Goal: Use online tool/utility: Use online tool/utility

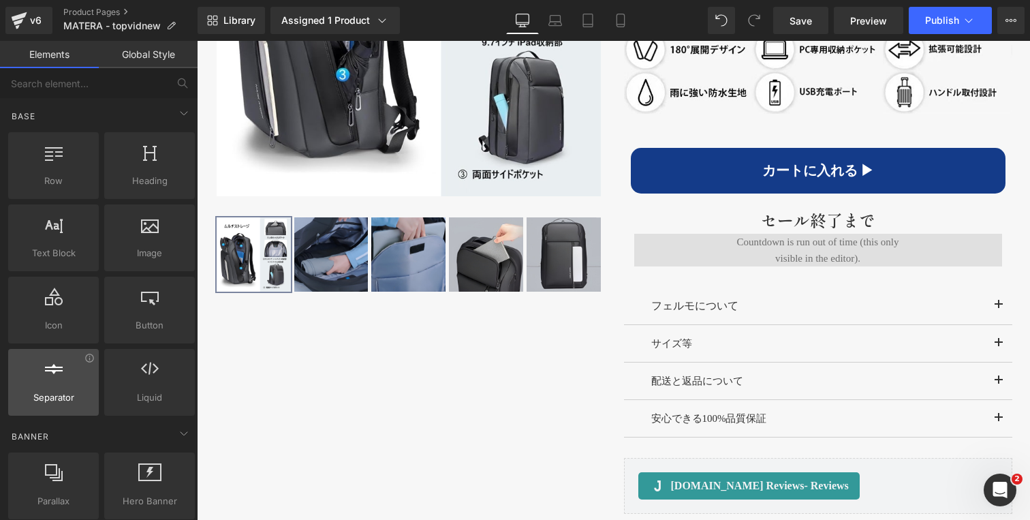
scroll to position [964, 0]
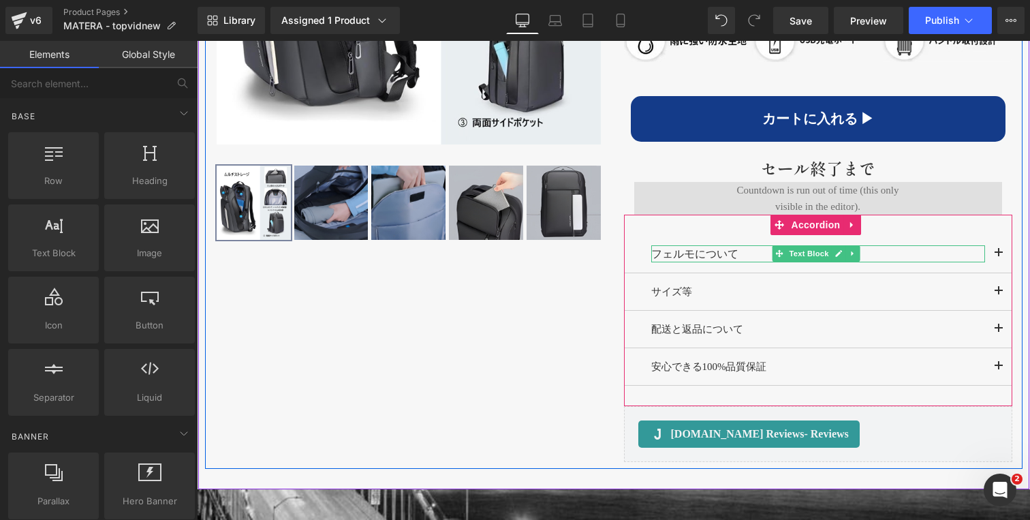
click at [684, 254] on p "フェルモについて" at bounding box center [818, 254] width 334 height 18
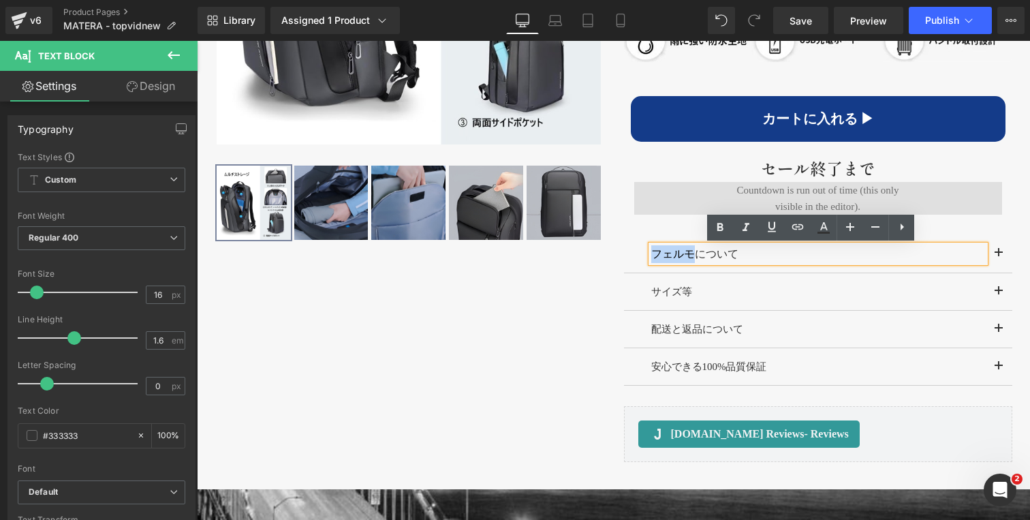
drag, startPoint x: 658, startPoint y: 254, endPoint x: 649, endPoint y: 253, distance: 8.9
click at [651, 253] on p "フェルモについて" at bounding box center [818, 254] width 334 height 18
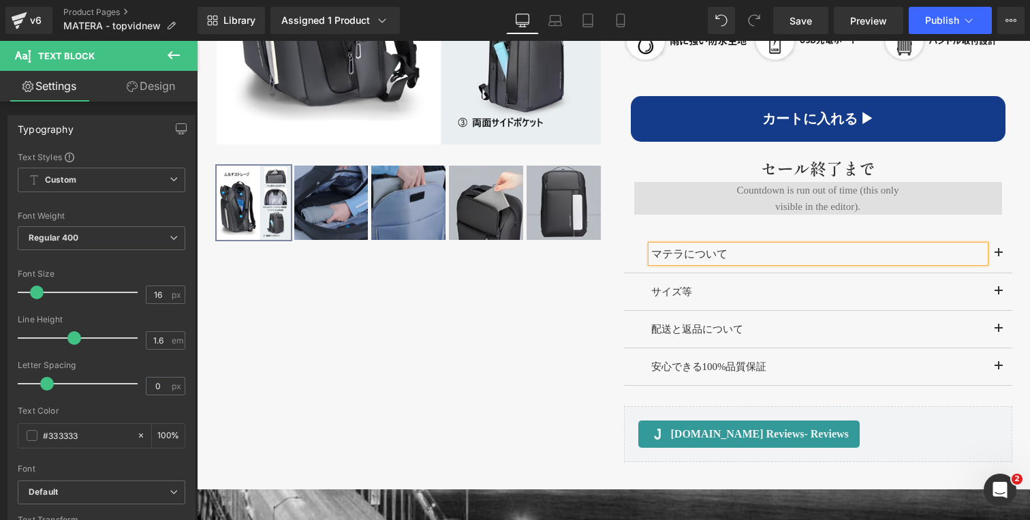
click at [486, 308] on div "‹" at bounding box center [613, 98] width 817 height 740
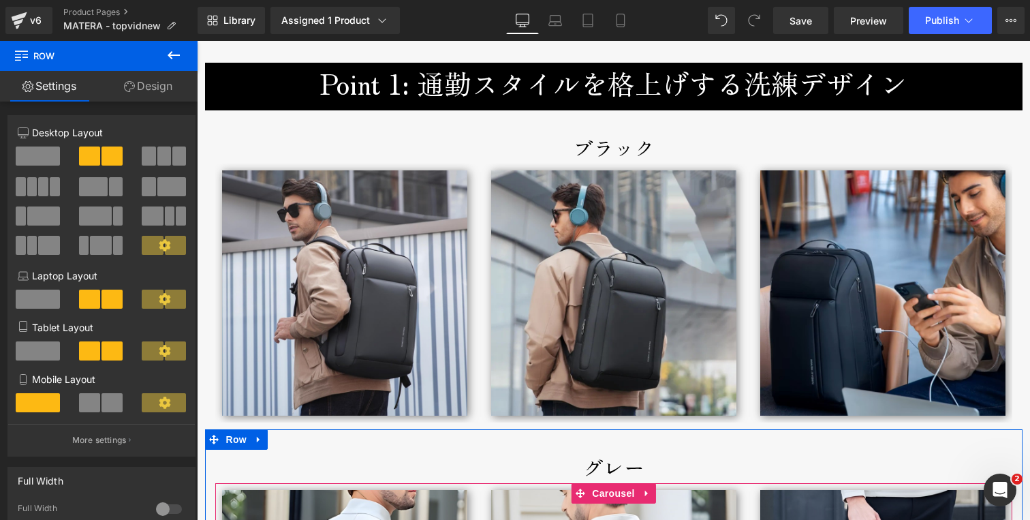
scroll to position [1893, 0]
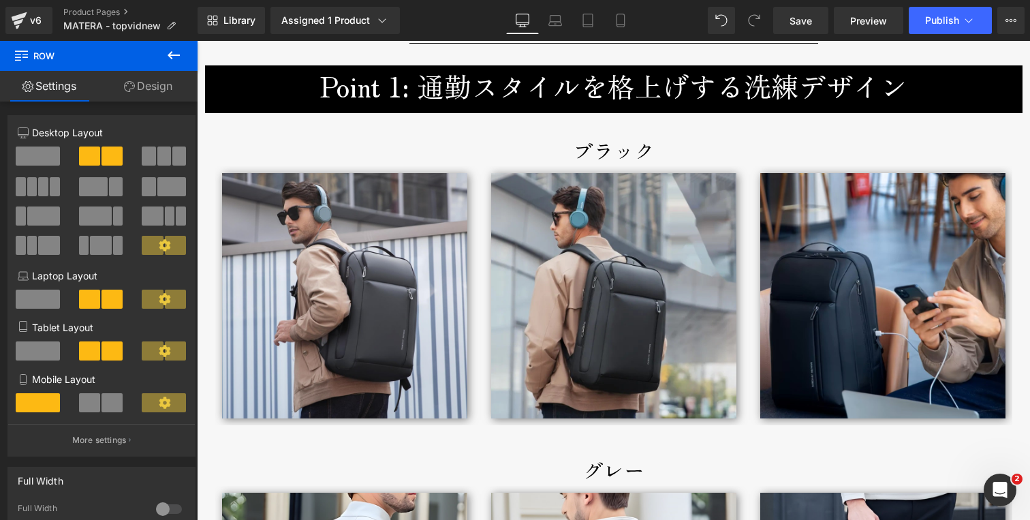
click at [543, 97] on h3 "Point 1: 通勤スタイルを格上げする洗練デザイン" at bounding box center [613, 85] width 797 height 41
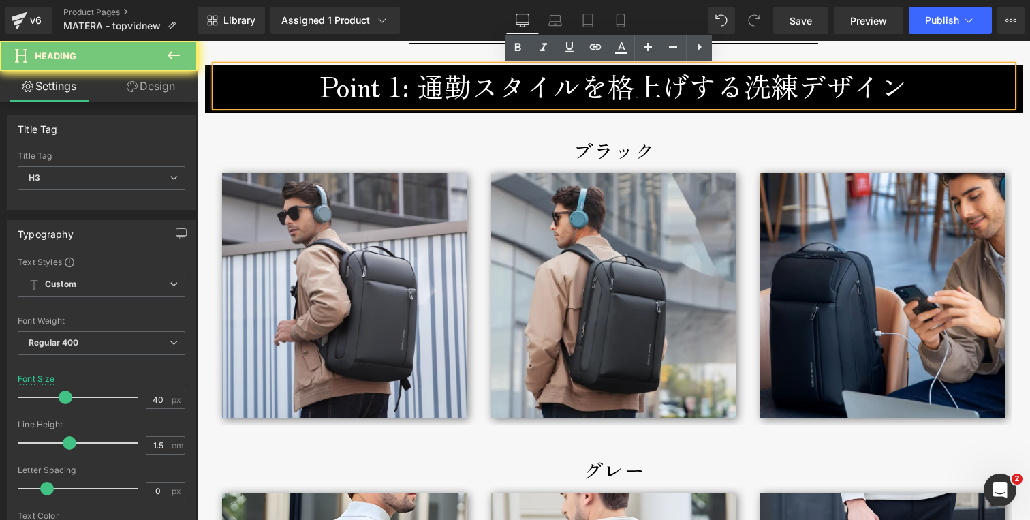
click at [543, 97] on h3 "Point 1: 通勤スタイルを格上げする洗練デザイン" at bounding box center [613, 85] width 797 height 41
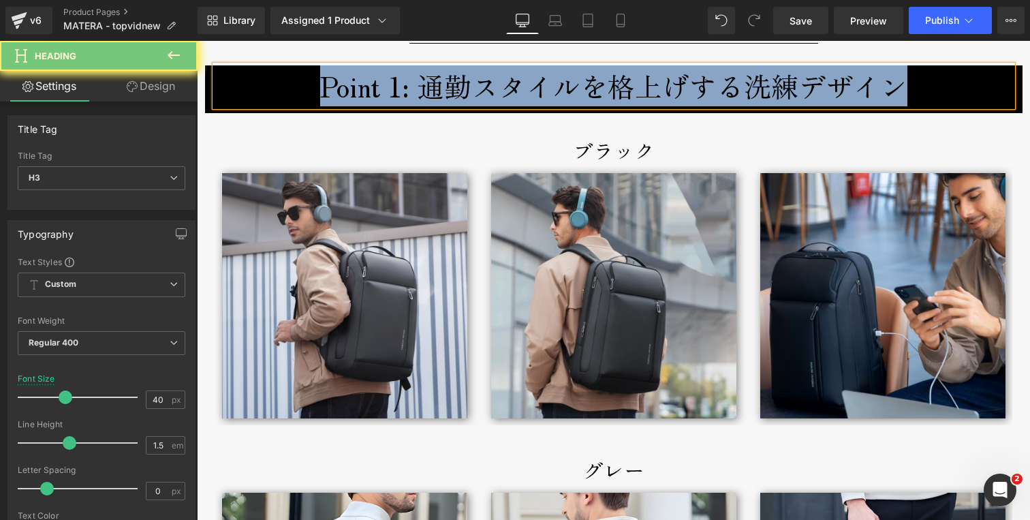
copy h3 "Point 1: 通勤スタイルを格上げする洗練デザイン"
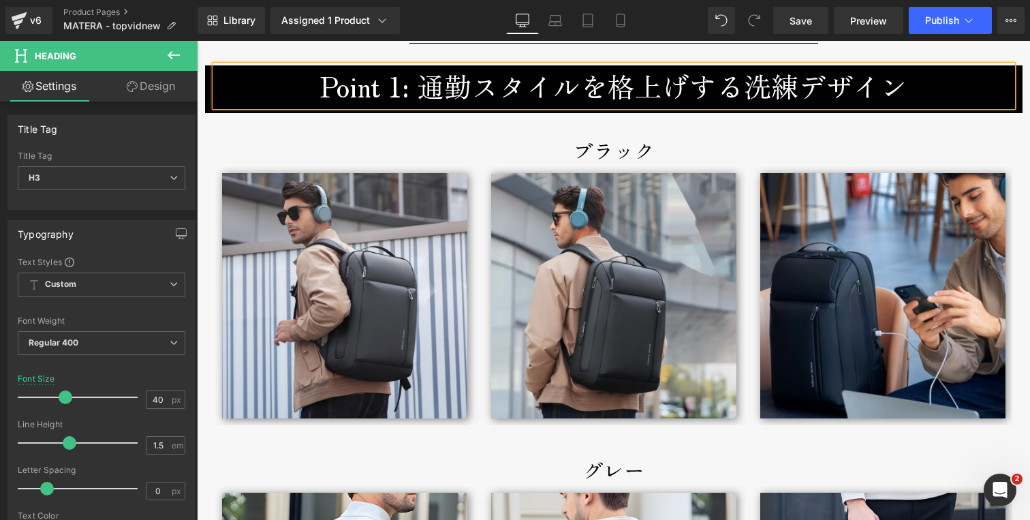
click at [515, 129] on div "ブラック Text Block Image Image Image ‹ › [GEOGRAPHIC_DATA]" at bounding box center [613, 272] width 817 height 319
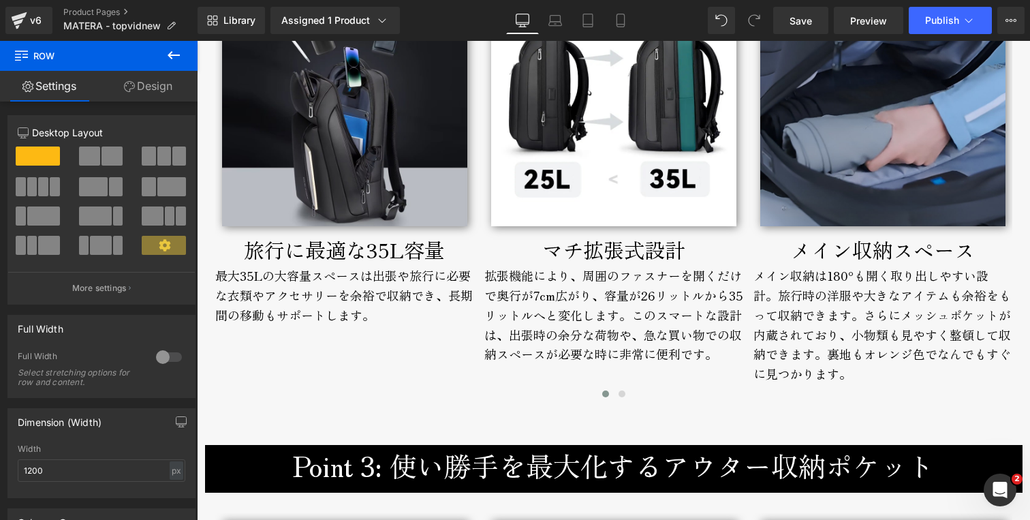
scroll to position [2718, 0]
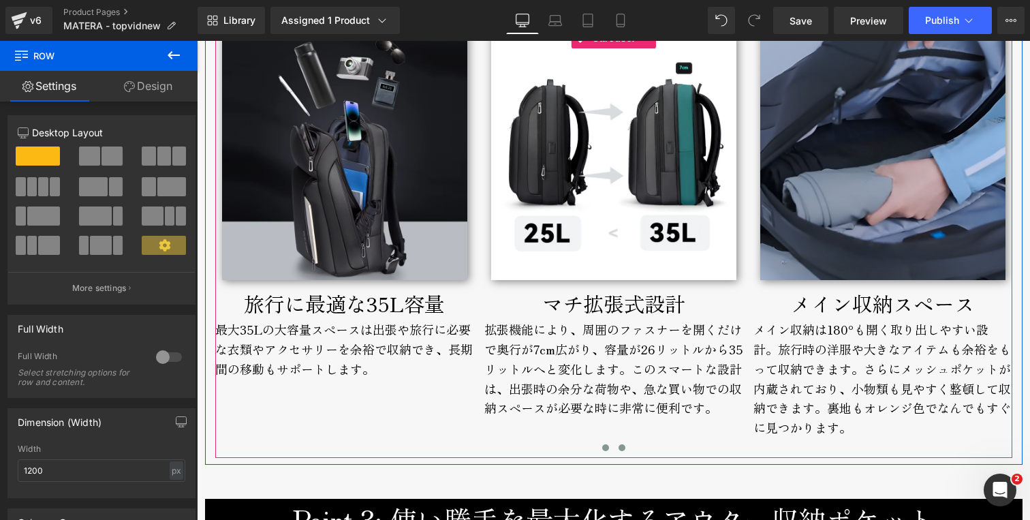
click at [618, 447] on span at bounding box center [621, 447] width 7 height 7
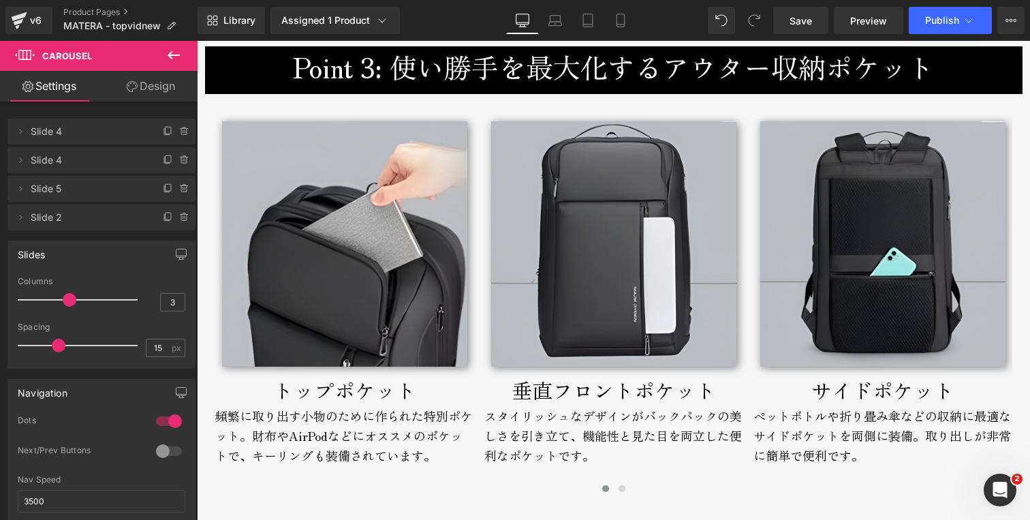
scroll to position [3169, 0]
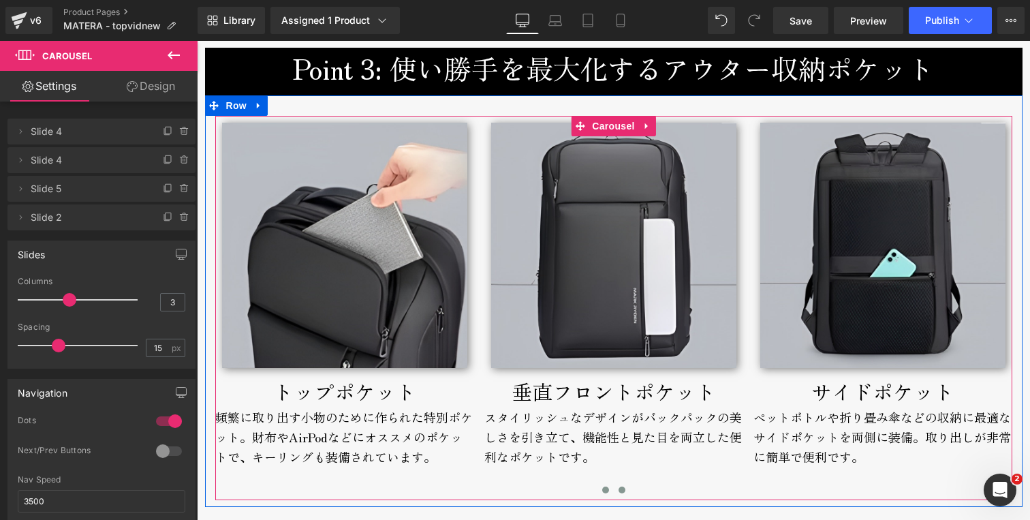
click at [618, 490] on span at bounding box center [621, 489] width 7 height 7
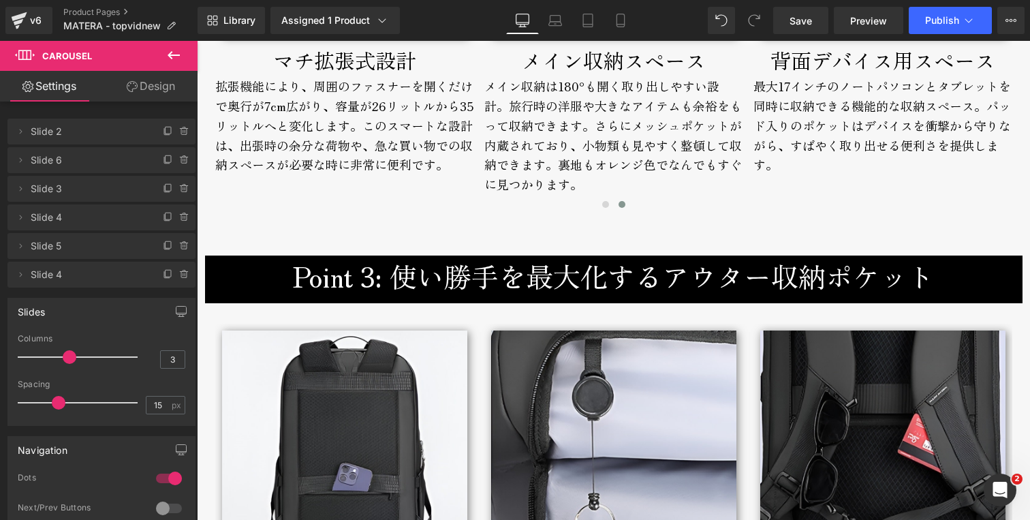
scroll to position [2727, 0]
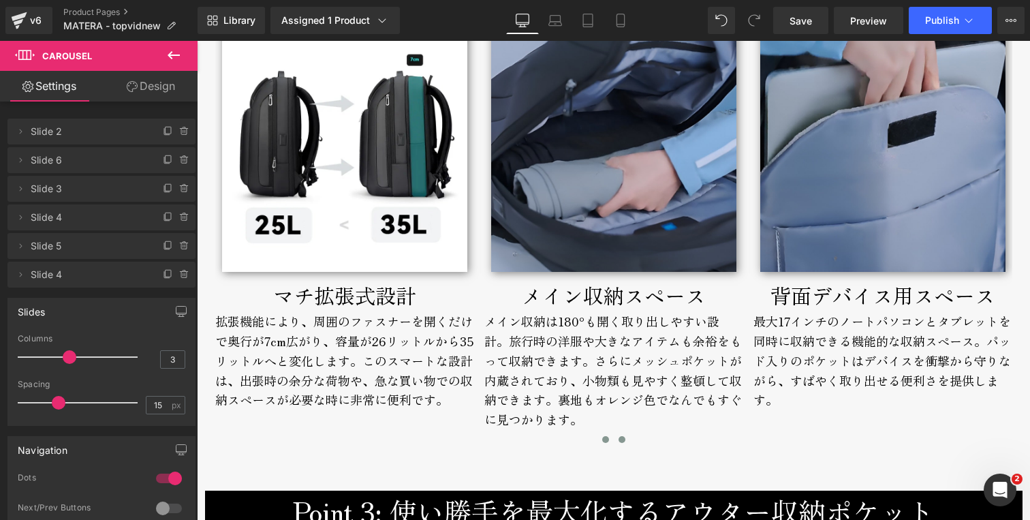
click at [602, 439] on span at bounding box center [605, 439] width 7 height 7
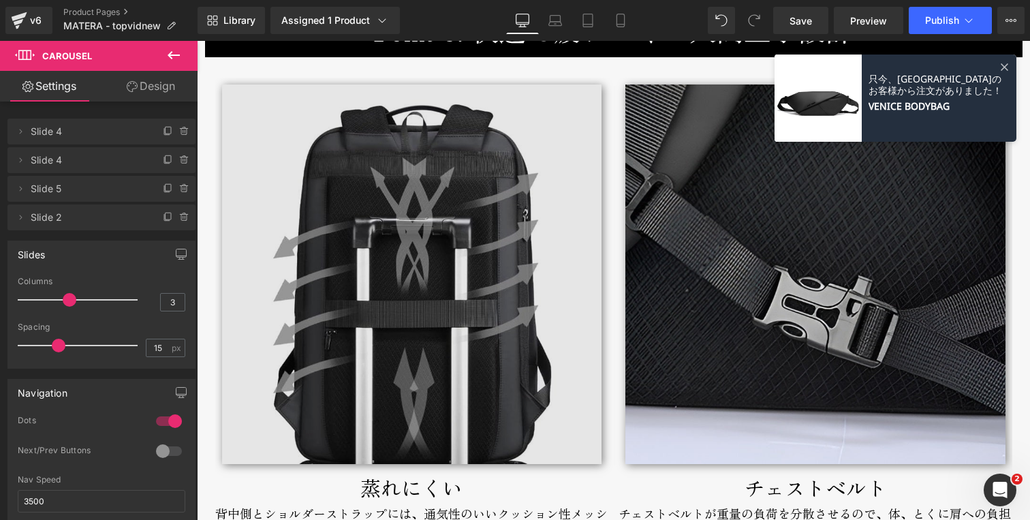
scroll to position [5269, 0]
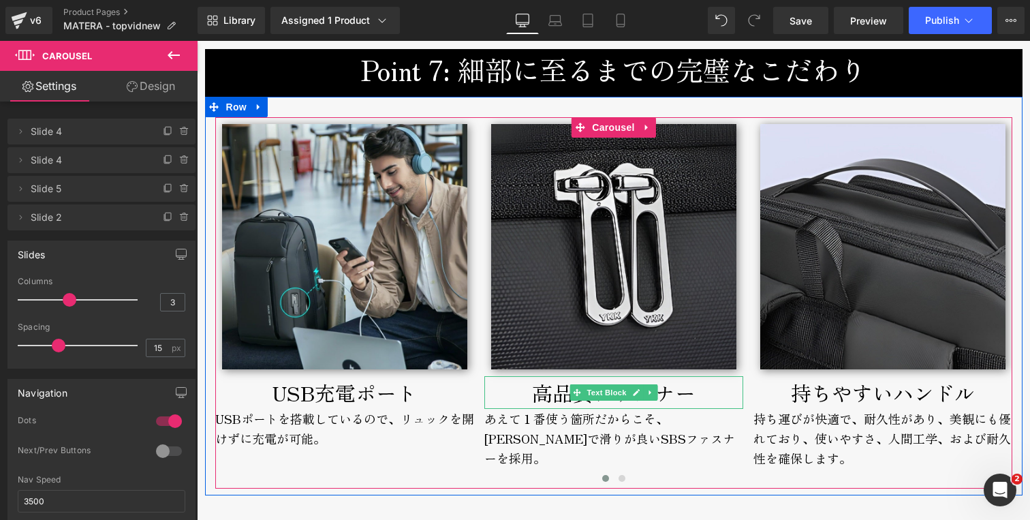
click at [526, 397] on p "高品質ファスナー" at bounding box center [613, 392] width 259 height 33
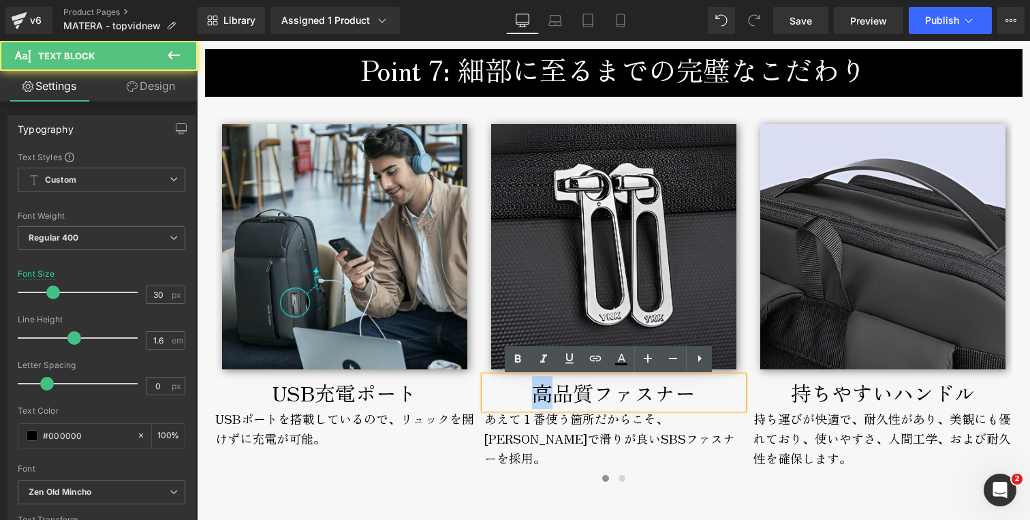
click at [526, 397] on p "高品質ファスナー" at bounding box center [613, 392] width 259 height 33
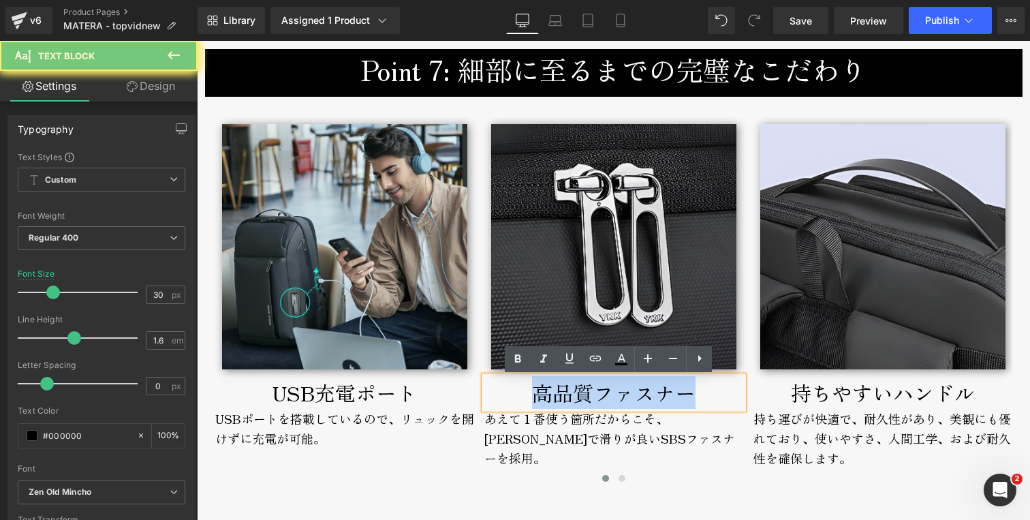
click at [526, 397] on p "高品質ファスナー" at bounding box center [613, 392] width 259 height 33
copy p "高品質ファスナー"
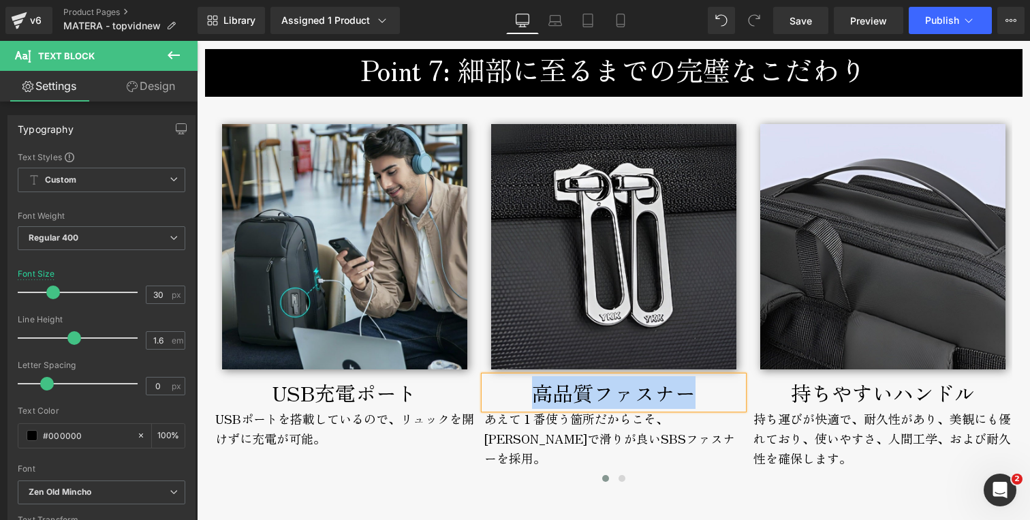
click at [270, 389] on div "USB充電ポート" at bounding box center [344, 392] width 259 height 33
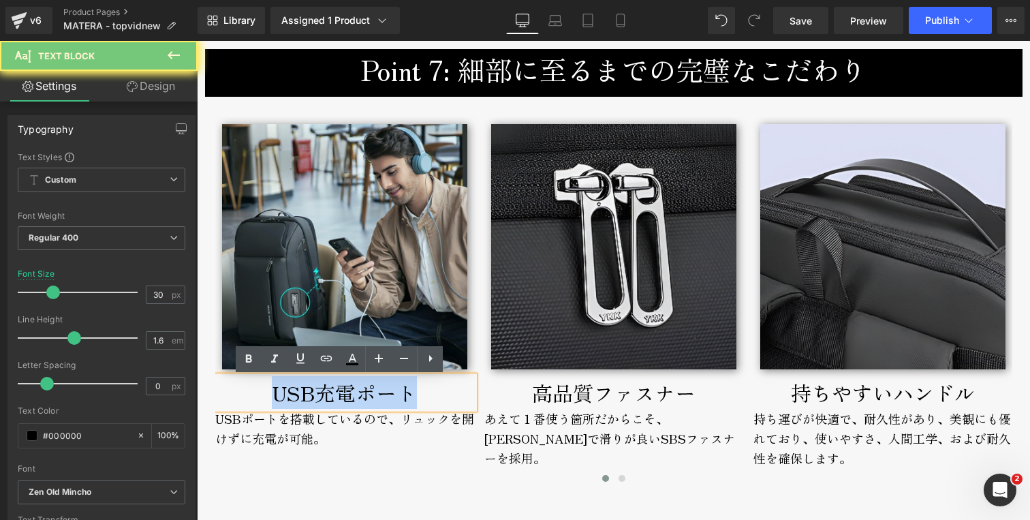
copy div "USB充電ポート"
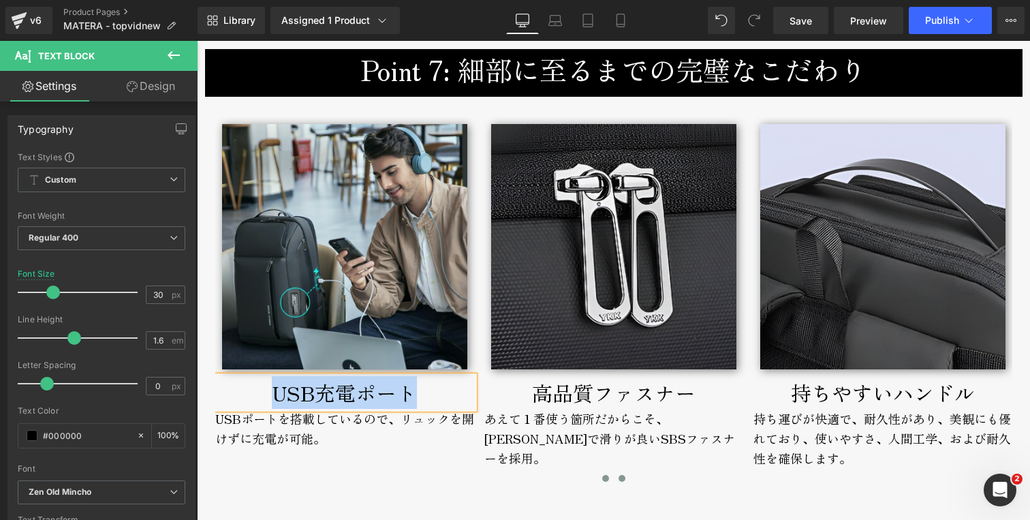
click at [618, 477] on span at bounding box center [621, 478] width 7 height 7
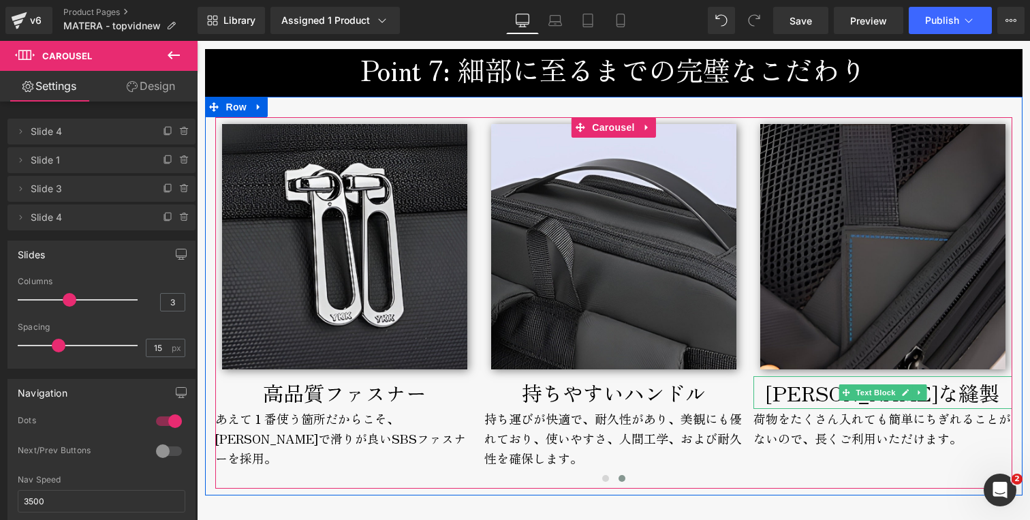
click at [799, 396] on div "[PERSON_NAME]な縫製" at bounding box center [882, 392] width 259 height 33
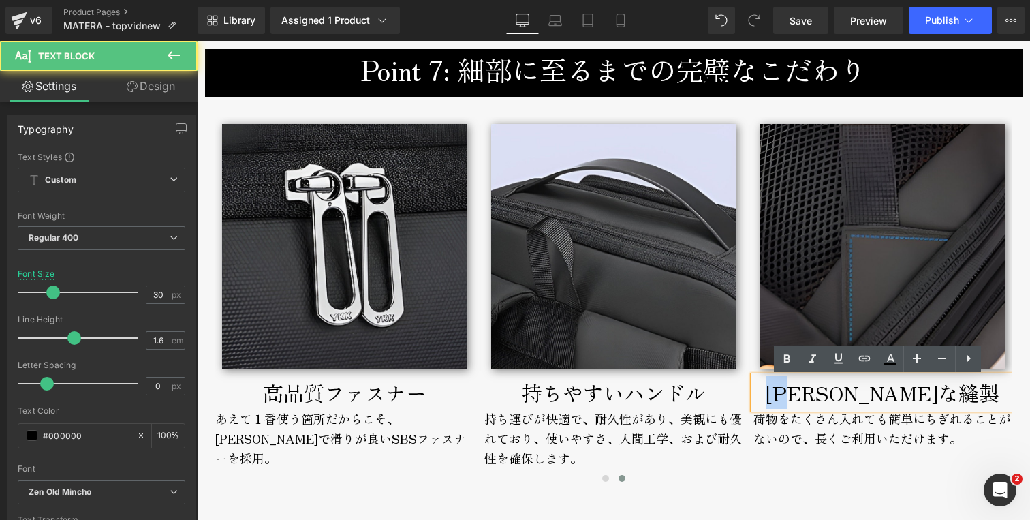
click at [799, 396] on div "[PERSON_NAME]な縫製" at bounding box center [882, 392] width 259 height 33
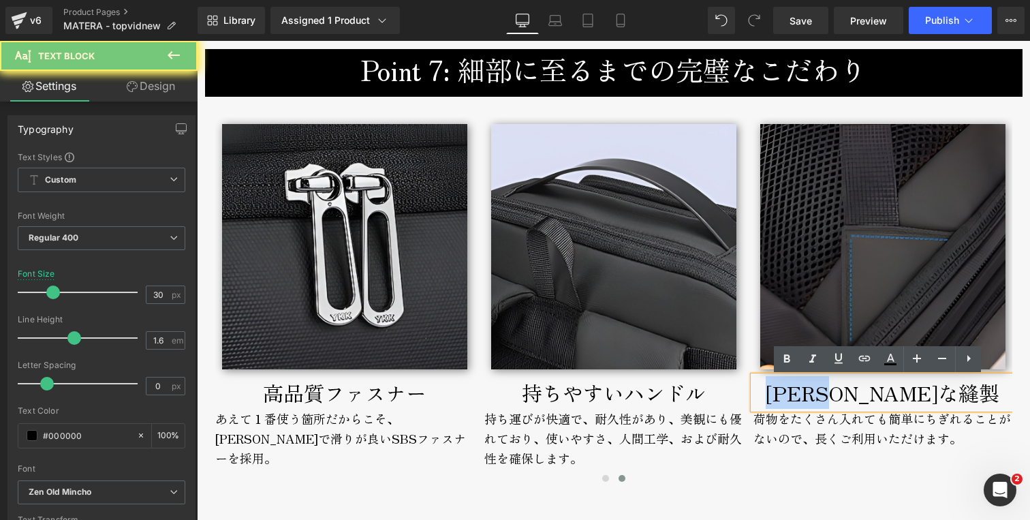
click at [799, 396] on div "[PERSON_NAME]な縫製" at bounding box center [882, 392] width 259 height 33
copy div "[PERSON_NAME]な縫製"
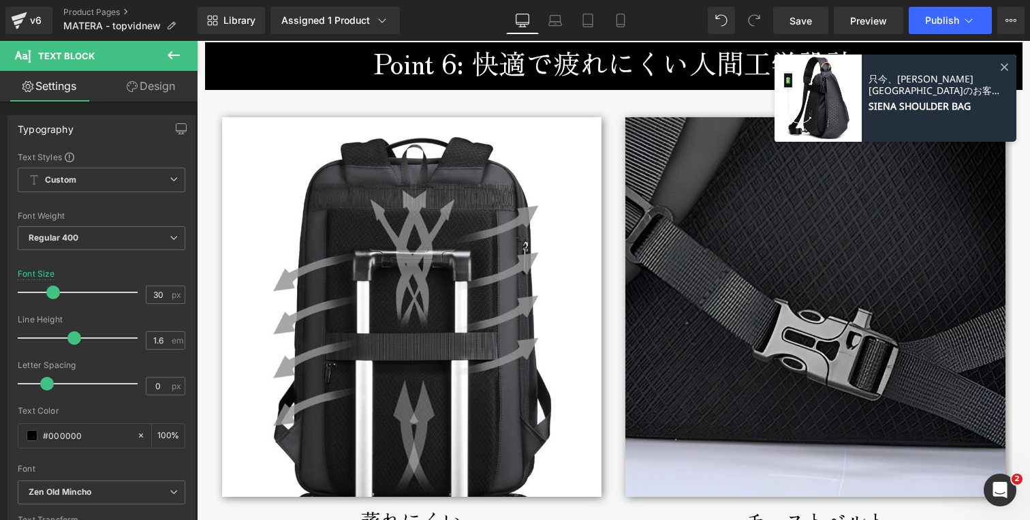
scroll to position [4659, 0]
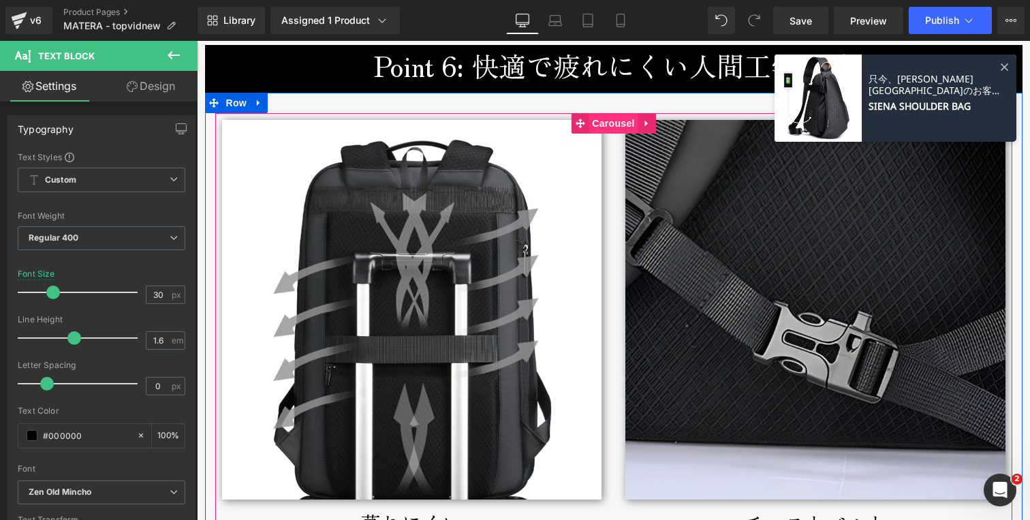
click at [607, 133] on span "Carousel" at bounding box center [612, 123] width 49 height 20
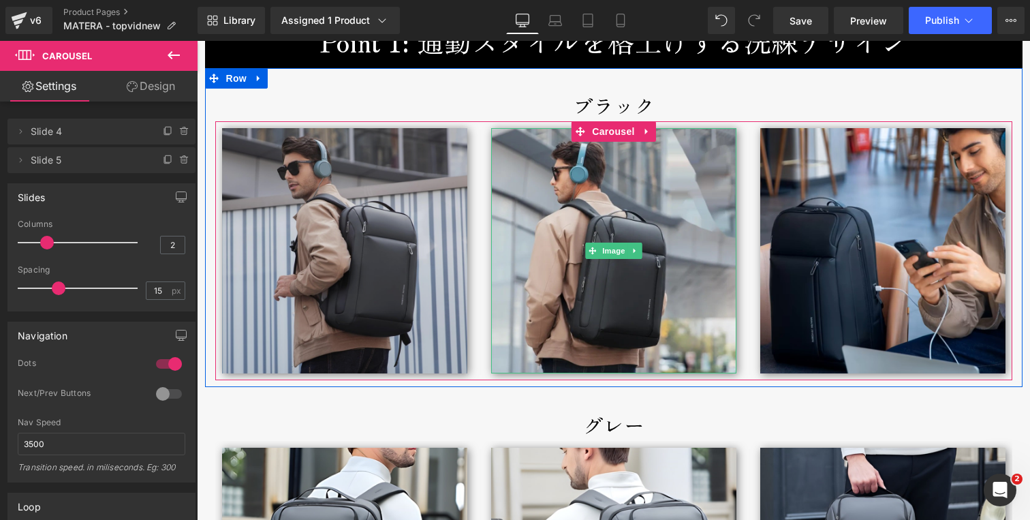
scroll to position [1937, 0]
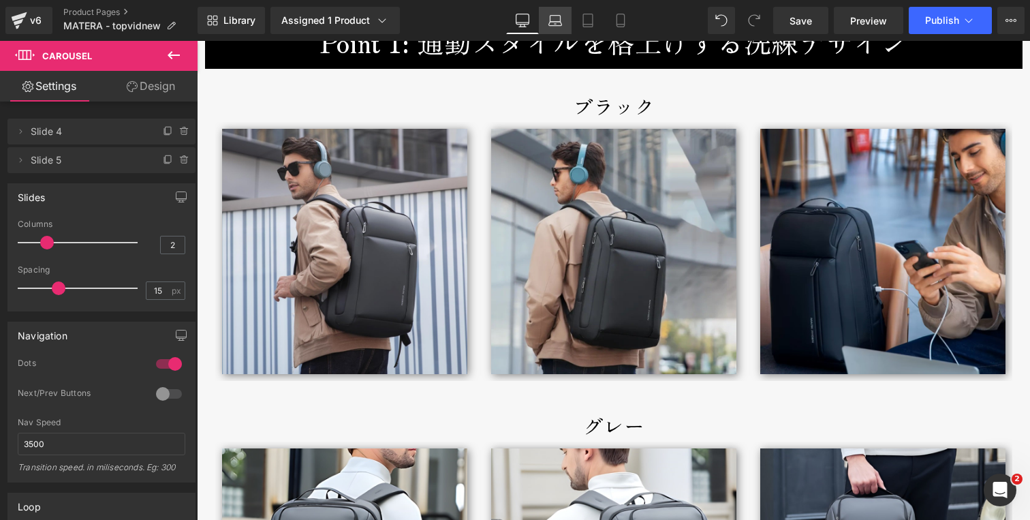
click at [548, 22] on link "Laptop" at bounding box center [555, 20] width 33 height 27
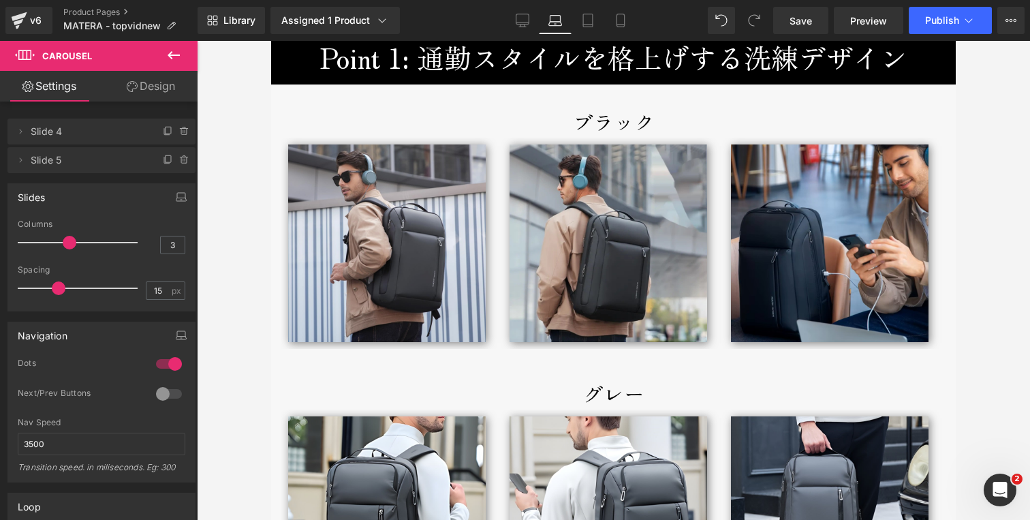
scroll to position [1871, 0]
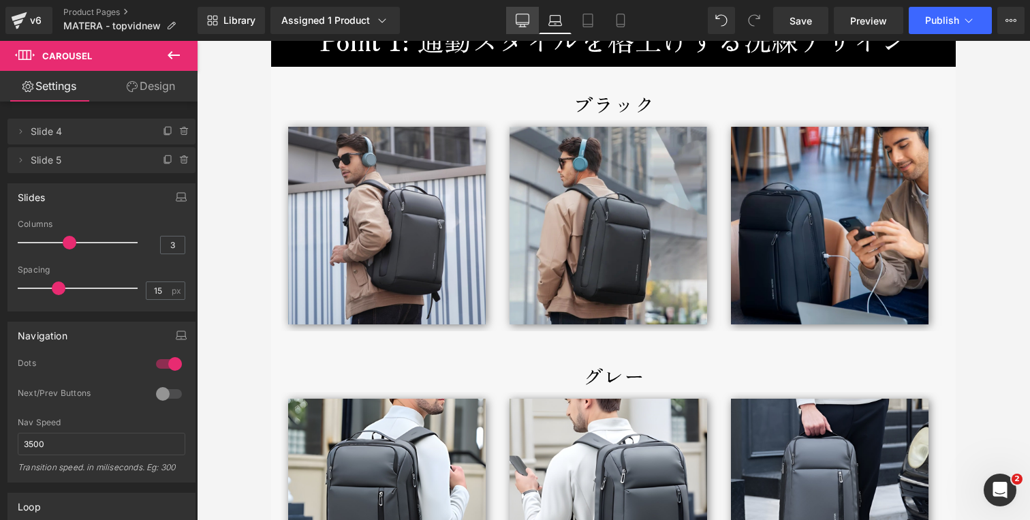
click at [518, 18] on icon at bounding box center [522, 21] width 14 height 14
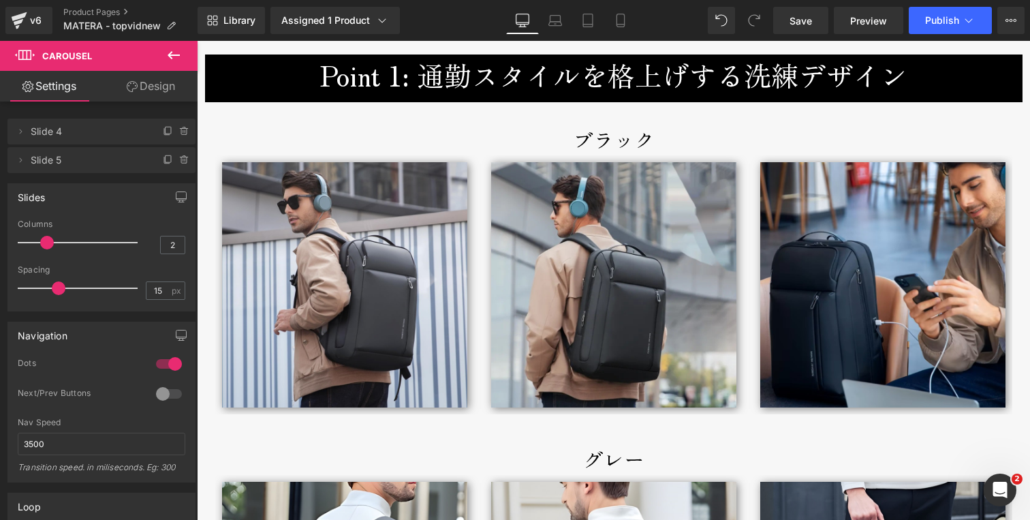
scroll to position [1896, 0]
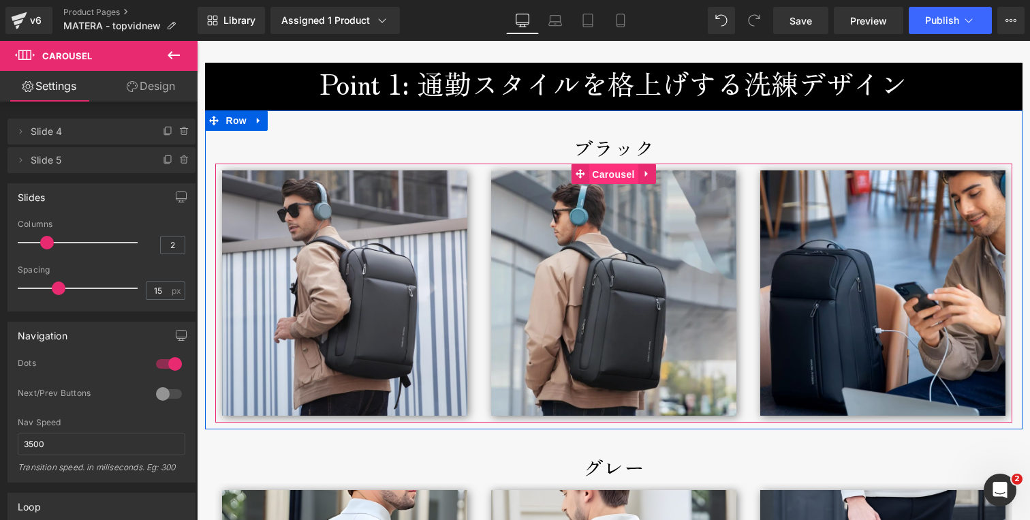
click at [602, 179] on span "Carousel" at bounding box center [612, 174] width 49 height 20
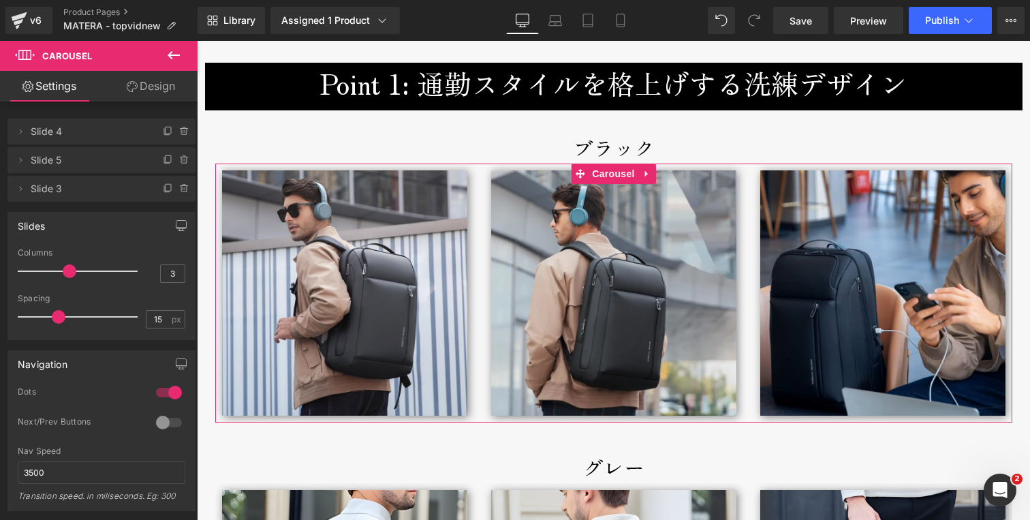
click at [142, 92] on link "Design" at bounding box center [150, 86] width 99 height 31
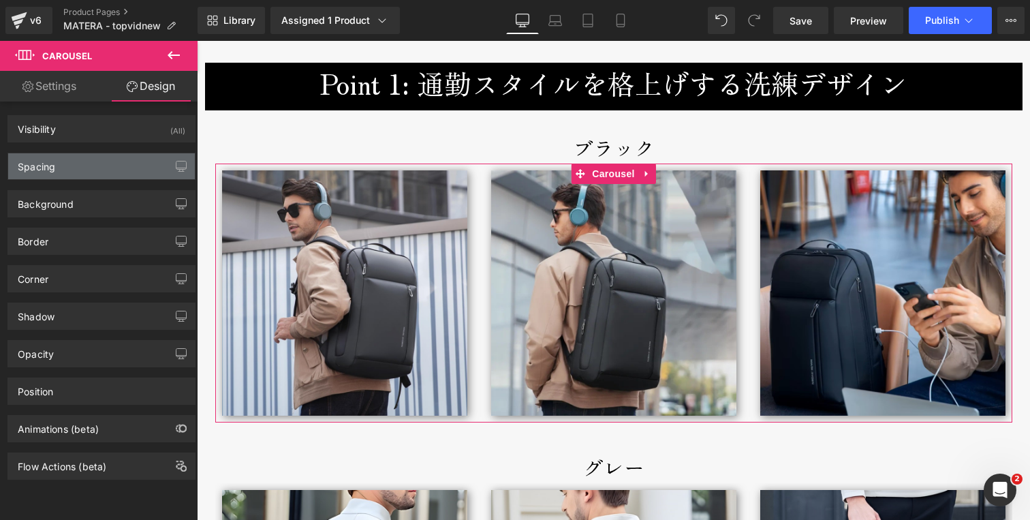
click at [59, 166] on div "Spacing" at bounding box center [101, 166] width 187 height 26
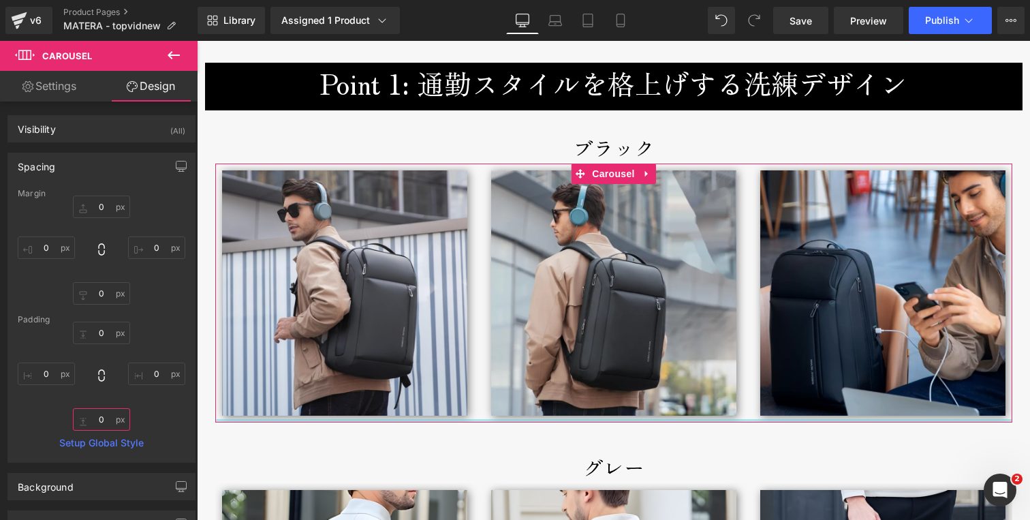
click at [86, 420] on input "0" at bounding box center [101, 419] width 57 height 22
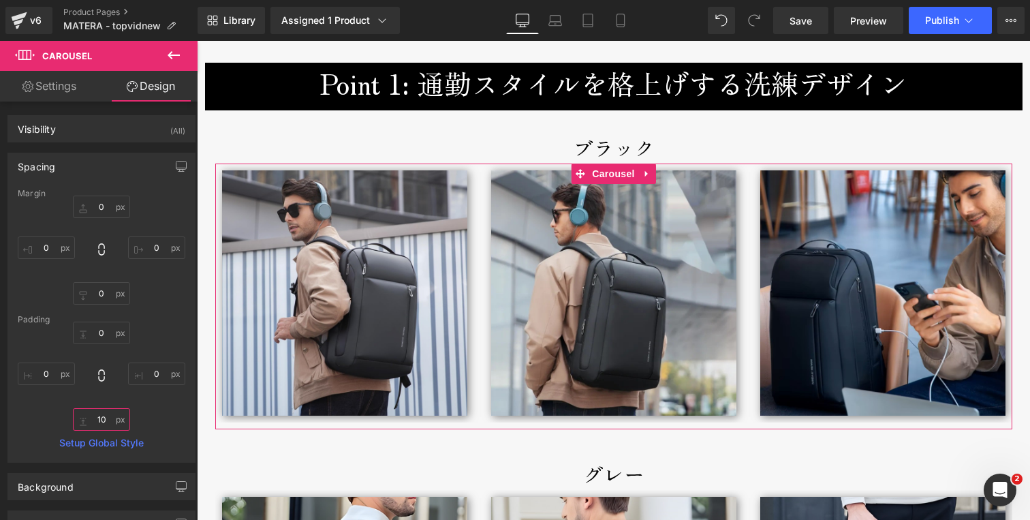
type input "0"
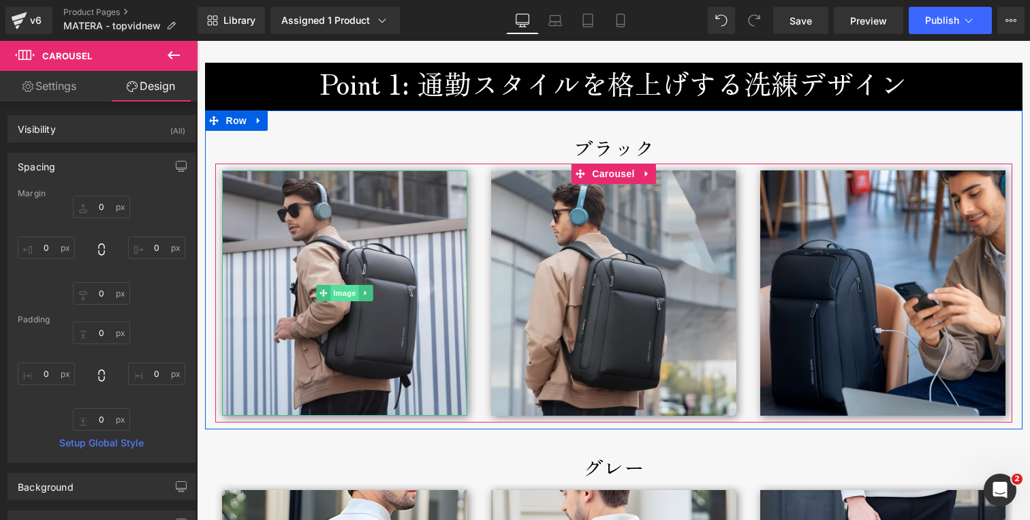
click at [335, 297] on span "Image" at bounding box center [344, 293] width 29 height 16
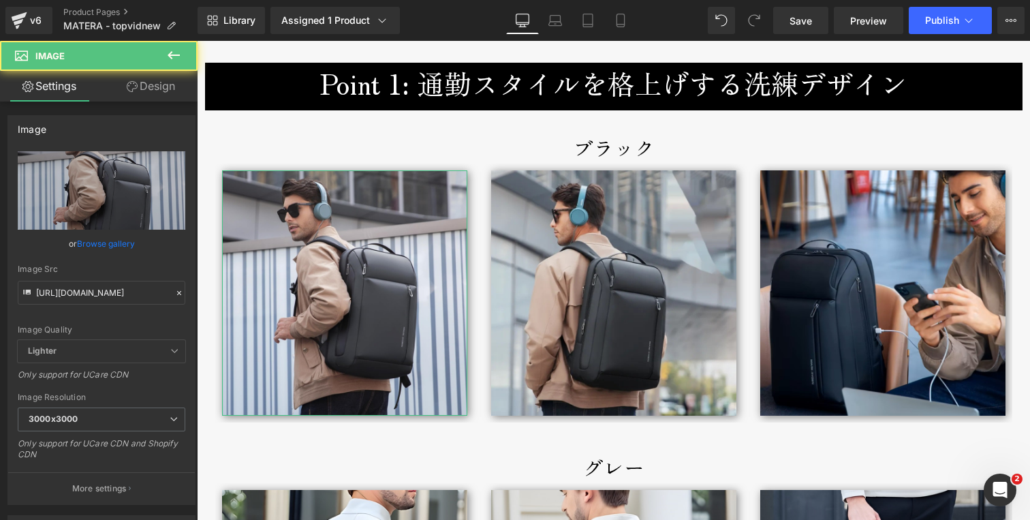
click at [150, 97] on link "Design" at bounding box center [150, 86] width 99 height 31
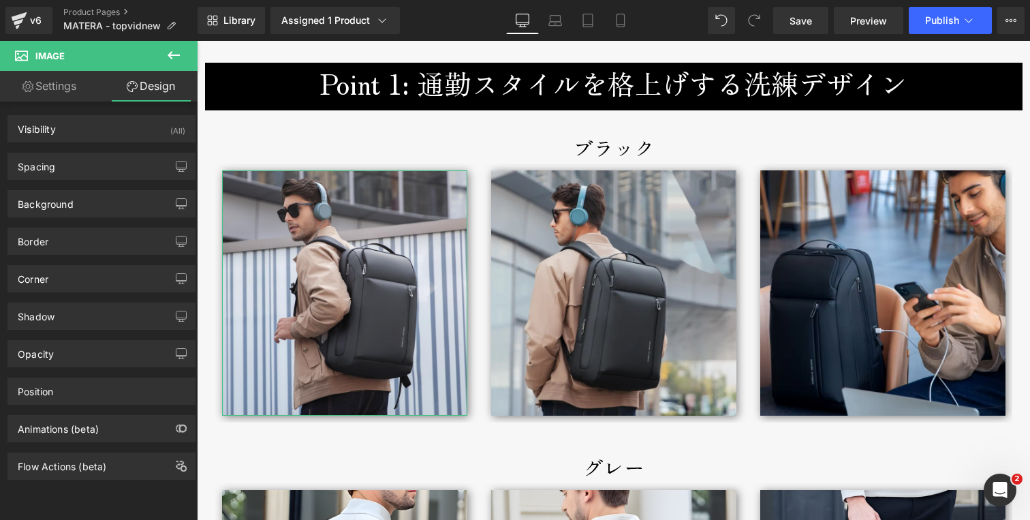
type input "10"
type input "0"
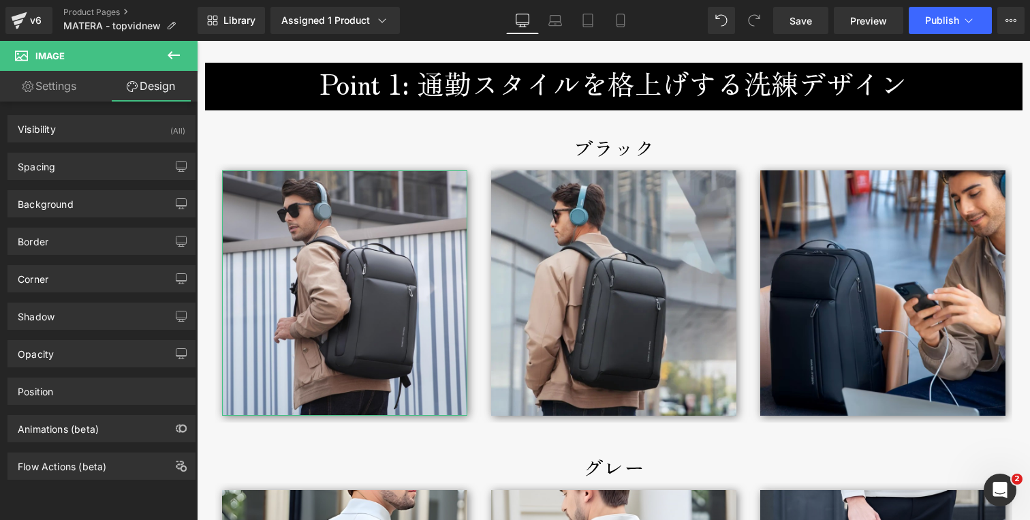
type input "0"
click at [65, 171] on div "Spacing" at bounding box center [101, 166] width 187 height 26
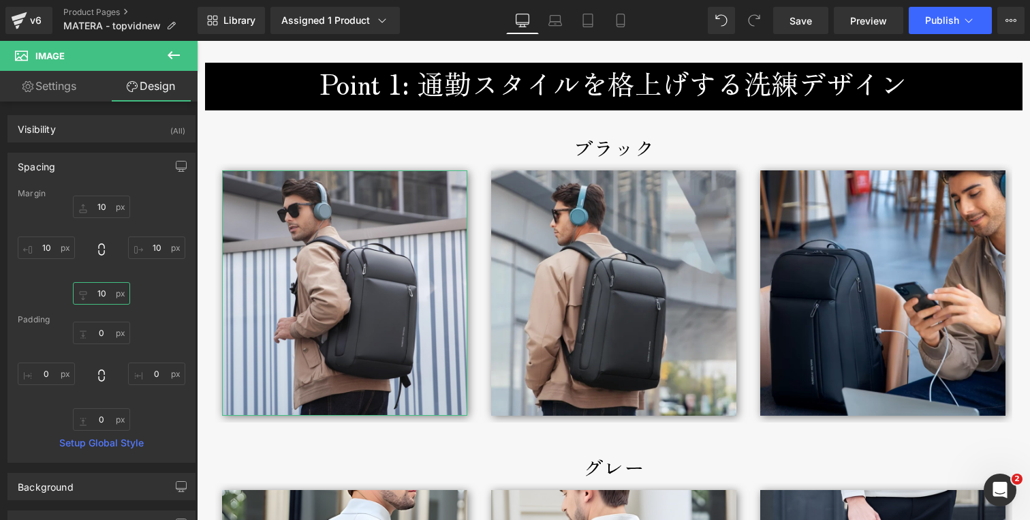
click at [96, 294] on input "10" at bounding box center [101, 293] width 57 height 22
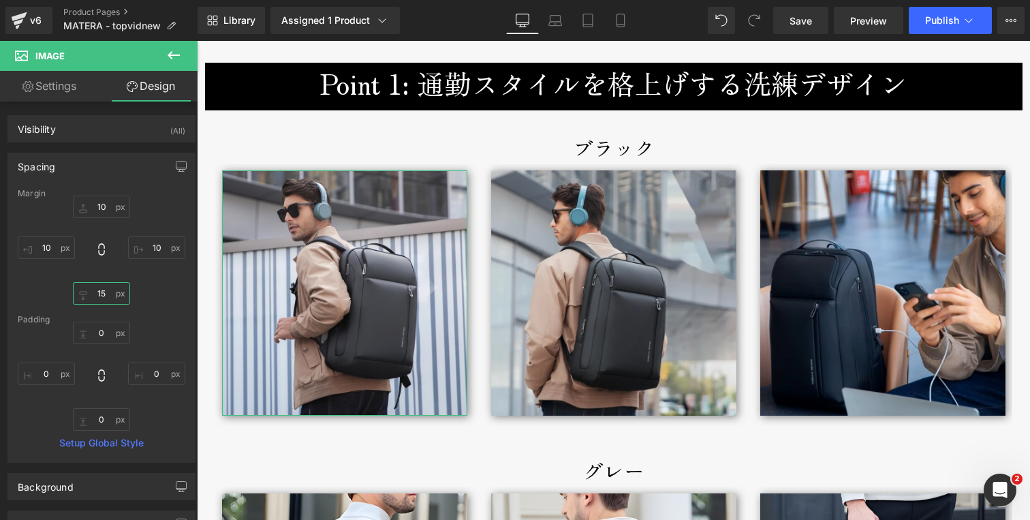
type input "15"
click at [146, 284] on div "10px 10 10px 10 15 15 10px 10" at bounding box center [102, 249] width 168 height 109
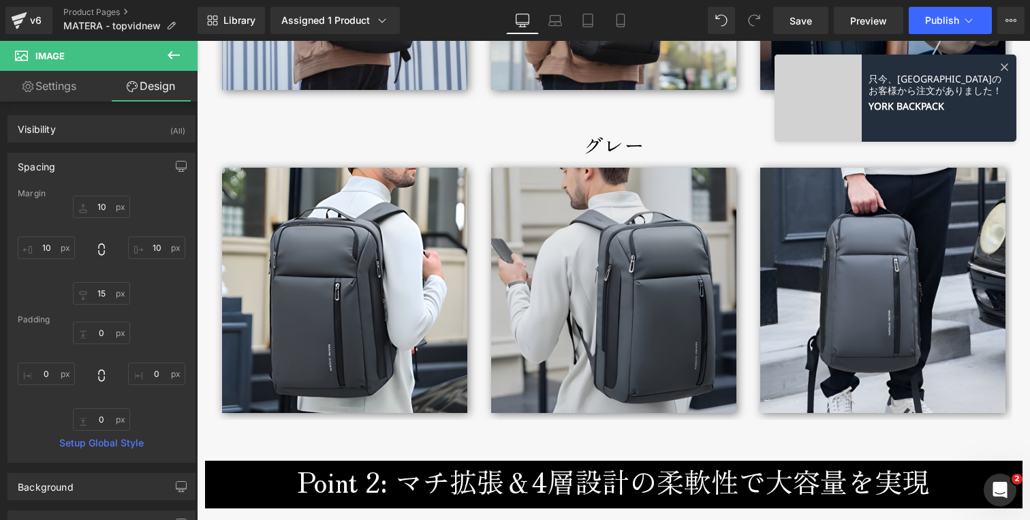
scroll to position [2242, 0]
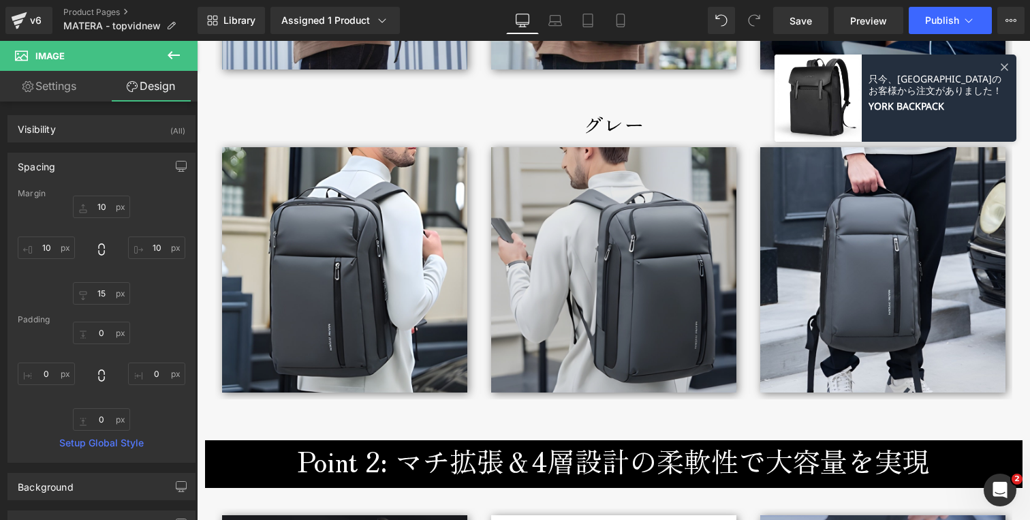
click at [589, 168] on img at bounding box center [613, 269] width 245 height 245
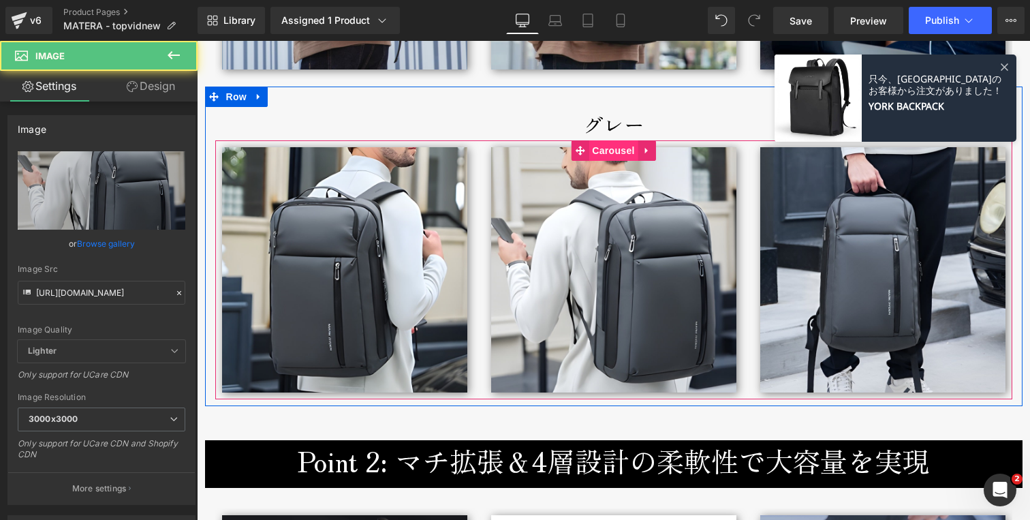
click at [599, 150] on span "Carousel" at bounding box center [612, 150] width 49 height 20
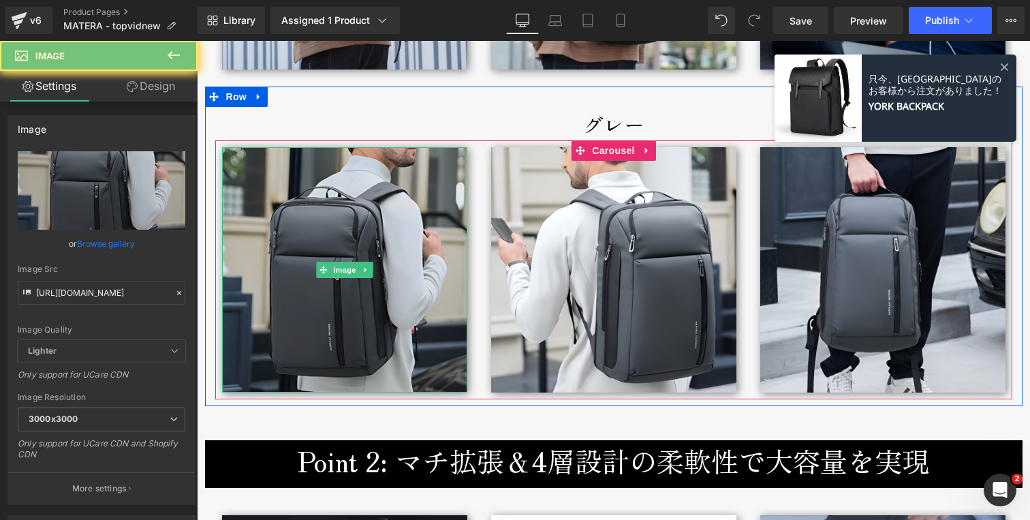
click at [279, 215] on img at bounding box center [344, 269] width 245 height 245
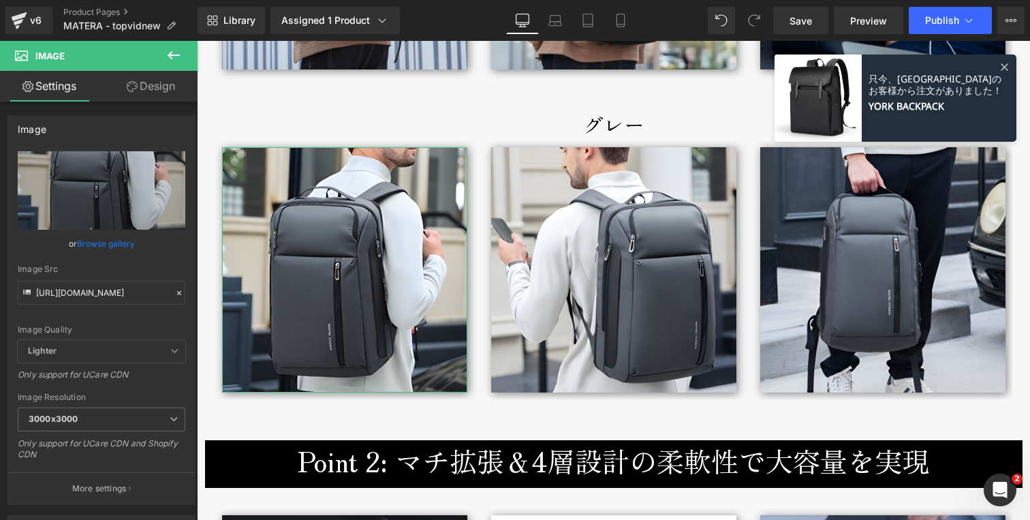
click at [156, 89] on link "Design" at bounding box center [150, 86] width 99 height 31
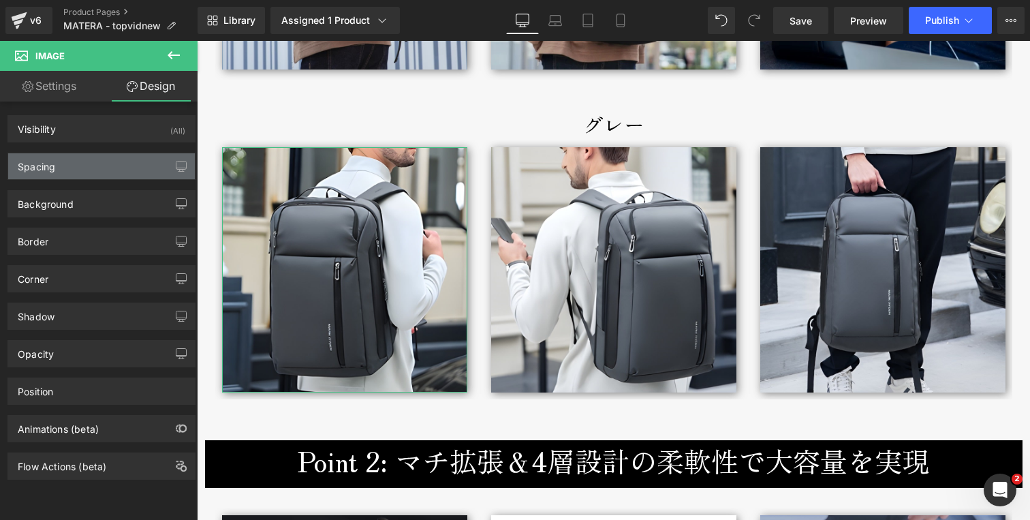
click at [42, 165] on div "Spacing" at bounding box center [36, 162] width 37 height 19
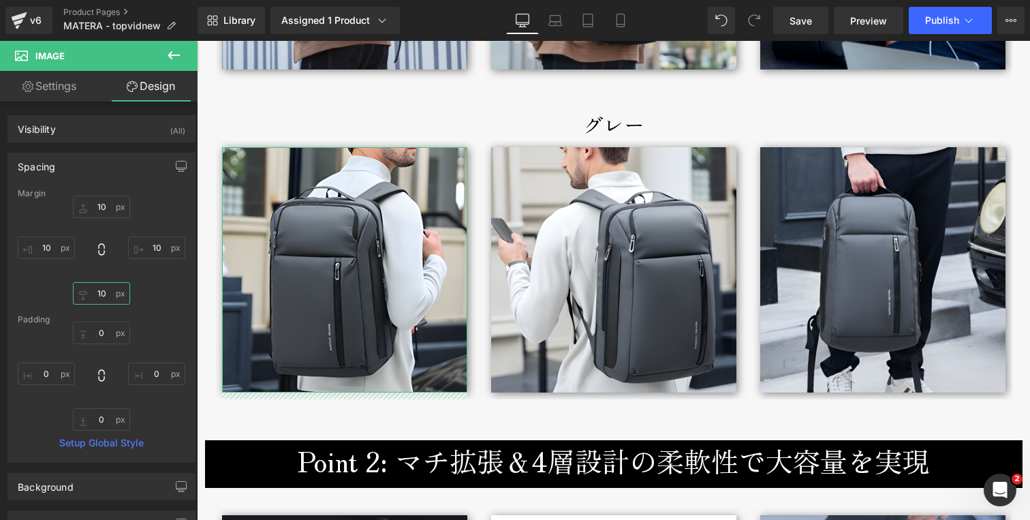
click at [89, 287] on input "10" at bounding box center [101, 293] width 57 height 22
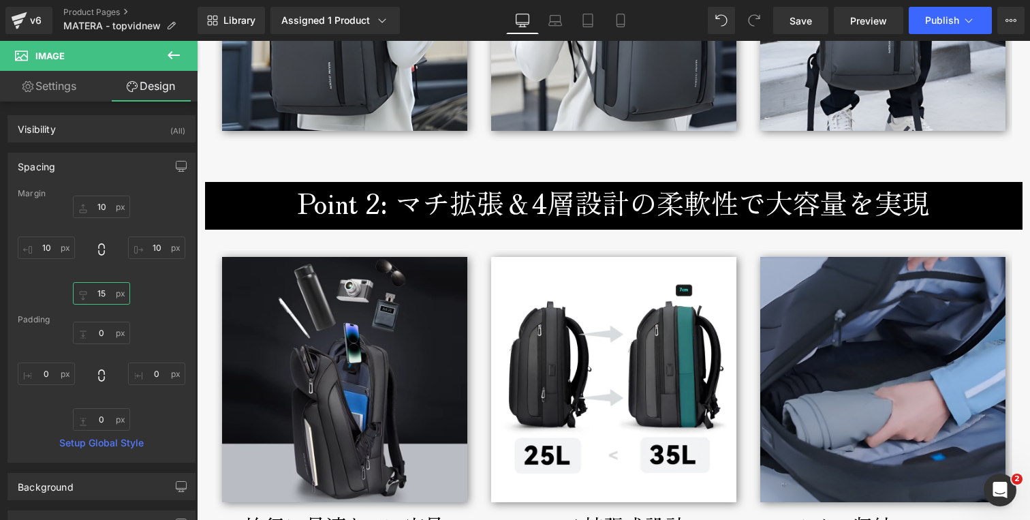
scroll to position [2535, 0]
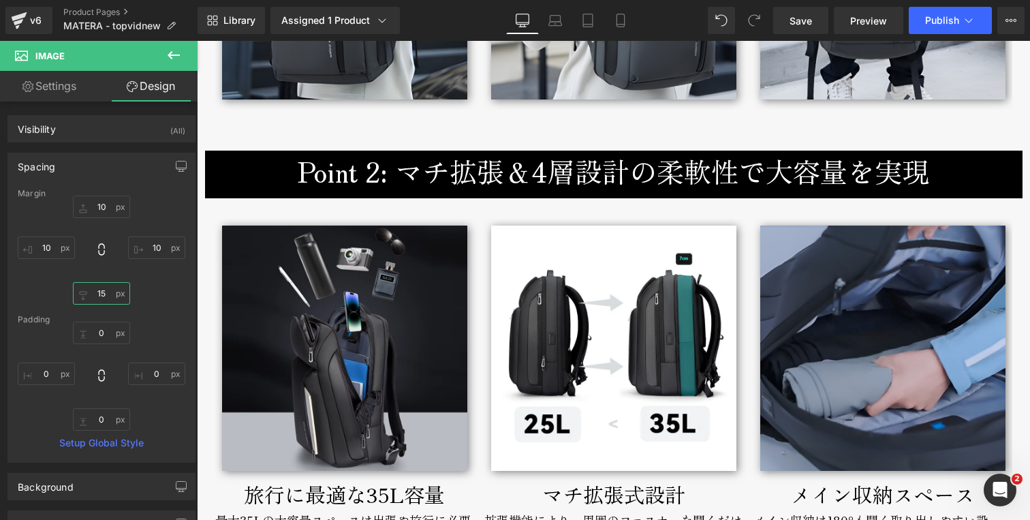
type input "15"
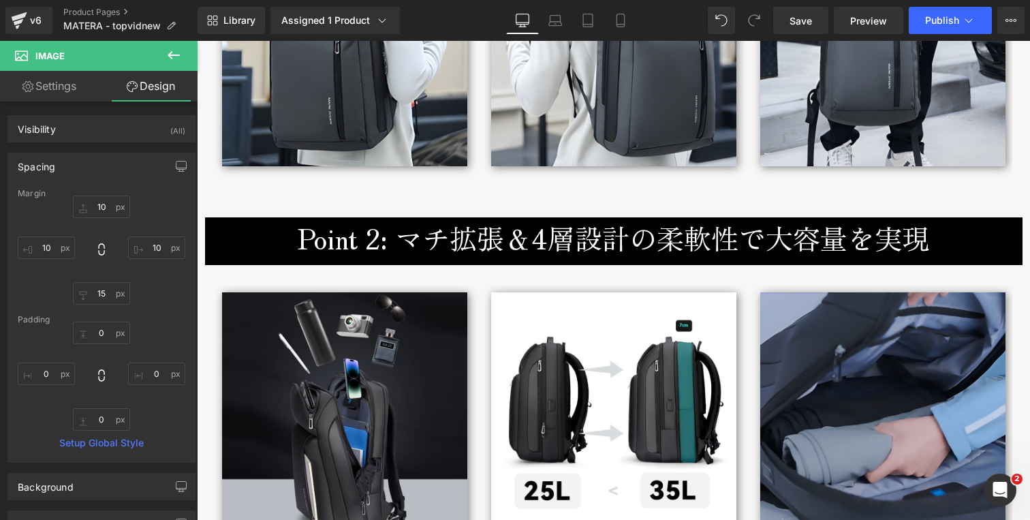
scroll to position [2569, 0]
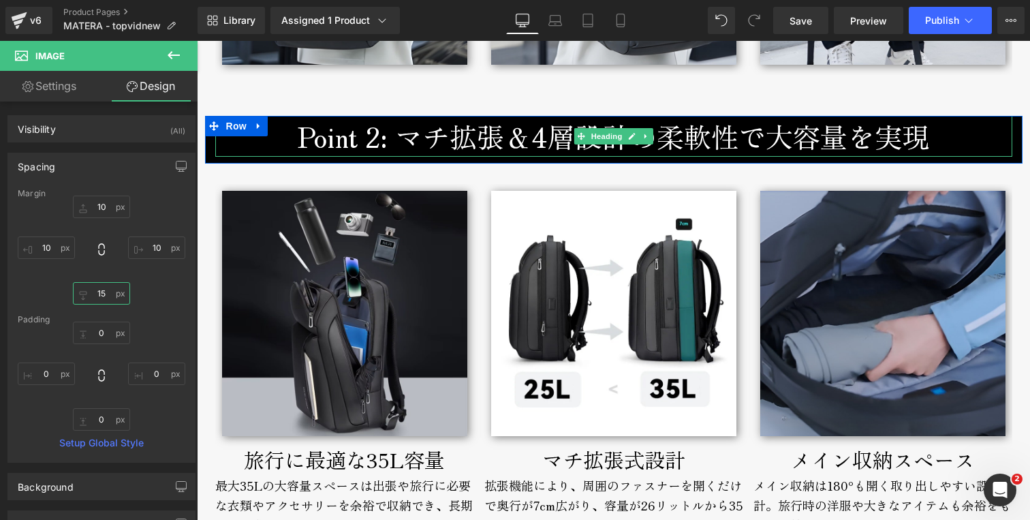
drag, startPoint x: 575, startPoint y: 138, endPoint x: 535, endPoint y: 140, distance: 40.9
click at [577, 138] on icon at bounding box center [580, 136] width 7 height 7
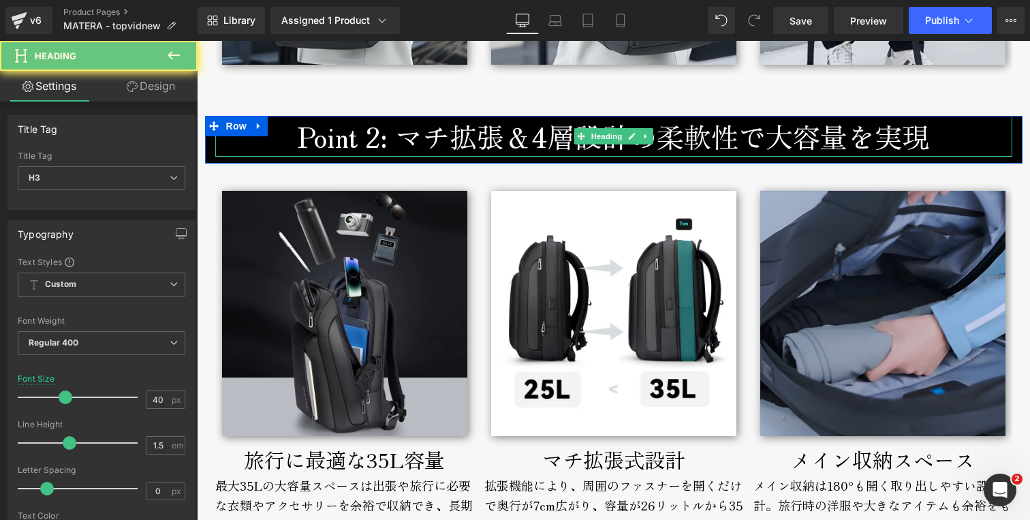
click at [475, 144] on h3 "Point 2: マチ拡張＆4層設計の柔軟性で大容量を実現" at bounding box center [613, 136] width 797 height 41
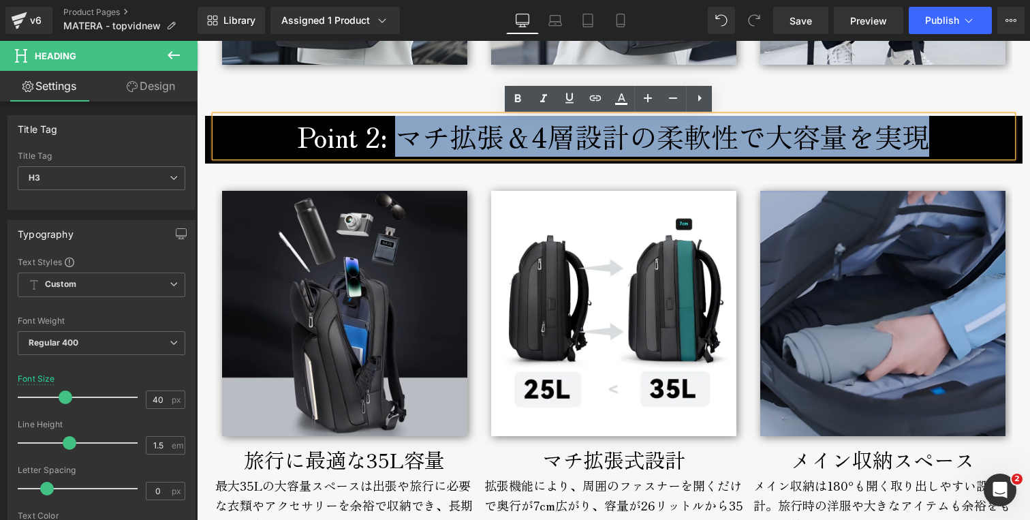
drag, startPoint x: 471, startPoint y: 144, endPoint x: 921, endPoint y: 142, distance: 449.5
click at [916, 139] on h3 "Point 2: マチ拡張＆4層設計の柔軟性で大容量を実現" at bounding box center [613, 136] width 797 height 41
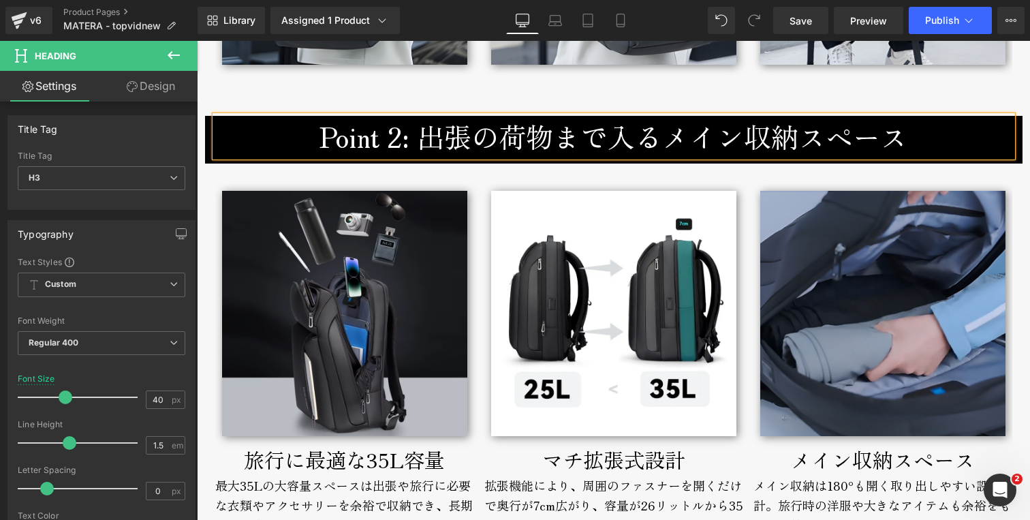
click at [647, 140] on h3 "Point 2: 出張の荷物まで入るメイン収納スペース" at bounding box center [613, 136] width 797 height 41
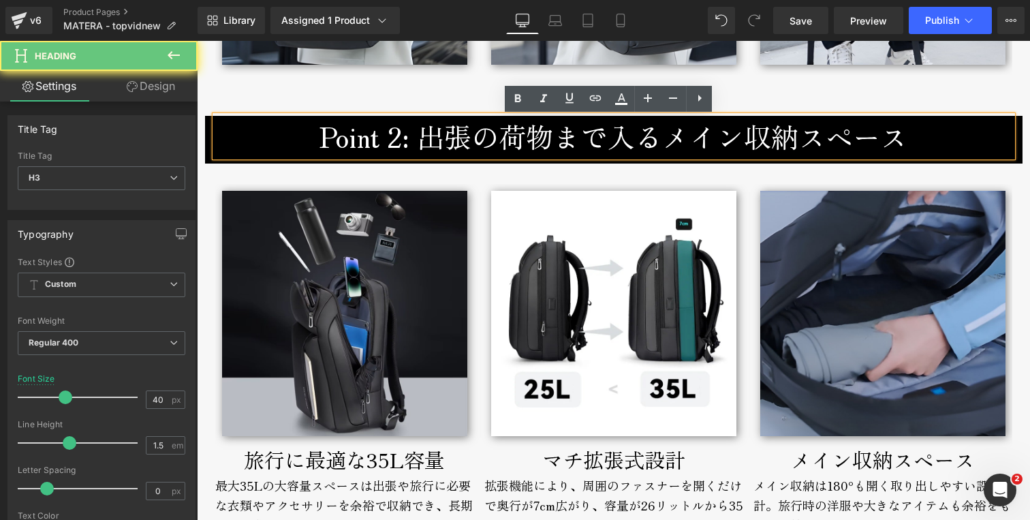
click at [647, 140] on h3 "Point 2: 出張の荷物まで入るメイン収納スペース" at bounding box center [613, 136] width 797 height 41
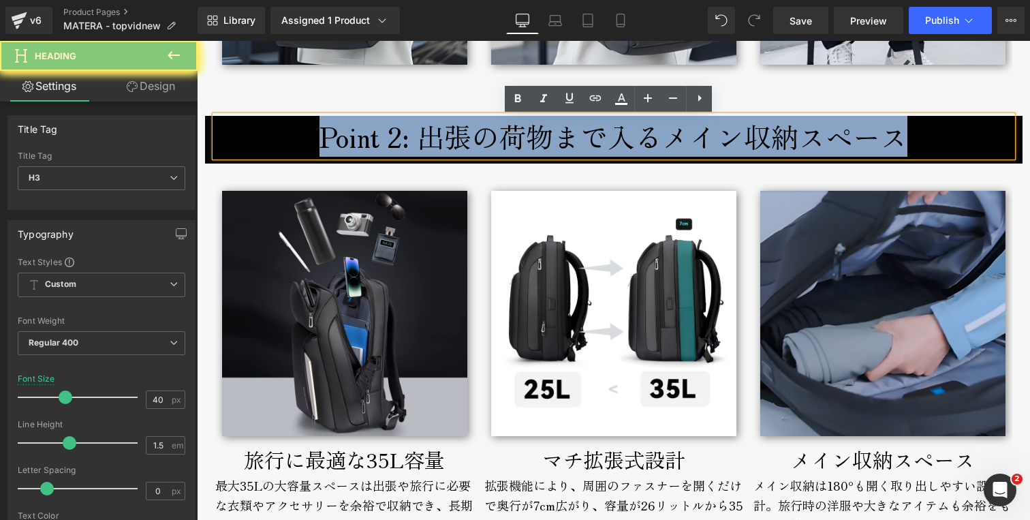
click at [647, 140] on h3 "Point 2: 出張の荷物まで入るメイン収納スペース" at bounding box center [613, 136] width 797 height 41
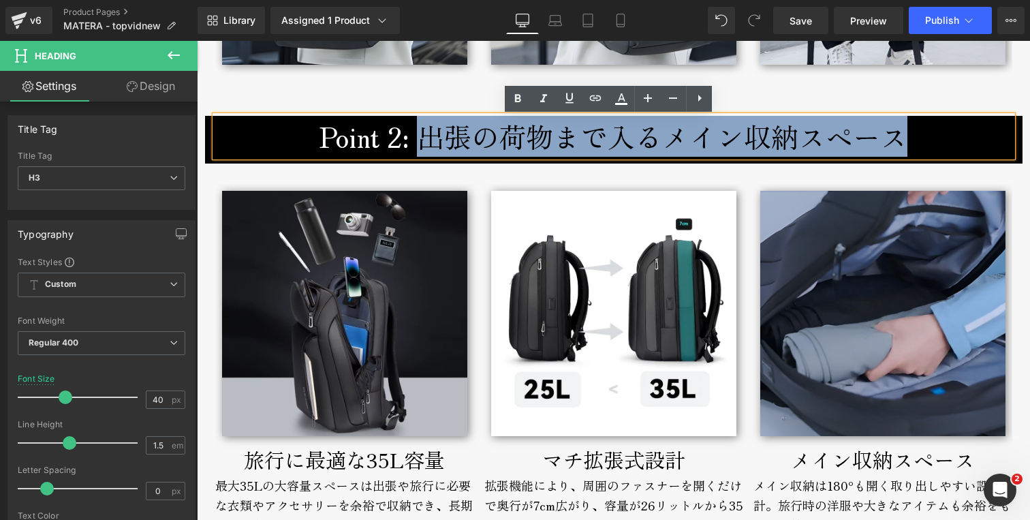
click at [419, 147] on h3 "Point 2: 出張の荷物まで入るメイン収納スペース" at bounding box center [613, 136] width 797 height 41
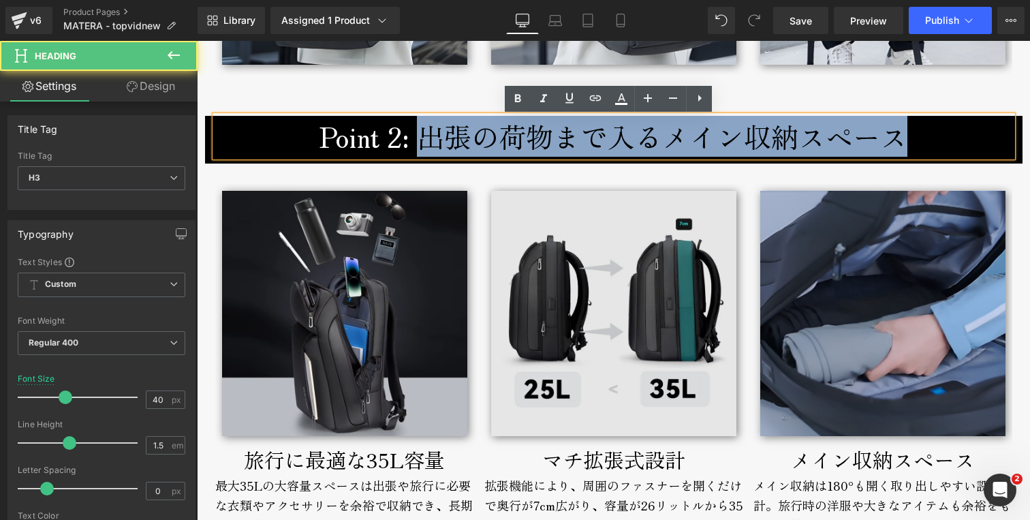
copy h3 "出張の荷物まで入るメイン収納スペース"
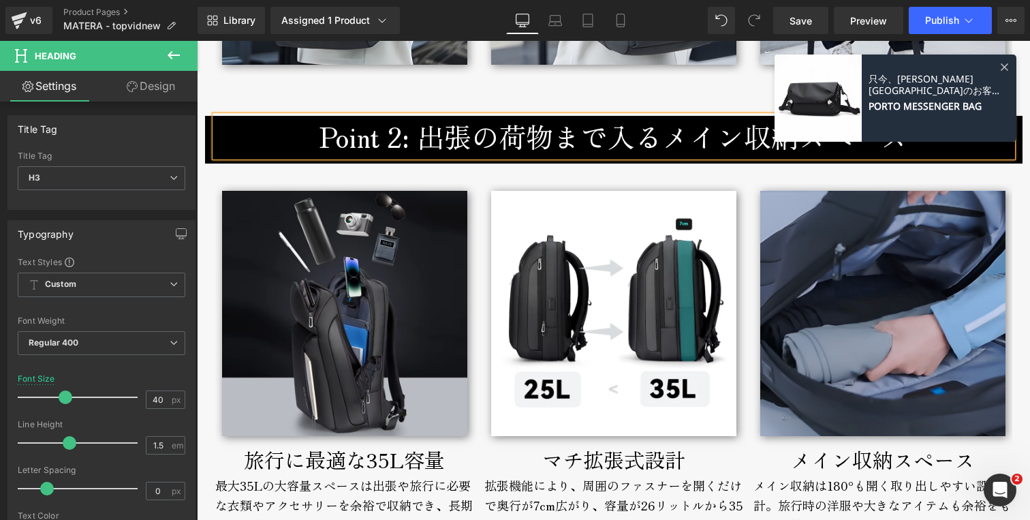
click at [486, 142] on h3 "Point 2: 出張の荷物まで入るメイン収納スペース" at bounding box center [613, 136] width 797 height 41
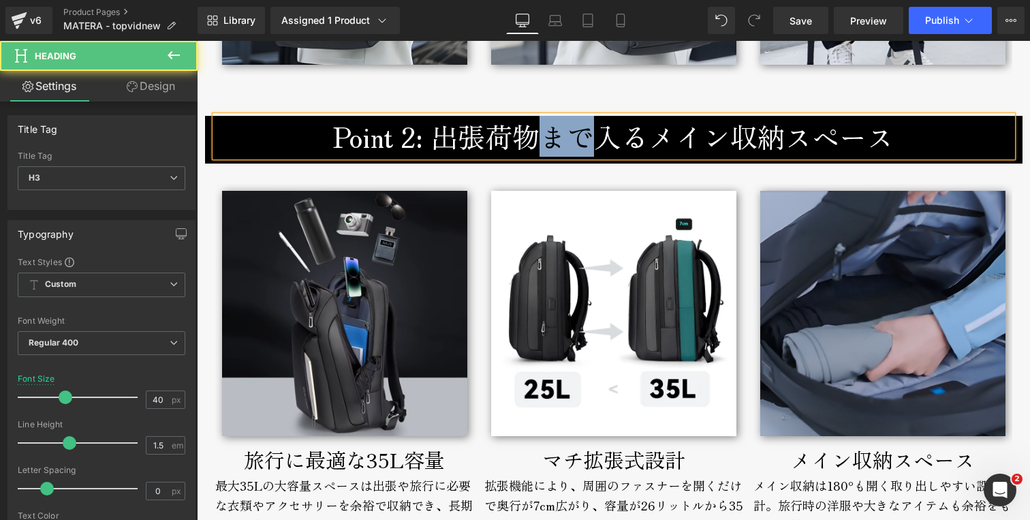
drag, startPoint x: 535, startPoint y: 142, endPoint x: 577, endPoint y: 142, distance: 42.2
click at [577, 142] on h3 "Point 2: 出張荷物まで入るメイン収納スペース" at bounding box center [613, 136] width 797 height 41
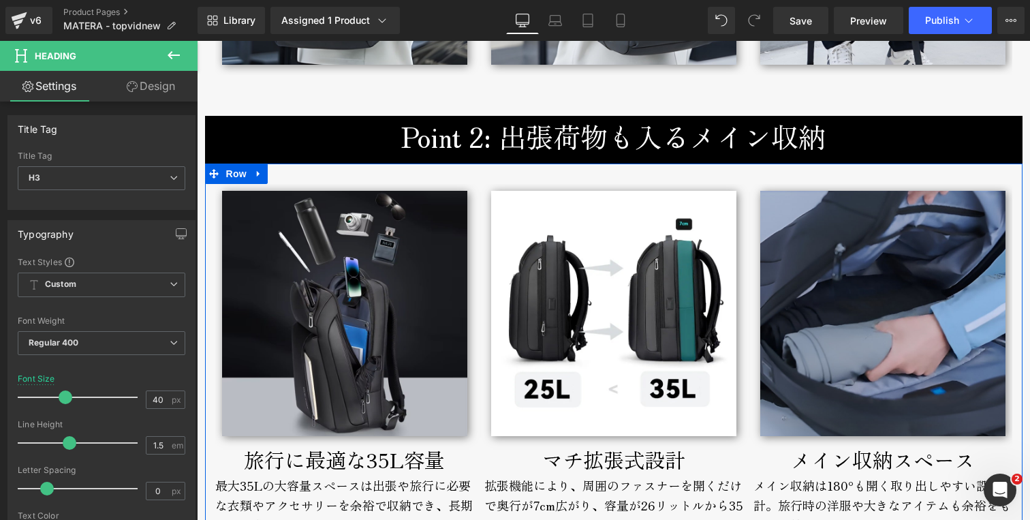
click at [197, 41] on div at bounding box center [197, 41] width 0 height 0
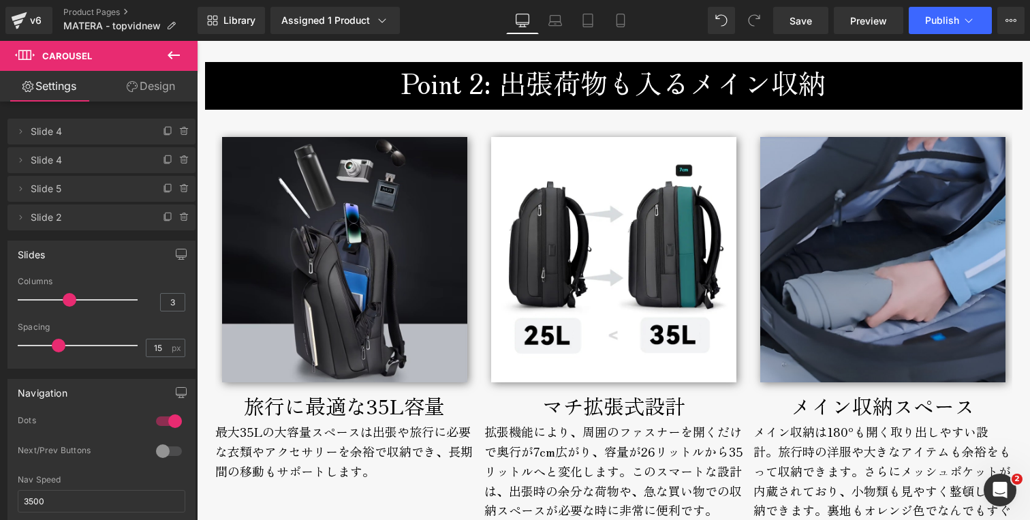
scroll to position [2626, 0]
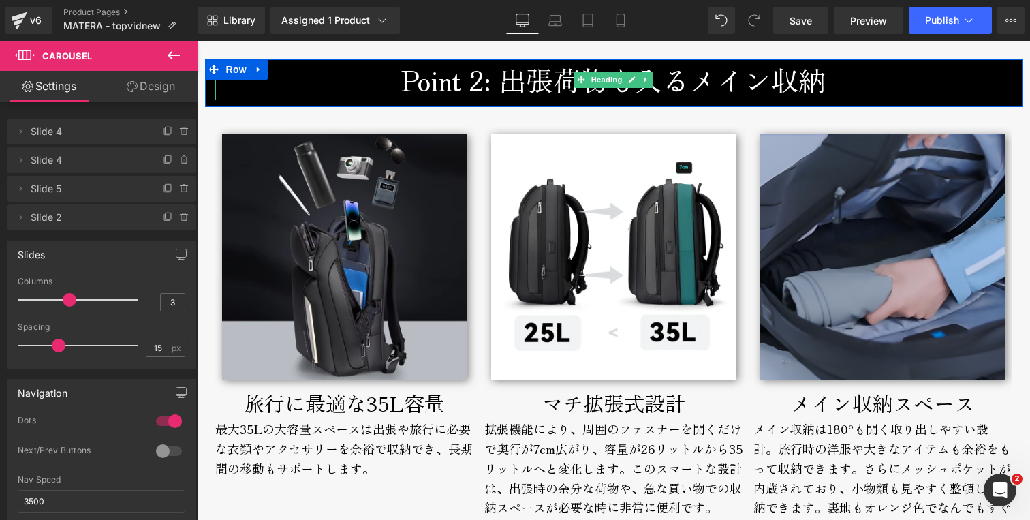
click at [684, 87] on h3 "Point 2: 出張荷物も入るメイン収納" at bounding box center [613, 79] width 797 height 41
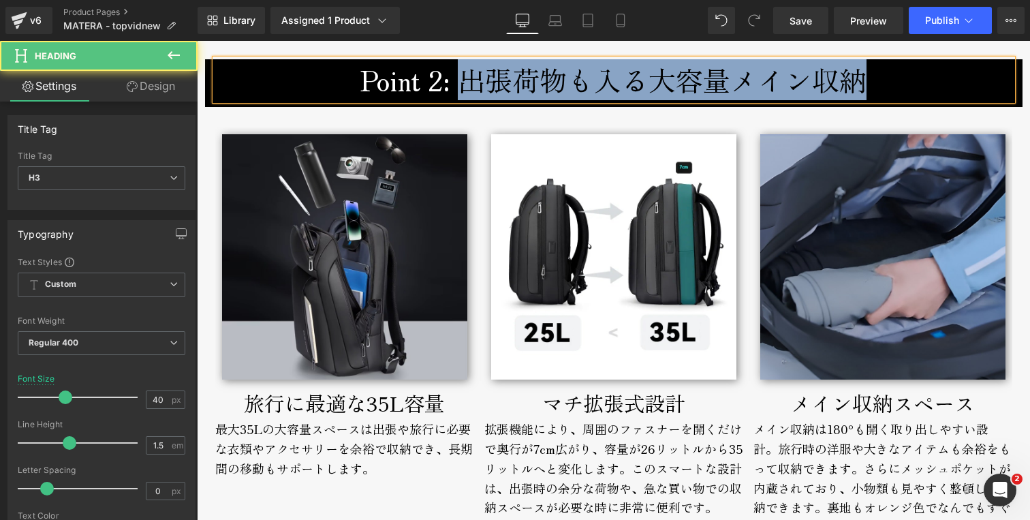
drag, startPoint x: 460, startPoint y: 84, endPoint x: 917, endPoint y: 84, distance: 456.9
click at [917, 84] on h3 "Point 2: 出張荷物も入る大容量メイン収納" at bounding box center [613, 79] width 797 height 41
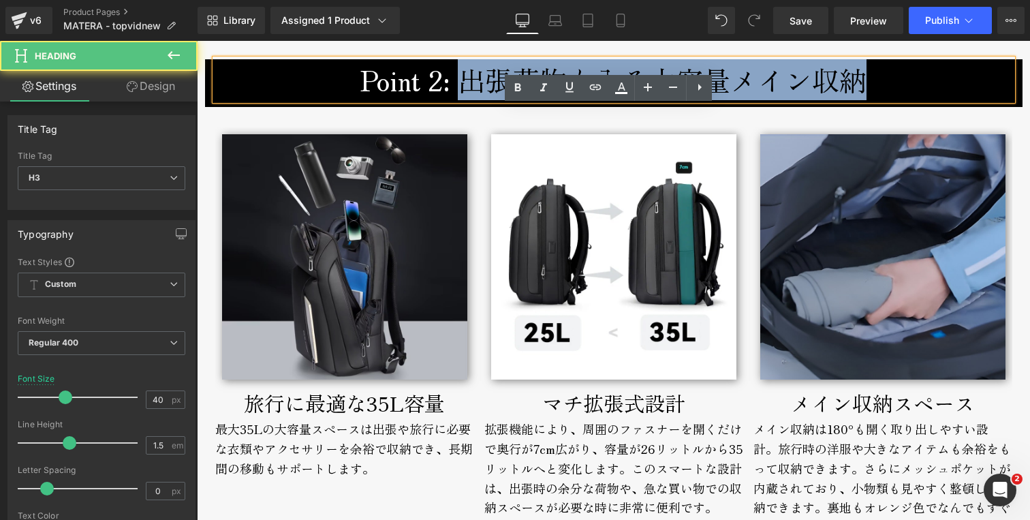
copy h3 "出張荷物も入る大容量メイン収納"
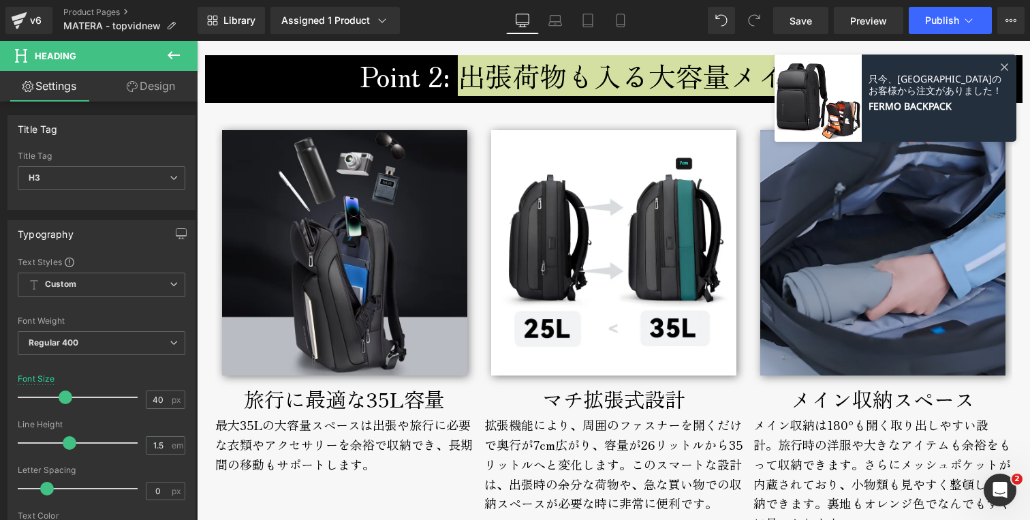
scroll to position [2628, 0]
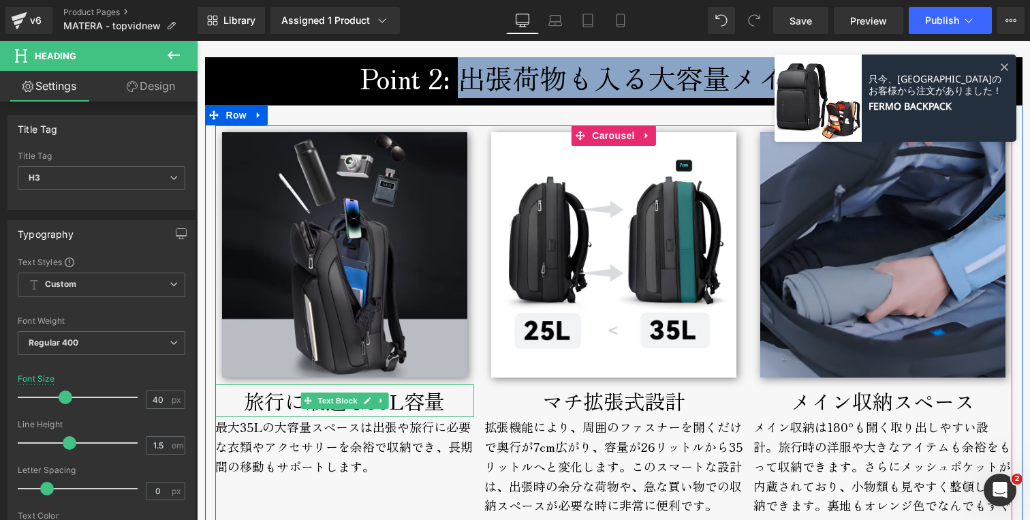
click at [260, 402] on p "旅行に最適な35L容量" at bounding box center [344, 400] width 259 height 33
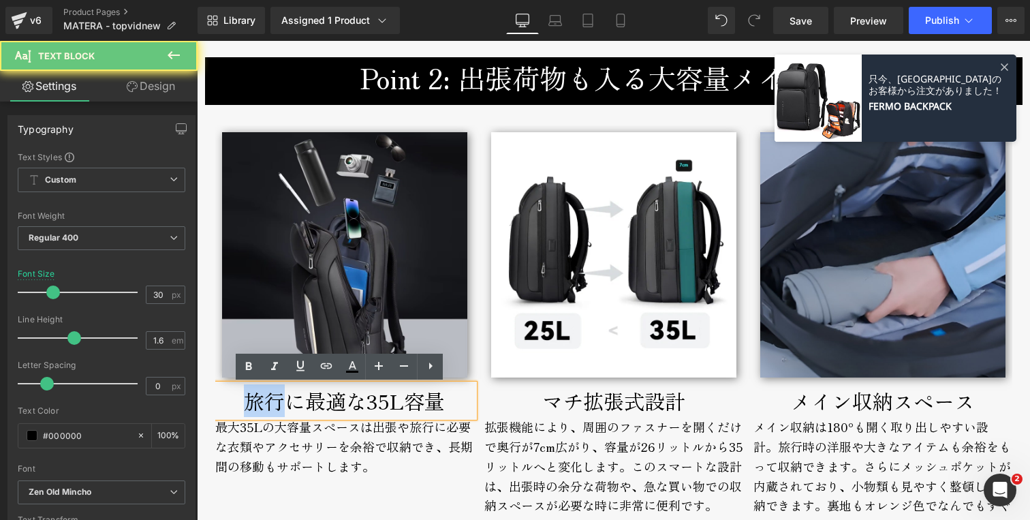
click at [260, 402] on p "旅行に最適な35L容量" at bounding box center [344, 400] width 259 height 33
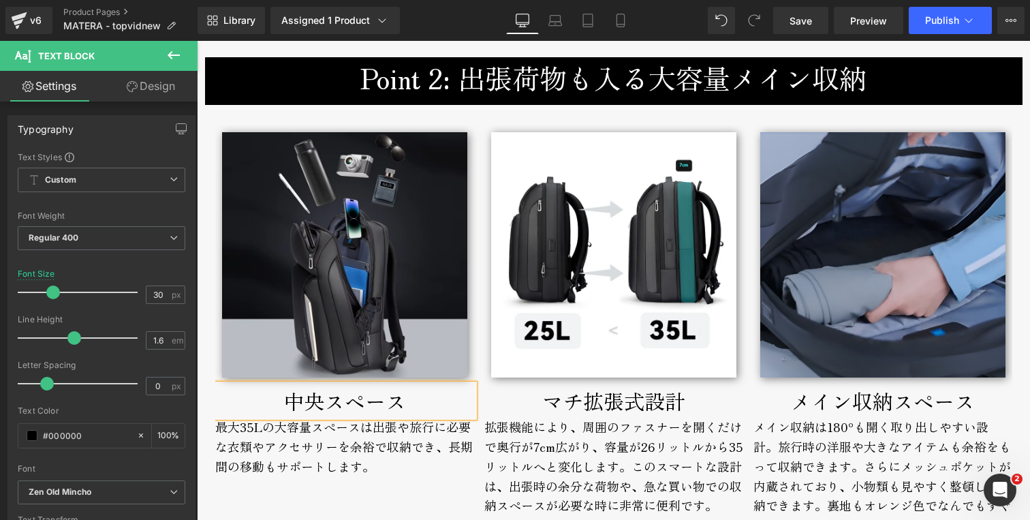
click at [552, 405] on div "マチ拡張式設計" at bounding box center [613, 400] width 259 height 33
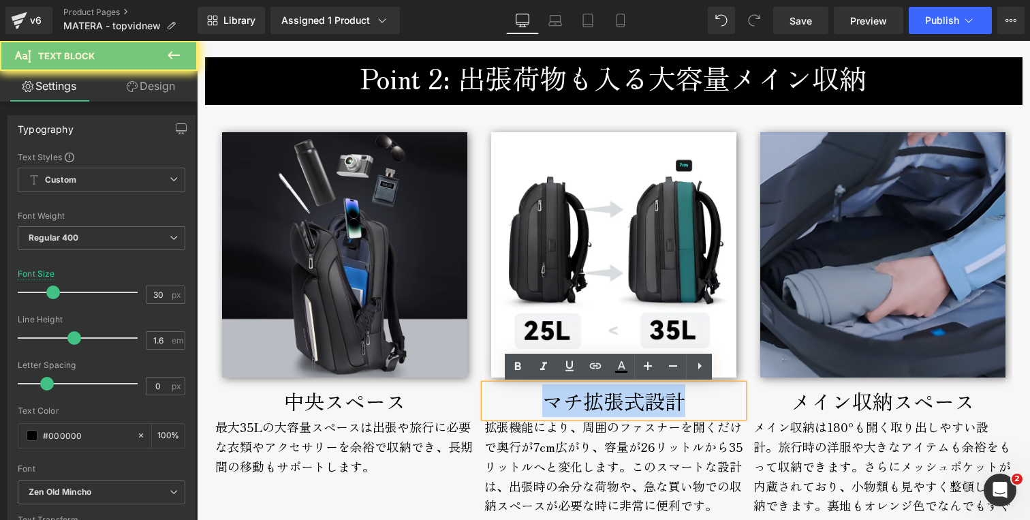
click at [552, 405] on div "マチ拡張式設計" at bounding box center [613, 400] width 259 height 33
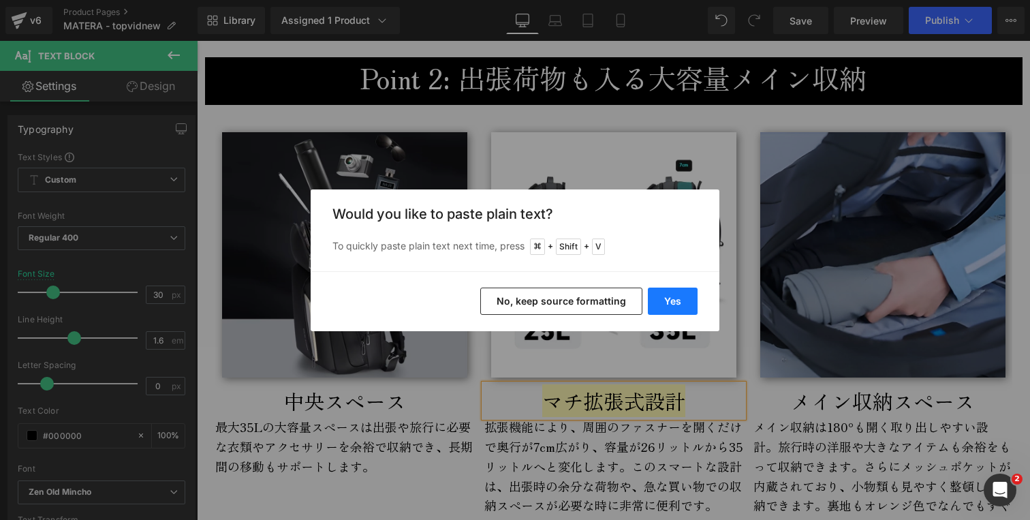
click at [657, 297] on button "Yes" at bounding box center [673, 300] width 50 height 27
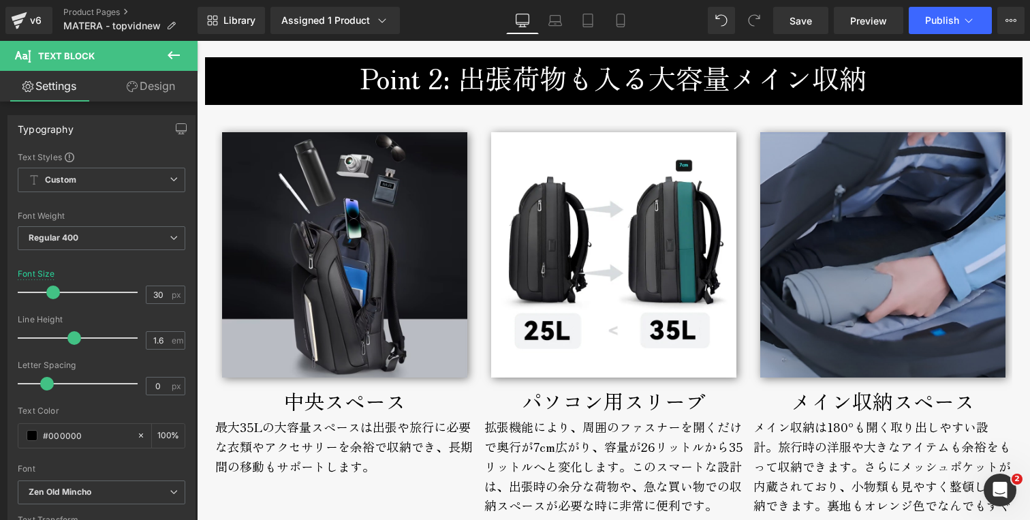
click at [831, 402] on div "メイン収納スペース" at bounding box center [882, 400] width 259 height 33
click at [832, 402] on div "メイン収納スペース" at bounding box center [882, 400] width 259 height 33
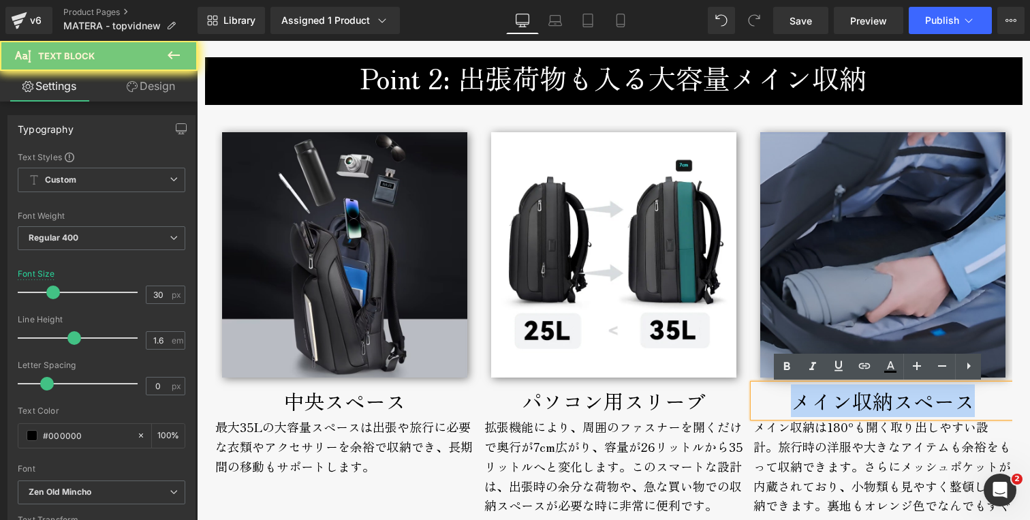
click at [832, 402] on div "メイン収納スペース" at bounding box center [882, 400] width 259 height 33
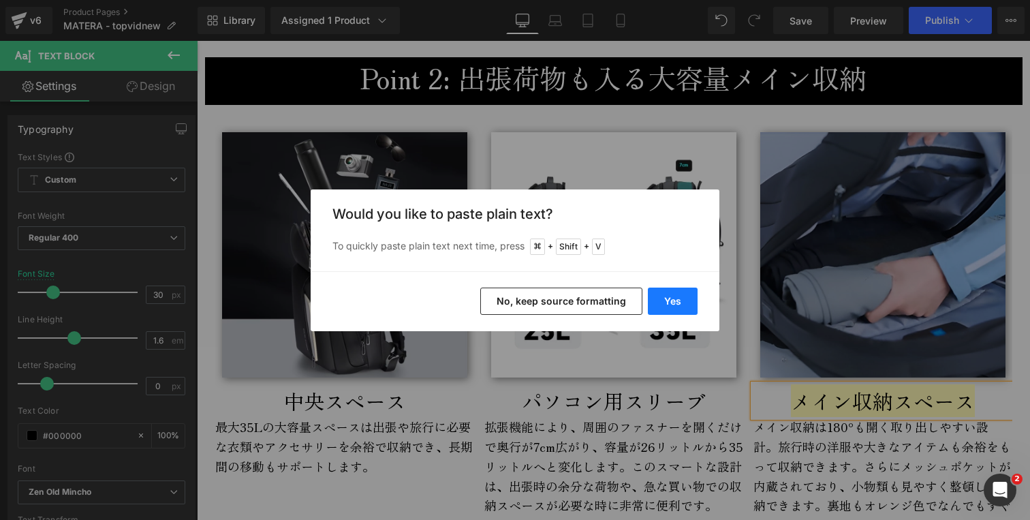
click at [669, 296] on button "Yes" at bounding box center [673, 300] width 50 height 27
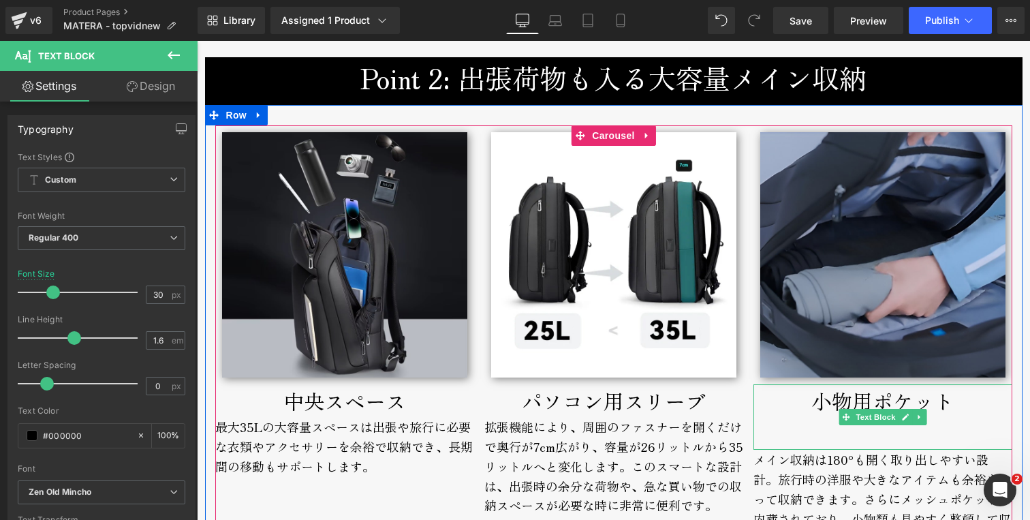
click at [842, 439] on div at bounding box center [882, 433] width 259 height 33
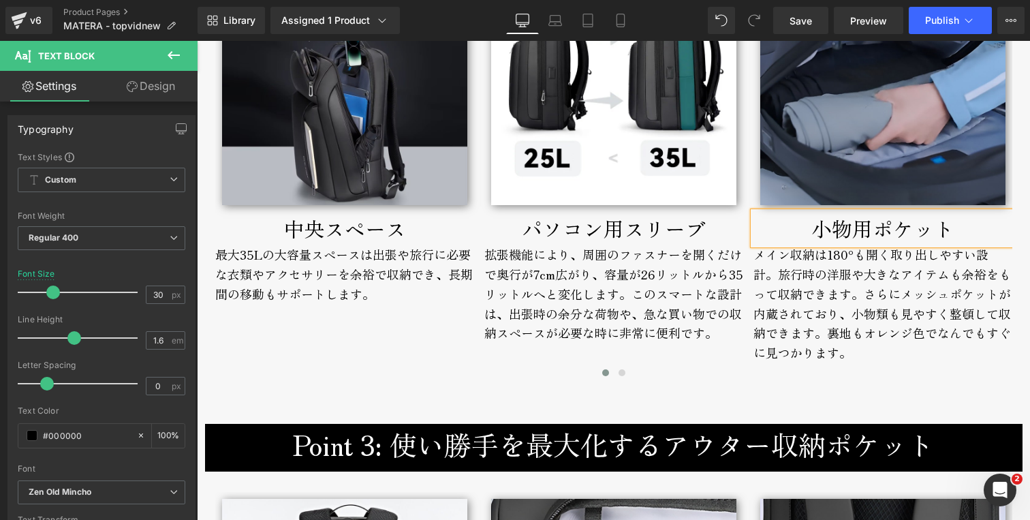
scroll to position [2924, 0]
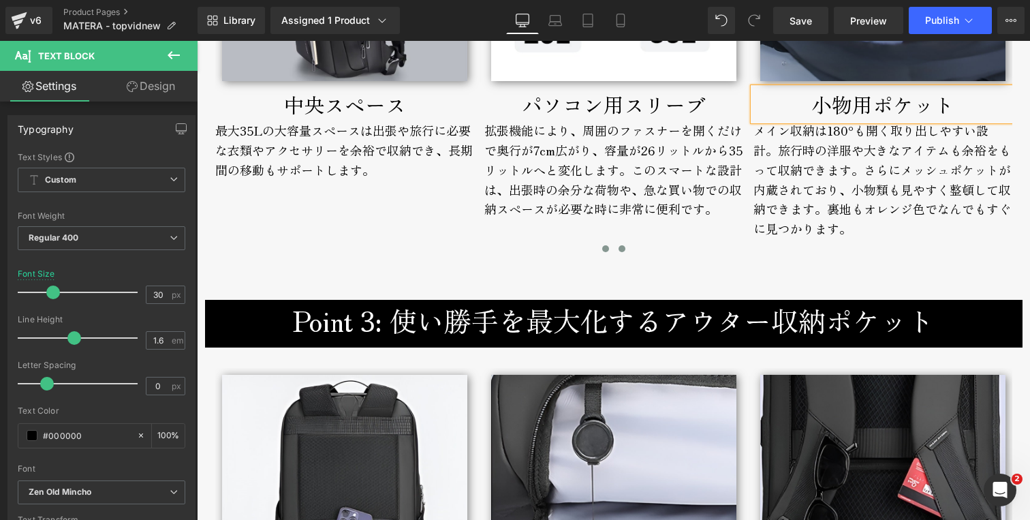
click at [618, 249] on span at bounding box center [621, 248] width 7 height 7
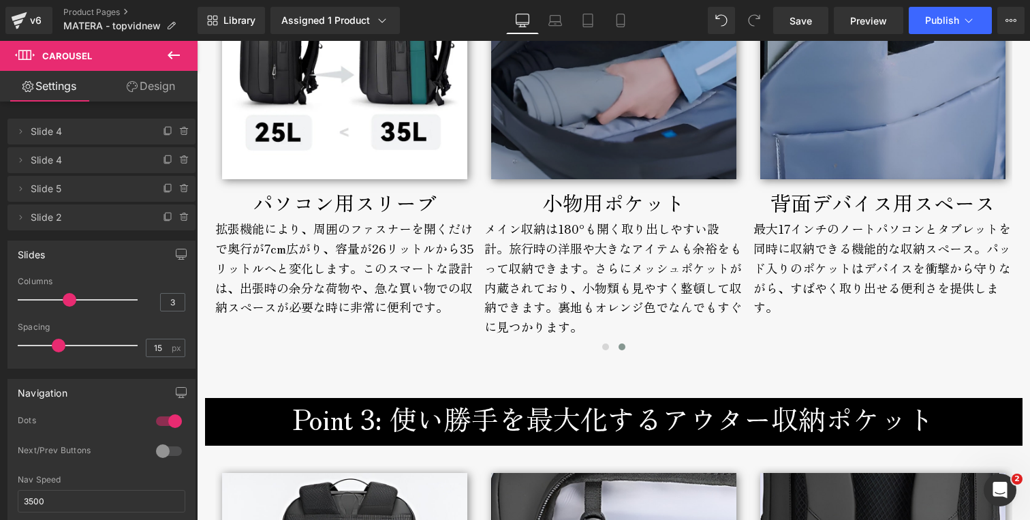
scroll to position [2646, 0]
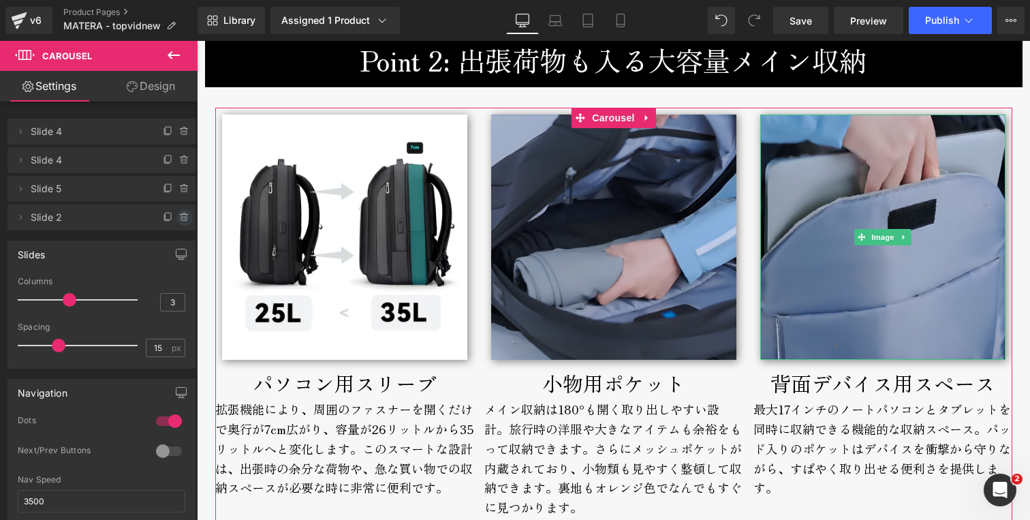
click at [181, 216] on icon at bounding box center [183, 218] width 5 height 6
click at [168, 217] on button "Delete" at bounding box center [169, 218] width 43 height 18
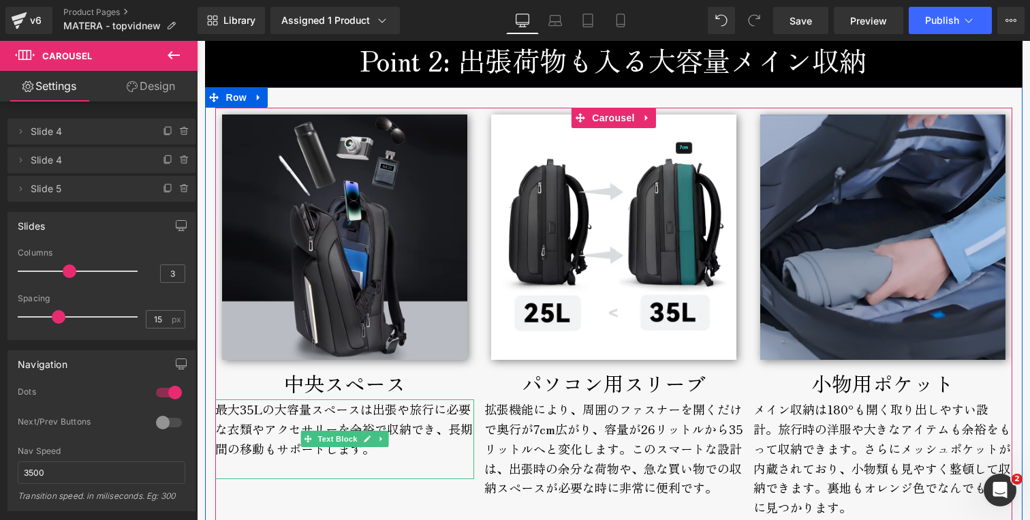
click at [400, 418] on div "最大35Lの大容量スペースは出張や旅行に必要な衣類やアクセサリーを余裕で収納でき、長期間の移動もサポートします。" at bounding box center [344, 438] width 259 height 79
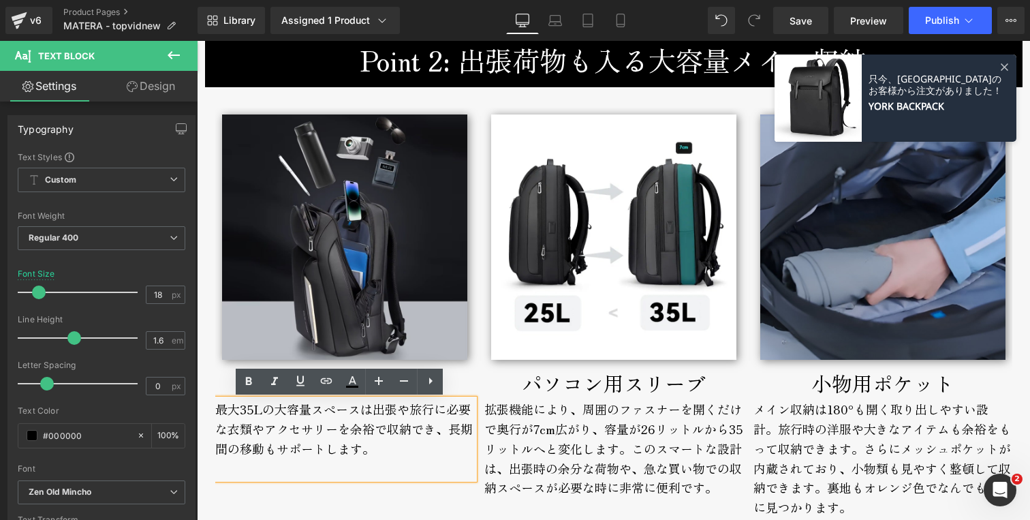
click at [403, 453] on div "最大35Lの大容量スペースは出張や旅行に必要な衣類やアクセサリーを余裕で収納でき、長期間の移動もサポートします。" at bounding box center [344, 438] width 259 height 79
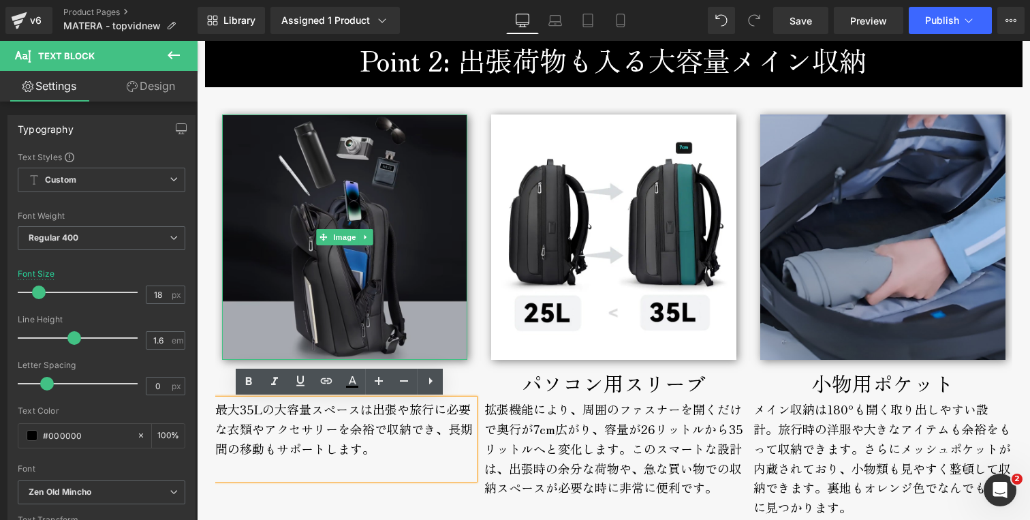
click at [401, 294] on img at bounding box center [344, 236] width 245 height 245
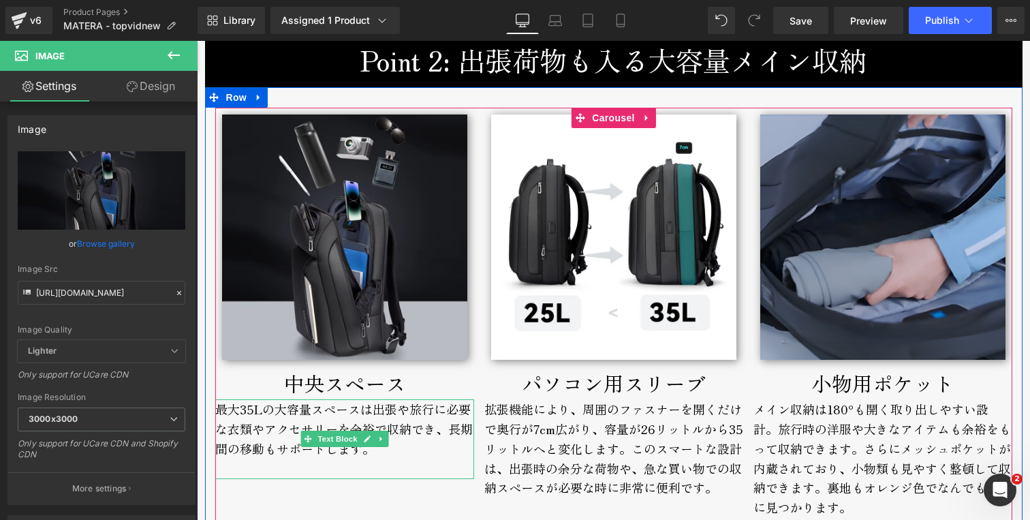
click at [252, 409] on div "最大35Lの大容量スペースは出張や旅行に必要な衣類やアクセサリーを余裕で収納でき、長期間の移動もサポートします。" at bounding box center [344, 438] width 259 height 79
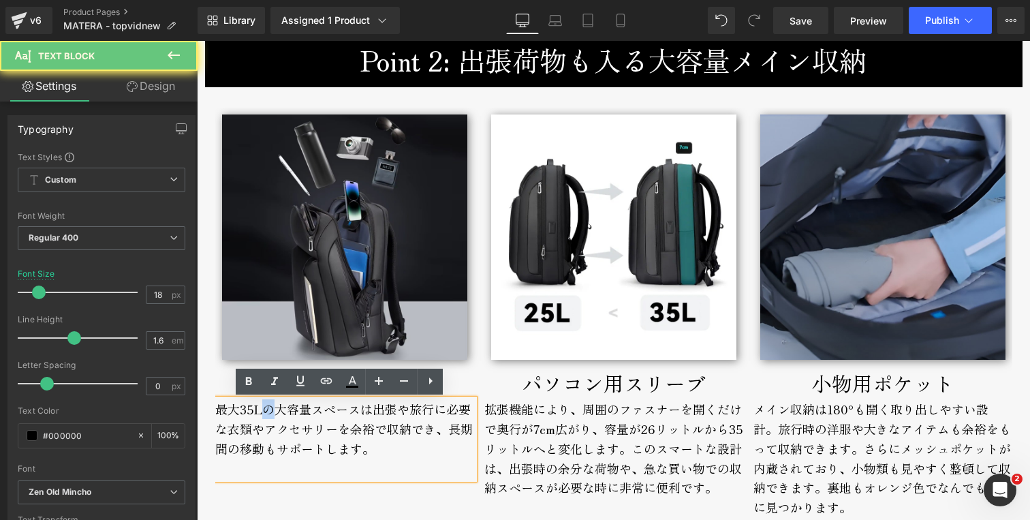
click at [252, 409] on div "最大35Lの大容量スペースは出張や旅行に必要な衣類やアクセサリーを余裕で収納でき、長期間の移動もサポートします。" at bounding box center [344, 438] width 259 height 79
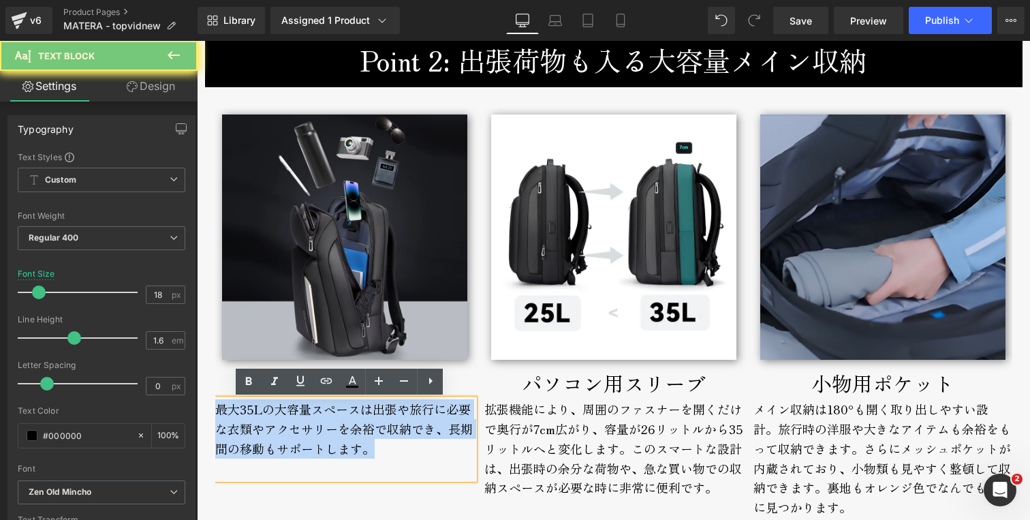
click at [252, 409] on div "最大35Lの大容量スペースは出張や旅行に必要な衣類やアクセサリーを余裕で収納でき、長期間の移動もサポートします。" at bounding box center [344, 438] width 259 height 79
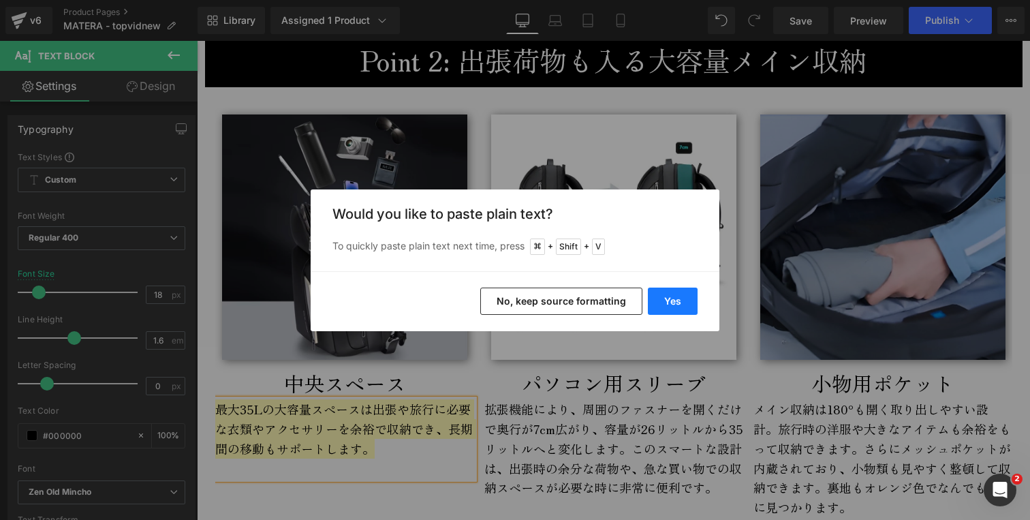
drag, startPoint x: 673, startPoint y: 293, endPoint x: 477, endPoint y: 252, distance: 201.0
click at [673, 293] on button "Yes" at bounding box center [673, 300] width 50 height 27
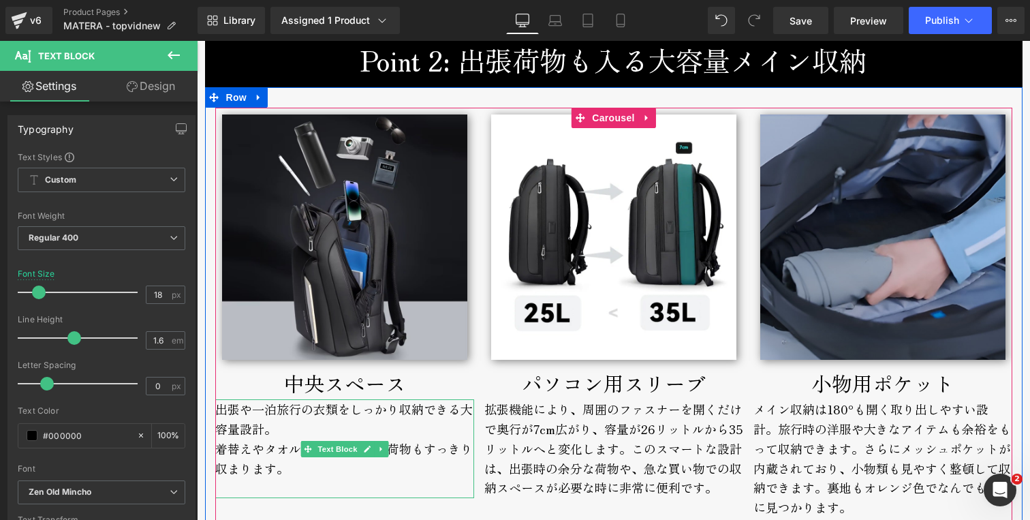
click at [291, 426] on div "出張や一泊旅行の衣類をしっかり収納できる大容量設計。 着替えやタオルなど、かさばる荷物もすっきり収まります。" at bounding box center [344, 448] width 259 height 99
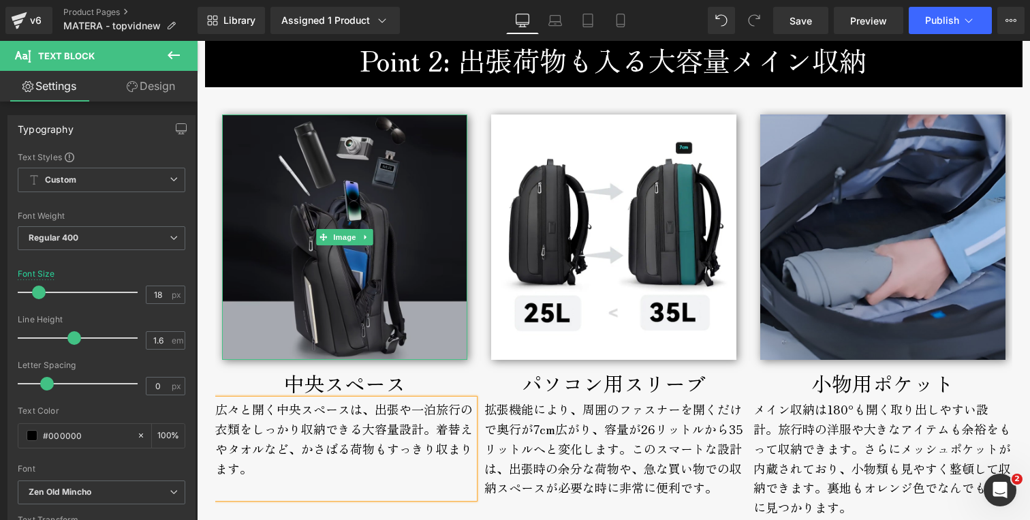
click at [335, 297] on img at bounding box center [344, 236] width 245 height 245
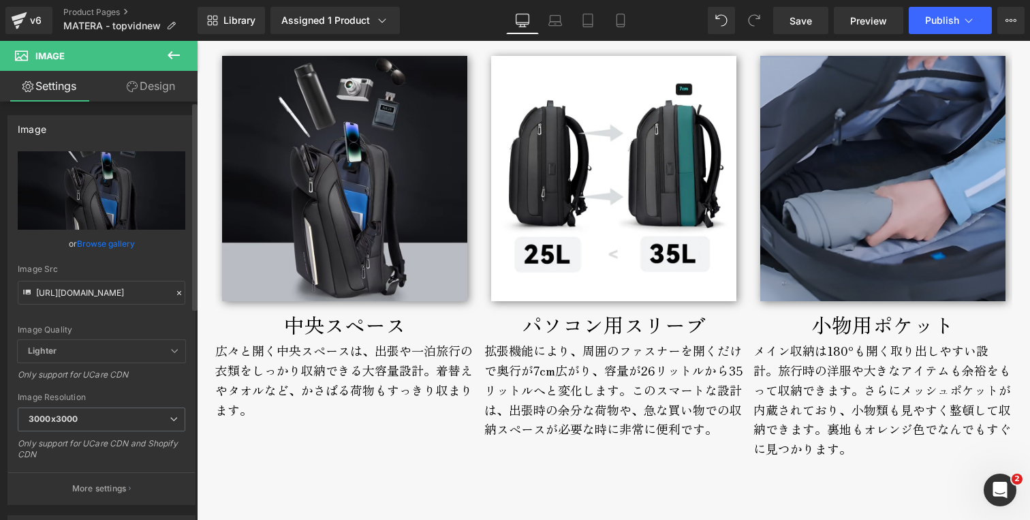
scroll to position [2703, 0]
click at [541, 326] on div "パソコン用スリーブ" at bounding box center [613, 324] width 259 height 33
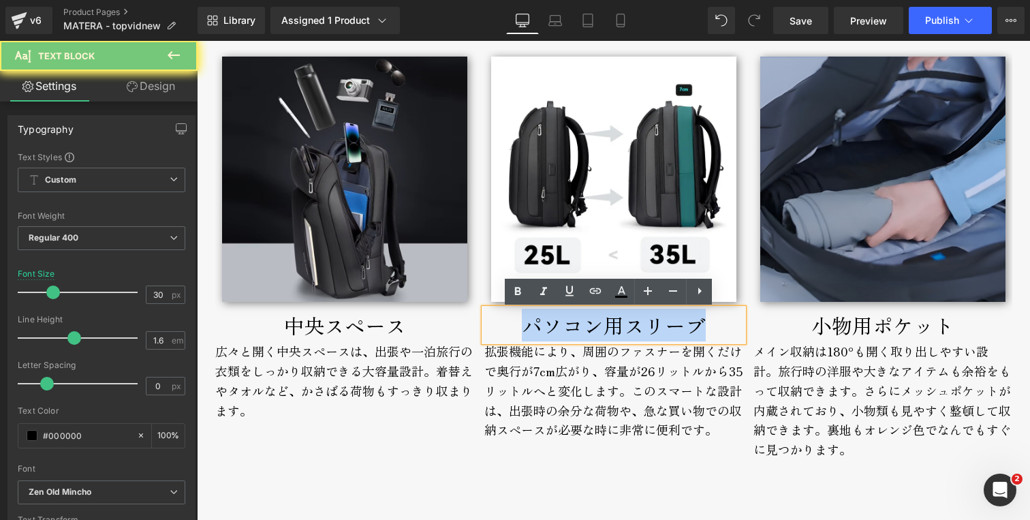
click at [541, 326] on div "パソコン用スリーブ" at bounding box center [613, 324] width 259 height 33
copy div "パソコン用スリーブ"
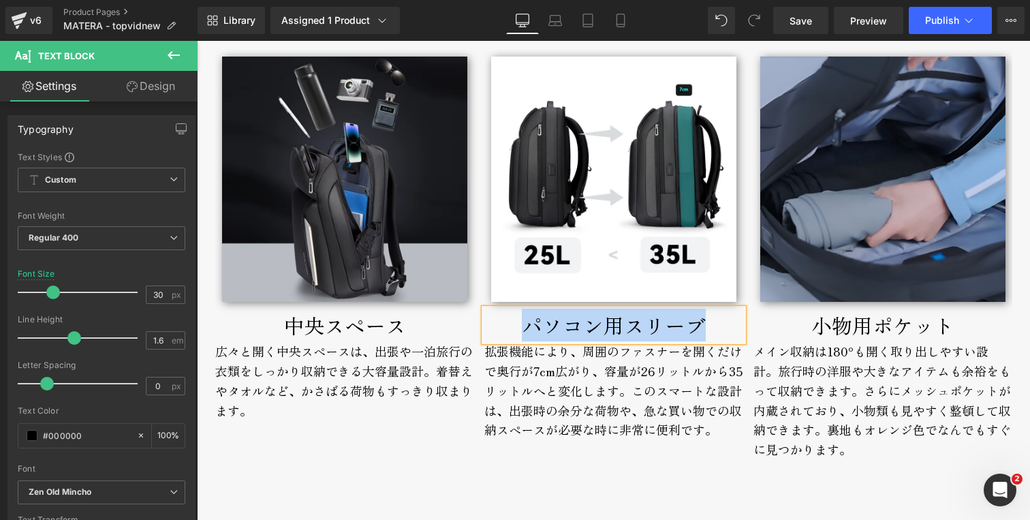
copy div "パソコン用スリーブ"
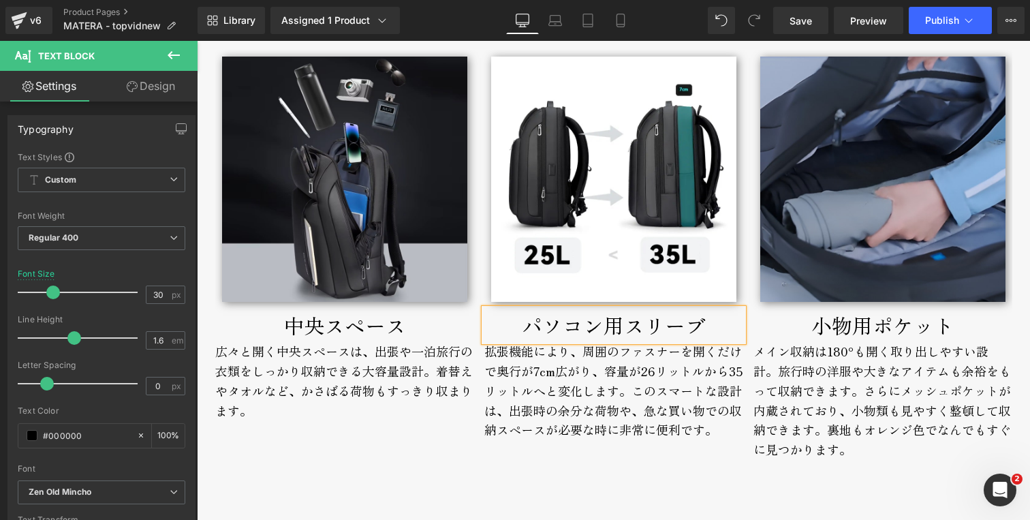
click at [619, 330] on div "パソコン用スリーブ" at bounding box center [613, 324] width 259 height 33
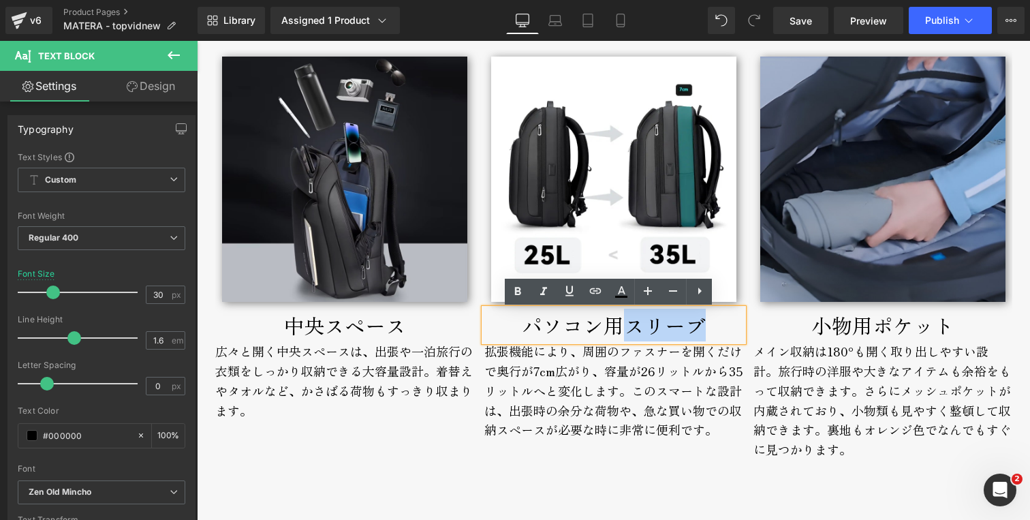
drag, startPoint x: 619, startPoint y: 330, endPoint x: 705, endPoint y: 326, distance: 86.6
click at [705, 326] on div "パソコン用スリーブ" at bounding box center [613, 324] width 259 height 33
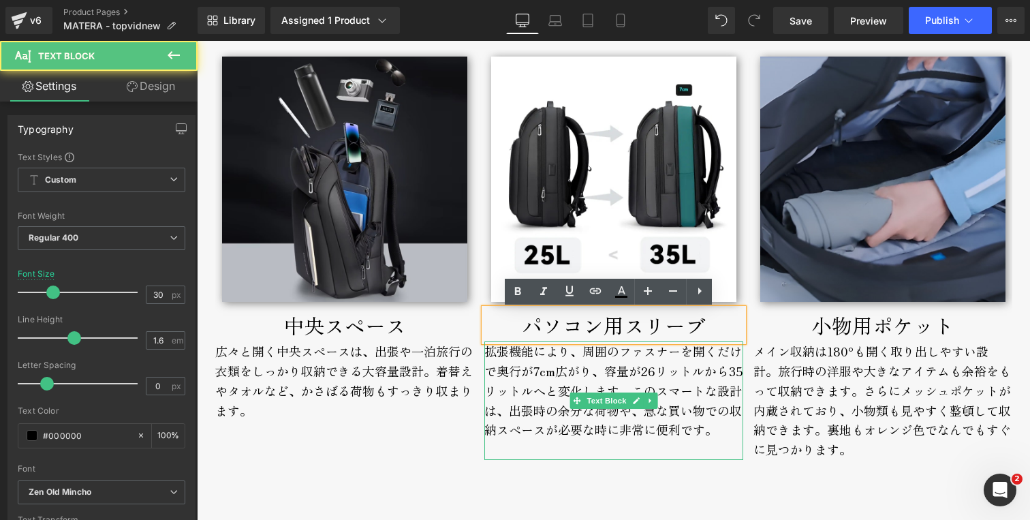
click at [576, 391] on div "拡張機能により、周囲のファスナーを開くだけで奥行が7cm広がり、容量が26リットルから35リットルへと変化します。このスマートな設計は、出張時の余分な荷物や、…" at bounding box center [613, 400] width 259 height 118
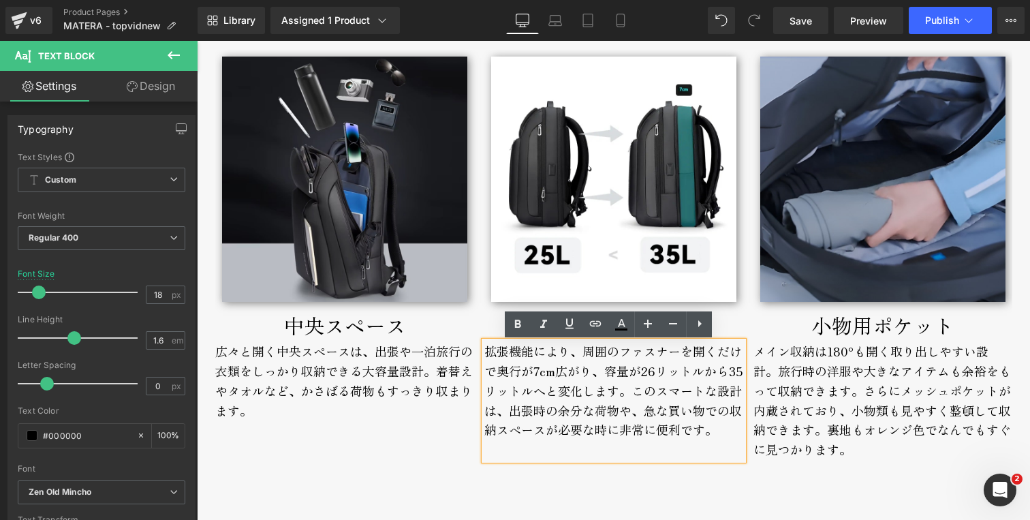
click at [528, 370] on div "拡張機能により、周囲のファスナーを開くだけで奥行が7cm広がり、容量が26リットルから35リットルへと変化します。このスマートな設計は、出張時の余分な荷物や、…" at bounding box center [613, 400] width 259 height 118
click at [558, 374] on div "拡張機能により、周囲のファスナーを開くだけで奥行が7cm広がり、容量が26リットルから35リットルへと変化します。このスマートな設計は、出張時の余分な荷物や、…" at bounding box center [613, 400] width 259 height 118
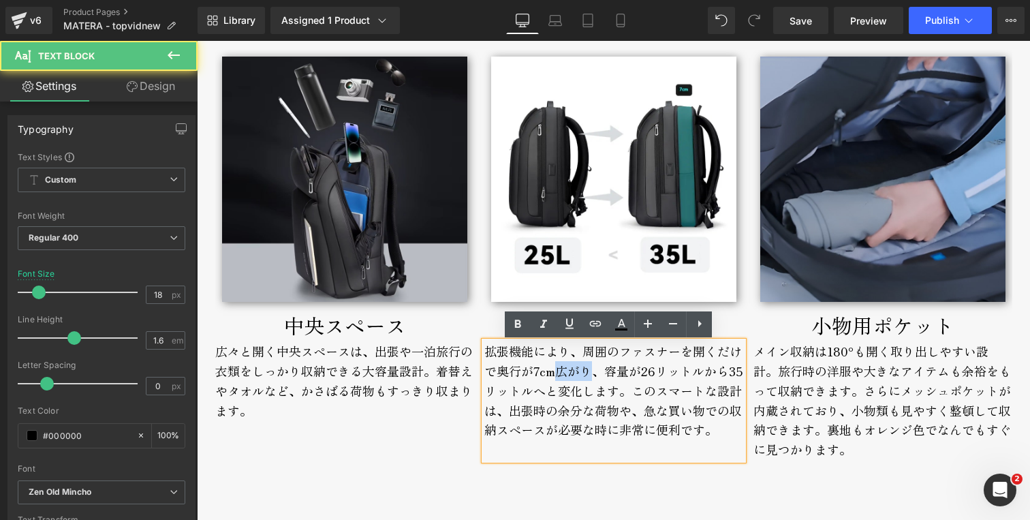
click at [559, 374] on div "拡張機能により、周囲のファスナーを開くだけで奥行が7cm広がり、容量が26リットルから35リットルへと変化します。このスマートな設計は、出張時の余分な荷物や、…" at bounding box center [613, 400] width 259 height 118
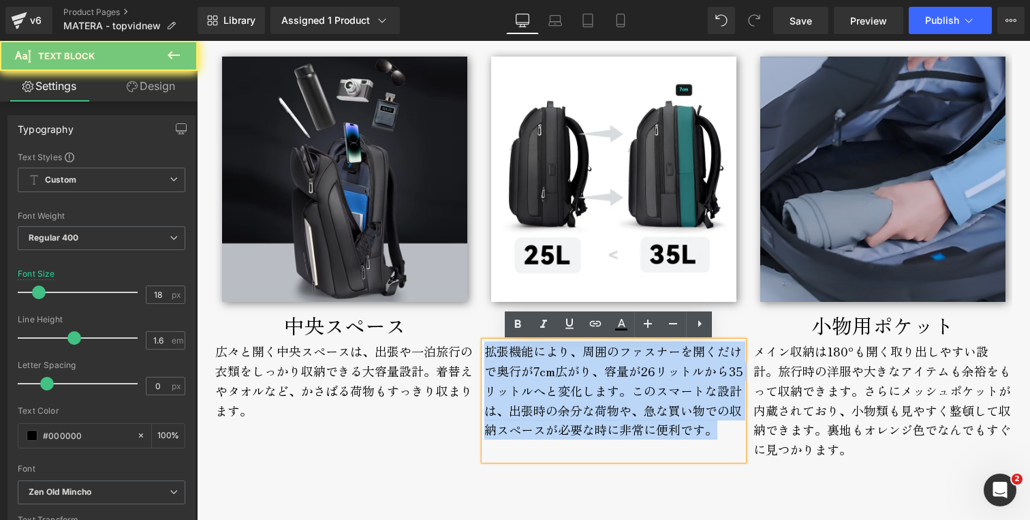
click at [559, 374] on div "拡張機能により、周囲のファスナーを開くだけで奥行が7cm広がり、容量が26リットルから35リットルへと変化します。このスマートな設計は、出張時の余分な荷物や、…" at bounding box center [613, 400] width 259 height 118
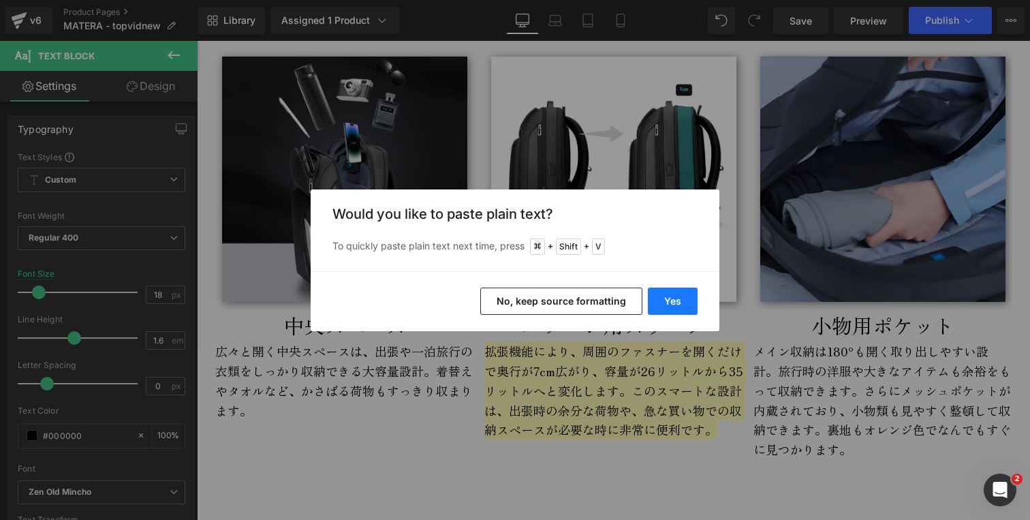
click at [673, 300] on button "Yes" at bounding box center [673, 300] width 50 height 27
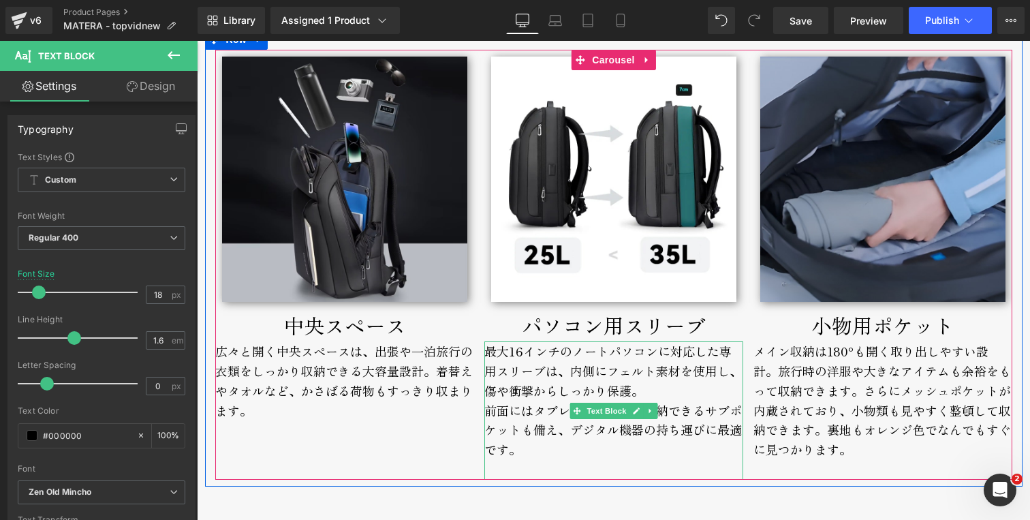
click at [677, 391] on div "最大16インチのノートパソコンに対応した専用スリーブは、内側にフェルト素材を使用し、傷や衝撃からしっかり保護。 前面にはタブレットや書類を収納できるサブポケッ…" at bounding box center [613, 410] width 259 height 138
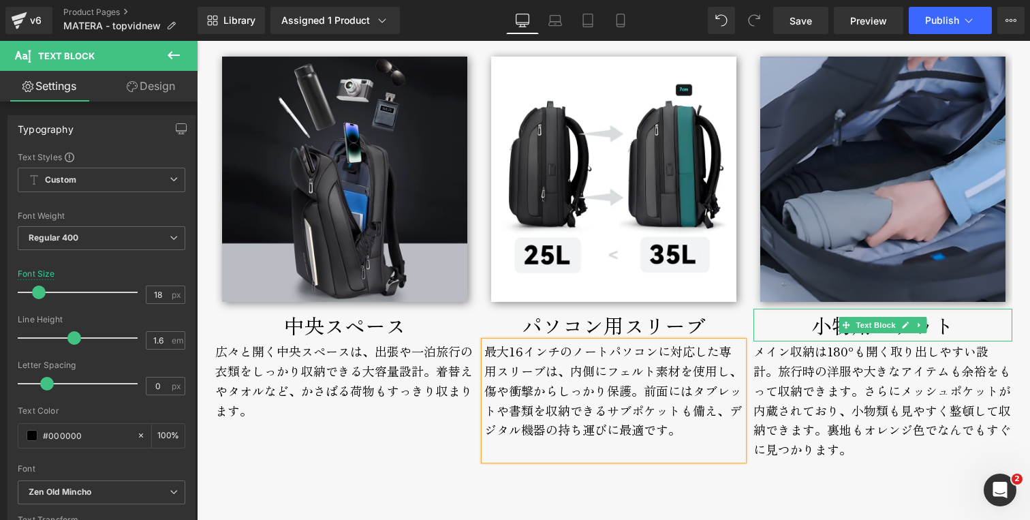
click at [772, 327] on div "小物用ポケット" at bounding box center [882, 324] width 259 height 33
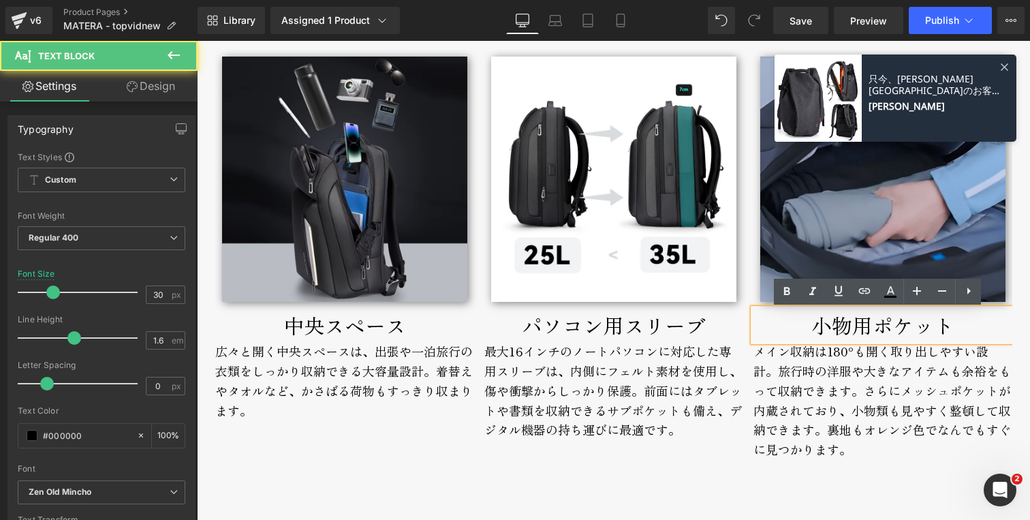
click at [789, 326] on div "小物用ポケット" at bounding box center [882, 324] width 259 height 33
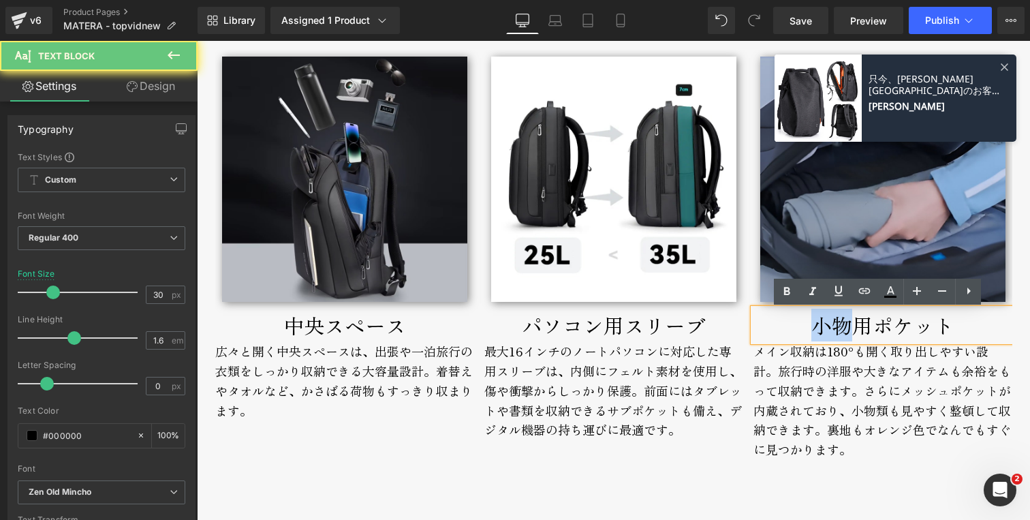
click at [789, 326] on div "小物用ポケット" at bounding box center [882, 324] width 259 height 33
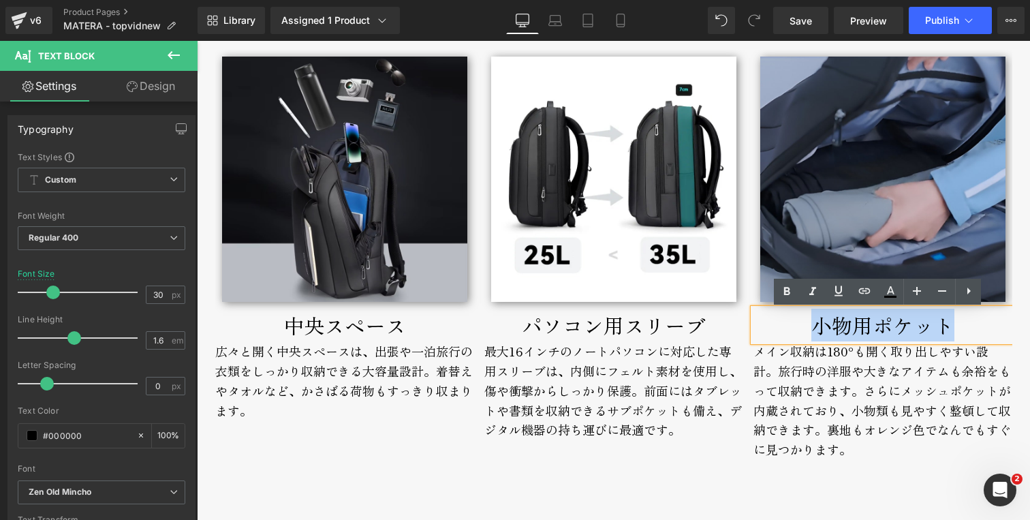
click at [841, 326] on div "小物用ポケット" at bounding box center [882, 324] width 259 height 33
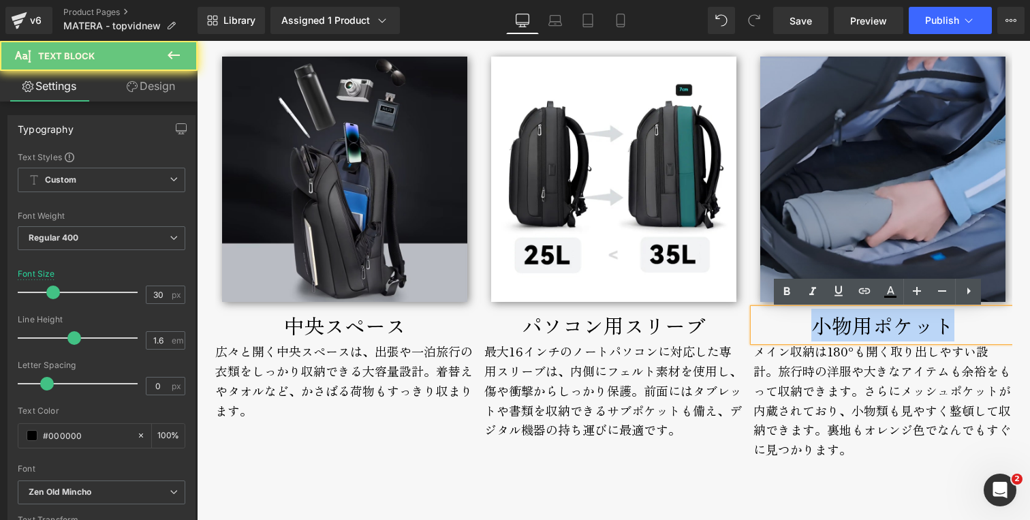
click at [841, 326] on div "小物用ポケット" at bounding box center [882, 324] width 259 height 33
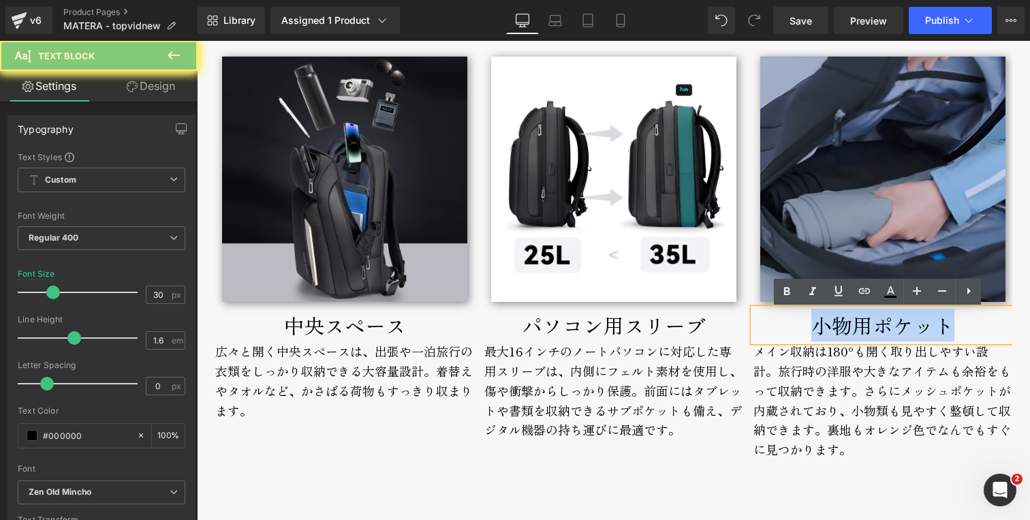
click at [841, 326] on div "小物用ポケット" at bounding box center [882, 324] width 259 height 33
copy div "小物用ポケット"
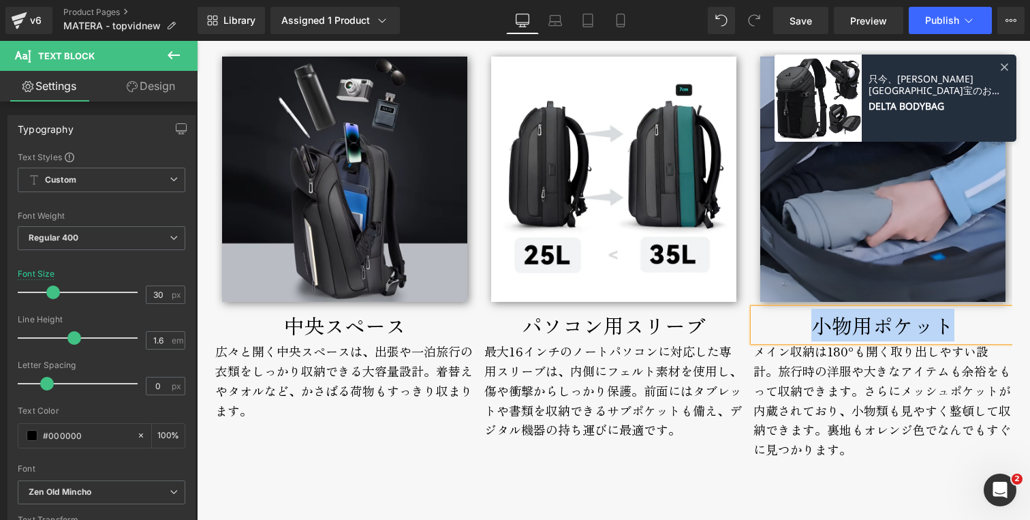
click at [782, 366] on div "メイン収納は180°も開く取り出しやすい設計。旅行時の洋服や大きなアイテムも余裕をもって収納できます。さらにメッシュポケットが内蔵されており、小物類も見やすく…" at bounding box center [882, 410] width 259 height 138
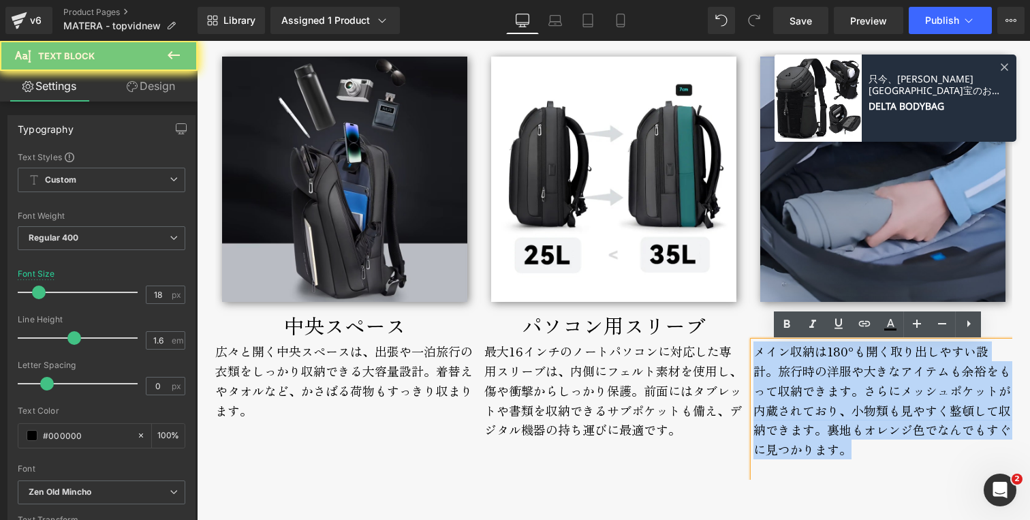
click at [782, 366] on div "メイン収納は180°も開く取り出しやすい設計。旅行時の洋服や大きなアイテムも余裕をもって収納できます。さらにメッシュポケットが内蔵されており、小物類も見やすく…" at bounding box center [882, 410] width 259 height 138
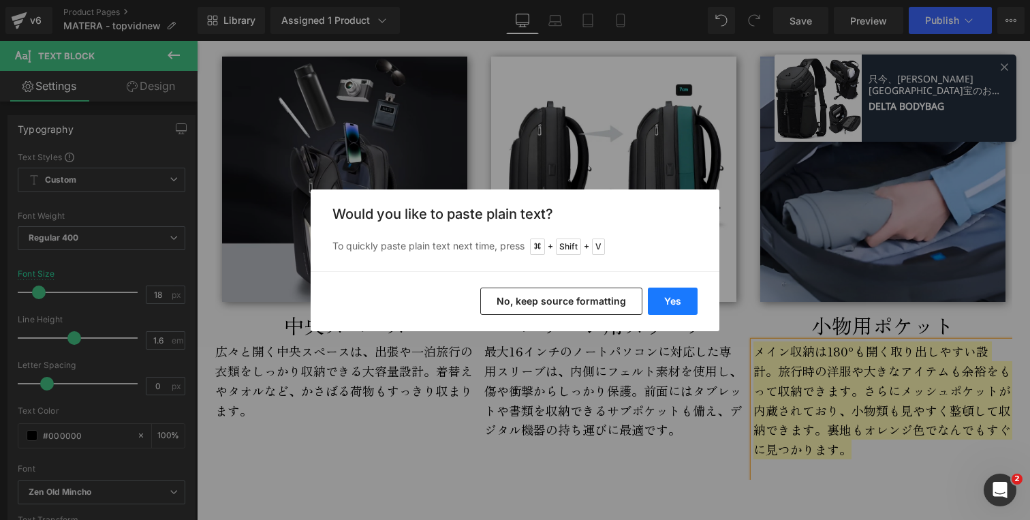
drag, startPoint x: 674, startPoint y: 300, endPoint x: 482, endPoint y: 270, distance: 194.5
click at [674, 300] on button "Yes" at bounding box center [673, 300] width 50 height 27
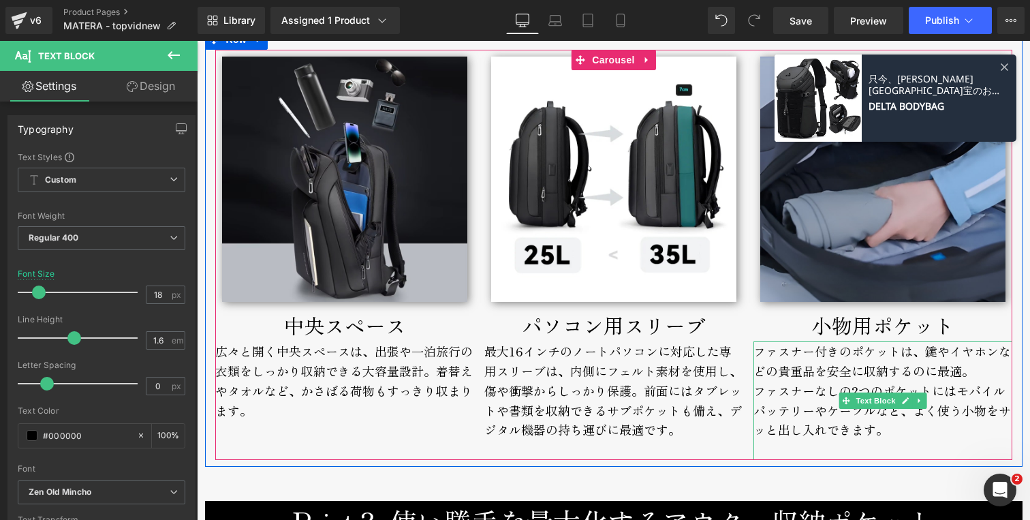
click at [977, 372] on div "ファスナー付きのポケットは、鍵やイヤホンなどの貴重品を安全に収納するのに最適。 ファスナーなしの2つのポケットにはモバイルバッテリーやケーブルなど、よく使う小…" at bounding box center [882, 400] width 259 height 118
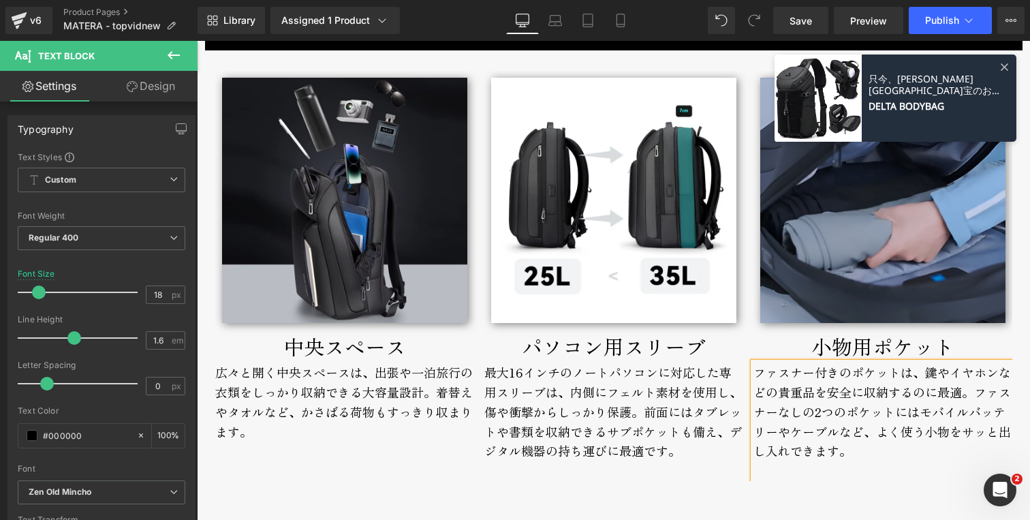
scroll to position [2601, 0]
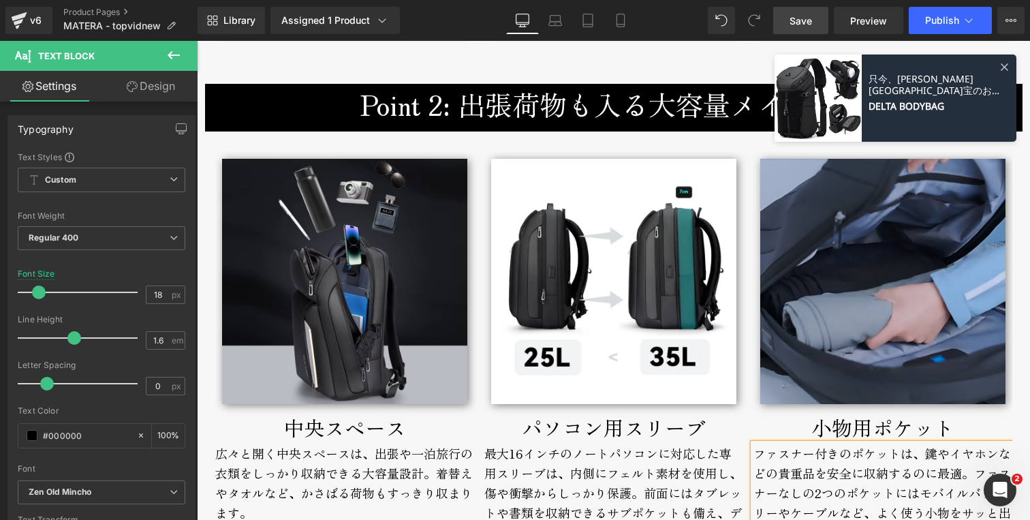
click at [797, 27] on span "Save" at bounding box center [800, 21] width 22 height 14
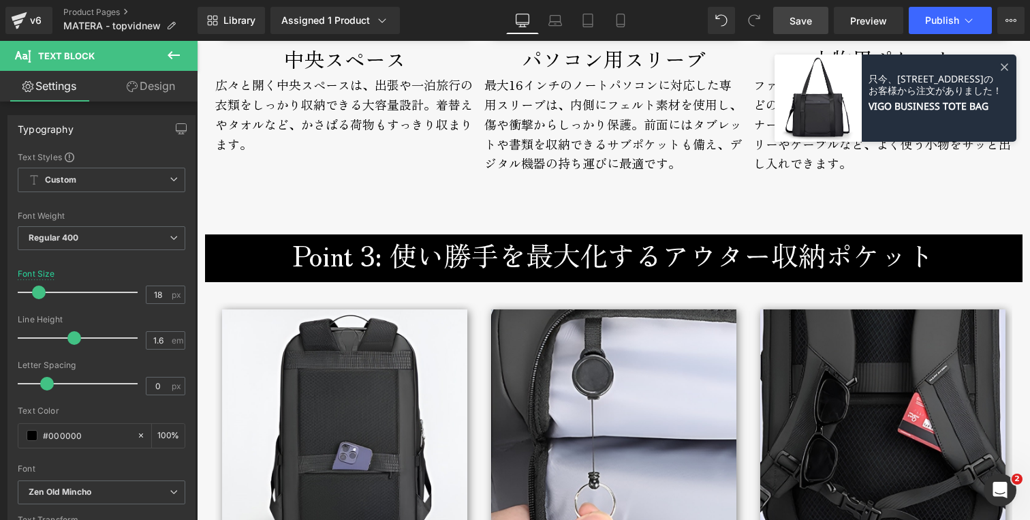
scroll to position [3011, 0]
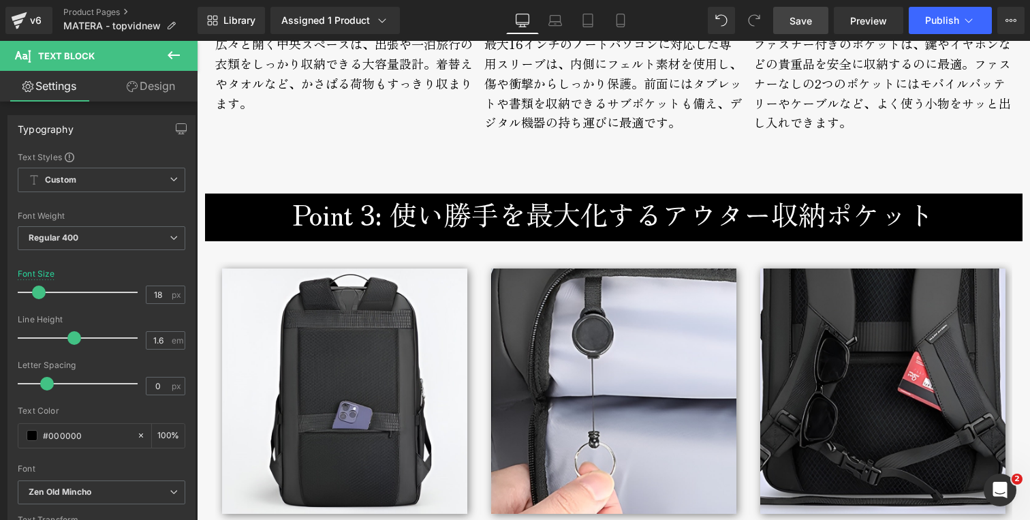
click at [410, 215] on h3 "Point 3: 使い勝手を最大化するアウター収納ポケット" at bounding box center [613, 213] width 797 height 41
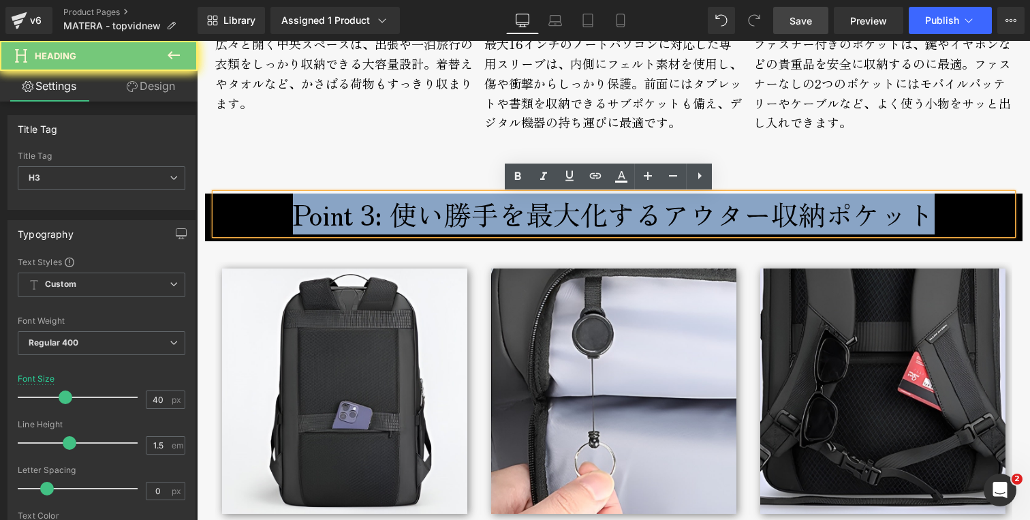
paste div
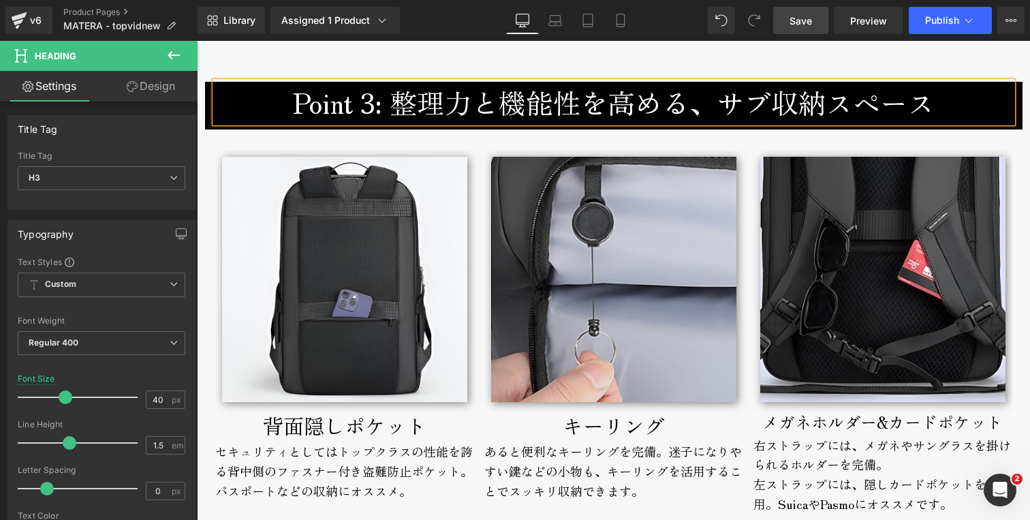
scroll to position [3191, 0]
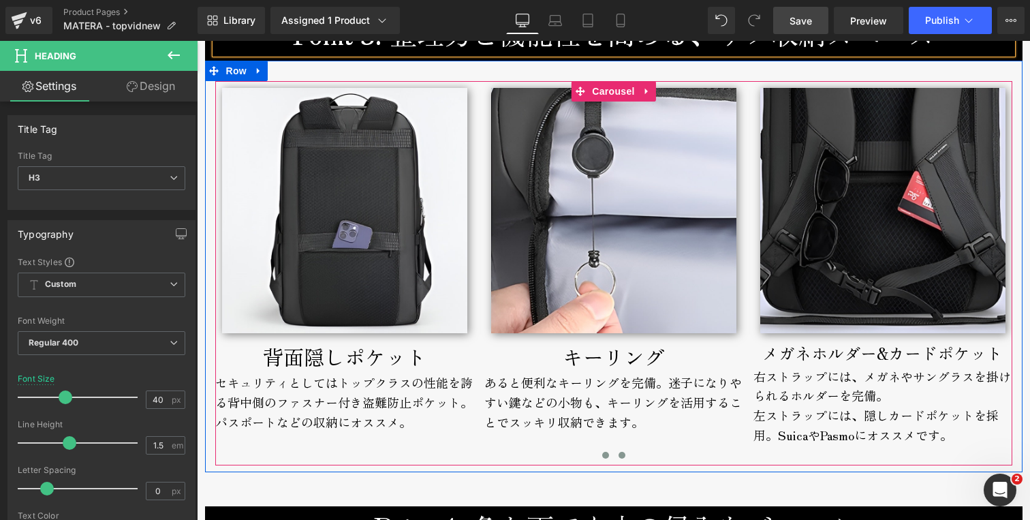
click at [602, 456] on span at bounding box center [605, 454] width 7 height 7
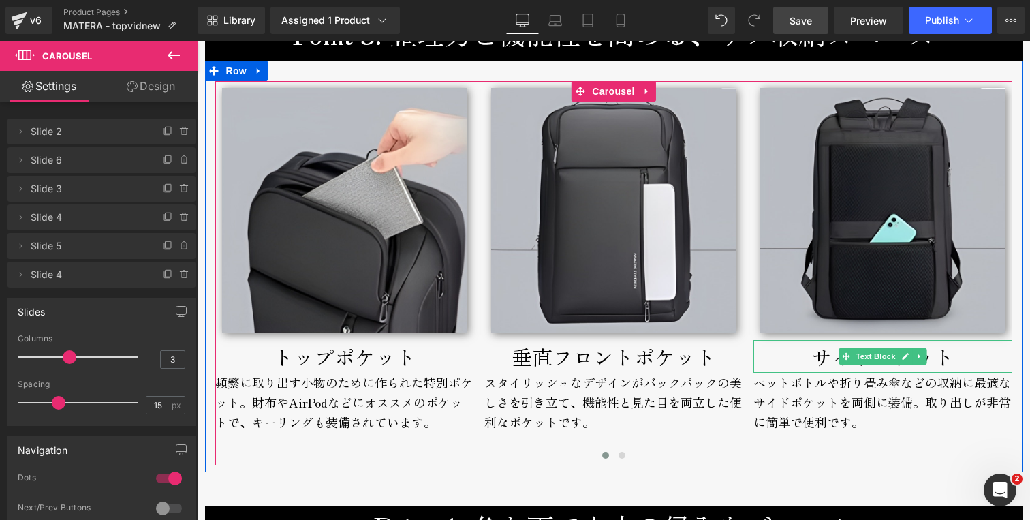
click at [793, 358] on p "サイドポケット" at bounding box center [882, 356] width 259 height 33
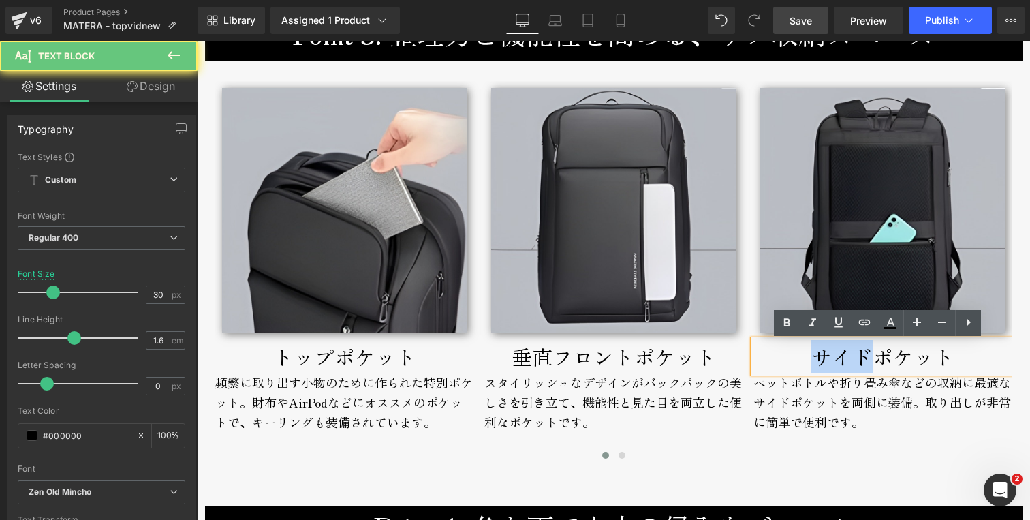
click at [793, 358] on p "サイドポケット" at bounding box center [882, 356] width 259 height 33
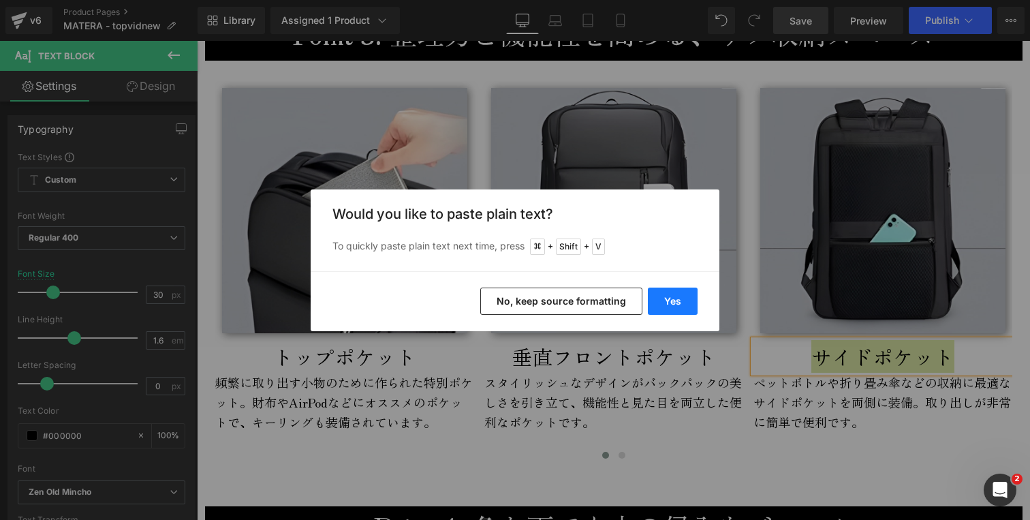
click at [668, 298] on button "Yes" at bounding box center [673, 300] width 50 height 27
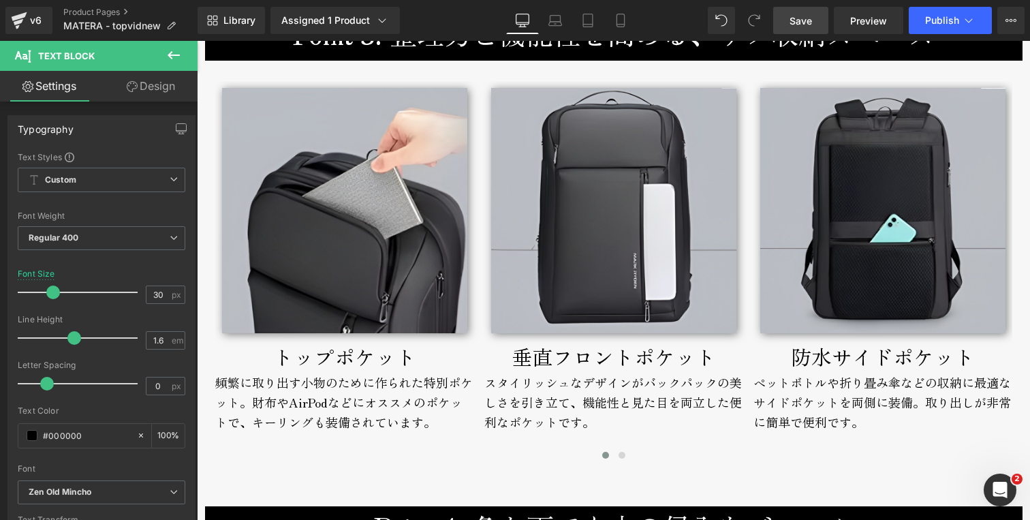
click at [763, 389] on div "ペットボトルや折り畳み傘などの収納に最適なサイドポケットを両側に装備。取り出しが非常に簡単で便利です。" at bounding box center [882, 411] width 259 height 79
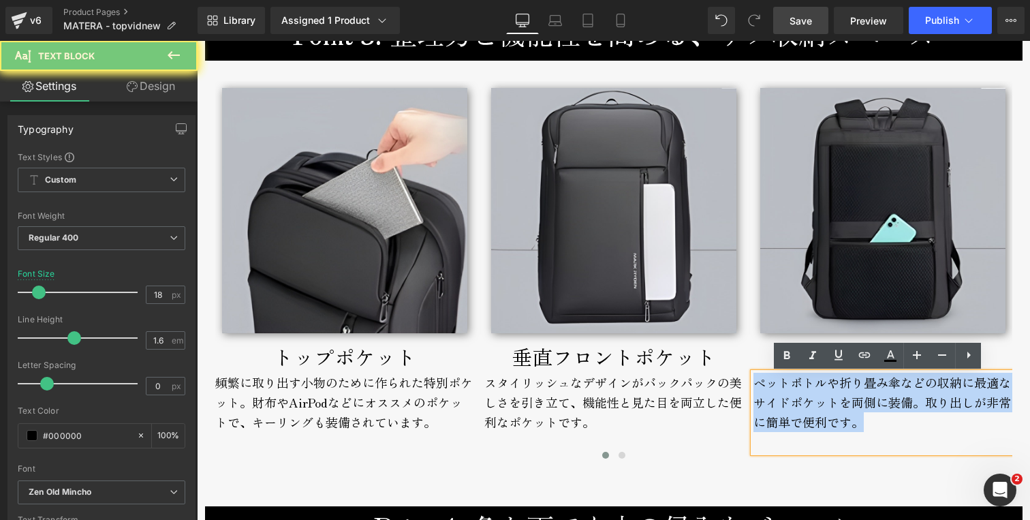
click at [763, 389] on div "ペットボトルや折り畳み傘などの収納に最適なサイドポケットを両側に装備。取り出しが非常に簡単で便利です。" at bounding box center [882, 411] width 259 height 79
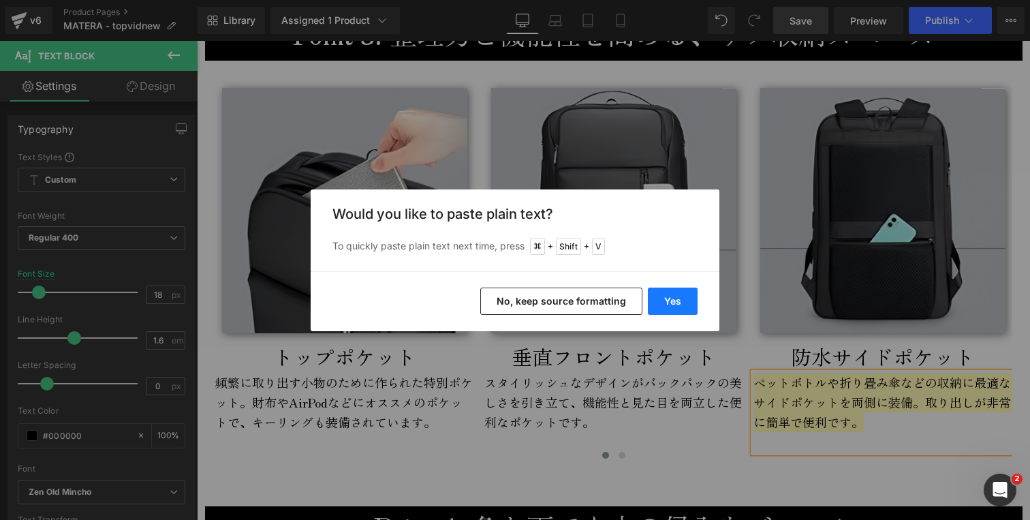
click at [677, 302] on button "Yes" at bounding box center [673, 300] width 50 height 27
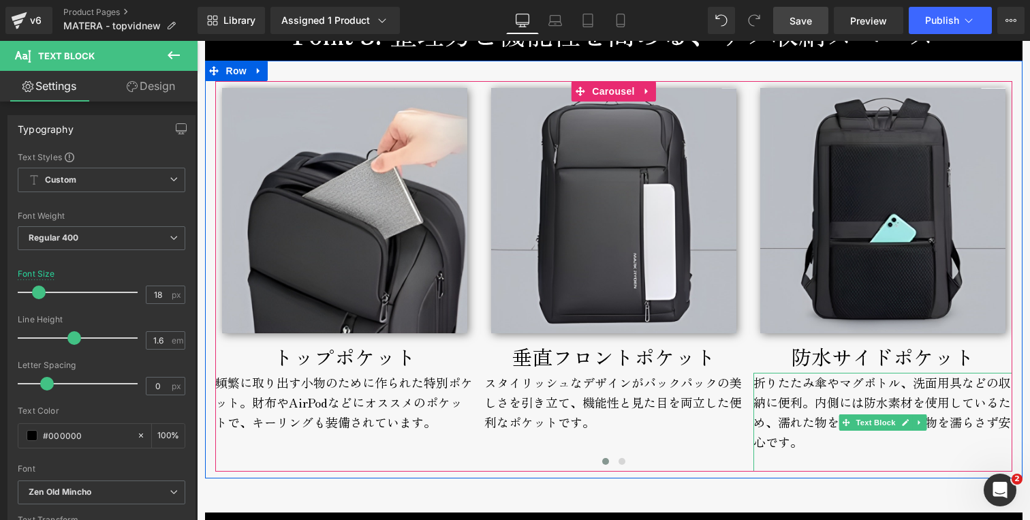
click at [775, 389] on div "折りたたみ傘やマグボトル、洗面用具などの収納に便利。内側には防水素材を使用しているため、濡れた物を入れても他の荷物を濡らさず安心です。" at bounding box center [882, 421] width 259 height 99
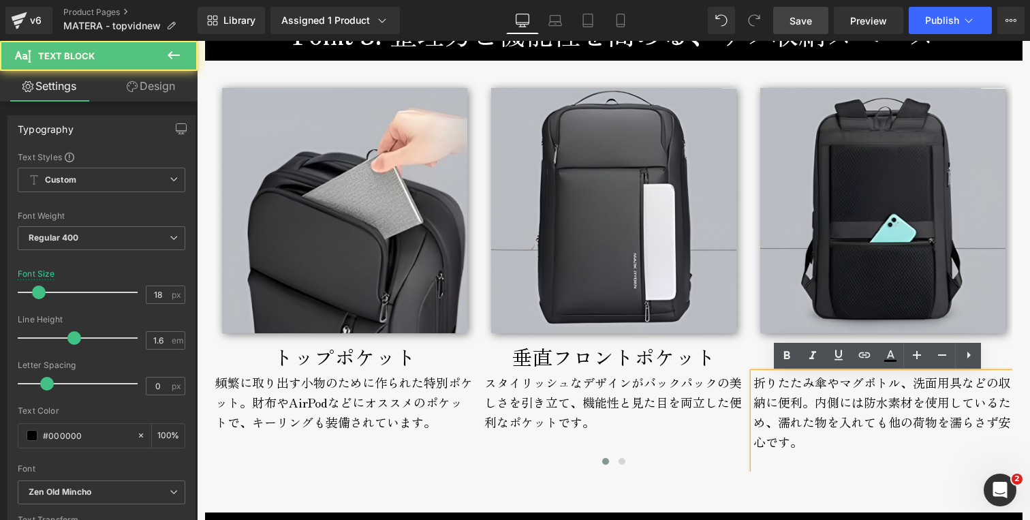
click at [795, 404] on div "折りたたみ傘やマグボトル、洗面用具などの収納に便利。内側には防水素材を使用しているため、濡れた物を入れても他の荷物を濡らさず安心です。" at bounding box center [882, 421] width 259 height 99
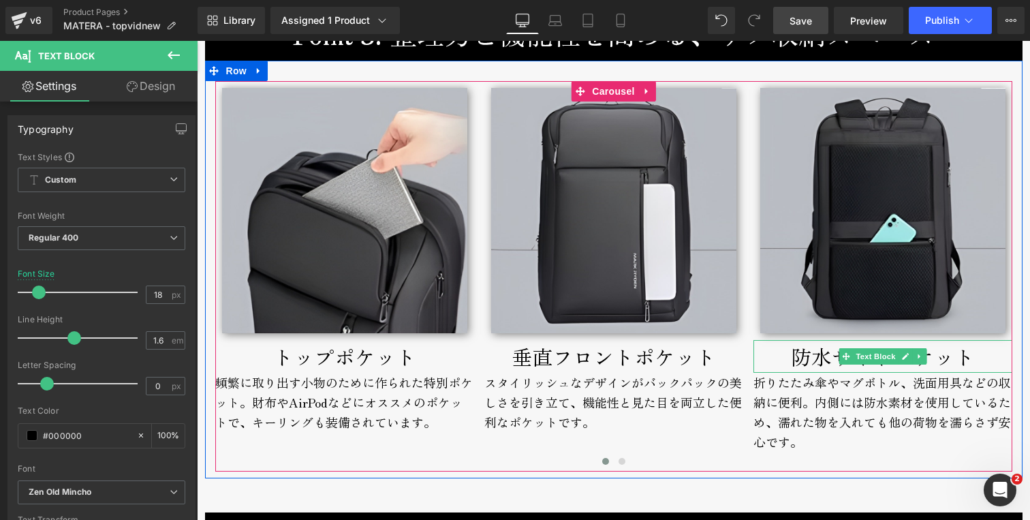
click at [778, 360] on p "防水サイドポケット" at bounding box center [882, 356] width 259 height 33
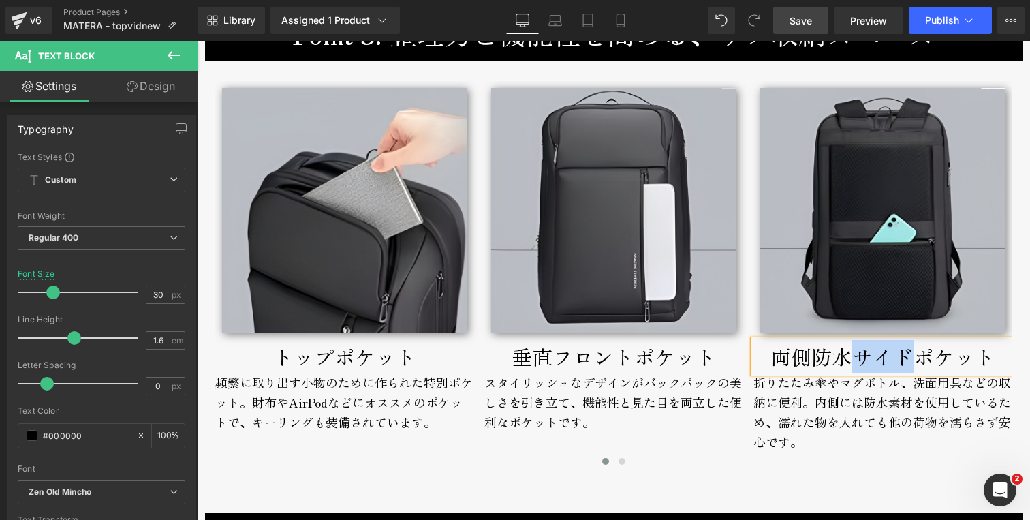
drag, startPoint x: 903, startPoint y: 357, endPoint x: 853, endPoint y: 358, distance: 49.7
click at [853, 358] on p "両側防水サイドポケット" at bounding box center [882, 356] width 259 height 33
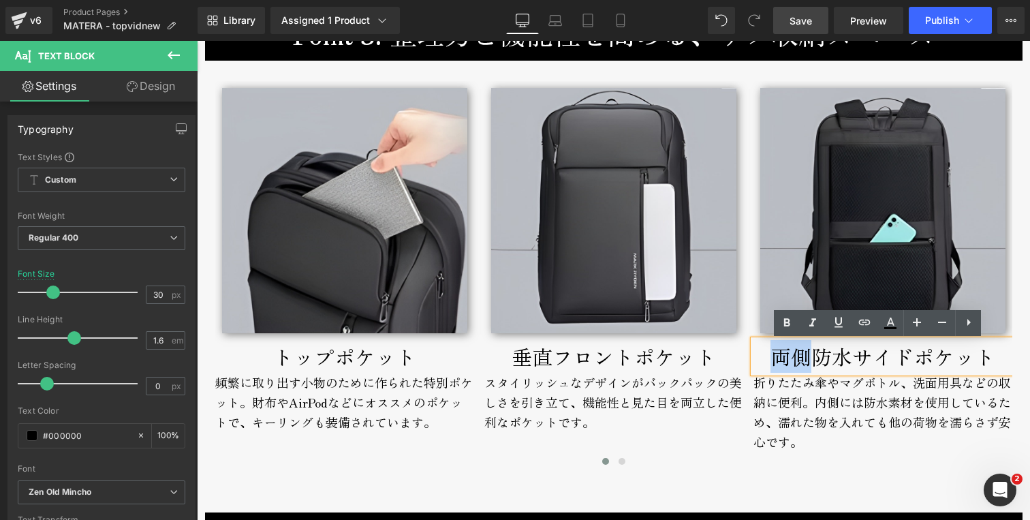
drag, startPoint x: 805, startPoint y: 358, endPoint x: 765, endPoint y: 362, distance: 39.8
click at [765, 362] on p "両側防水サイドポケット" at bounding box center [882, 356] width 259 height 33
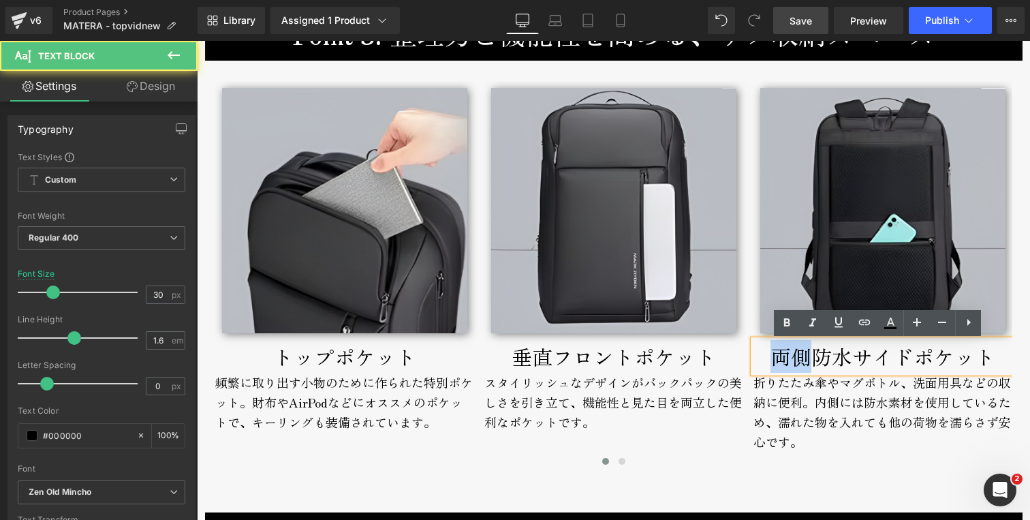
click at [804, 358] on p "両側防水サイドポケット" at bounding box center [882, 356] width 259 height 33
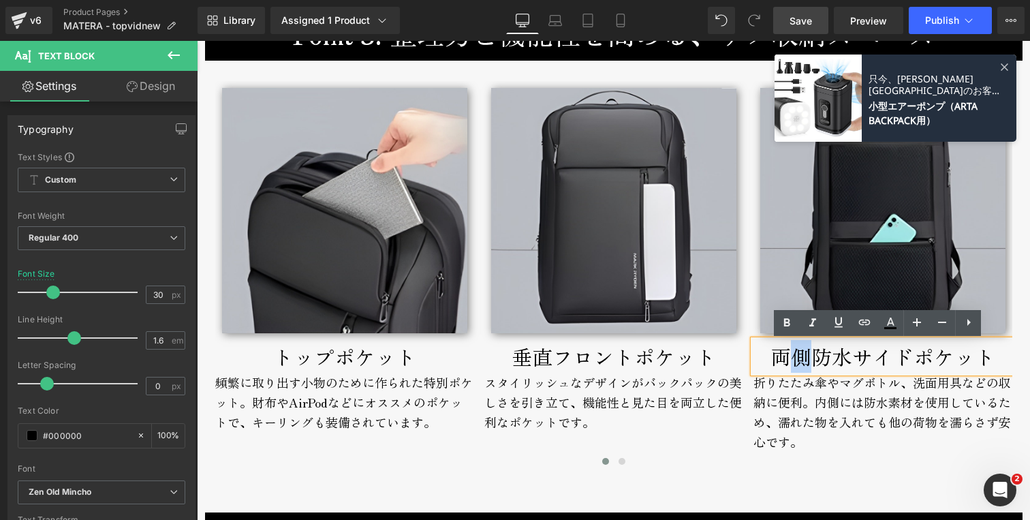
drag, startPoint x: 804, startPoint y: 358, endPoint x: 792, endPoint y: 358, distance: 12.3
click at [792, 358] on p "両側防水サイドポケット" at bounding box center [882, 356] width 259 height 33
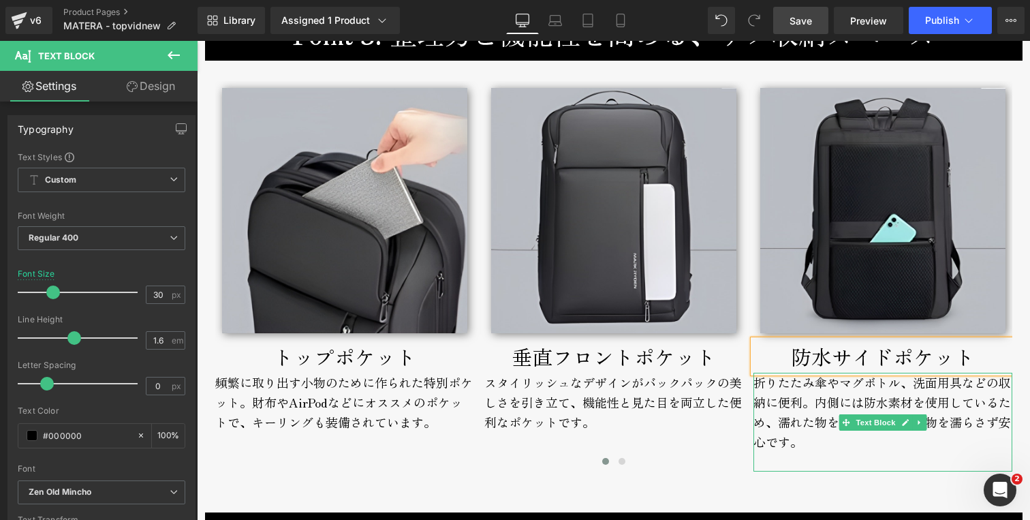
click at [781, 422] on div "折りたたみ傘やマグボトル、洗面用具などの収納に便利。内側には防水素材を使用しているため、濡れた物を入れても他の荷物を濡らさず安心です。" at bounding box center [882, 421] width 259 height 99
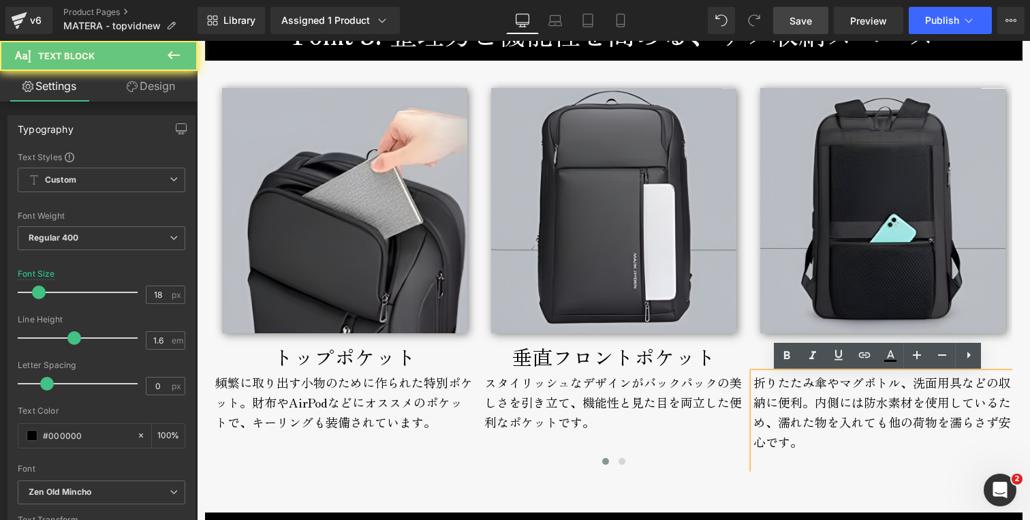
click at [821, 440] on div "折りたたみ傘やマグボトル、洗面用具などの収納に便利。内側には防水素材を使用しているため、濡れた物を入れても他の荷物を濡らさず安心です。" at bounding box center [882, 421] width 259 height 99
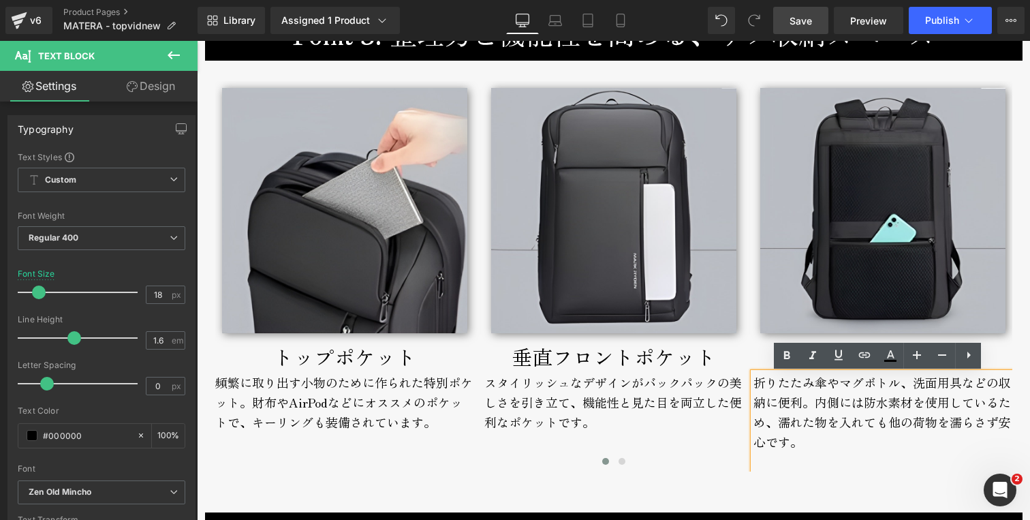
click at [791, 385] on div "折りたたみ傘やマグボトル、洗面用具などの収納に便利。内側には防水素材を使用しているため、濡れた物を入れても他の荷物を濡らさず安心です。" at bounding box center [882, 421] width 259 height 99
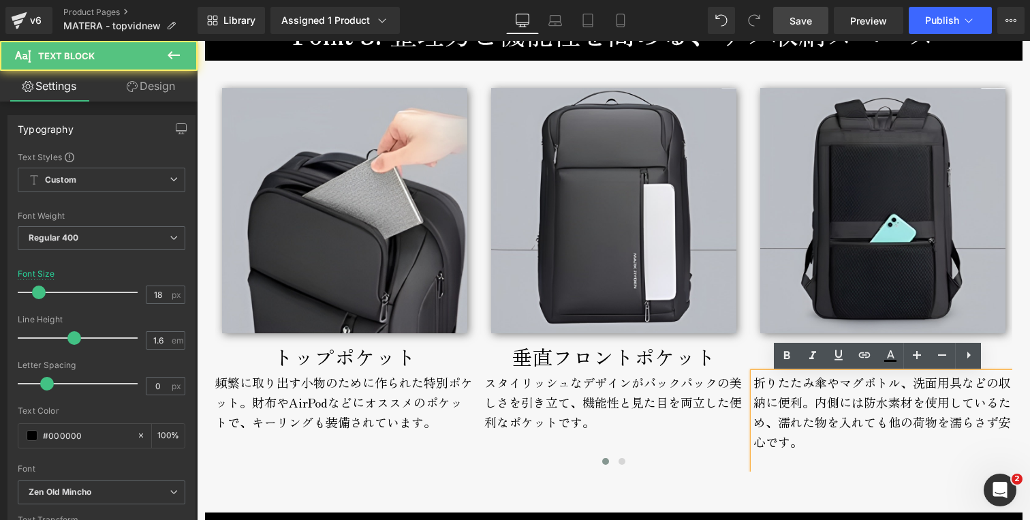
click at [795, 403] on div "折りたたみ傘やマグボトル、洗面用具などの収納に便利。内側には防水素材を使用しているため、濡れた物を入れても他の荷物を濡らさず安心です。" at bounding box center [882, 421] width 259 height 99
click at [753, 383] on div "折りたたみ傘やマグボトル、洗面用具などの収納に便利。内側には防水素材を使用しているため、濡れた物を入れても他の荷物を濡らさず安心です。" at bounding box center [882, 421] width 259 height 99
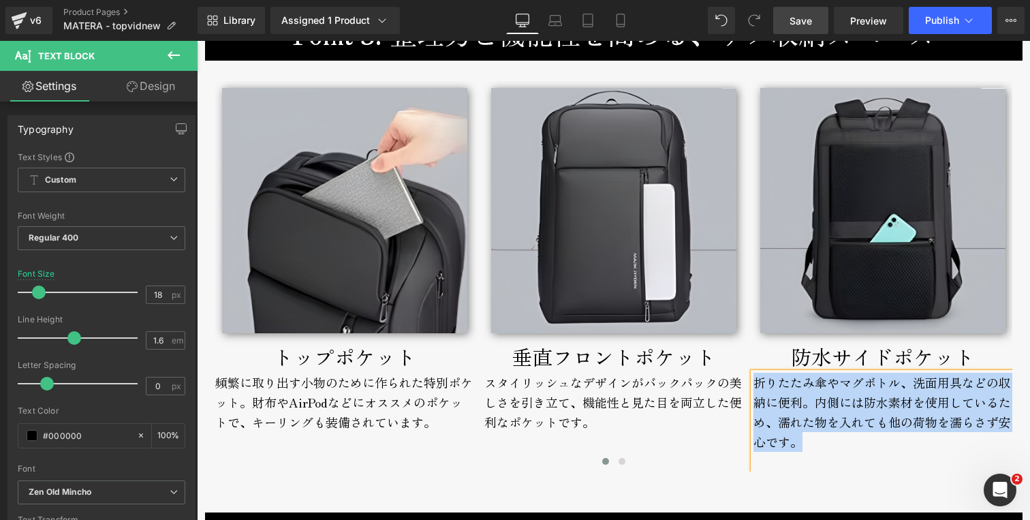
copy div "折りたたみ傘やマグボトル、洗面用具などの収納に便利。内側には防水素材を使用しているため、濡れた物を入れても他の荷物を濡らさず安心です。"
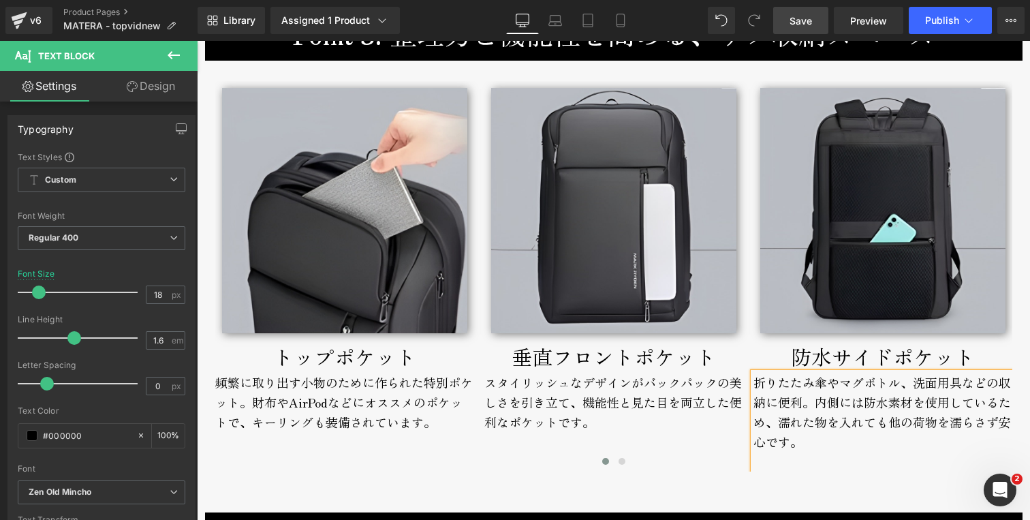
click at [753, 385] on div "折りたたみ傘やマグボトル、洗面用具などの収納に便利。内側には防水素材を使用しているため、濡れた物を入れても他の荷物を濡らさず安心です。" at bounding box center [882, 421] width 259 height 99
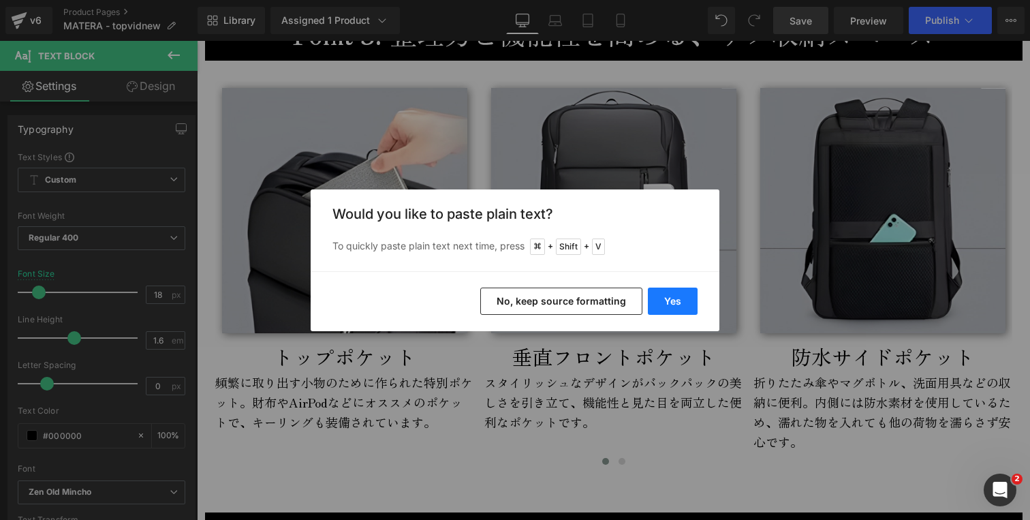
click at [683, 304] on button "Yes" at bounding box center [673, 300] width 50 height 27
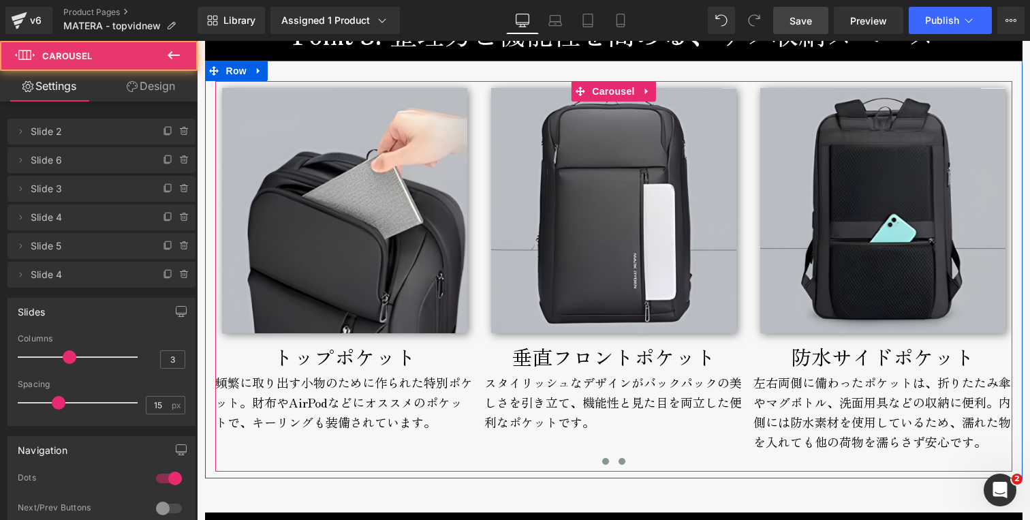
click at [618, 462] on span at bounding box center [621, 461] width 7 height 7
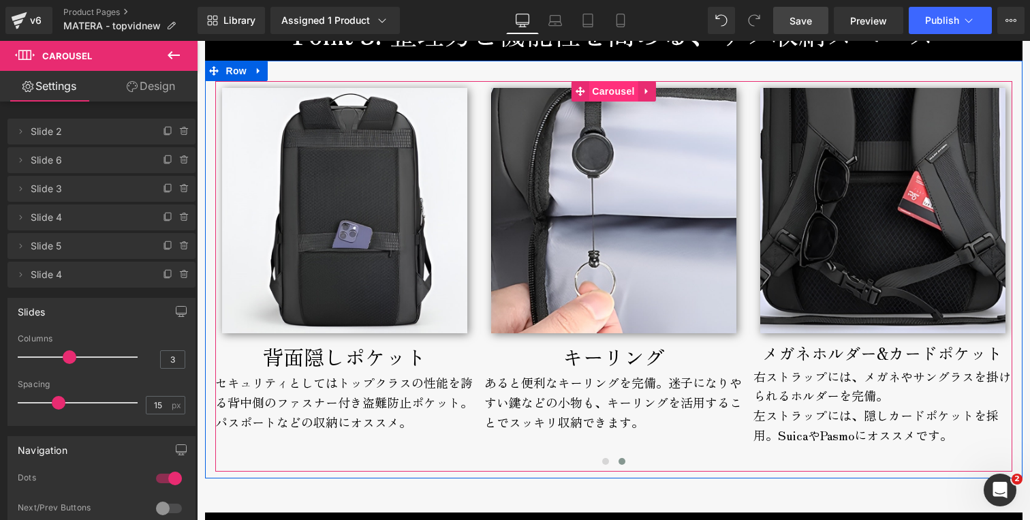
click at [612, 94] on span "Carousel" at bounding box center [612, 91] width 49 height 20
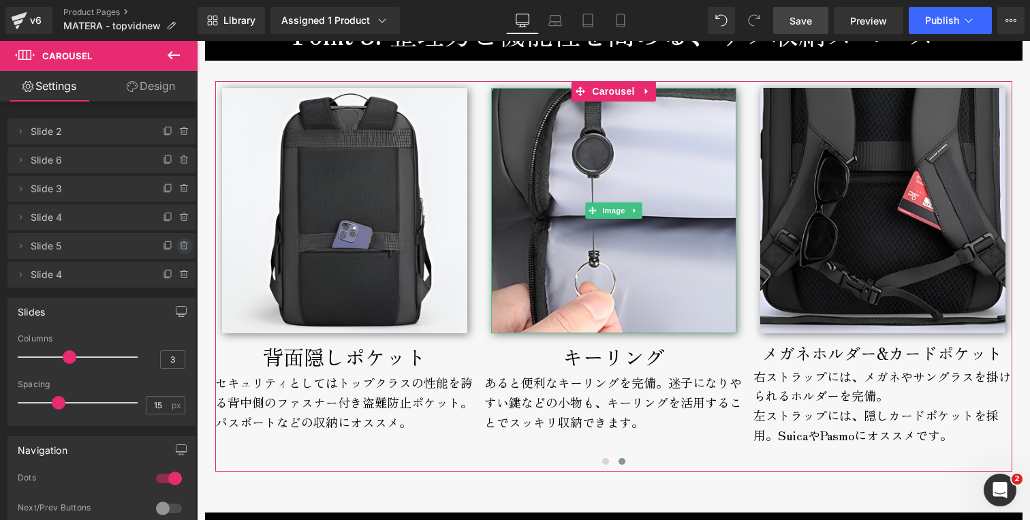
click at [179, 244] on icon at bounding box center [184, 245] width 11 height 11
click at [163, 245] on button "Delete" at bounding box center [169, 247] width 43 height 18
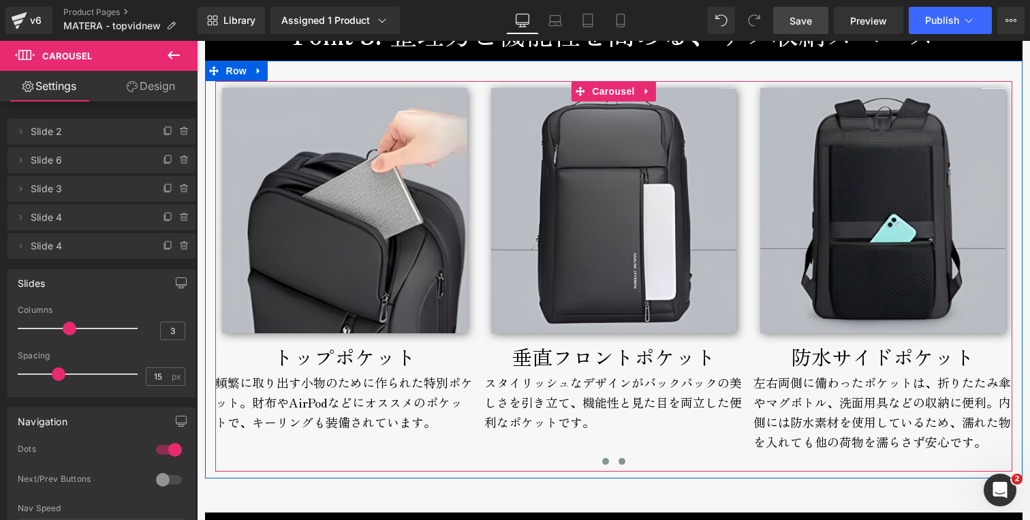
click at [618, 458] on button at bounding box center [622, 461] width 16 height 14
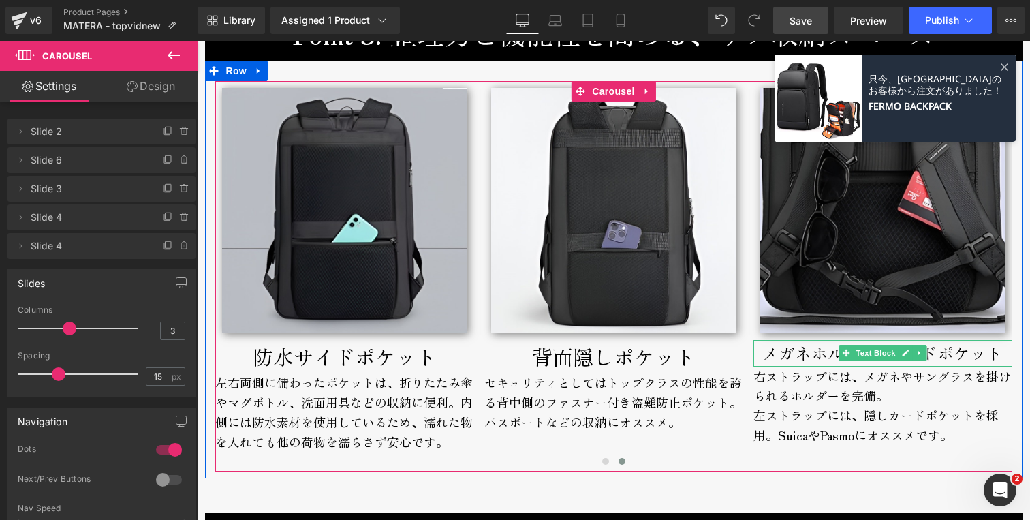
drag, startPoint x: 773, startPoint y: 363, endPoint x: 766, endPoint y: 360, distance: 7.6
click at [771, 362] on span "メガネホルダー" at bounding box center [819, 352] width 114 height 24
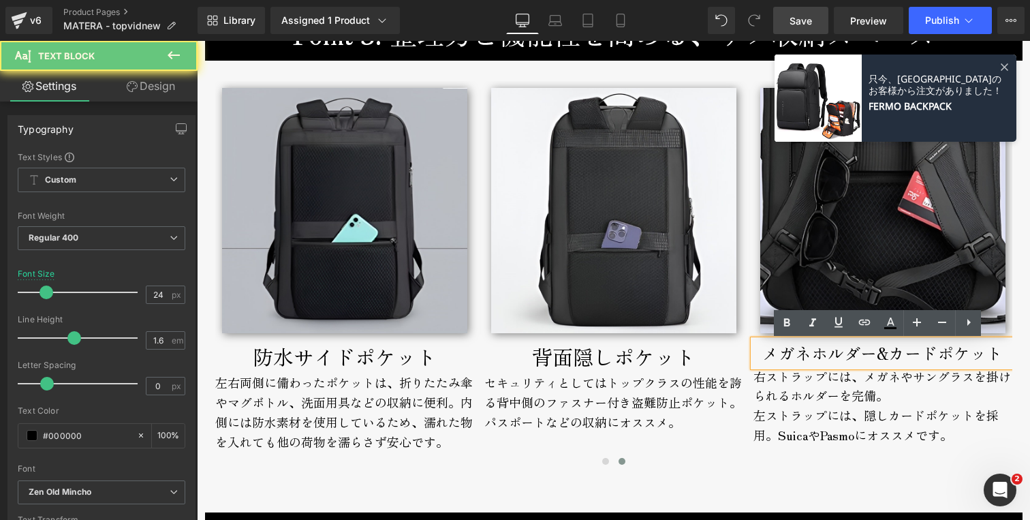
click at [763, 356] on span "メガネホルダー" at bounding box center [819, 352] width 114 height 24
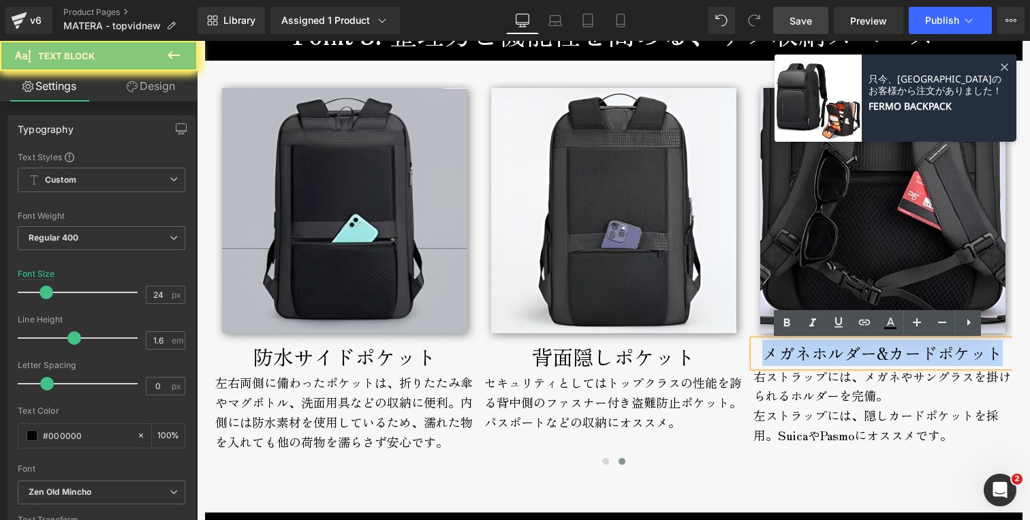
click at [763, 356] on span "メガネホルダー" at bounding box center [819, 352] width 114 height 24
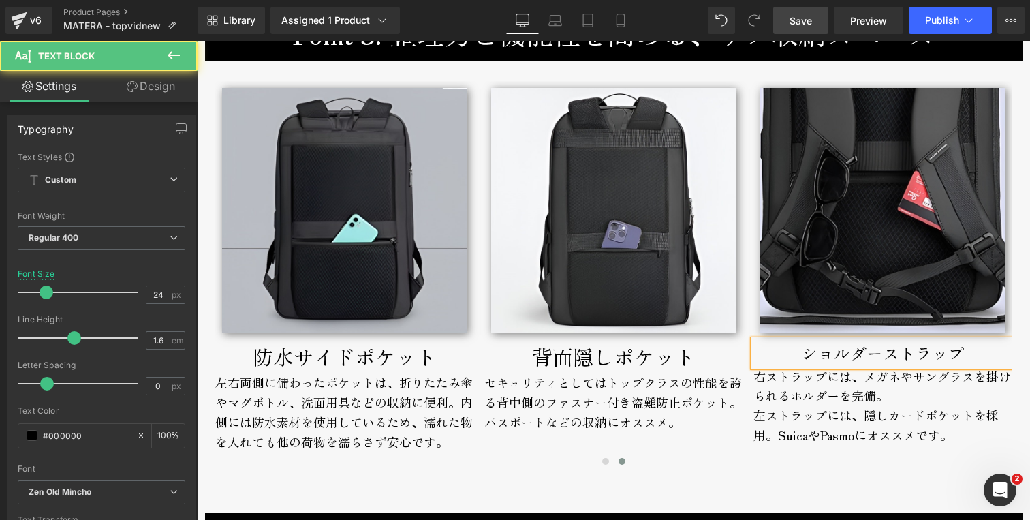
click at [793, 355] on p "ショルダーストラップ" at bounding box center [882, 353] width 259 height 26
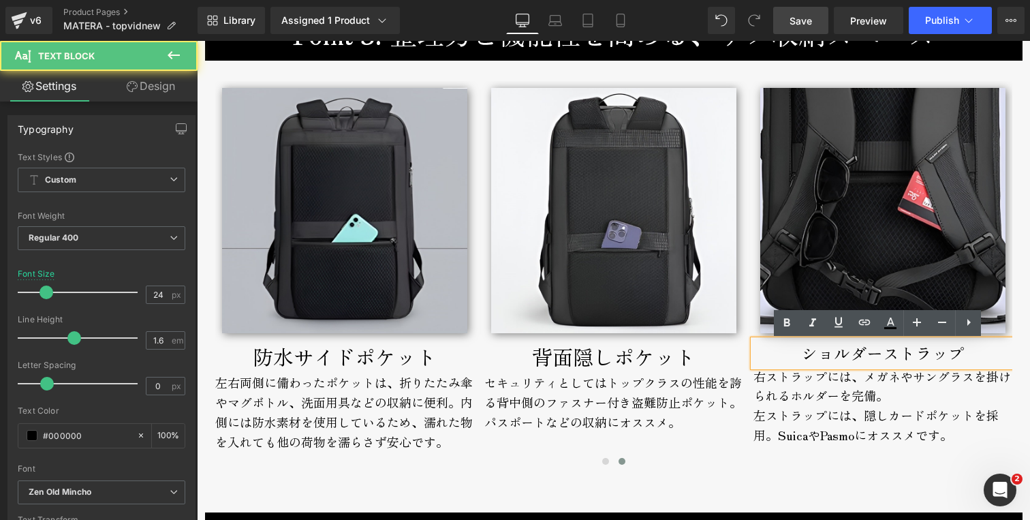
click at [857, 399] on div "右ストラップには、メガネやサングラスを掛けられるホルダーを完備。" at bounding box center [882, 385] width 259 height 39
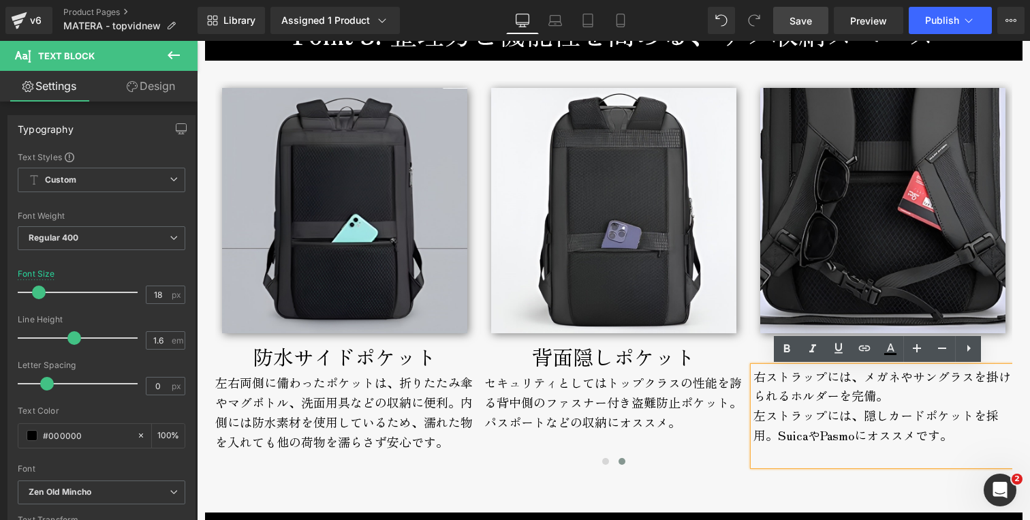
click at [764, 355] on p "ショルダーストラップ" at bounding box center [882, 353] width 259 height 26
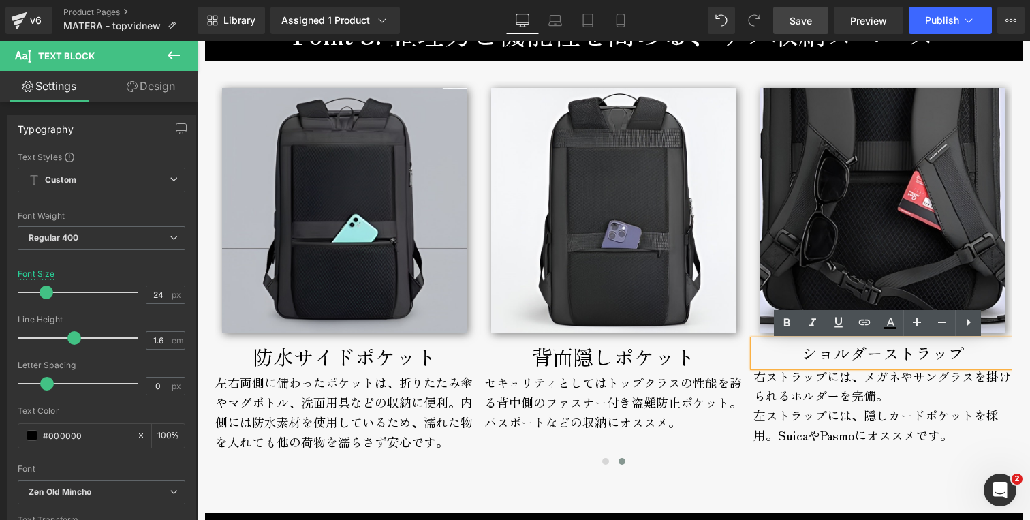
click at [979, 398] on div "右ストラップには、メガネやサングラスを掛けられるホルダーを完備。" at bounding box center [882, 385] width 259 height 39
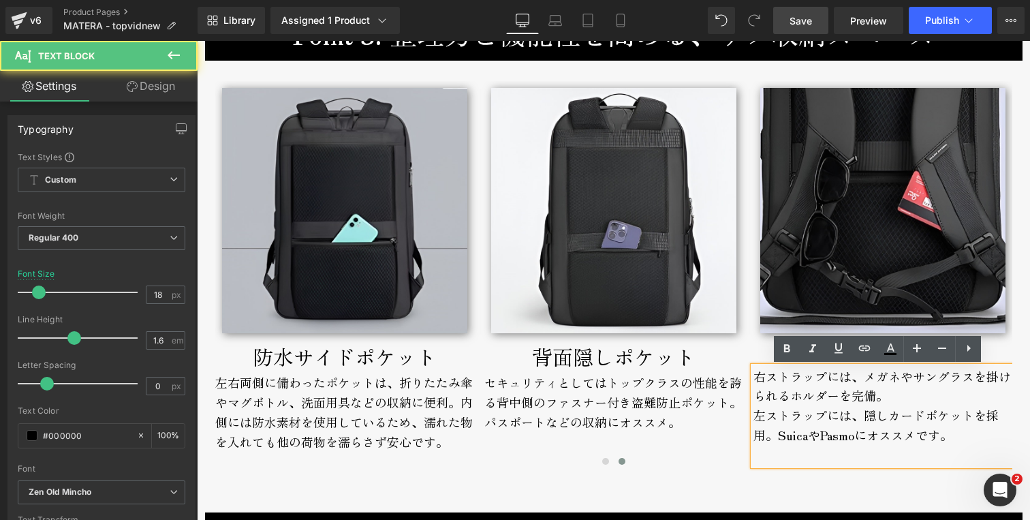
click at [938, 379] on div "右ストラップには、メガネやサングラスを掛けられるホルダーを完備。" at bounding box center [882, 385] width 259 height 39
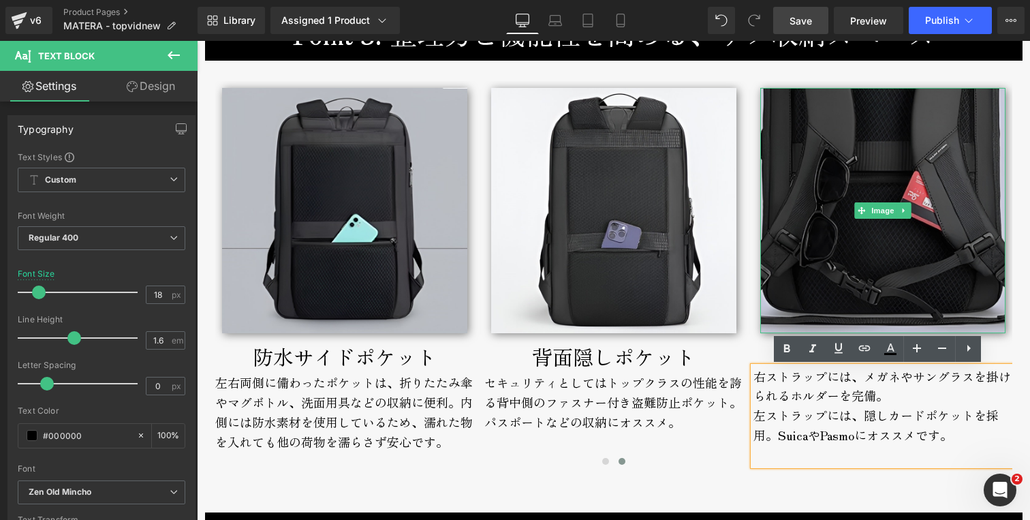
click at [870, 261] on img at bounding box center [882, 210] width 245 height 245
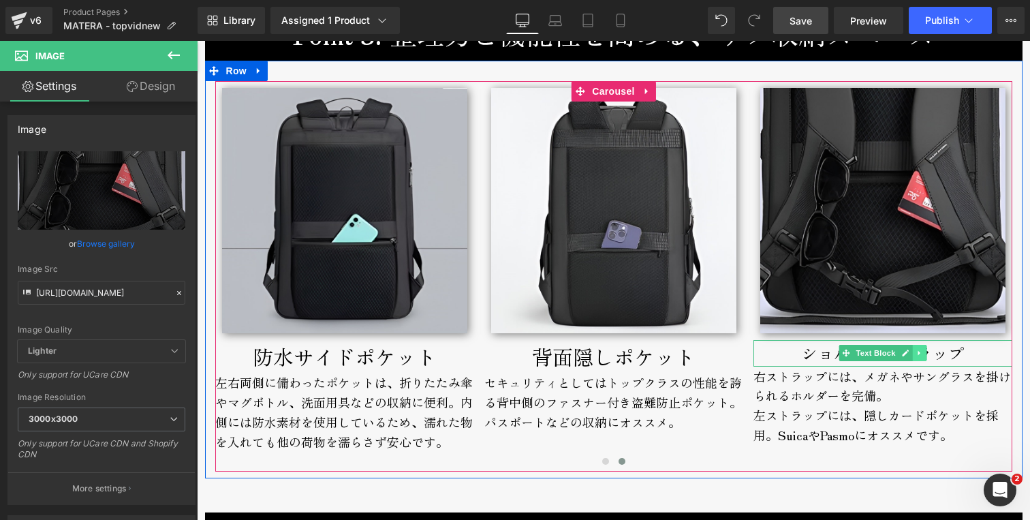
click at [917, 353] on icon at bounding box center [918, 353] width 2 height 5
click at [922, 353] on icon at bounding box center [925, 352] width 7 height 7
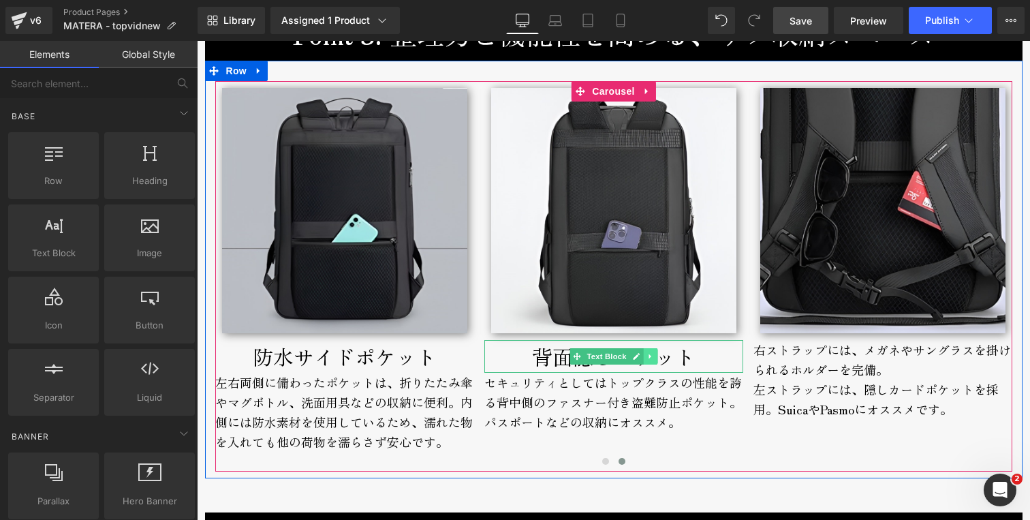
click at [646, 358] on icon at bounding box center [649, 356] width 7 height 8
click at [639, 358] on icon at bounding box center [642, 356] width 7 height 7
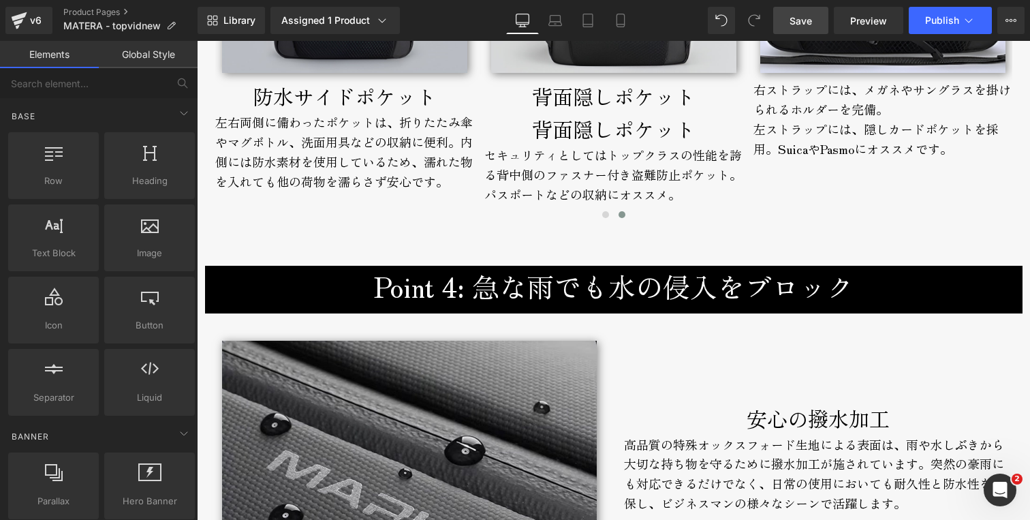
scroll to position [3184, 0]
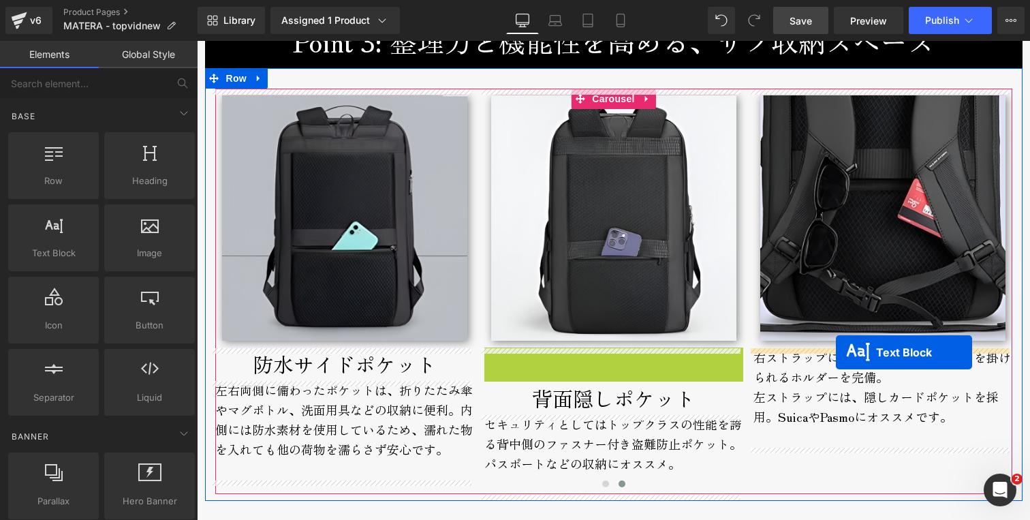
drag, startPoint x: 550, startPoint y: 365, endPoint x: 836, endPoint y: 352, distance: 286.3
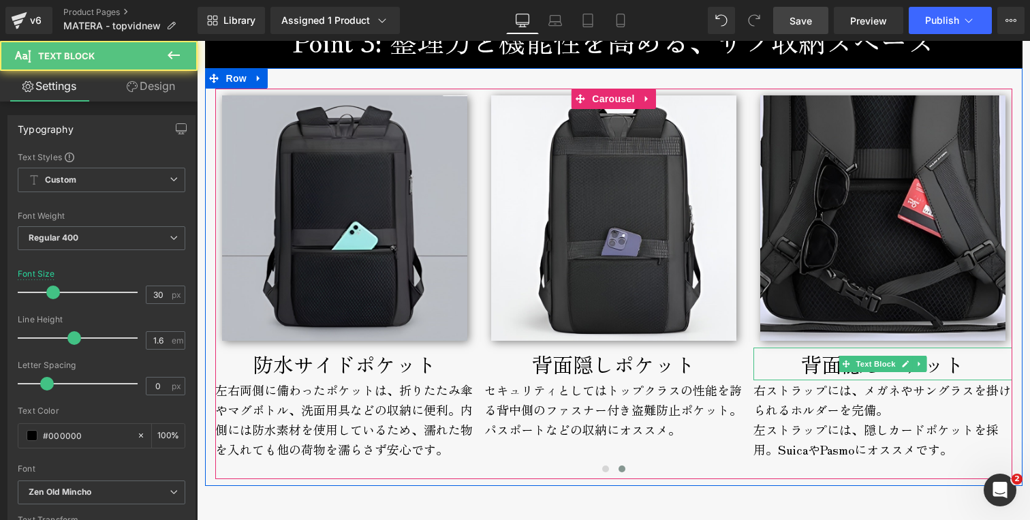
click at [799, 364] on p "背面隠しポケット" at bounding box center [882, 363] width 259 height 33
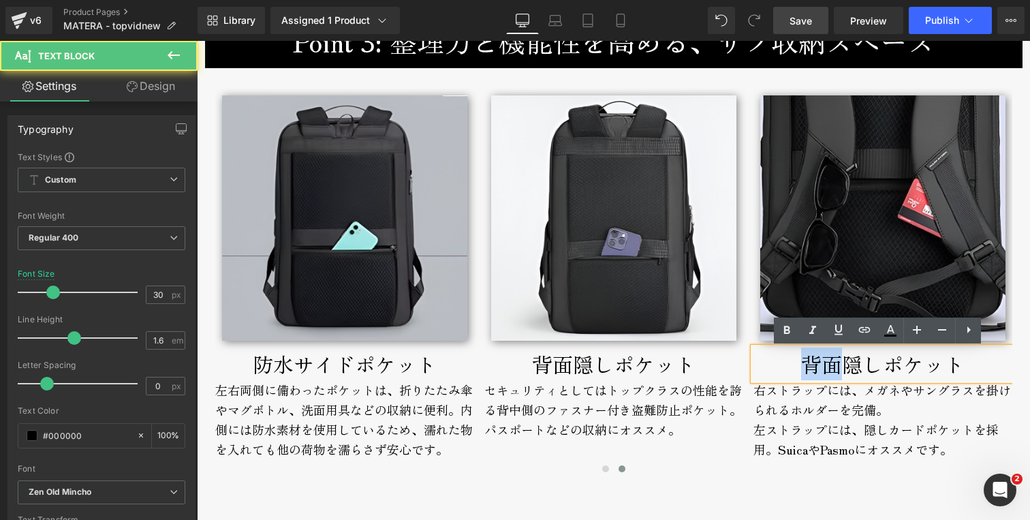
click at [799, 364] on p "背面隠しポケット" at bounding box center [882, 363] width 259 height 33
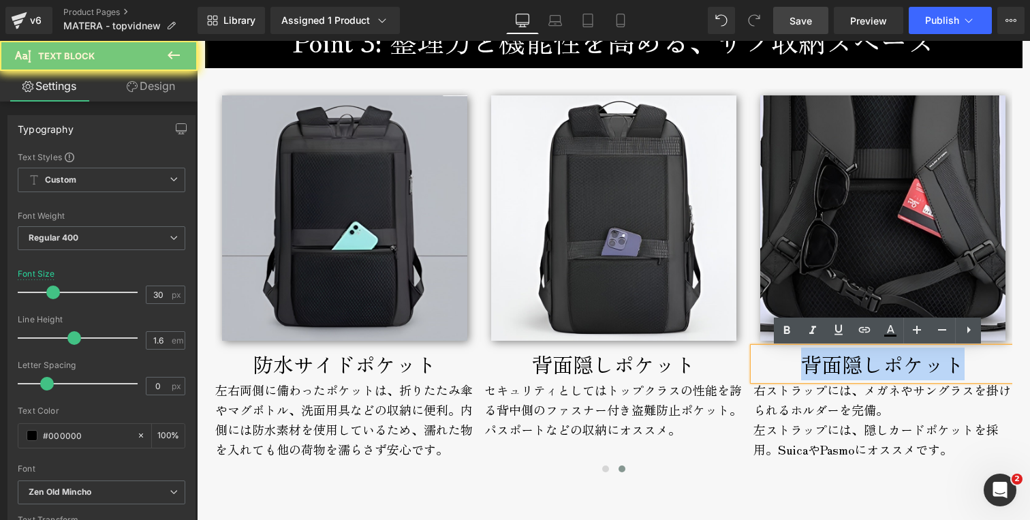
click at [799, 364] on p "背面隠しポケット" at bounding box center [882, 363] width 259 height 33
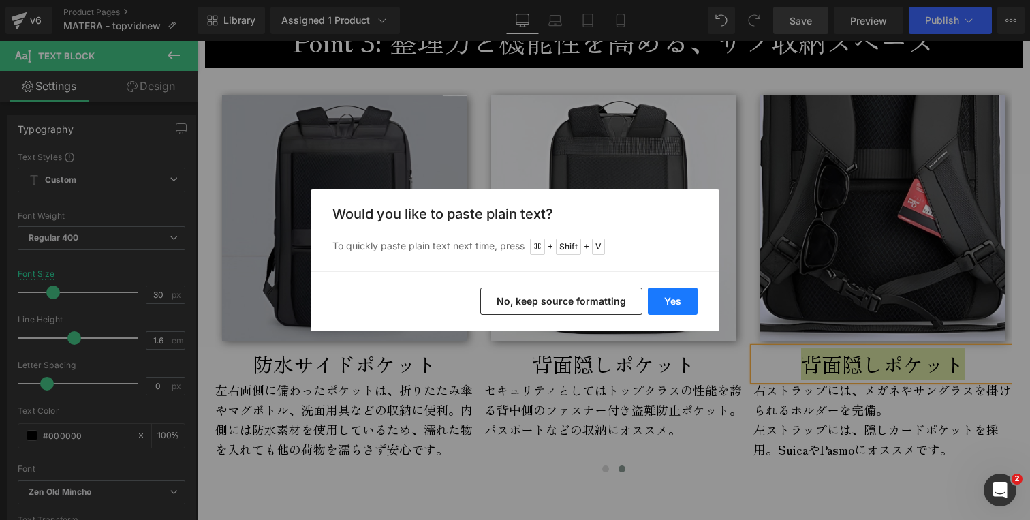
click at [664, 293] on button "Yes" at bounding box center [673, 300] width 50 height 27
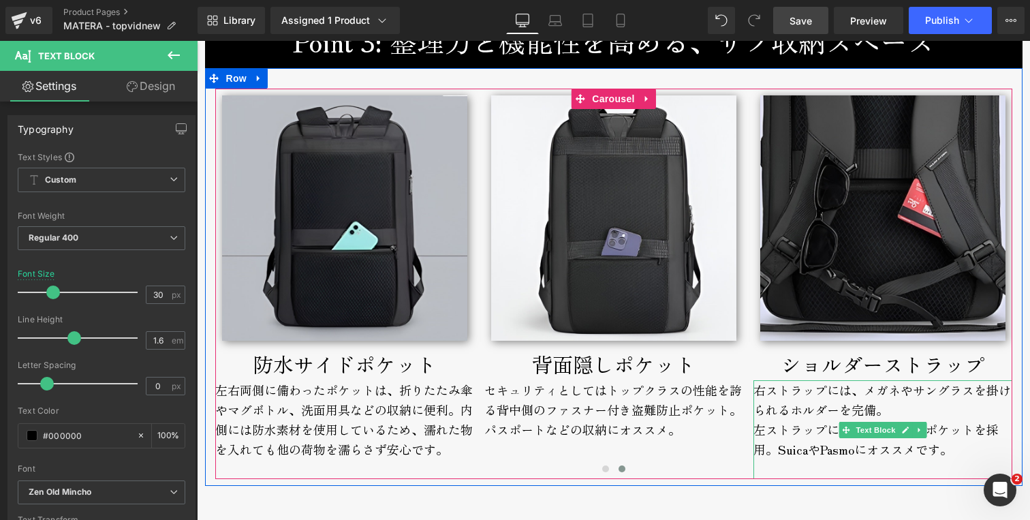
click at [799, 413] on div "右ストラップには、メガネやサングラスを掛けられるホルダーを完備。" at bounding box center [882, 399] width 259 height 39
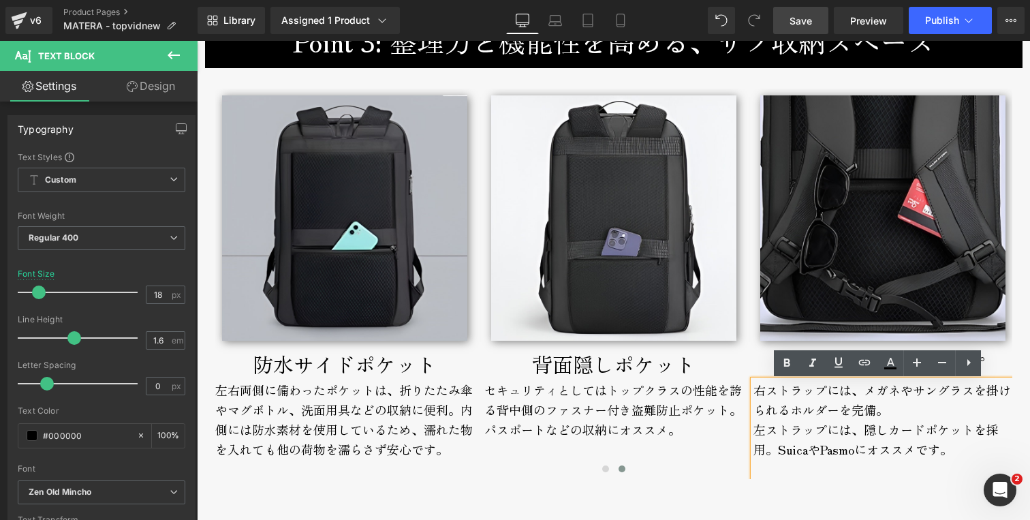
click at [753, 428] on div "左ストラップには、隠しカードポケットを採用。SuicaやPasmoにオススメです。" at bounding box center [882, 438] width 259 height 39
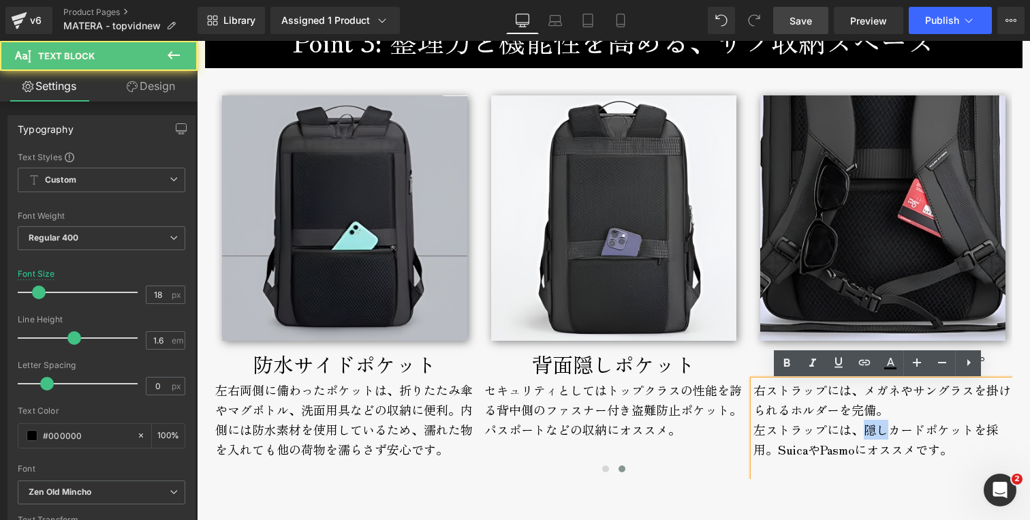
drag, startPoint x: 859, startPoint y: 431, endPoint x: 881, endPoint y: 432, distance: 22.5
click at [881, 432] on div "左ストラップには、隠しカードポケットを採用。SuicaやPasmoにオススメです。" at bounding box center [882, 438] width 259 height 39
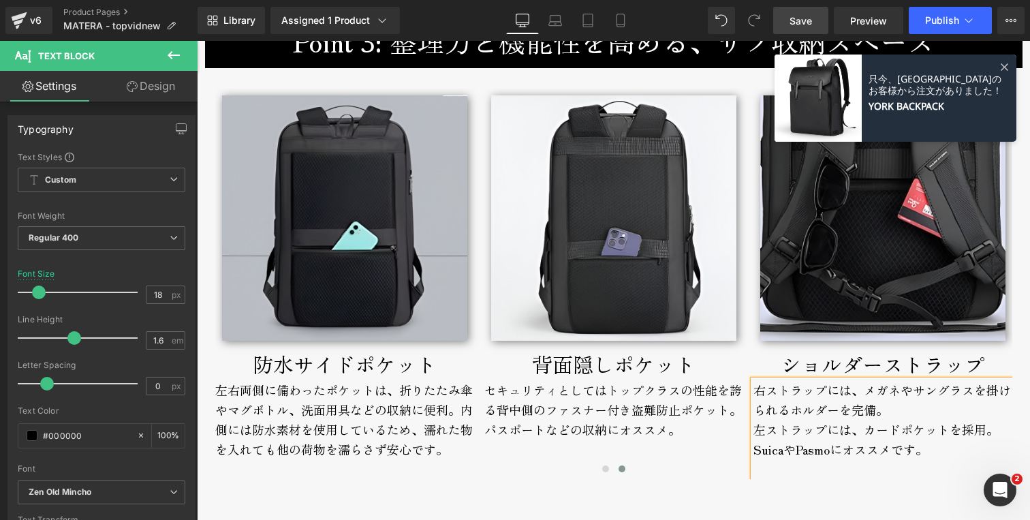
click at [753, 432] on div "左ストラップには、カードポケットを採用。SuicaやPasmoにオススメです。" at bounding box center [882, 438] width 259 height 39
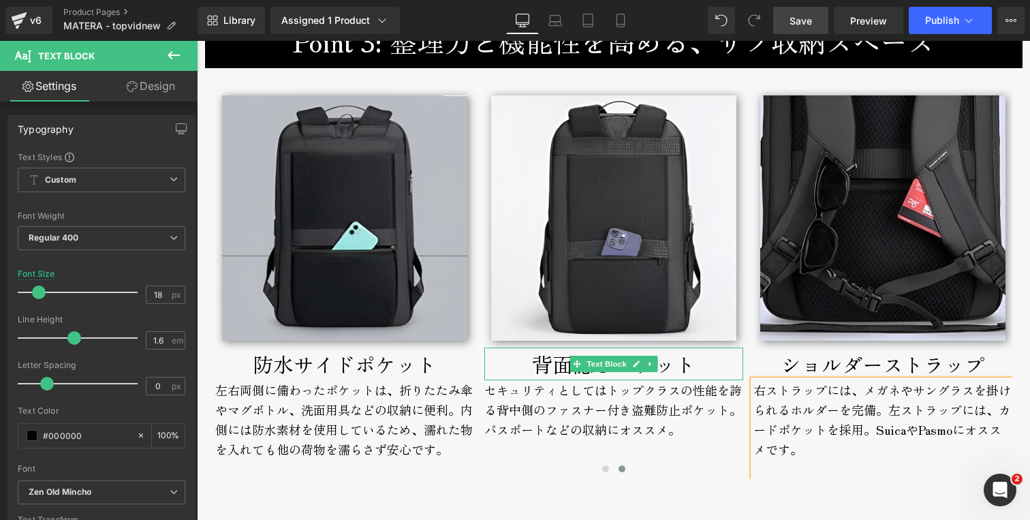
click at [509, 369] on p "背面隠しポケット" at bounding box center [613, 363] width 259 height 33
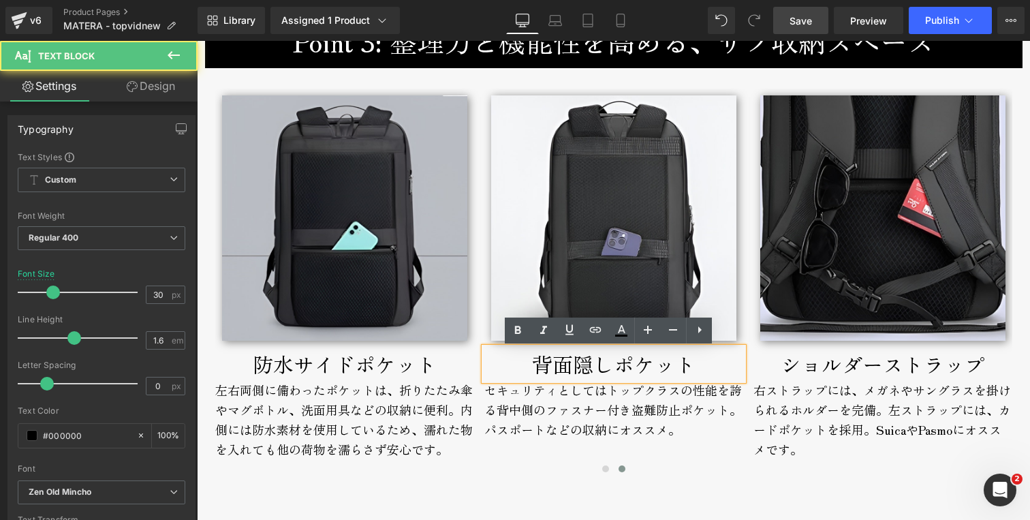
click at [512, 406] on div "セキュリティとしてはトップクラスの性能を誇る背中側のファスナー付き盗難防止ポケット。パスポートなどの収納にオススメ。" at bounding box center [613, 419] width 259 height 79
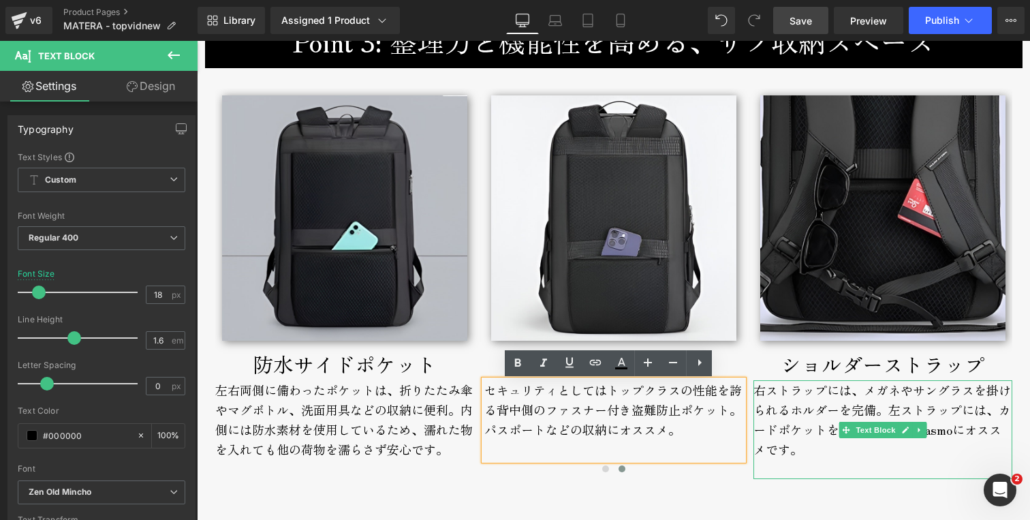
click at [780, 449] on span "左ストラップには、カードポケットを採用。SuicaやPasmoにオススメです。" at bounding box center [881, 428] width 257 height 57
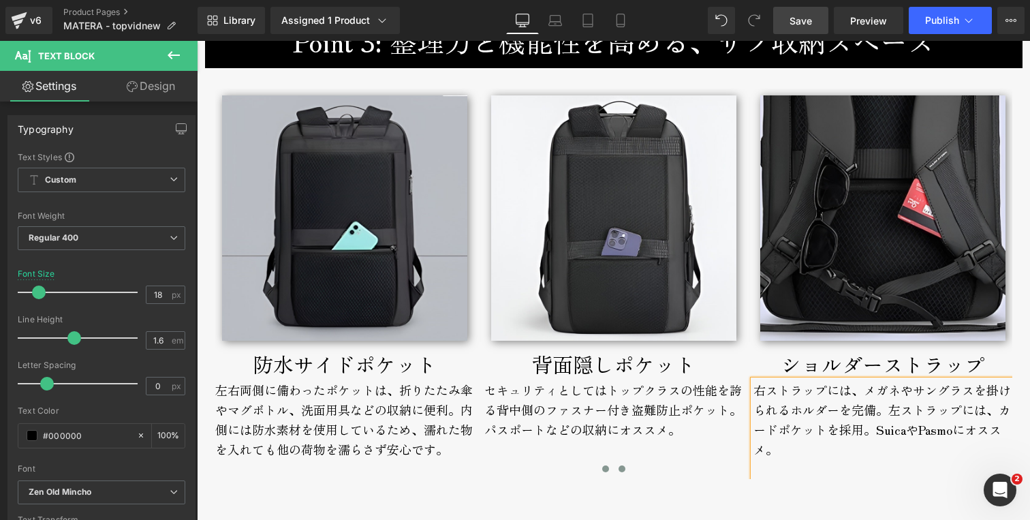
click at [602, 469] on span at bounding box center [605, 468] width 7 height 7
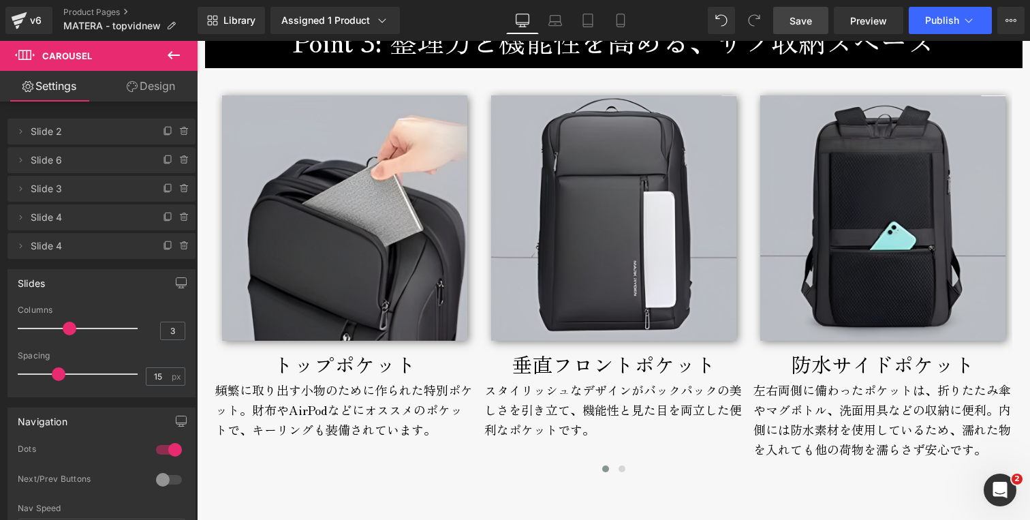
click at [466, 470] on div "Loading Product Data" at bounding box center [515, 465] width 98 height 15
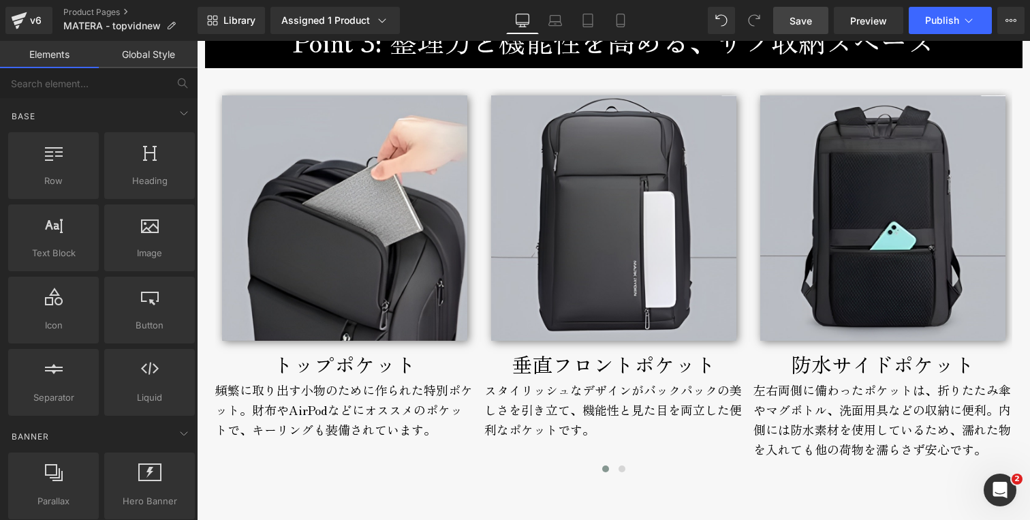
click at [494, 407] on div "スタイリッシュなデザインがバックパックの美しさを引き立て、機能性と見た目を両立した便利なポケットです。" at bounding box center [613, 419] width 259 height 79
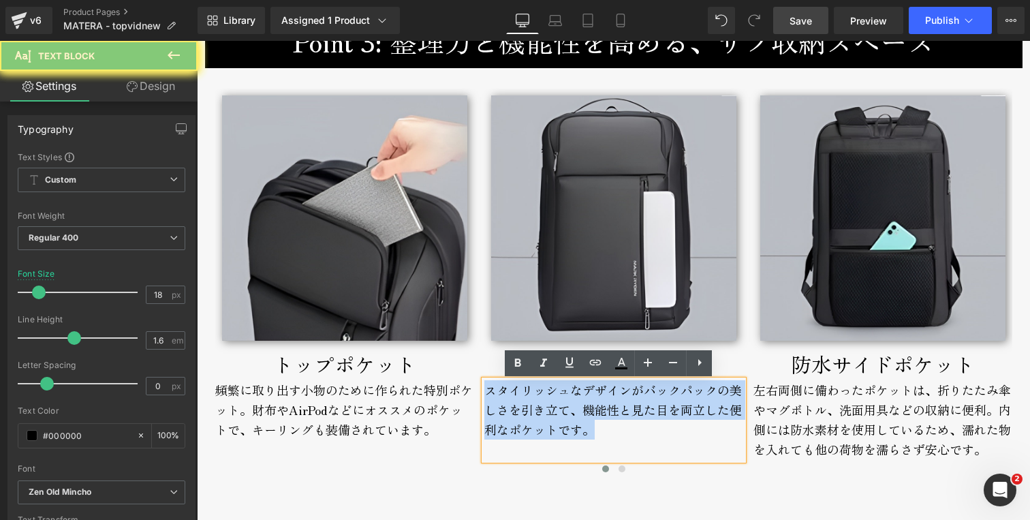
click at [494, 407] on div "スタイリッシュなデザインがバックパックの美しさを引き立て、機能性と見た目を両立した便利なポケットです。" at bounding box center [613, 419] width 259 height 79
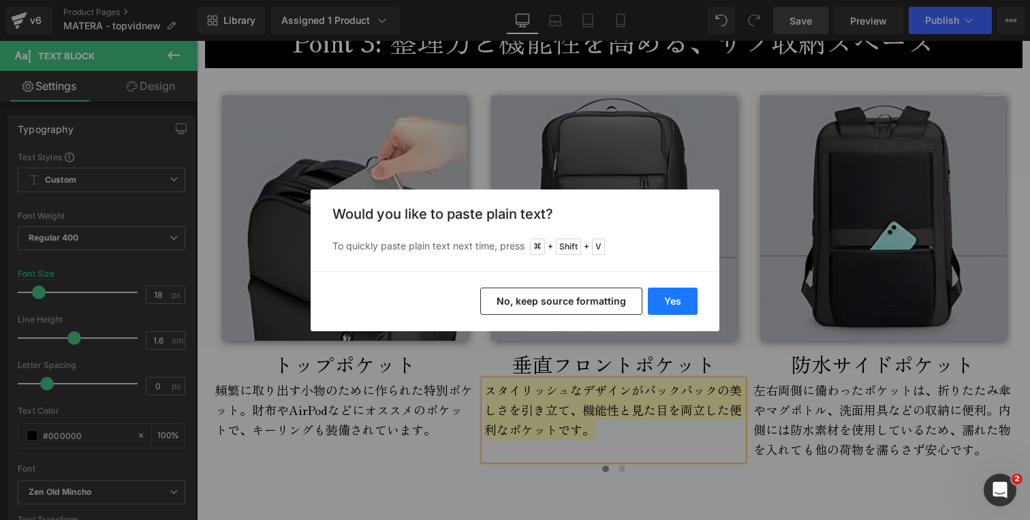
drag, startPoint x: 671, startPoint y: 300, endPoint x: 504, endPoint y: 262, distance: 171.1
click at [671, 300] on button "Yes" at bounding box center [673, 300] width 50 height 27
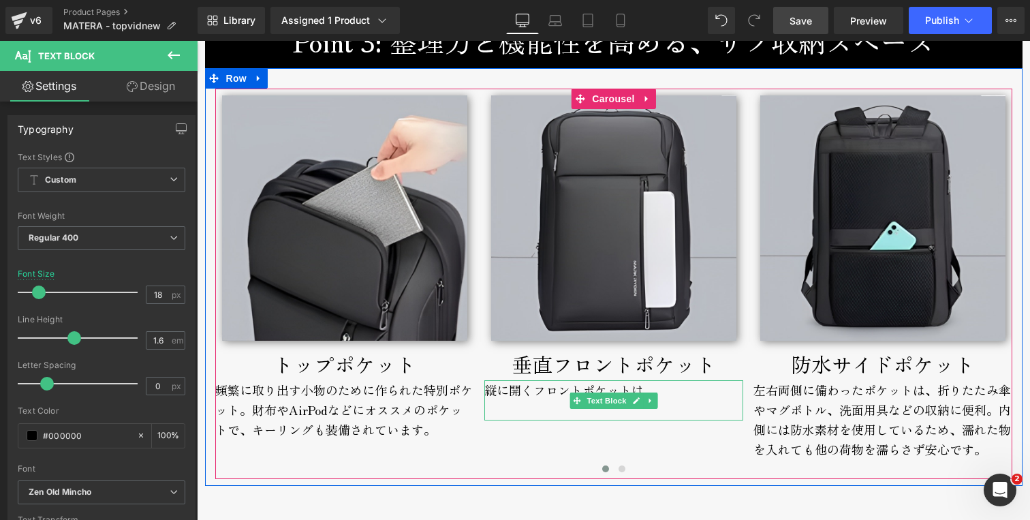
click at [663, 398] on div "縦に開くフロントポケットは、" at bounding box center [613, 400] width 259 height 40
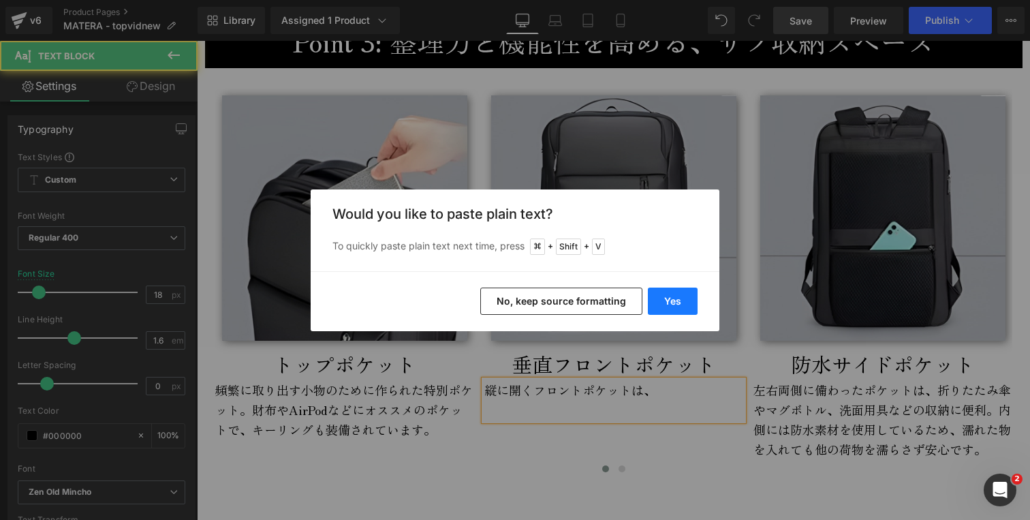
drag, startPoint x: 679, startPoint y: 303, endPoint x: 479, endPoint y: 266, distance: 202.9
click at [679, 303] on button "Yes" at bounding box center [673, 300] width 50 height 27
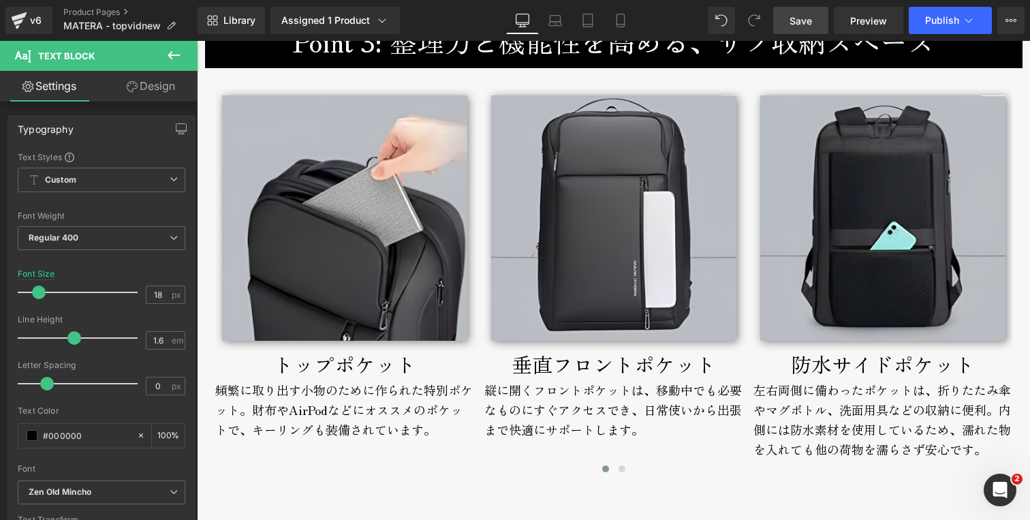
click at [517, 368] on p "垂直フロントポケット" at bounding box center [613, 363] width 259 height 33
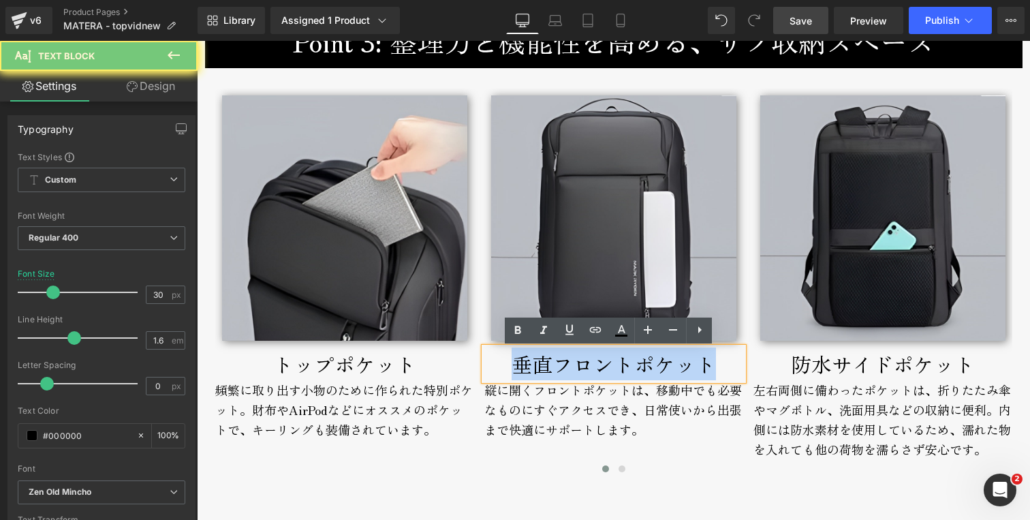
click at [517, 368] on p "垂直フロントポケット" at bounding box center [613, 363] width 259 height 33
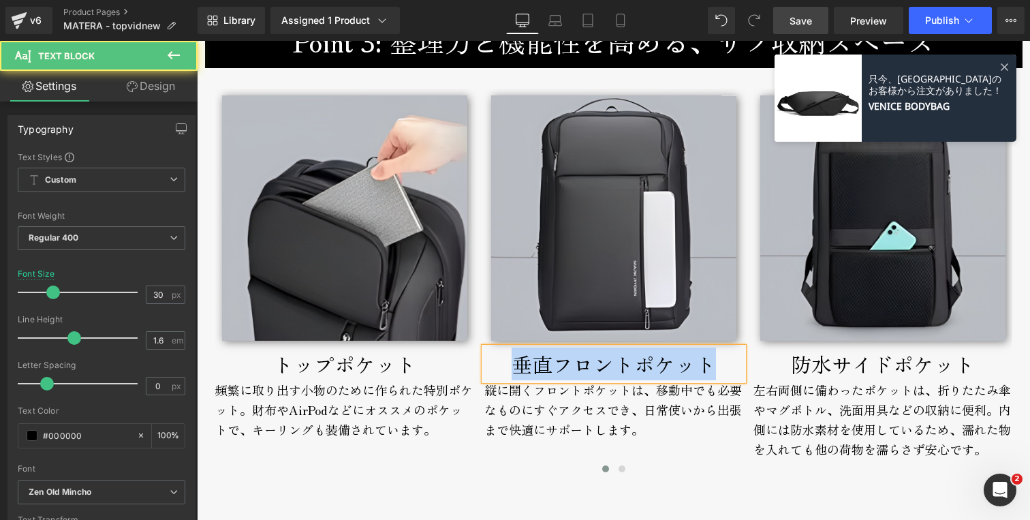
click at [505, 365] on p "垂直フロントポケット" at bounding box center [613, 363] width 259 height 33
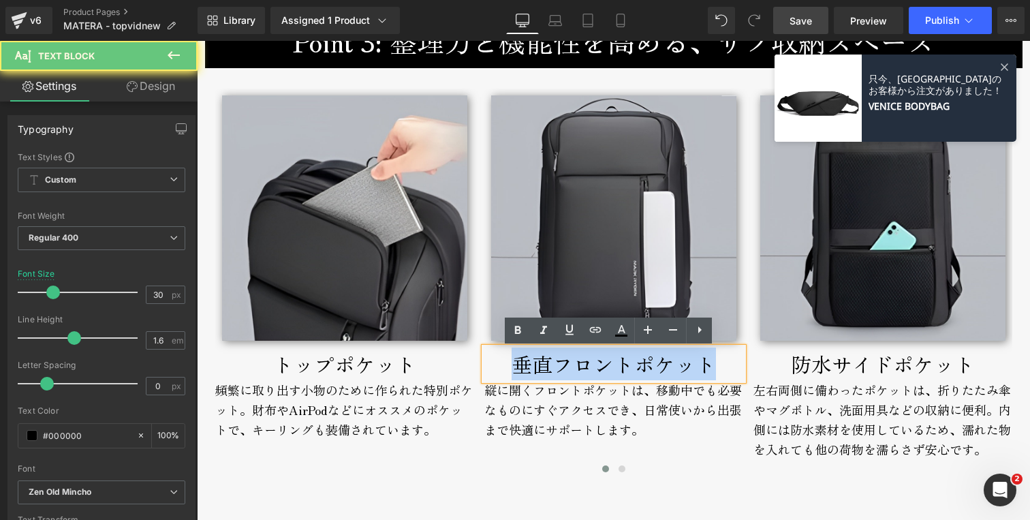
click at [505, 365] on p "垂直フロントポケット" at bounding box center [613, 363] width 259 height 33
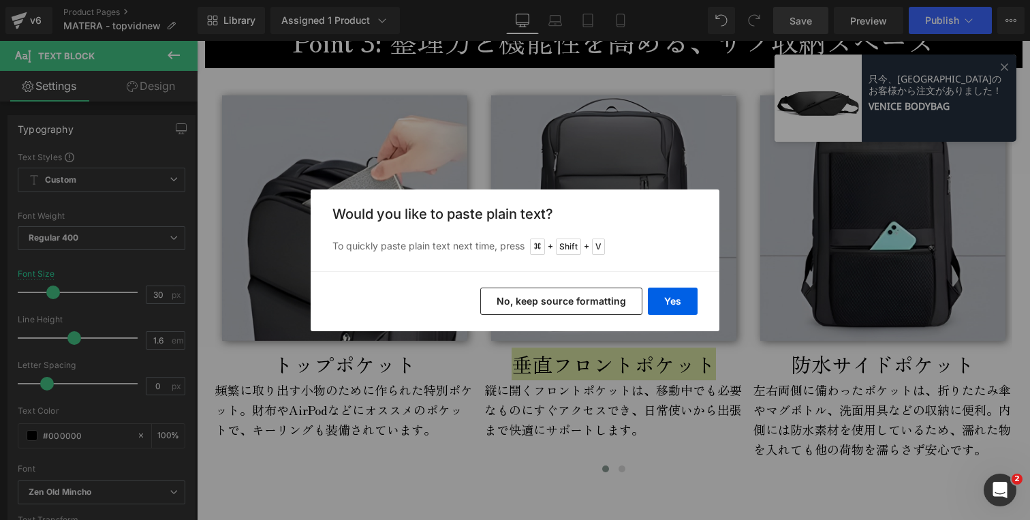
click at [678, 295] on button "Yes" at bounding box center [673, 300] width 50 height 27
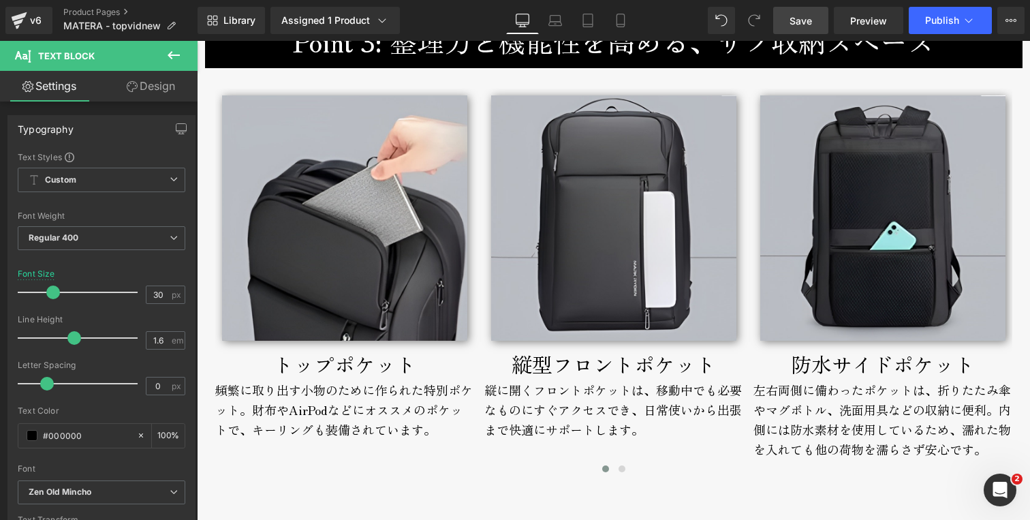
click at [311, 394] on div "頻繁に取り出す小物のために作られた特別ポケット。財布やAirPodなどにオススメのポケットで、キーリングも装備されています。" at bounding box center [344, 419] width 259 height 79
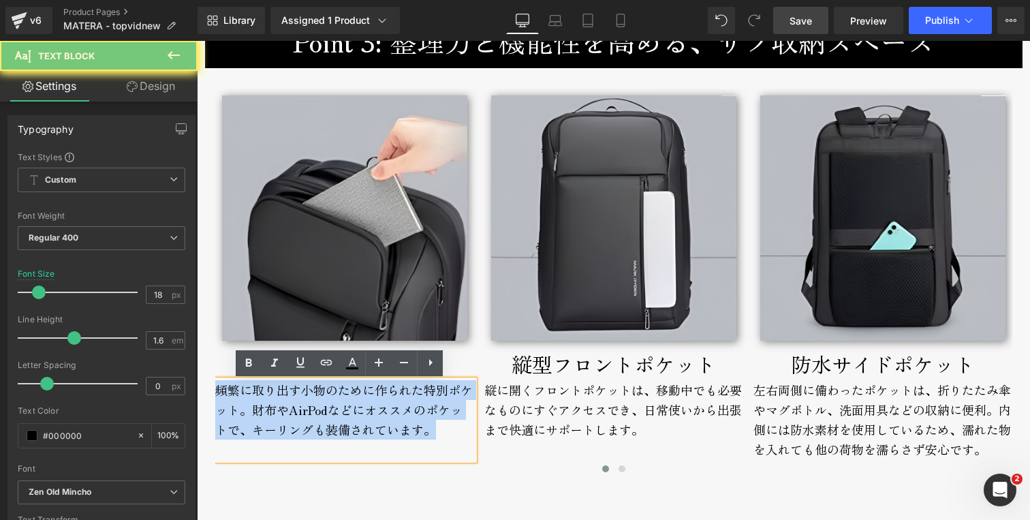
click at [311, 394] on div "頻繁に取り出す小物のために作られた特別ポケット。財布やAirPodなどにオススメのポケットで、キーリングも装備されています。" at bounding box center [344, 419] width 259 height 79
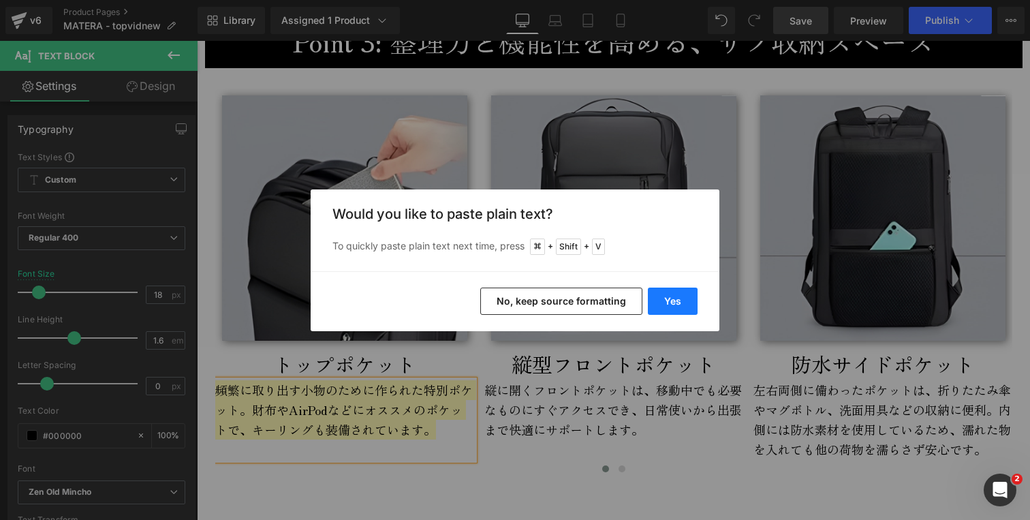
click at [673, 304] on button "Yes" at bounding box center [673, 300] width 50 height 27
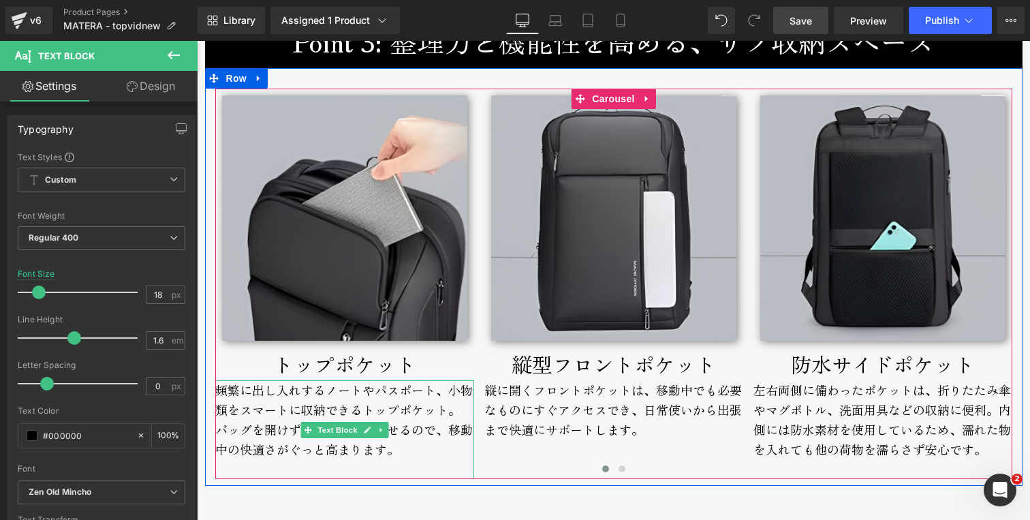
click at [232, 394] on div "頻繁に出し入れするノートやパスポート、小物類をスマートに収納できるトップポケット。 バッグを開けずにサッと取り出せるので、移動中の快適さがぐっと高まります。" at bounding box center [344, 429] width 259 height 99
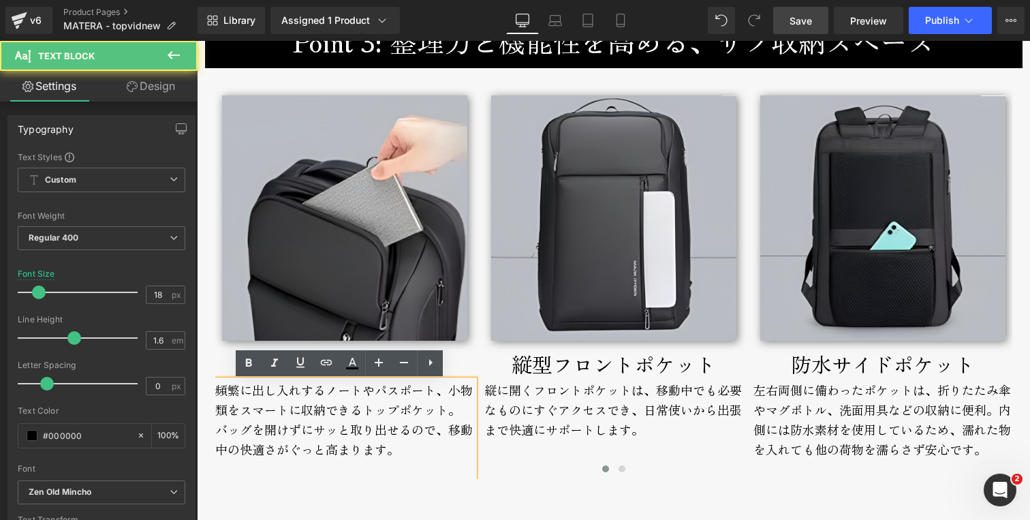
click at [316, 392] on div "頻繁に出し入れするノートやパスポート、小物類をスマートに収納できるトップポケット。 バッグを開けずにサッと取り出せるので、移動中の快適さがぐっと高まります。" at bounding box center [344, 429] width 259 height 99
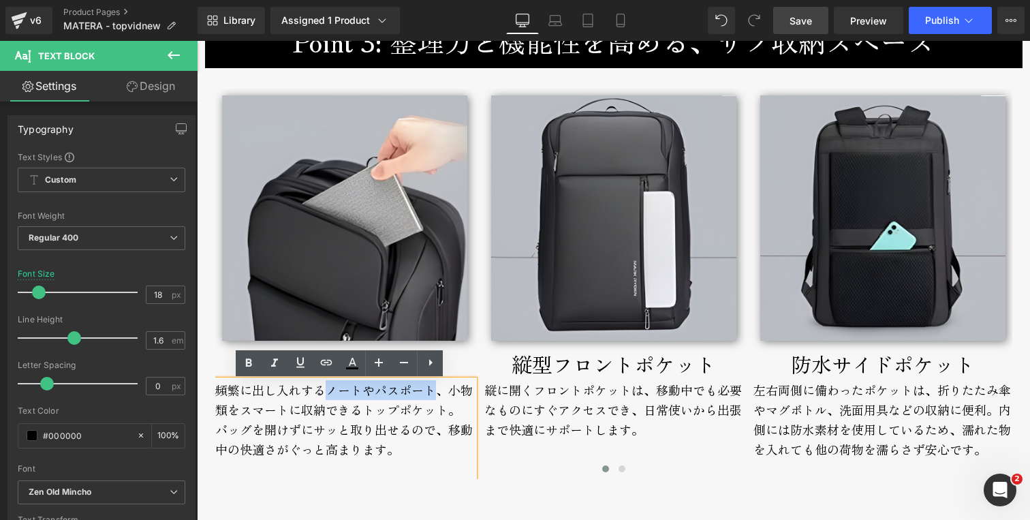
drag, startPoint x: 321, startPoint y: 392, endPoint x: 426, endPoint y: 392, distance: 105.6
click at [426, 392] on div "頻繁に出し入れするノートやパスポート、小物類をスマートに収納できるトップポケット。 バッグを開けずにサッと取り出せるので、移動中の快適さがぐっと高まります。" at bounding box center [344, 429] width 259 height 99
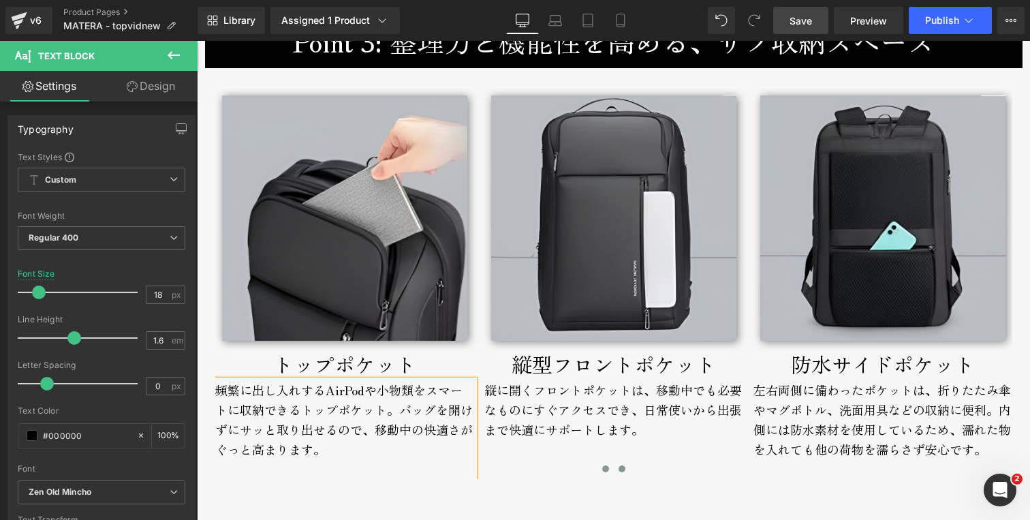
click at [620, 469] on button at bounding box center [622, 469] width 16 height 14
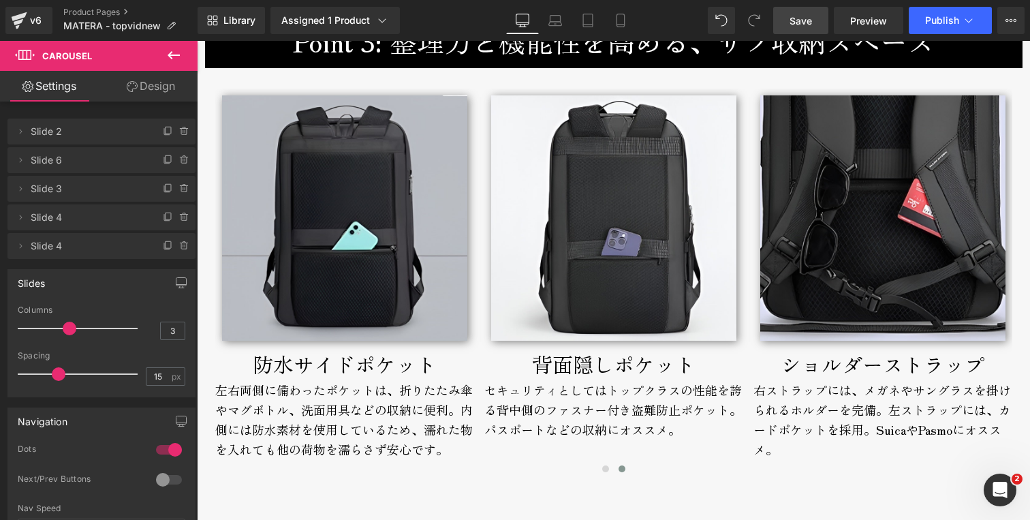
drag, startPoint x: 798, startPoint y: 25, endPoint x: 460, endPoint y: 168, distance: 367.1
click at [798, 25] on span "Save" at bounding box center [800, 21] width 22 height 14
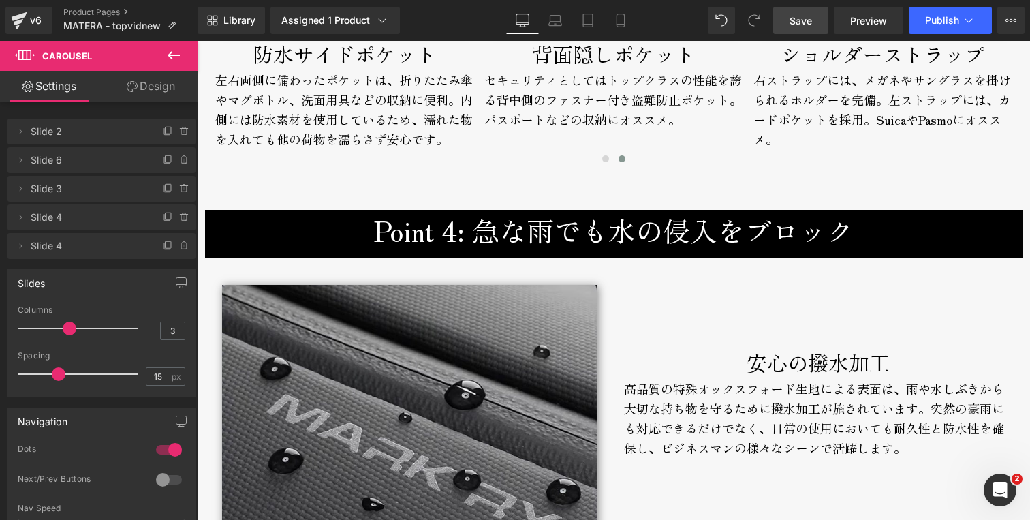
scroll to position [3493, 0]
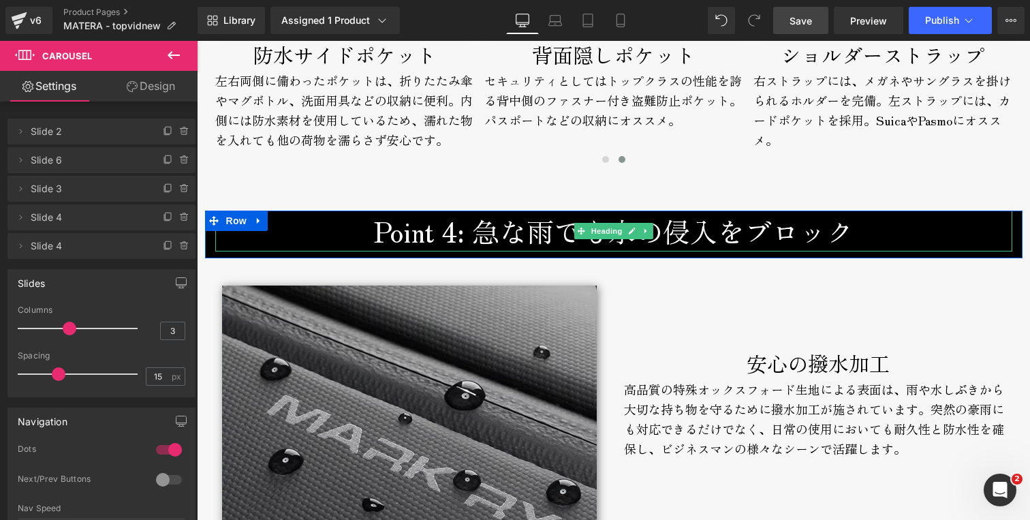
click at [448, 234] on h3 "Point 4: 急な雨でも水の侵入をブロック" at bounding box center [613, 230] width 797 height 41
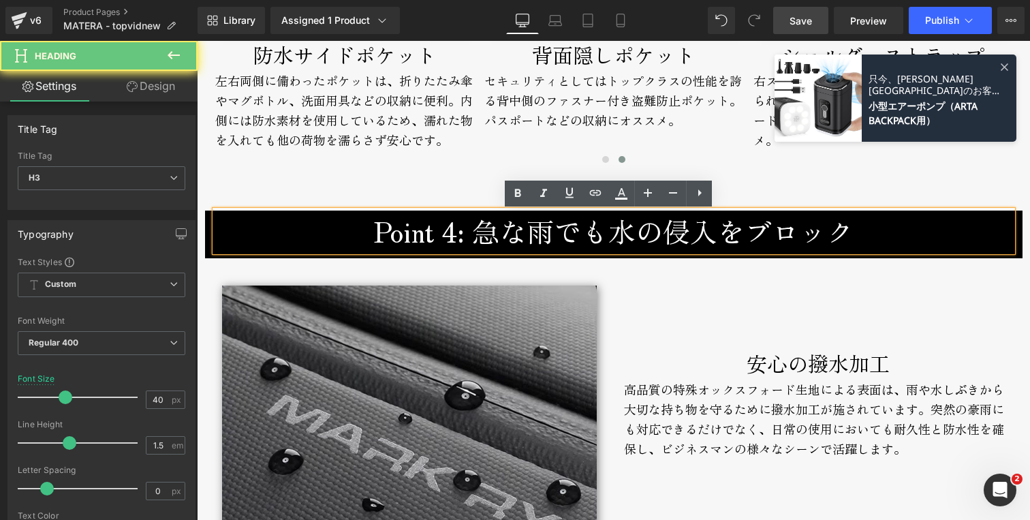
click at [445, 229] on h3 "Point 4: 急な雨でも水の侵入をブロック" at bounding box center [613, 230] width 797 height 41
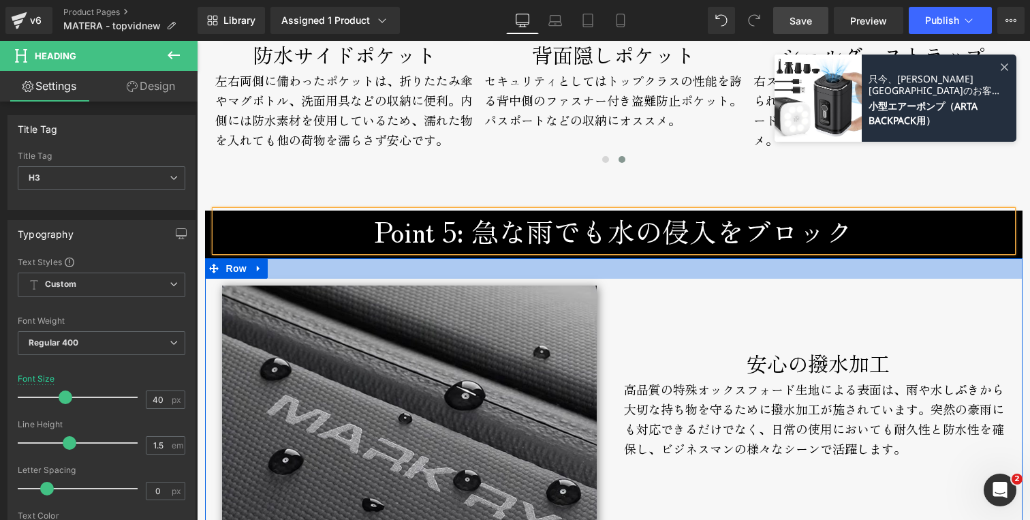
click at [301, 274] on div at bounding box center [613, 268] width 817 height 20
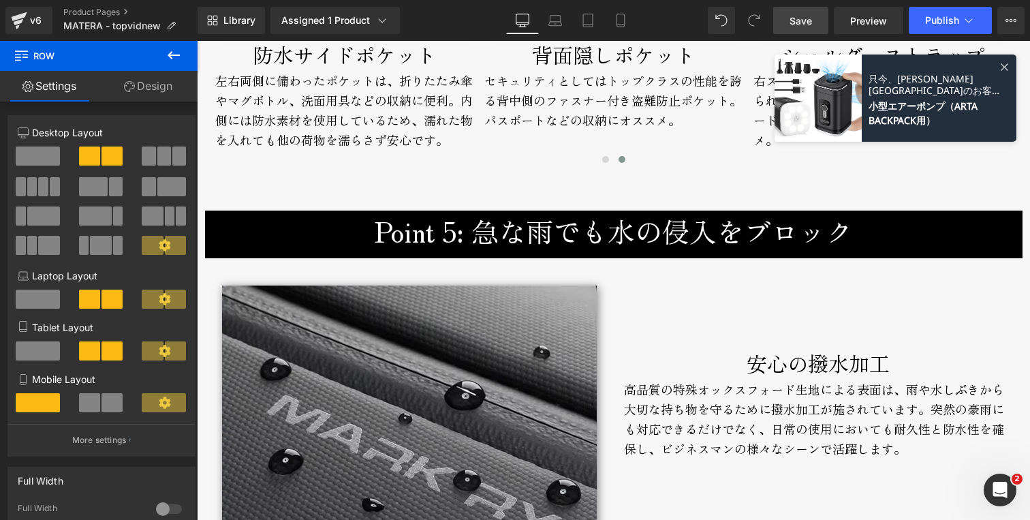
click at [928, 204] on div "MATERA Text Block 通勤も出張にも使える 大容量ビジネスリュック Text Block 通勤も出張にも使える 大容量ビジネスリュック Text…" at bounding box center [613, 73] width 831 height 6878
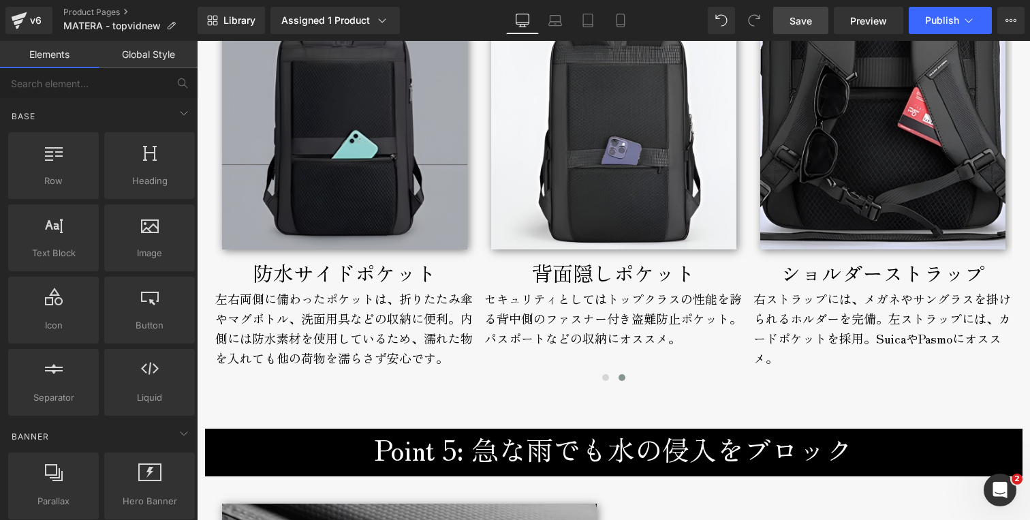
scroll to position [3495, 0]
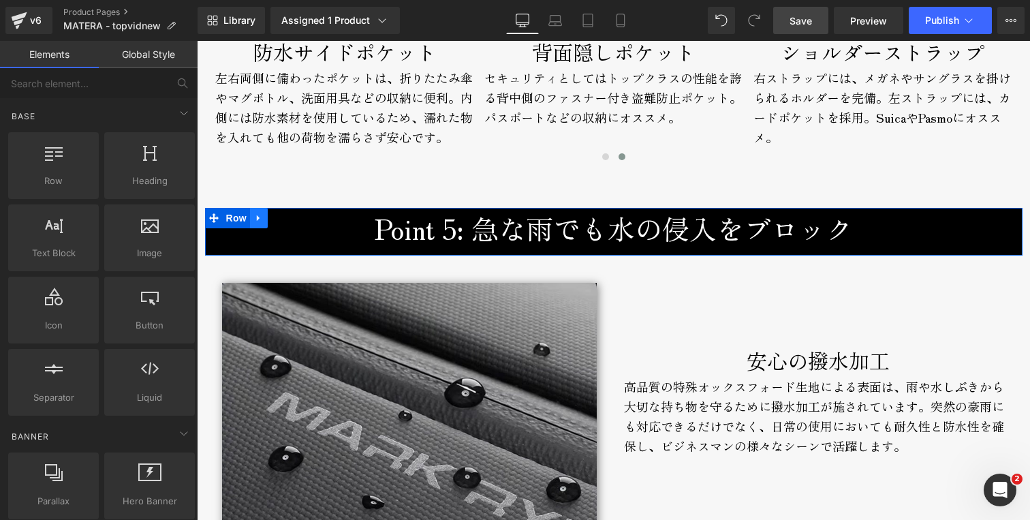
click at [254, 222] on icon at bounding box center [259, 218] width 10 height 10
click at [272, 219] on icon at bounding box center [277, 218] width 10 height 10
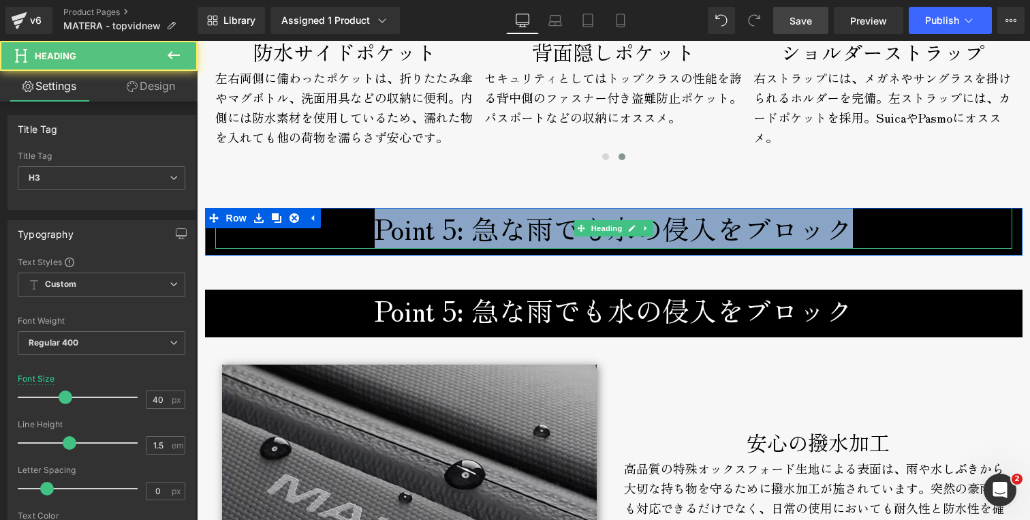
drag, startPoint x: 364, startPoint y: 230, endPoint x: 846, endPoint y: 238, distance: 482.9
click at [847, 238] on h3 "Point 5: 急な雨でも水の侵入をブロック" at bounding box center [613, 228] width 797 height 41
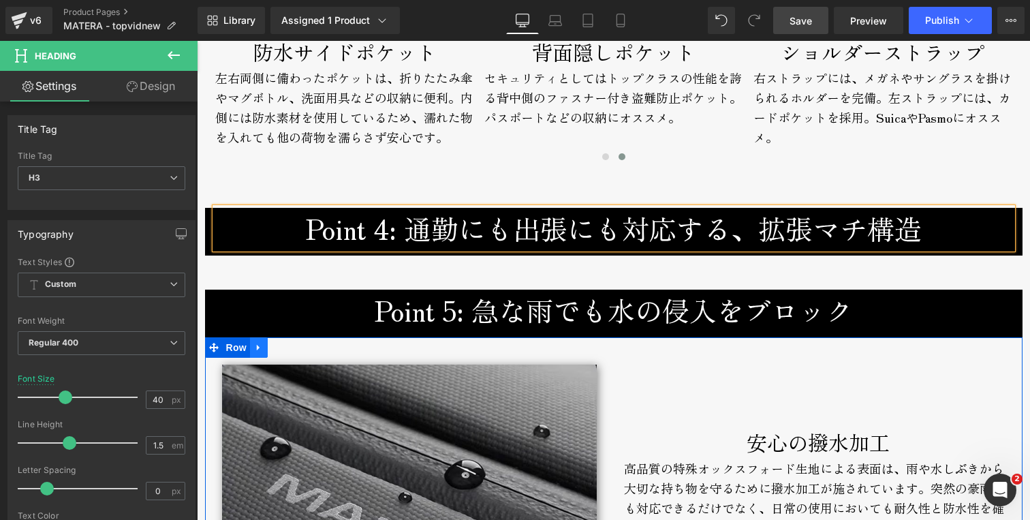
click at [254, 347] on icon at bounding box center [259, 348] width 10 height 10
click at [272, 348] on icon at bounding box center [277, 348] width 10 height 10
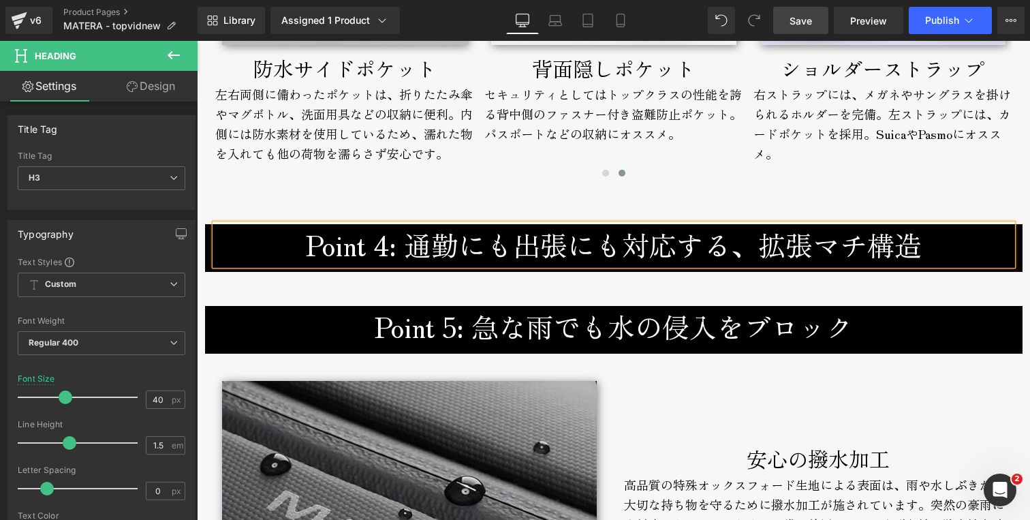
scroll to position [3451, 0]
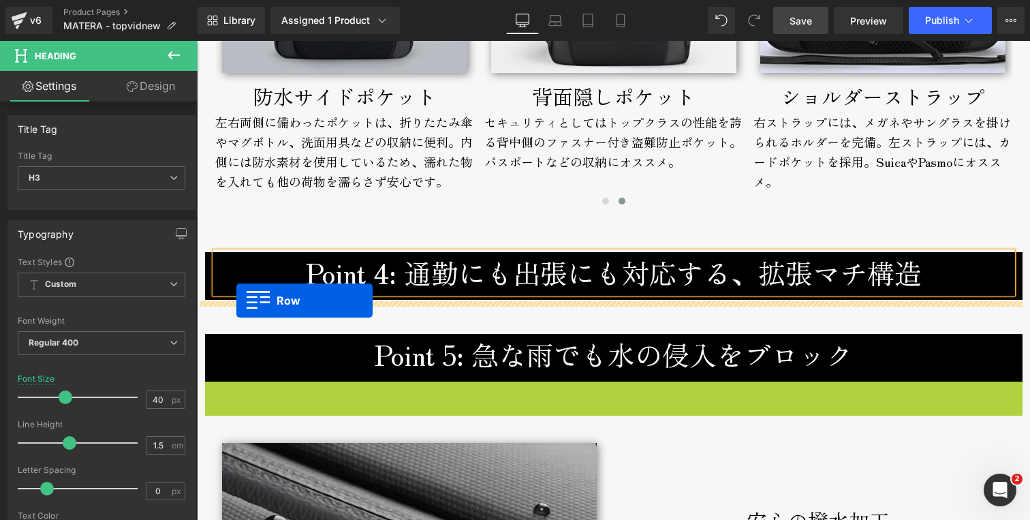
drag, startPoint x: 206, startPoint y: 392, endPoint x: 236, endPoint y: 300, distance: 96.7
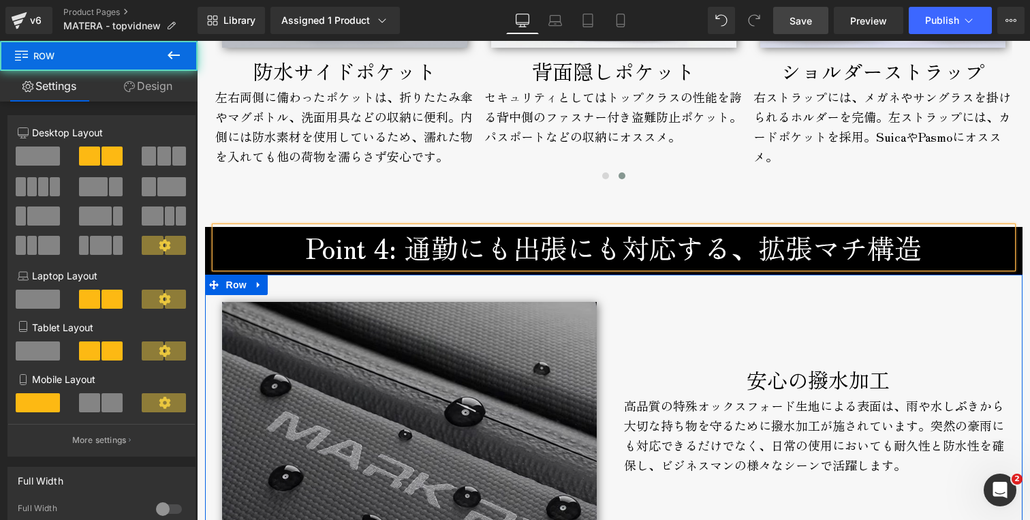
scroll to position [3638, 0]
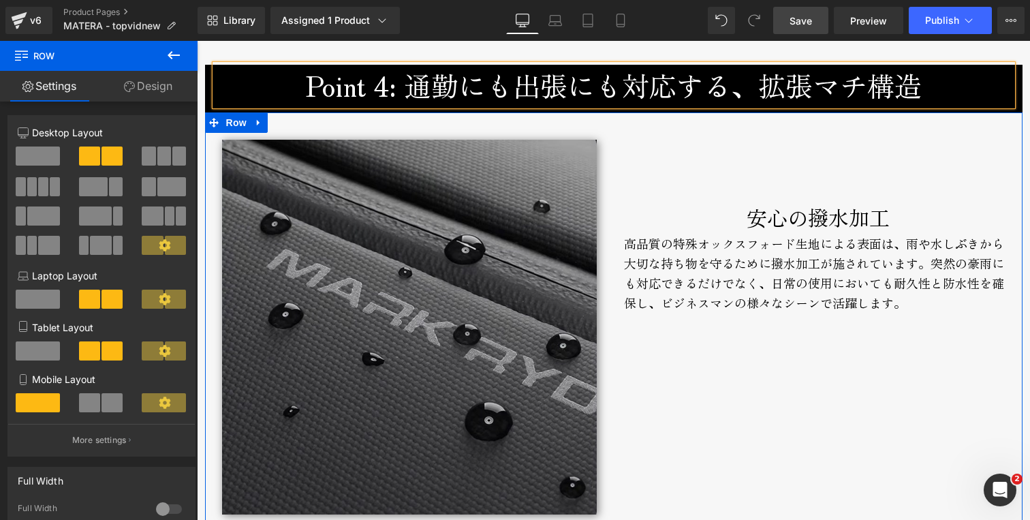
click at [453, 236] on img at bounding box center [409, 327] width 375 height 375
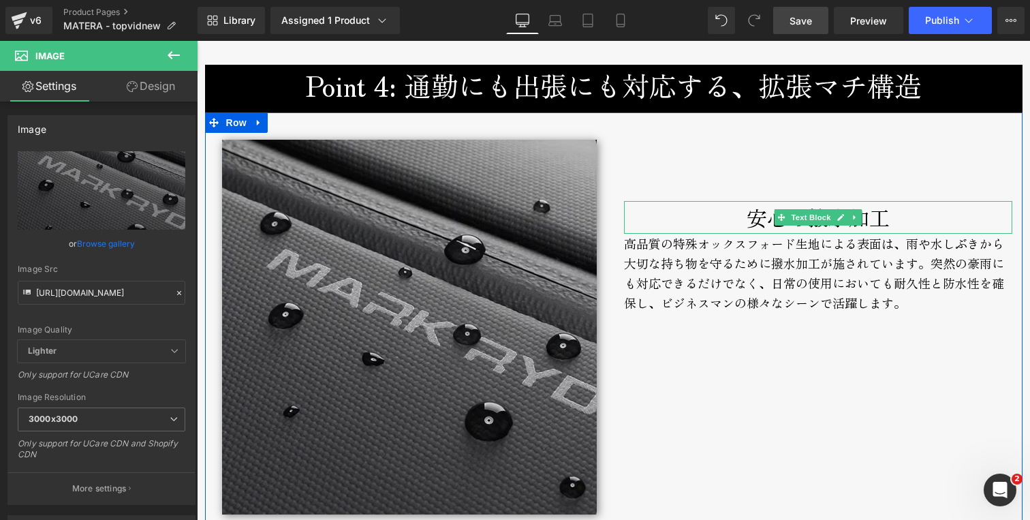
click at [723, 217] on div "安心の撥水加工" at bounding box center [818, 217] width 388 height 33
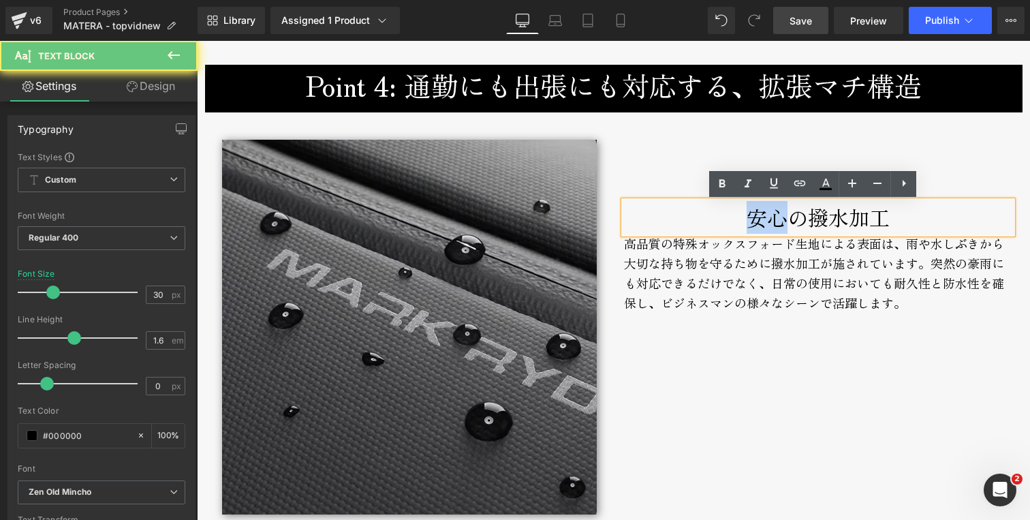
click at [723, 217] on div "安心の撥水加工" at bounding box center [818, 217] width 388 height 33
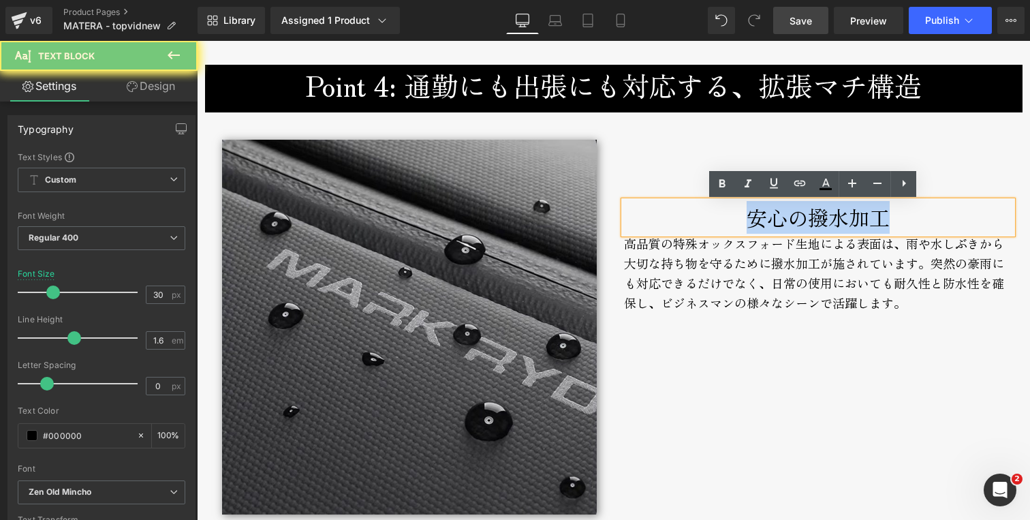
click at [723, 217] on div "安心の撥水加工" at bounding box center [818, 217] width 388 height 33
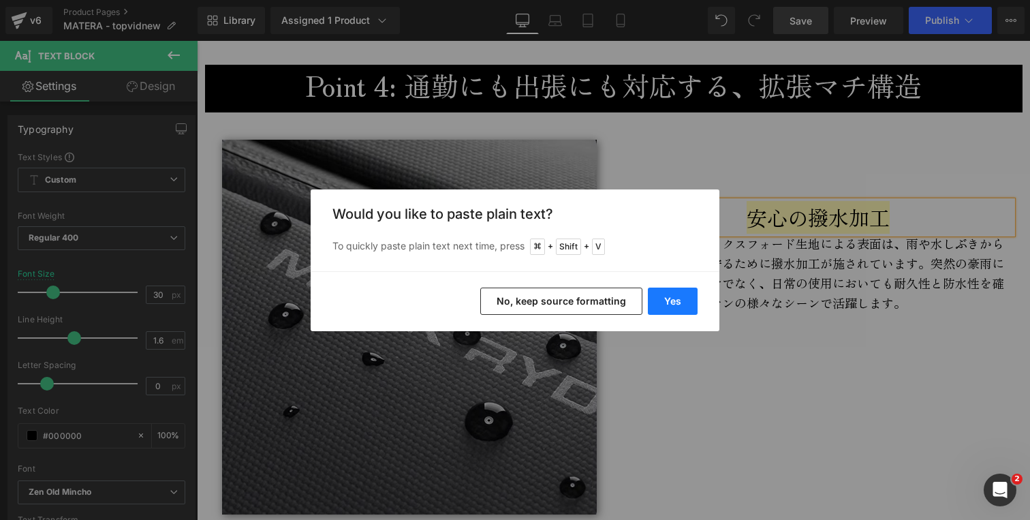
click at [669, 296] on button "Yes" at bounding box center [673, 300] width 50 height 27
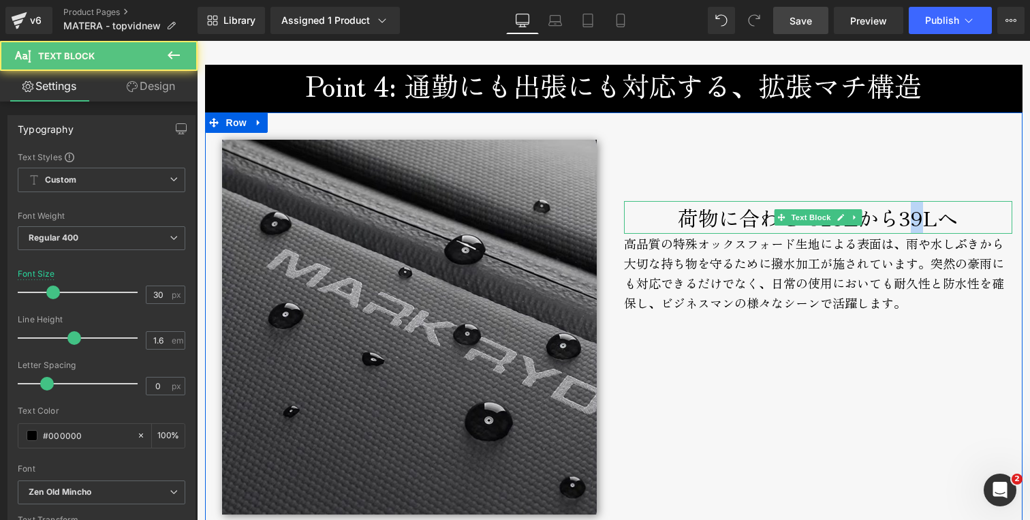
drag, startPoint x: 915, startPoint y: 219, endPoint x: 908, endPoint y: 218, distance: 7.6
click at [908, 218] on div "荷物に合わせて25Lから39Lへ" at bounding box center [818, 217] width 388 height 33
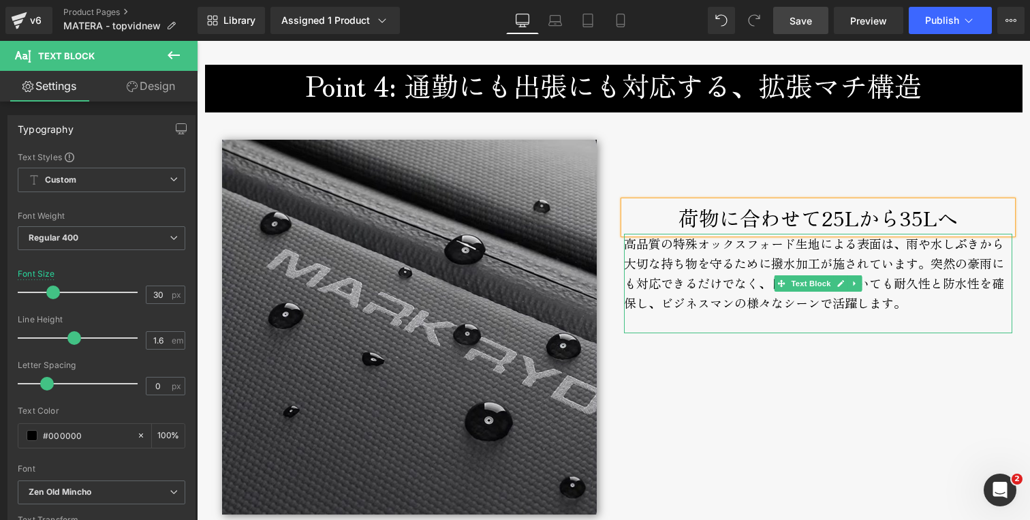
click at [675, 287] on div "高品質の特殊オックスフォード生地による表面は、雨や水しぶきから大切な持ち物を守るために撥水加工が施されています。突然の豪雨にも対応できるだけでなく、日常の使用…" at bounding box center [818, 283] width 388 height 99
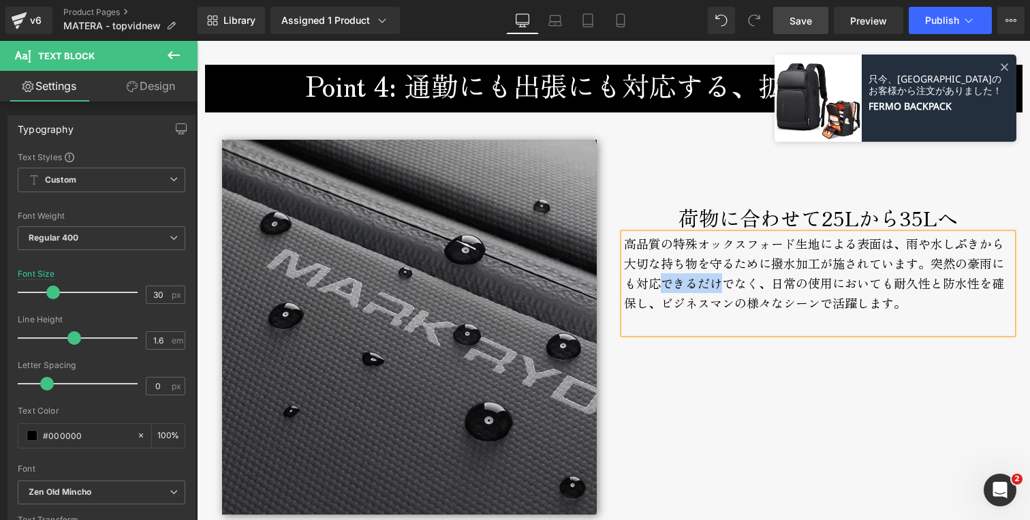
click at [675, 287] on div "高品質の特殊オックスフォード生地による表面は、雨や水しぶきから大切な持ち物を守るために撥水加工が施されています。突然の豪雨にも対応できるだけでなく、日常の使用…" at bounding box center [818, 283] width 388 height 99
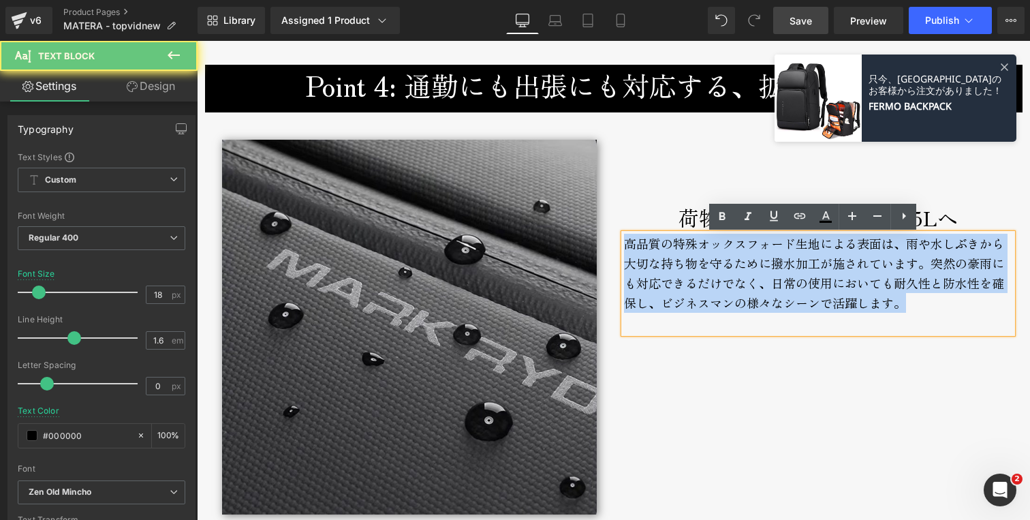
click at [675, 287] on div "高品質の特殊オックスフォード生地による表面は、雨や水しぶきから大切な持ち物を守るために撥水加工が施されています。突然の豪雨にも対応できるだけでなく、日常の使用…" at bounding box center [818, 283] width 388 height 99
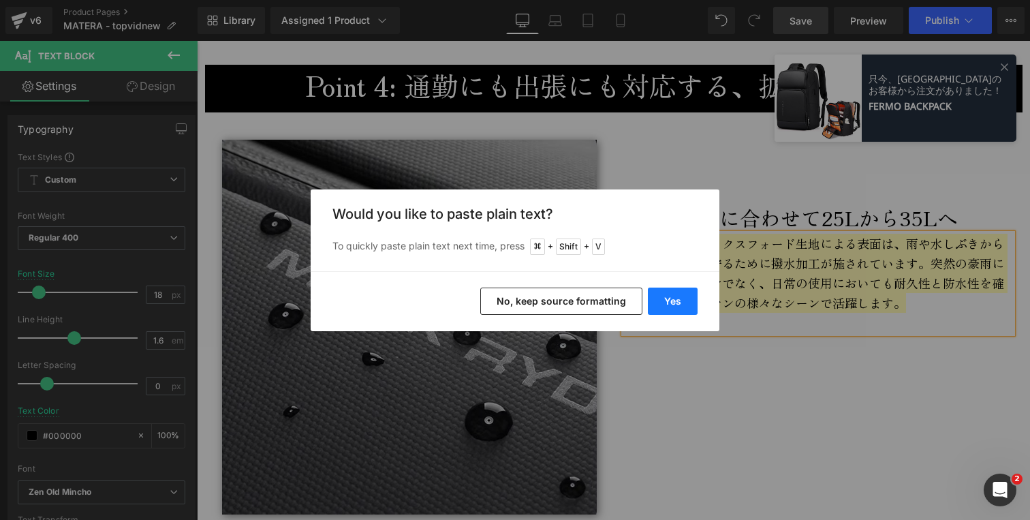
click at [672, 296] on button "Yes" at bounding box center [673, 300] width 50 height 27
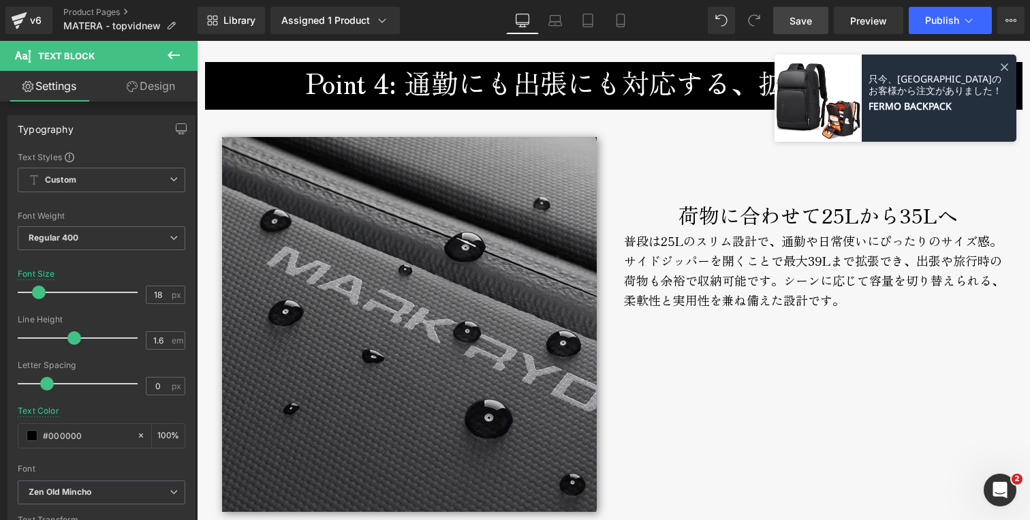
scroll to position [3645, 0]
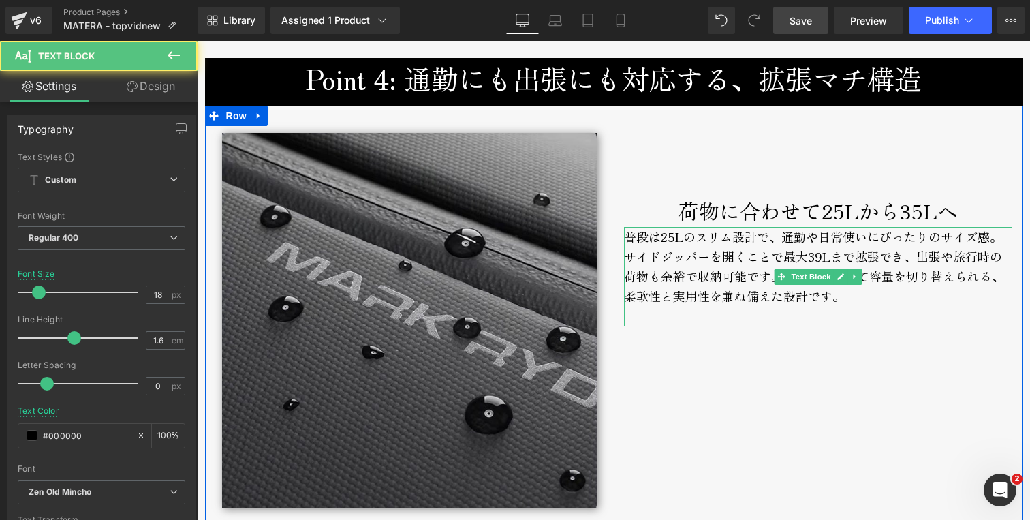
click at [808, 255] on div "普段は25Lのスリム設計で、通勤や日常使いにぴったりのサイズ感。サイドジッパーを開くことで最大39Lまで拡張でき、出張や旅行時の荷物も余裕で収納可能です。シー…" at bounding box center [818, 276] width 388 height 99
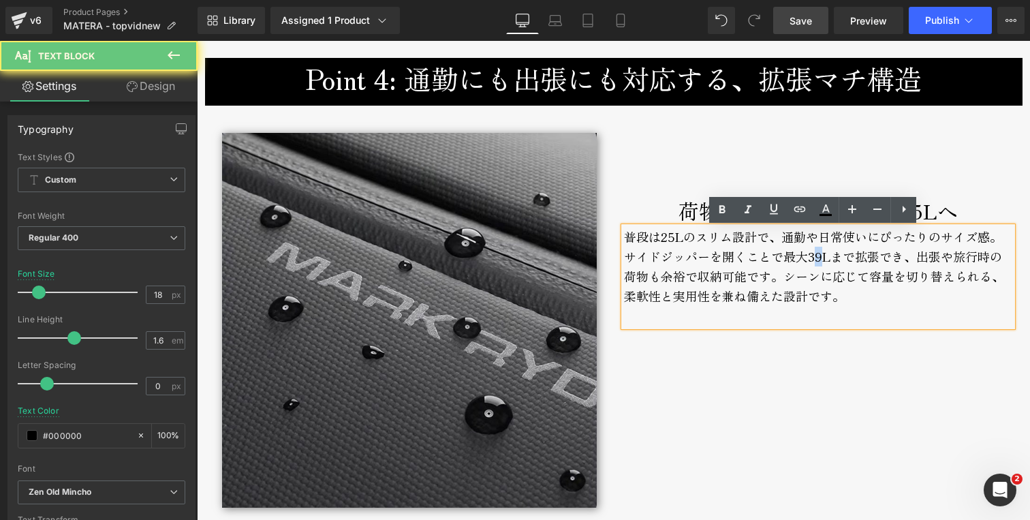
drag, startPoint x: 809, startPoint y: 258, endPoint x: 816, endPoint y: 259, distance: 6.9
click at [816, 259] on div "普段は25Lのスリム設計で、通勤や日常使いにぴったりのサイズ感。サイドジッパーを開くことで最大39Lまで拡張でき、出張や旅行時の荷物も余裕で収納可能です。シー…" at bounding box center [818, 276] width 388 height 99
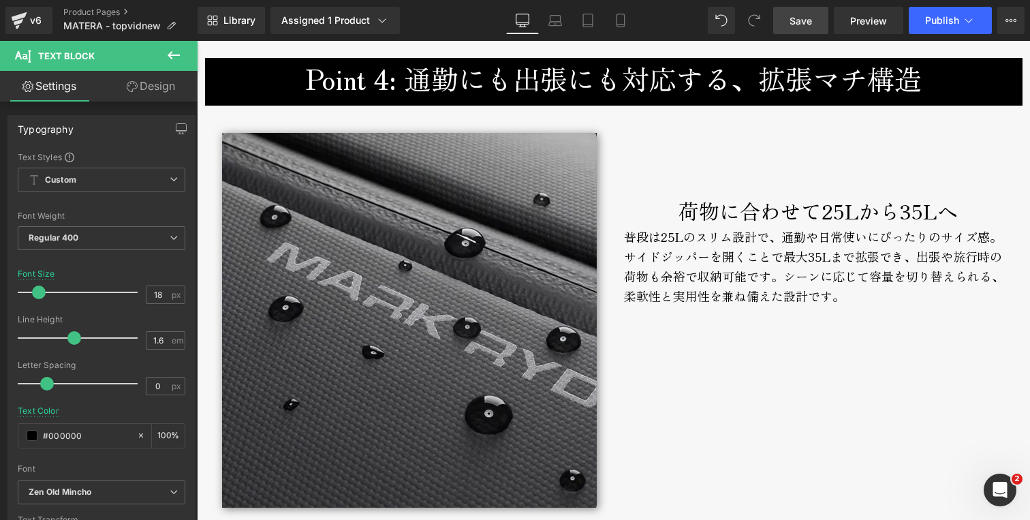
click at [797, 24] on span "Save" at bounding box center [800, 21] width 22 height 14
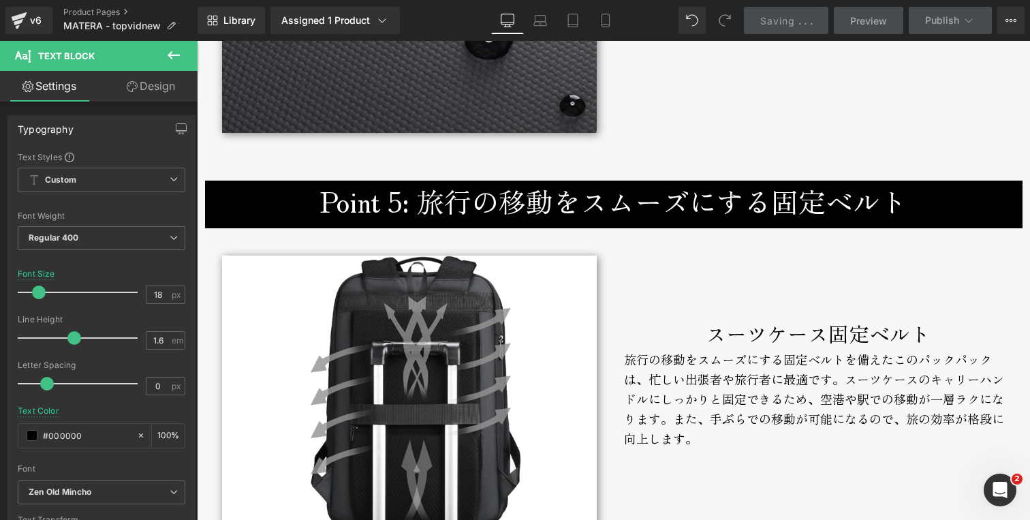
scroll to position [4562, 0]
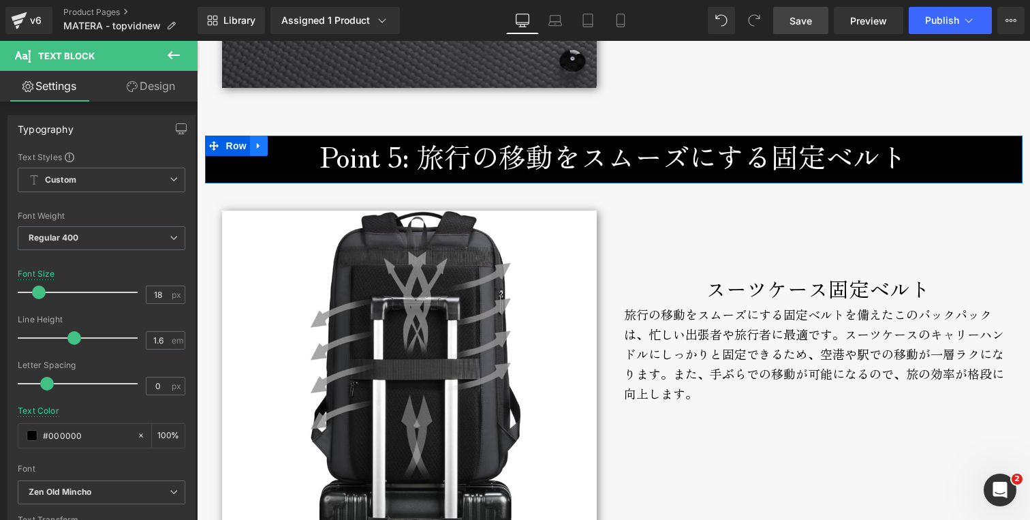
click at [255, 143] on icon at bounding box center [259, 146] width 10 height 10
click at [289, 146] on icon at bounding box center [294, 146] width 10 height 10
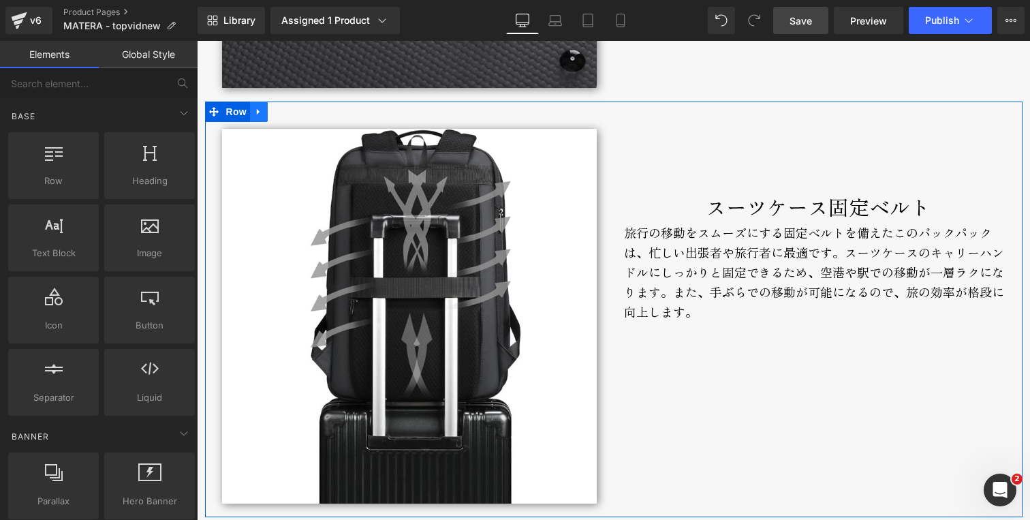
click at [255, 111] on icon at bounding box center [259, 112] width 10 height 10
click at [289, 114] on icon at bounding box center [294, 112] width 10 height 10
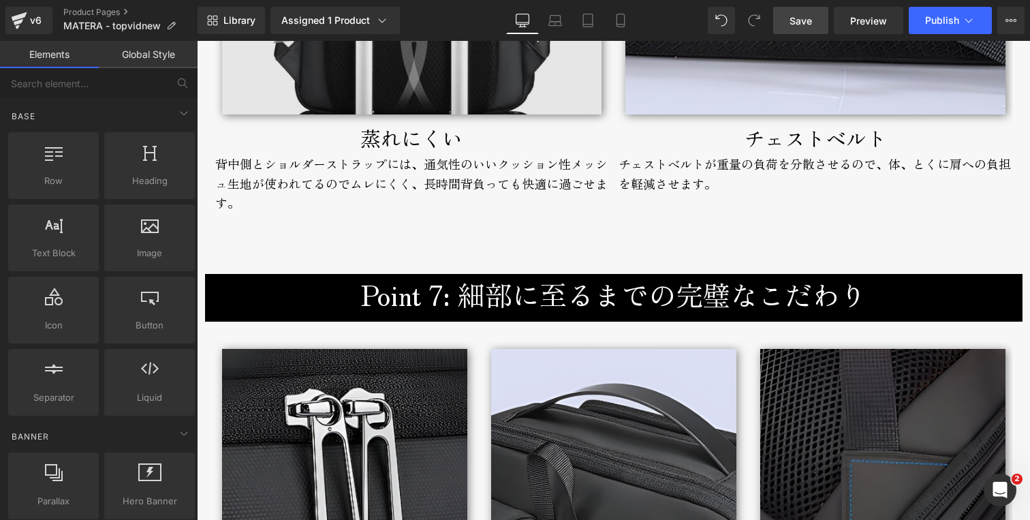
scroll to position [4678, 0]
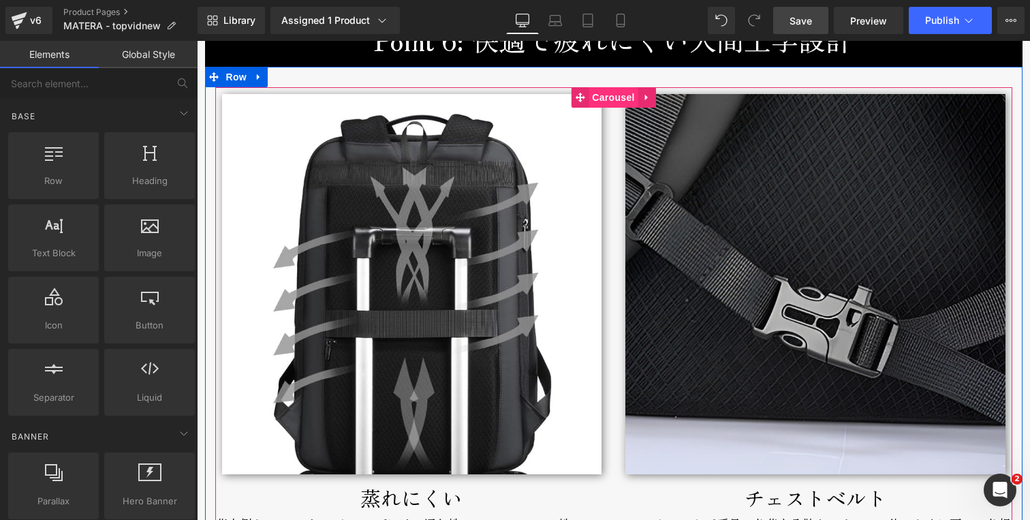
click at [599, 101] on span "Carousel" at bounding box center [612, 97] width 49 height 20
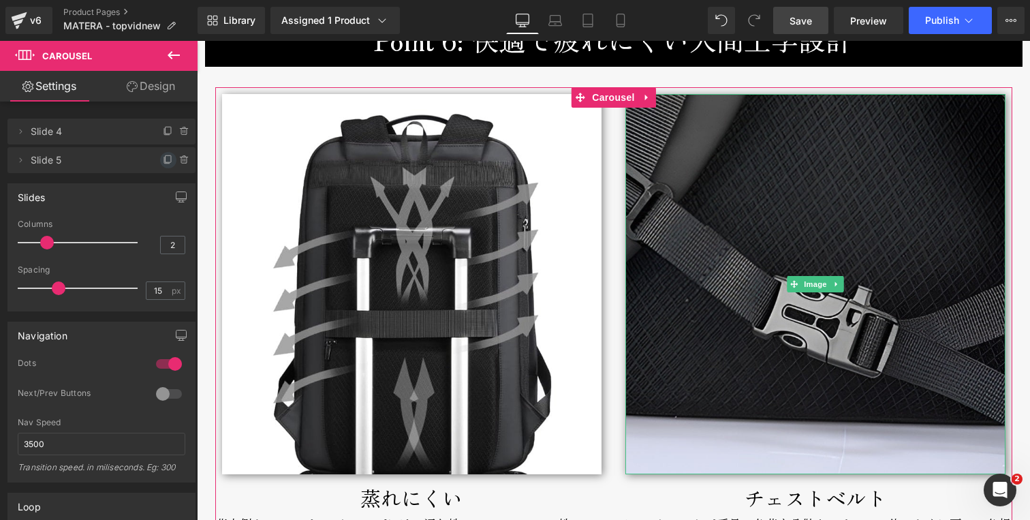
click at [163, 160] on icon at bounding box center [168, 160] width 11 height 11
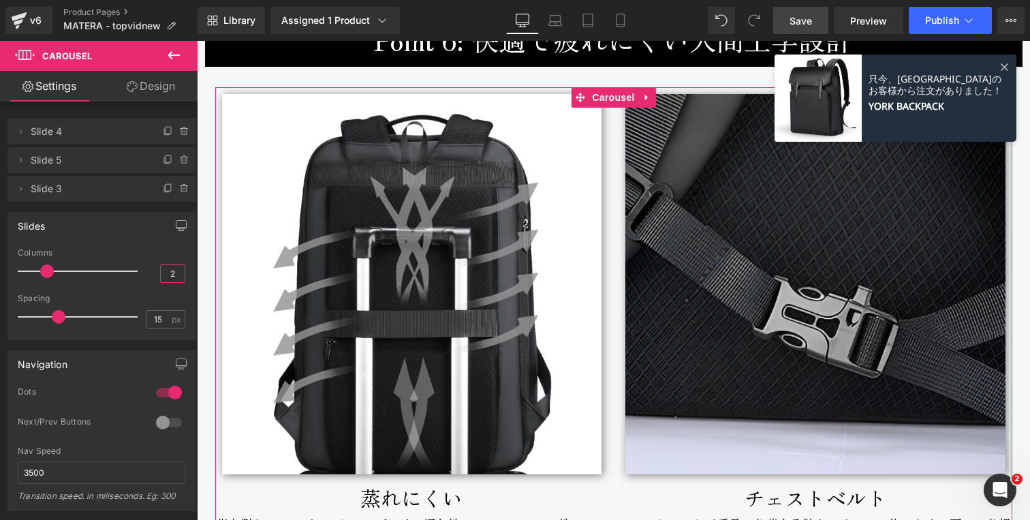
drag, startPoint x: 166, startPoint y: 272, endPoint x: 197, endPoint y: 276, distance: 31.0
click at [193, 276] on div "Slides 2 Columns 2 3 Columns 3 3 Columns 3 1 Columns 1 15px Spacing 15 px 15px …" at bounding box center [102, 271] width 204 height 138
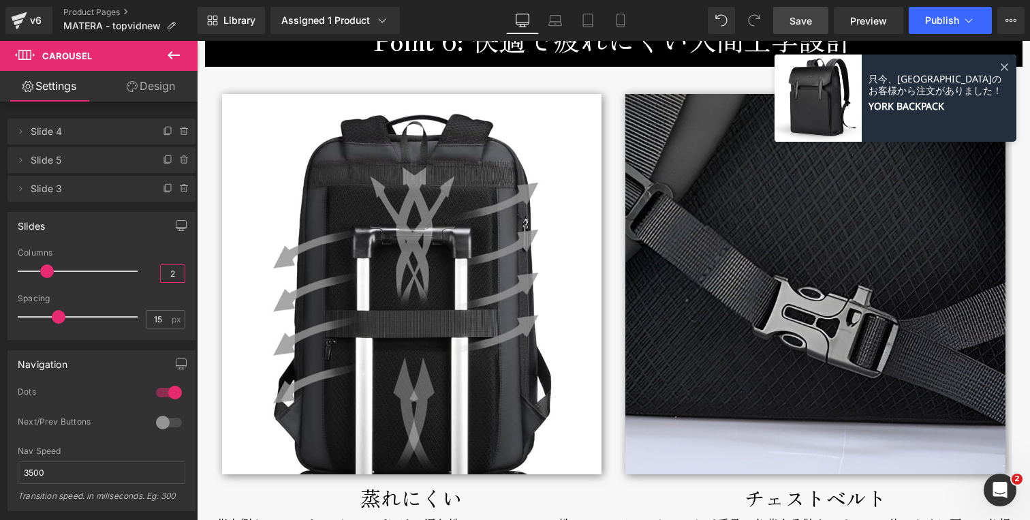
type input "3"
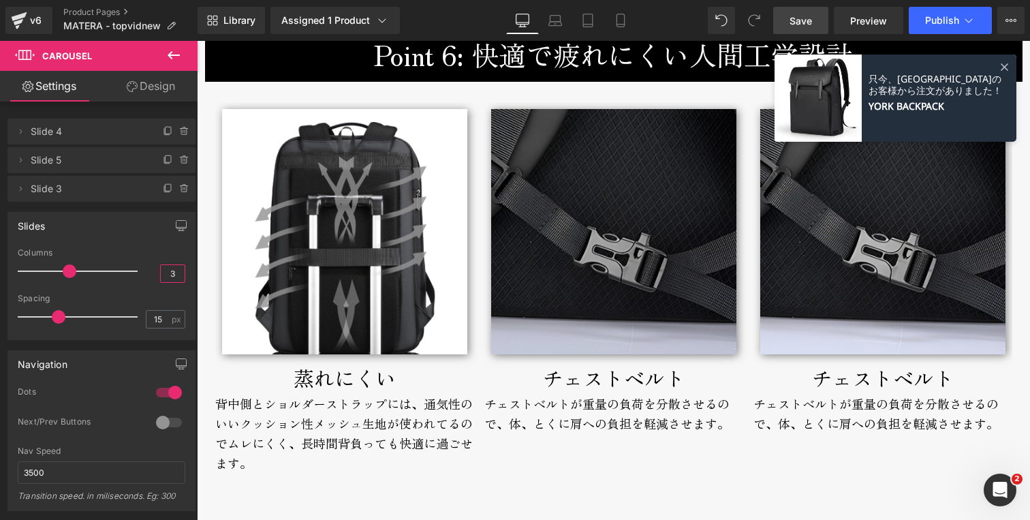
scroll to position [4658, 0]
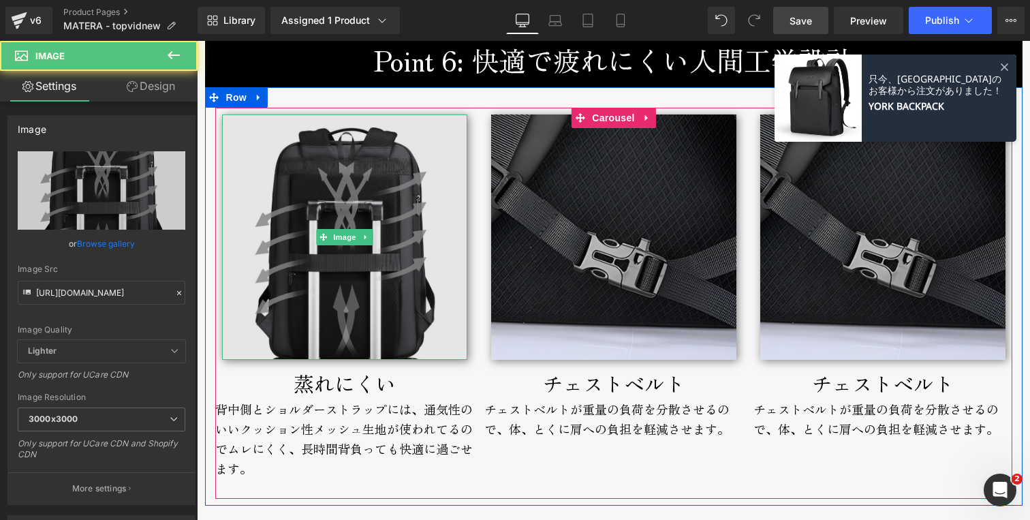
click at [362, 140] on img at bounding box center [344, 236] width 245 height 245
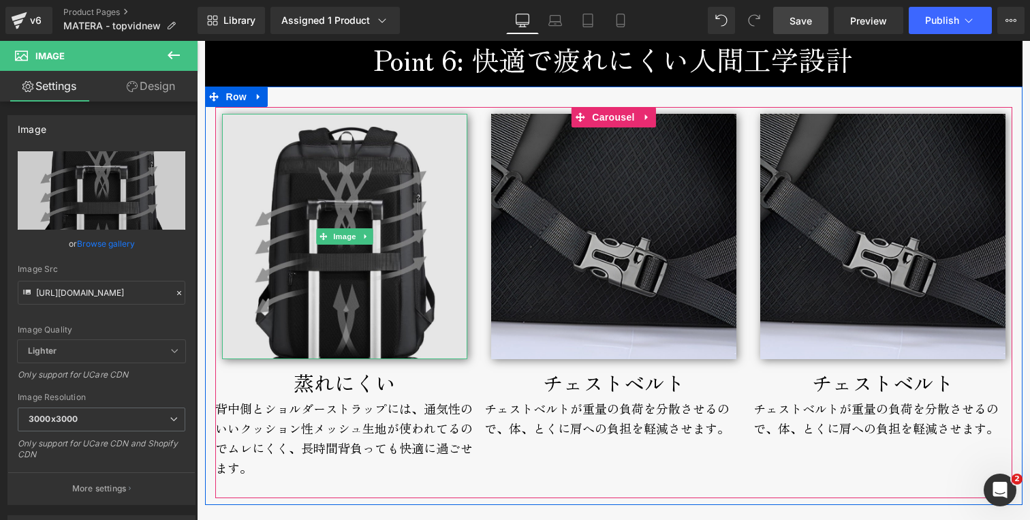
scroll to position [4671, 0]
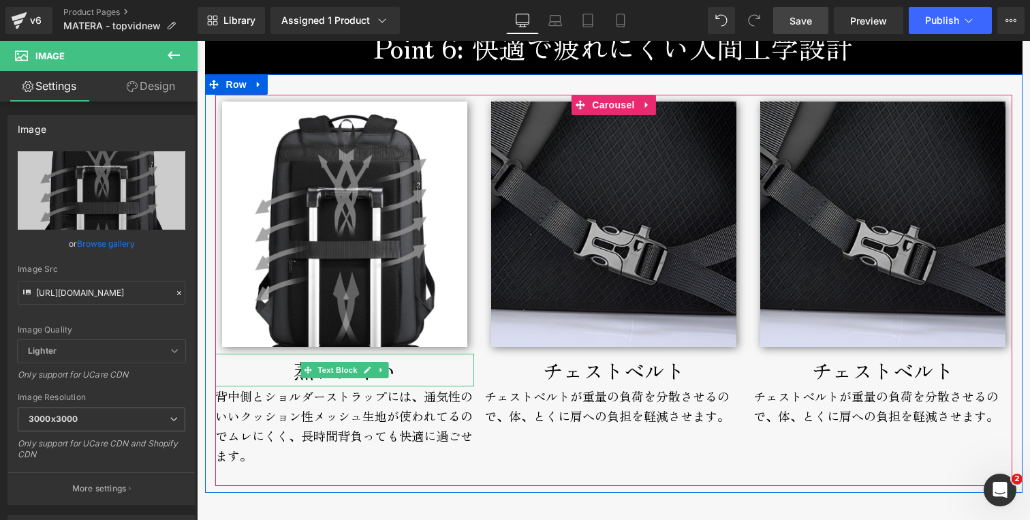
click at [274, 372] on p "蒸れにくい" at bounding box center [344, 369] width 259 height 33
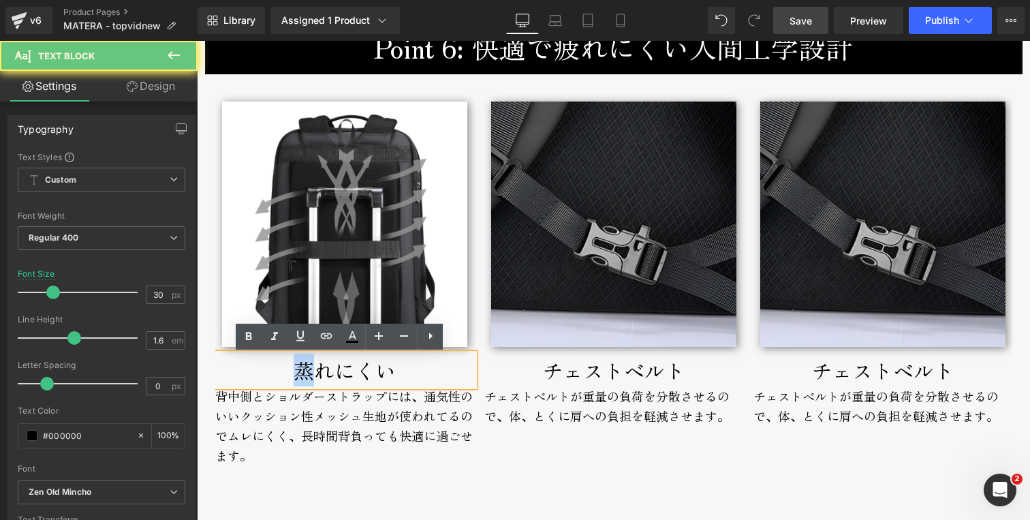
click at [274, 372] on p "蒸れにくい" at bounding box center [344, 369] width 259 height 33
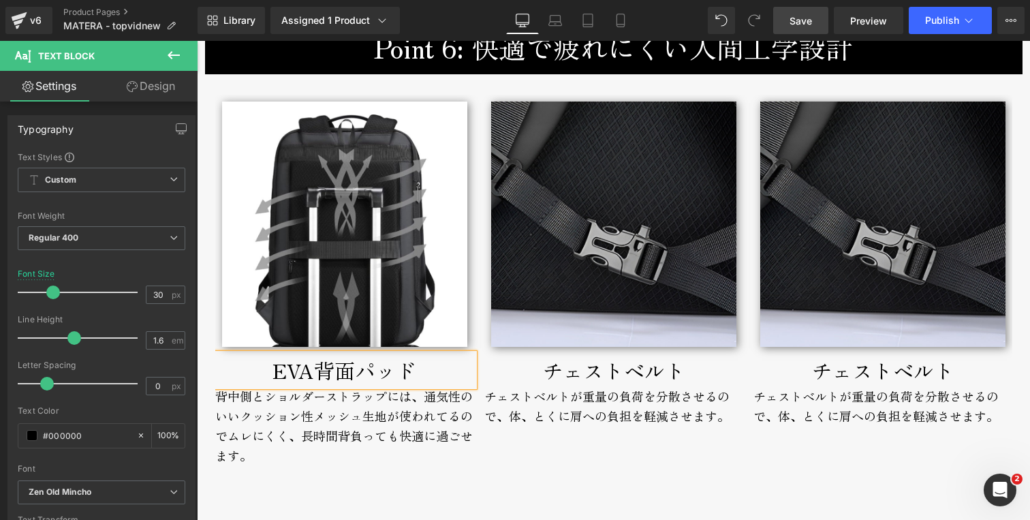
click at [781, 401] on div "チェストベルトが重量の負荷を分散させるので、体、とくに肩への負担を軽減させます。" at bounding box center [882, 416] width 259 height 60
click at [782, 401] on div "チェストベルトが重量の負荷を分散させるので、体、とくに肩への負担を軽減させます。" at bounding box center [882, 416] width 259 height 60
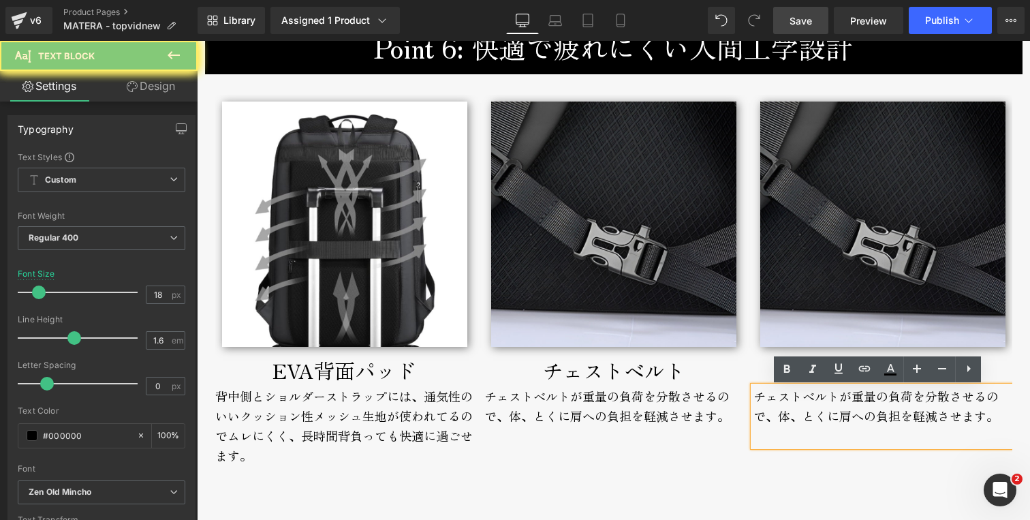
click at [782, 401] on div "チェストベルトが重量の負荷を分散させるので、体、とくに肩への負担を軽減させます。" at bounding box center [882, 416] width 259 height 60
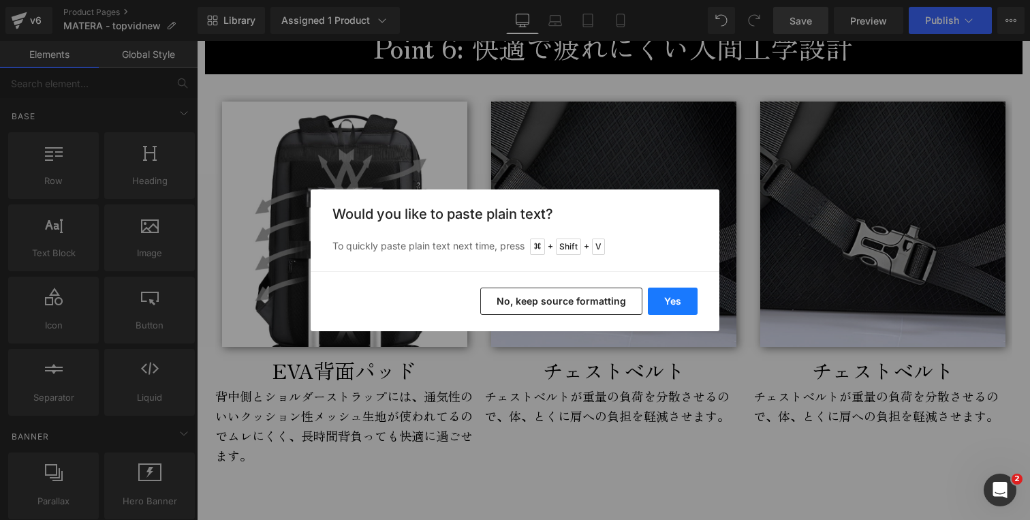
drag, startPoint x: 680, startPoint y: 304, endPoint x: 513, endPoint y: 334, distance: 169.5
click at [680, 304] on button "Yes" at bounding box center [673, 300] width 50 height 27
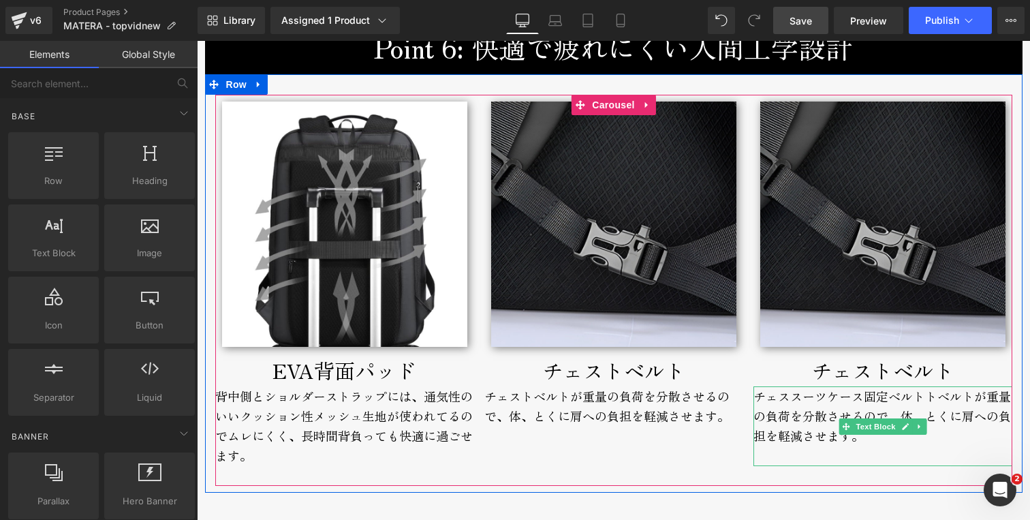
click at [792, 409] on div "チェススーツケース固定ベルトトベルトが重量の負荷を分散させるので、体、とくに肩への負担を軽減させます。" at bounding box center [882, 425] width 259 height 79
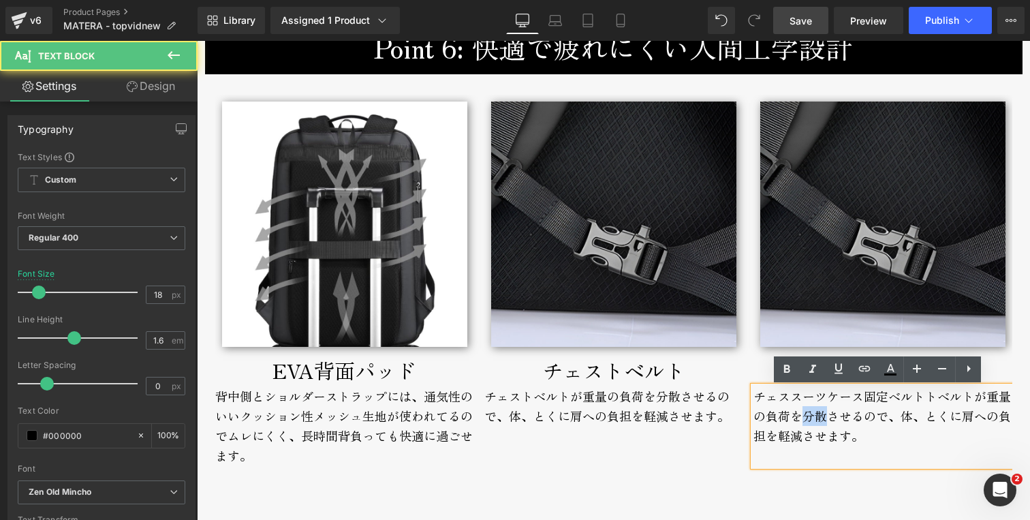
click at [793, 409] on div "チェススーツケース固定ベルトトベルトが重量の負荷を分散させるので、体、とくに肩への負担を軽減させます。" at bounding box center [882, 425] width 259 height 79
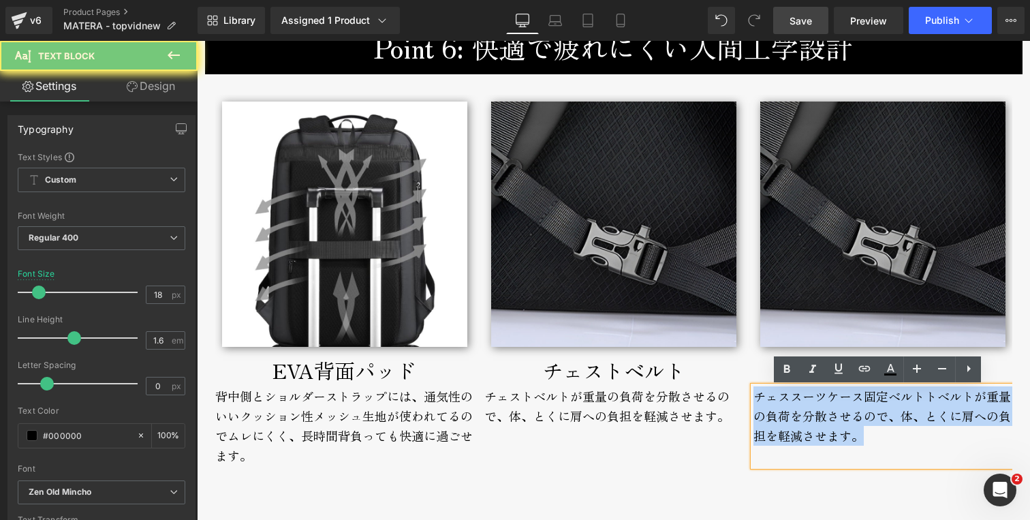
click at [793, 409] on div "チェススーツケース固定ベルトトベルトが重量の負荷を分散させるので、体、とくに肩への負担を軽減させます。" at bounding box center [882, 425] width 259 height 79
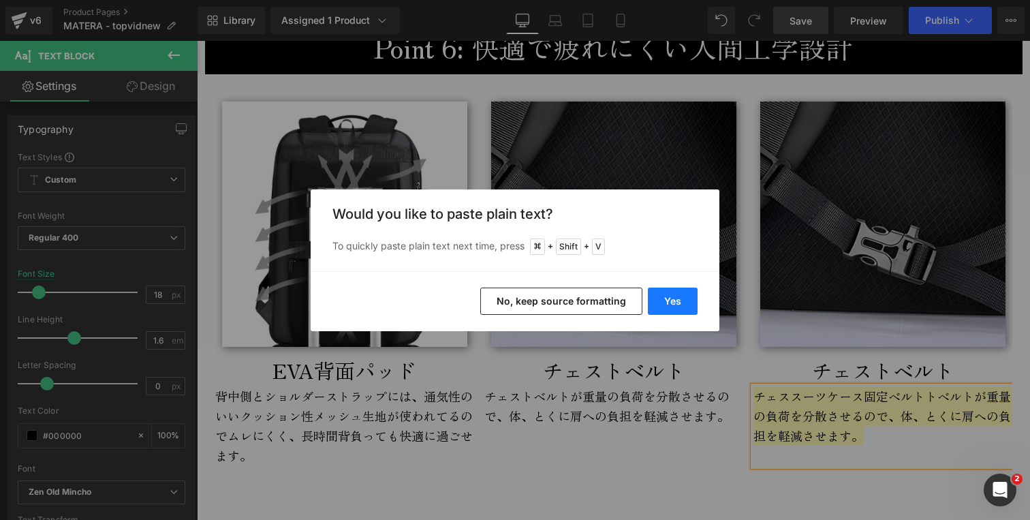
click at [669, 296] on button "Yes" at bounding box center [673, 300] width 50 height 27
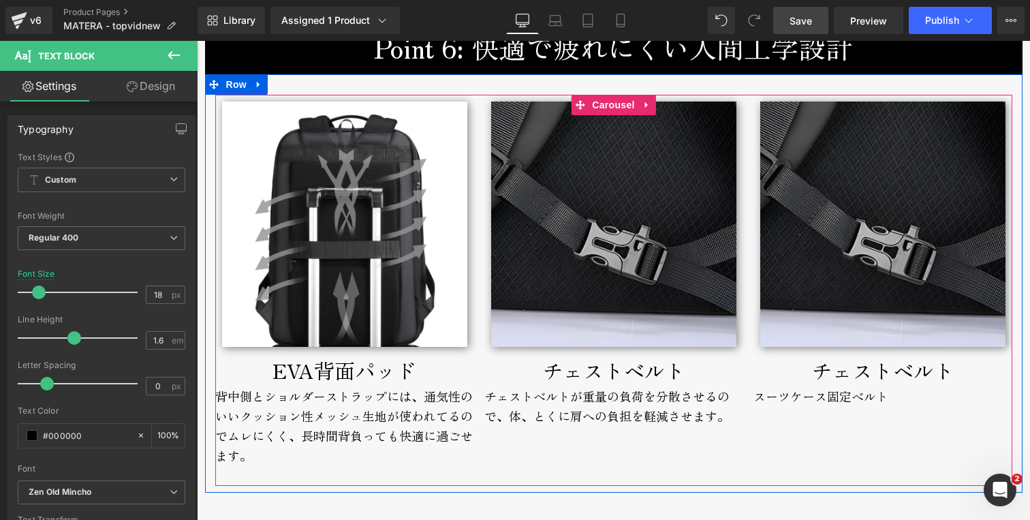
click at [780, 366] on p "チェストベルト" at bounding box center [882, 369] width 259 height 33
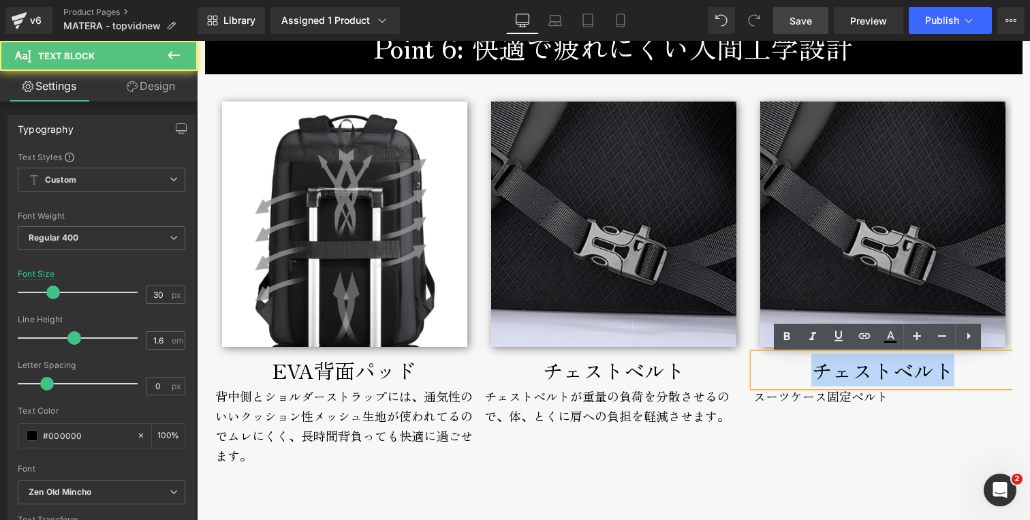
click at [780, 366] on p "チェストベルト" at bounding box center [882, 369] width 259 height 33
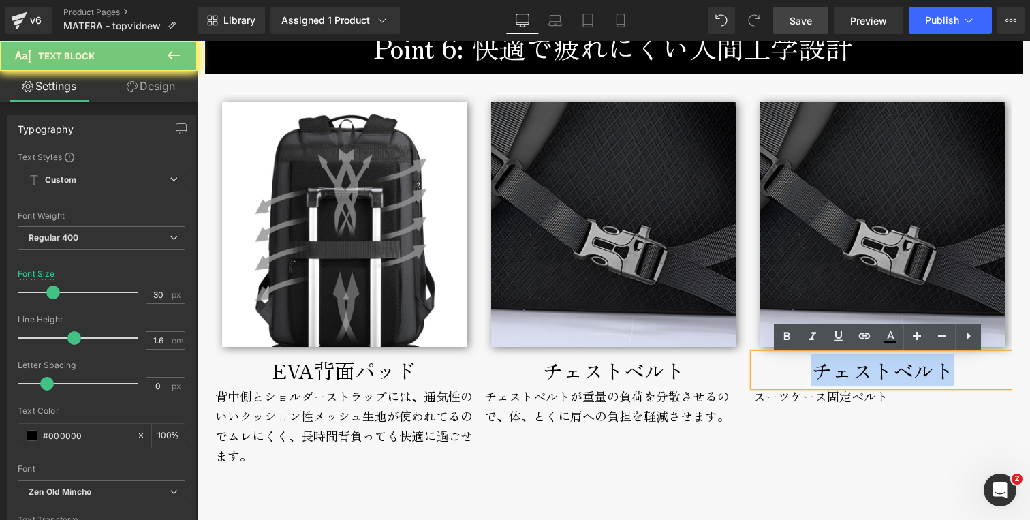
click at [780, 366] on p "チェストベルト" at bounding box center [882, 369] width 259 height 33
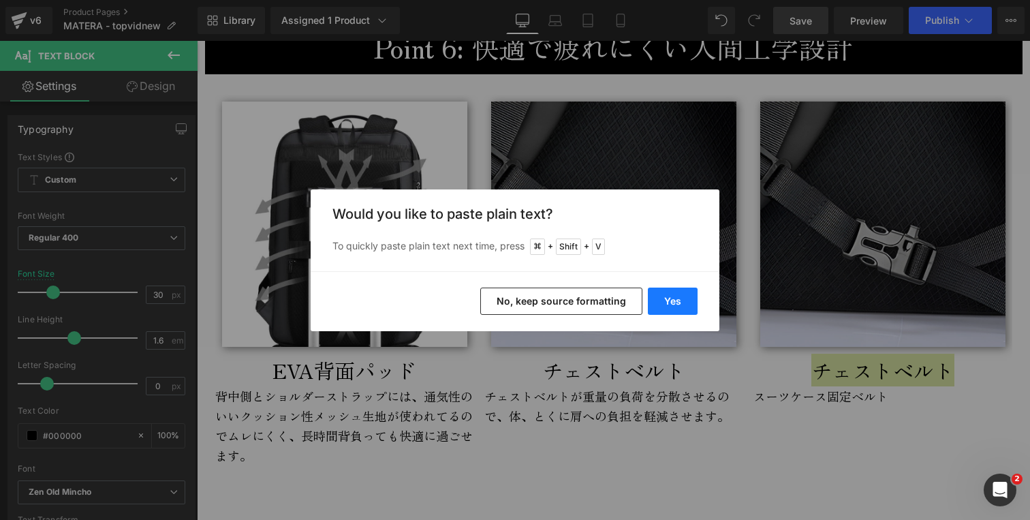
drag, startPoint x: 687, startPoint y: 299, endPoint x: 543, endPoint y: 336, distance: 148.3
click at [687, 299] on button "Yes" at bounding box center [673, 300] width 50 height 27
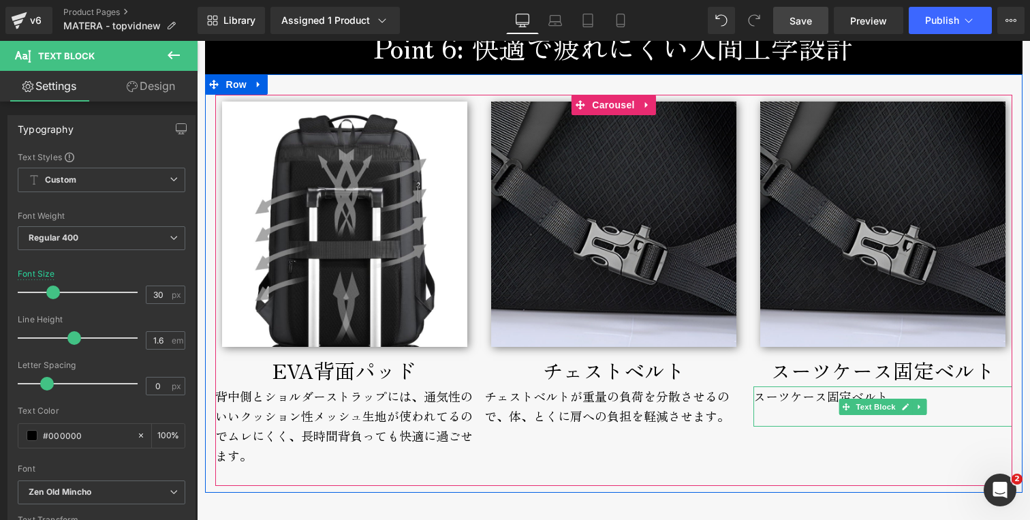
click at [763, 399] on div "スーツケース固定ベルト" at bounding box center [882, 406] width 259 height 40
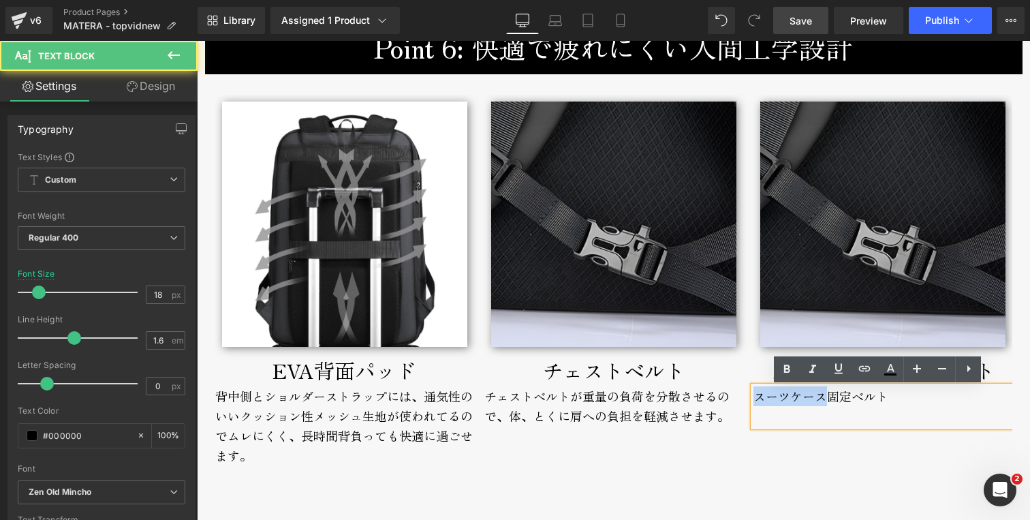
click at [763, 399] on div "スーツケース固定ベルト" at bounding box center [882, 406] width 259 height 40
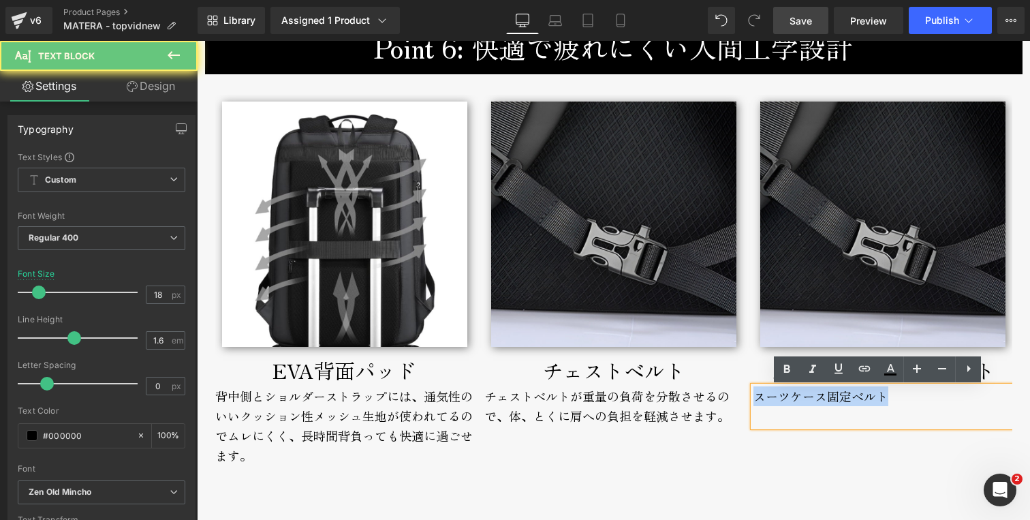
click at [763, 399] on div "スーツケース固定ベルト" at bounding box center [882, 406] width 259 height 40
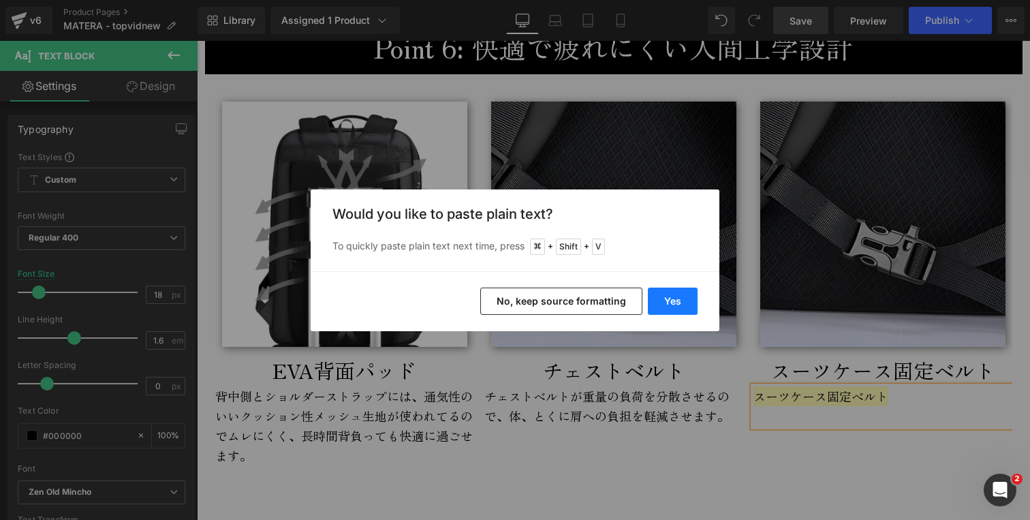
click at [679, 301] on button "Yes" at bounding box center [673, 300] width 50 height 27
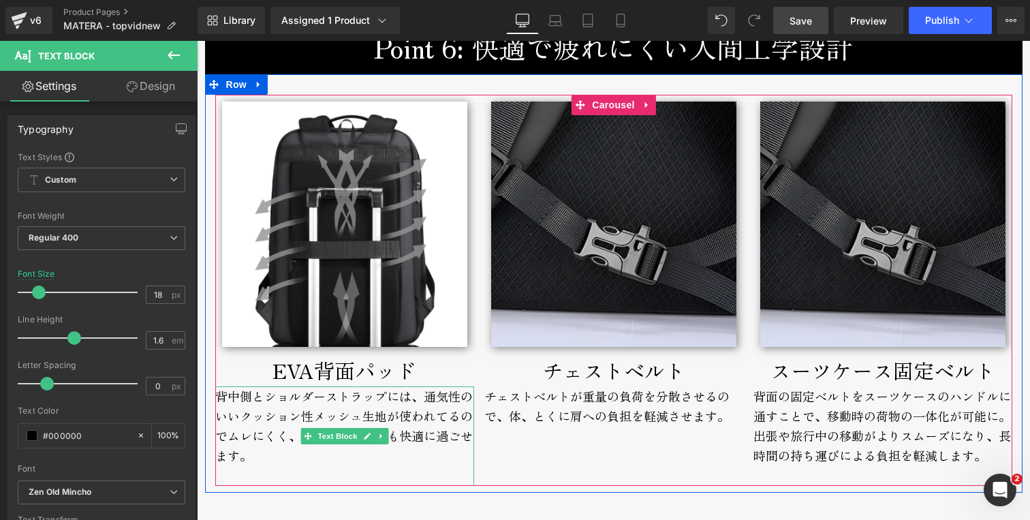
click at [245, 400] on div "背中側とショルダーストラップには、通気性のいいクッション性メッシュ生地が使われてるのでムレにくく、長時間背負っても快適に過ごせます。" at bounding box center [344, 435] width 259 height 99
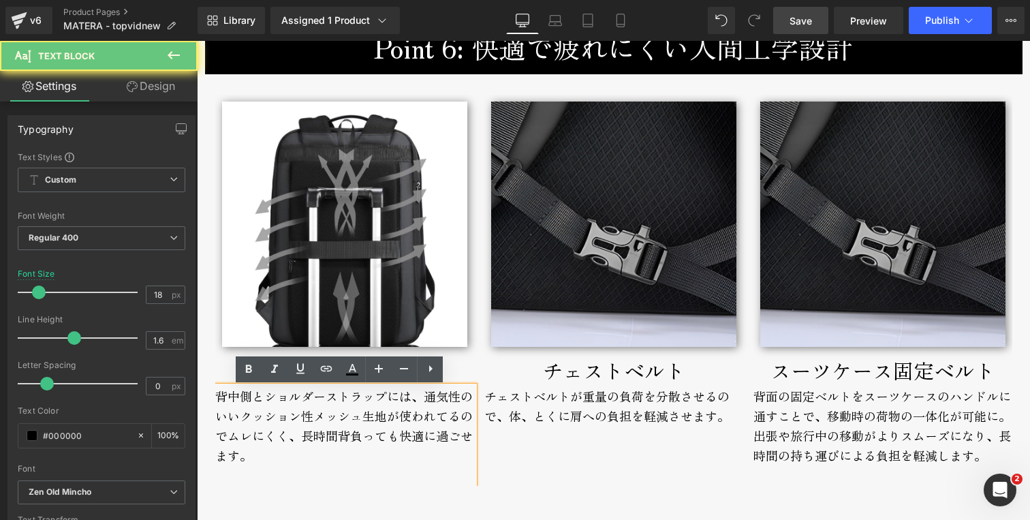
click at [245, 400] on div "背中側とショルダーストラップには、通気性のいいクッション性メッシュ生地が使われてるのでムレにくく、長時間背負っても快適に過ごせます。" at bounding box center [344, 435] width 259 height 99
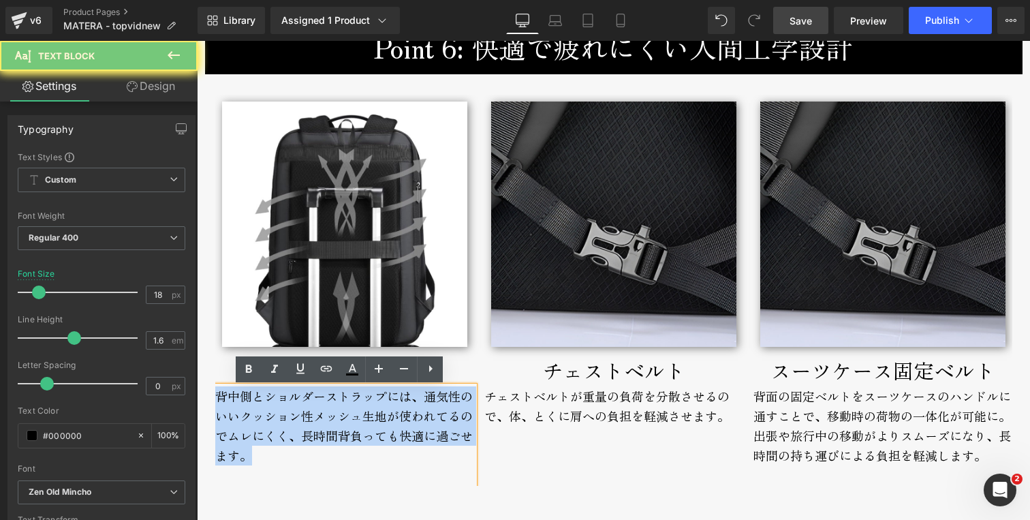
click at [245, 400] on div "背中側とショルダーストラップには、通気性のいいクッション性メッシュ生地が使われてるのでムレにくく、長時間背負っても快適に過ごせます。" at bounding box center [344, 435] width 259 height 99
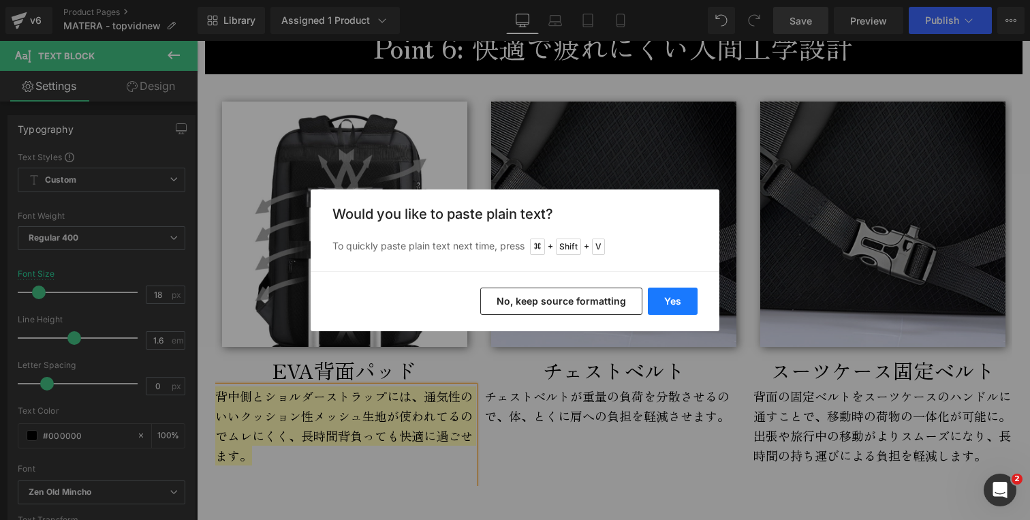
click at [683, 292] on button "Yes" at bounding box center [673, 300] width 50 height 27
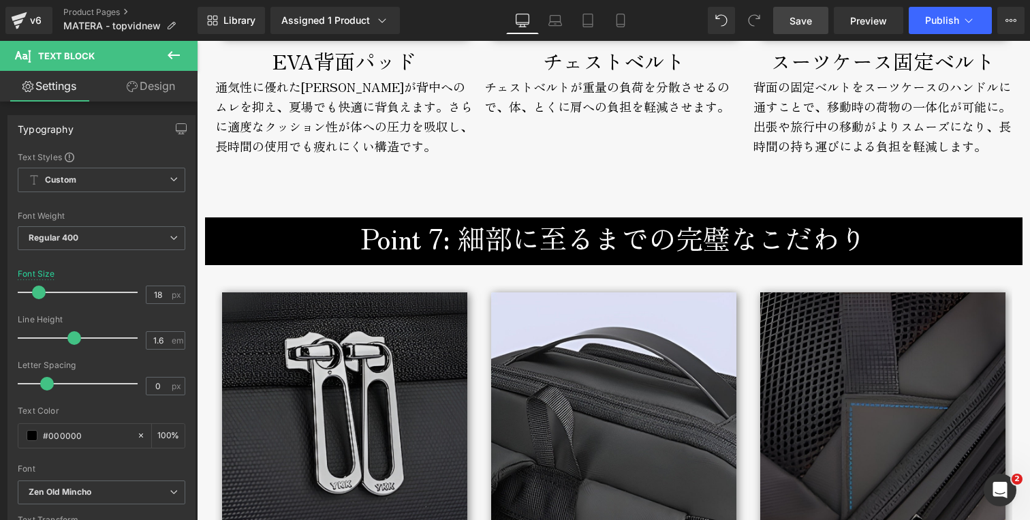
scroll to position [5144, 0]
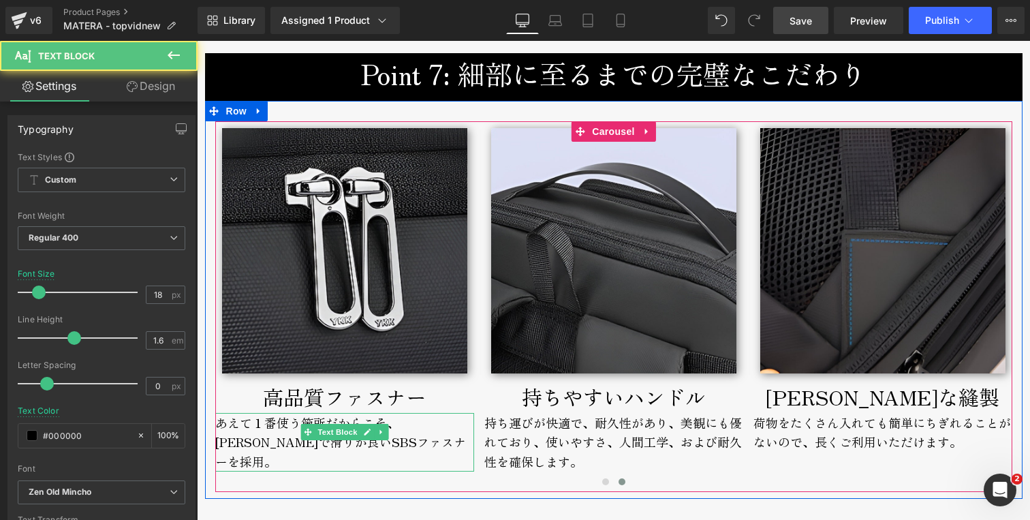
click at [243, 447] on div "あえて１番使う箇所だからこそ、[PERSON_NAME]で滑りが良いSBSファスナーを採用。" at bounding box center [344, 442] width 259 height 59
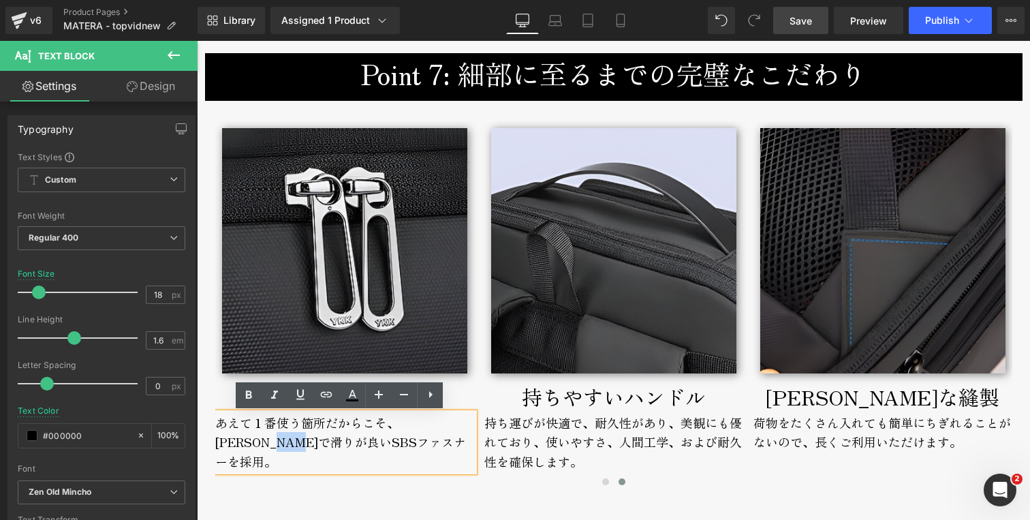
drag, startPoint x: 237, startPoint y: 444, endPoint x: 257, endPoint y: 444, distance: 20.4
click at [257, 444] on div "あえて１番使う箇所だからこそ、[PERSON_NAME]で滑りが良いSBSファスナーを採用。" at bounding box center [344, 442] width 259 height 59
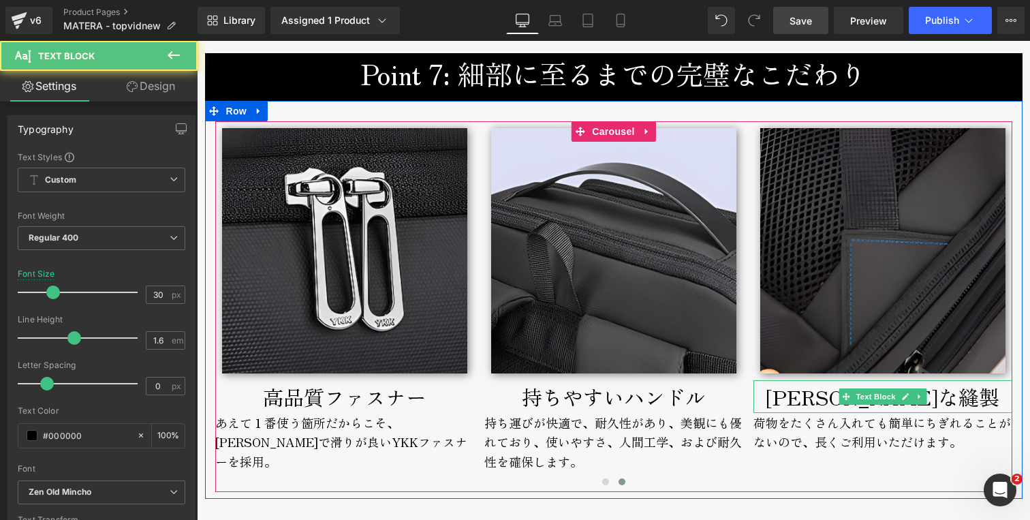
click at [823, 399] on div "[PERSON_NAME]な縫製" at bounding box center [882, 396] width 259 height 33
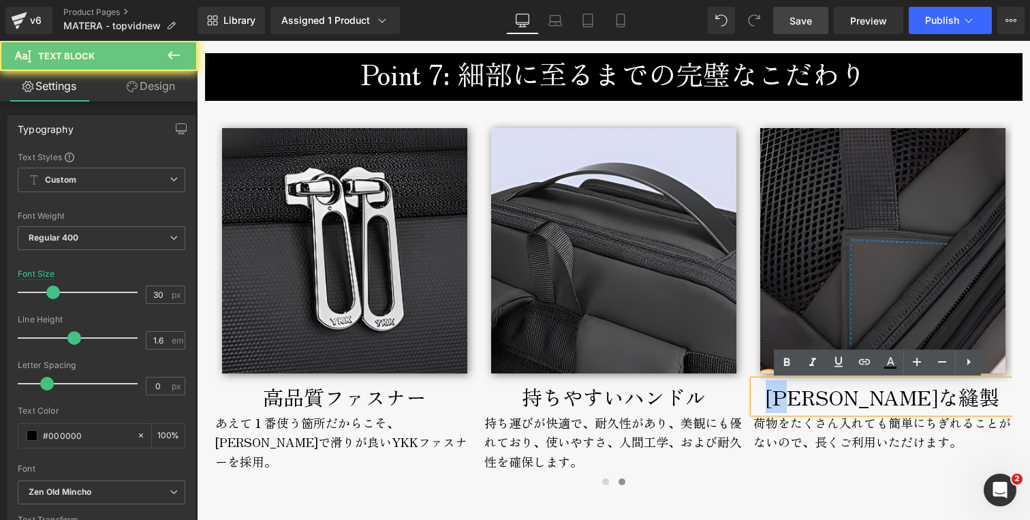
drag, startPoint x: 819, startPoint y: 398, endPoint x: 866, endPoint y: 396, distance: 46.4
click at [866, 396] on div "[PERSON_NAME]な縫製" at bounding box center [882, 396] width 259 height 33
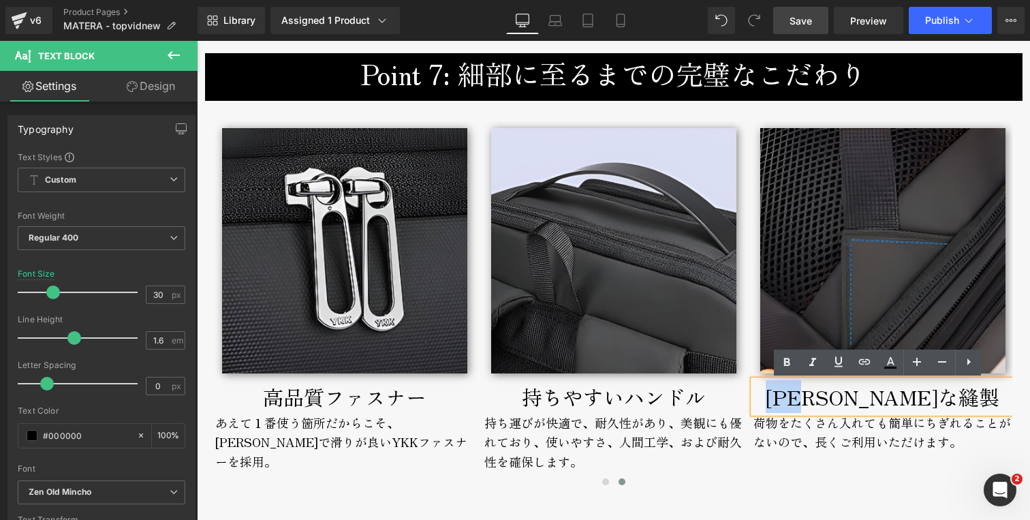
click at [881, 394] on div "[PERSON_NAME]な縫製" at bounding box center [882, 396] width 259 height 33
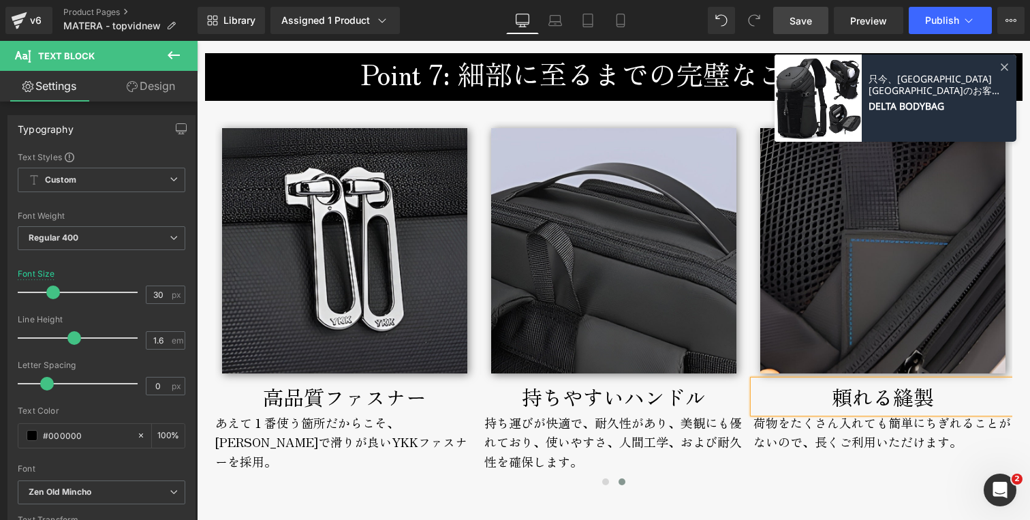
click at [612, 153] on img at bounding box center [613, 250] width 245 height 245
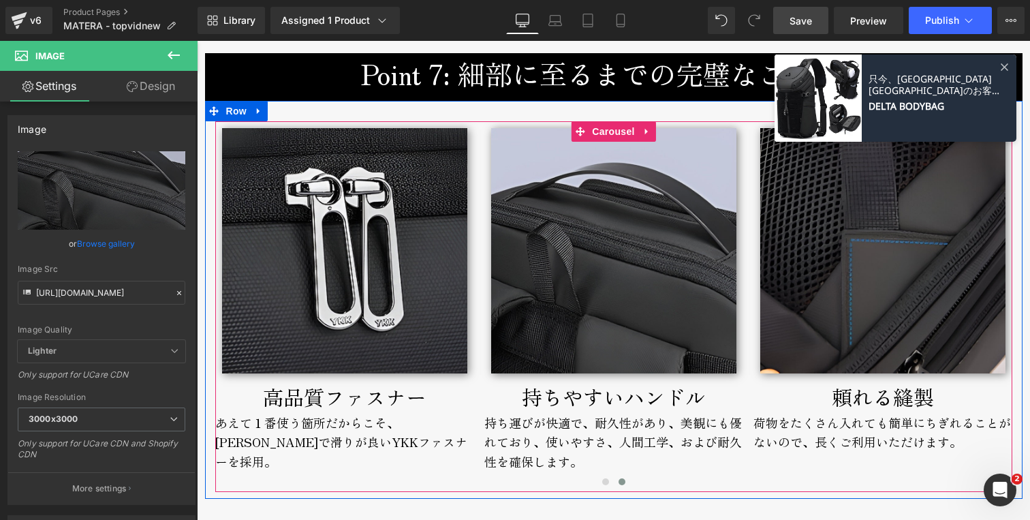
click at [605, 133] on span "Carousel" at bounding box center [612, 131] width 49 height 20
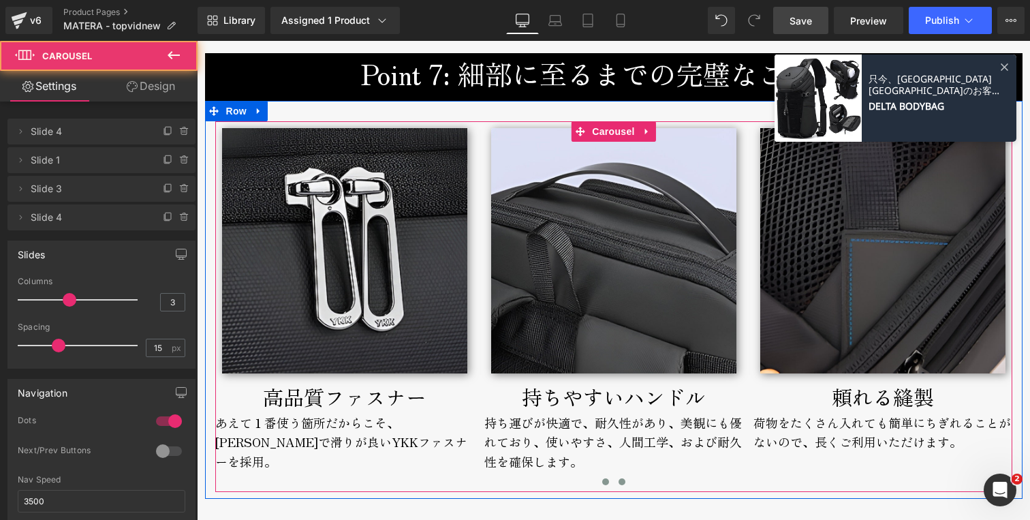
click at [602, 480] on span at bounding box center [605, 481] width 7 height 7
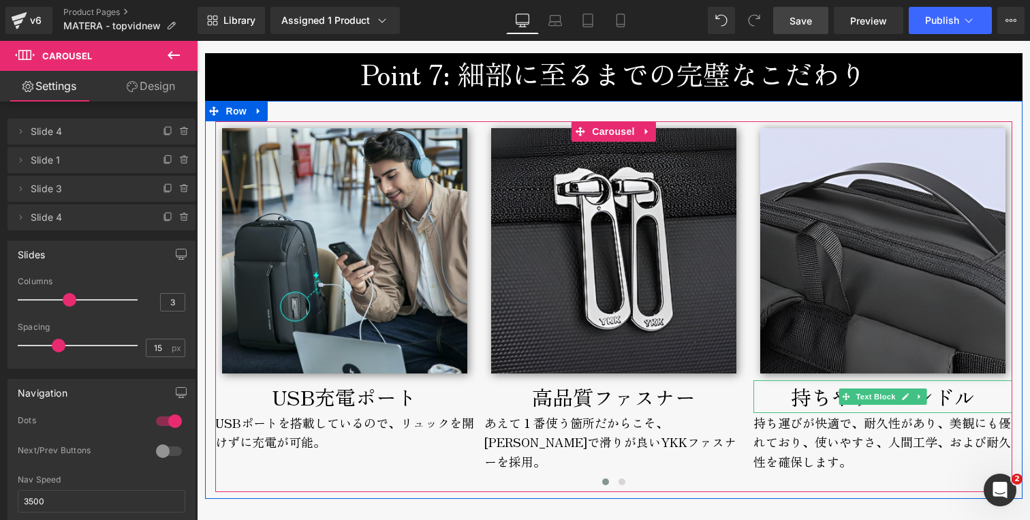
click at [772, 401] on div "持ちやすいハンドル" at bounding box center [882, 396] width 259 height 33
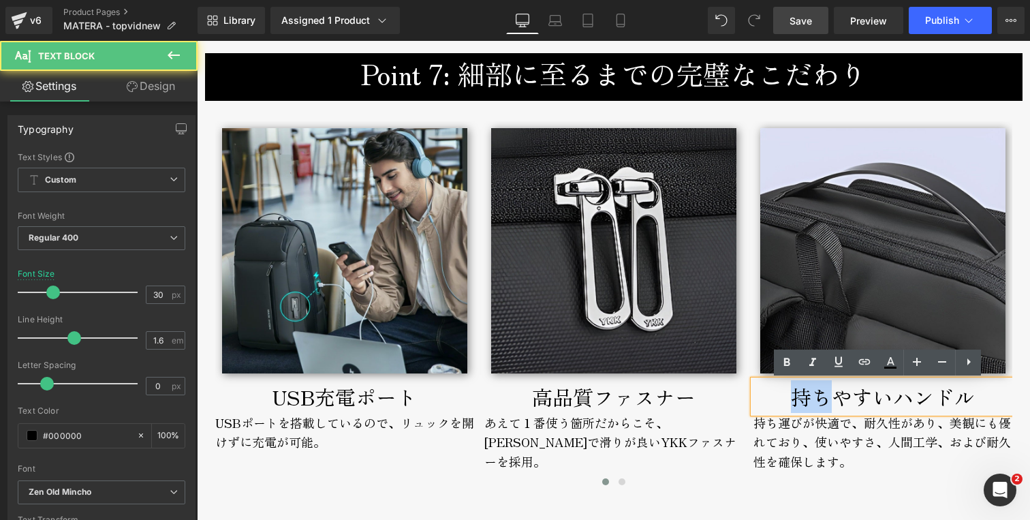
click at [772, 401] on div "持ちやすいハンドル" at bounding box center [882, 396] width 259 height 33
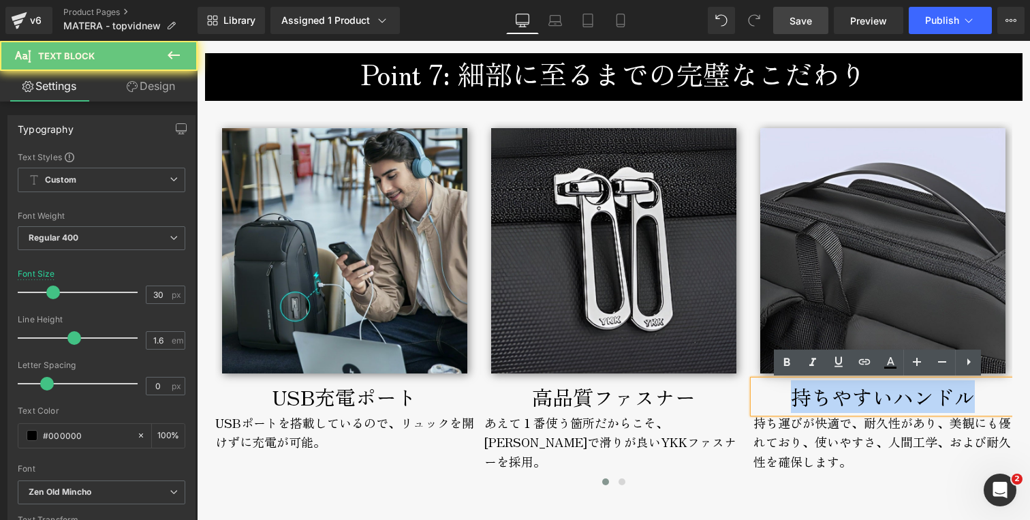
click at [772, 401] on div "持ちやすいハンドル" at bounding box center [882, 396] width 259 height 33
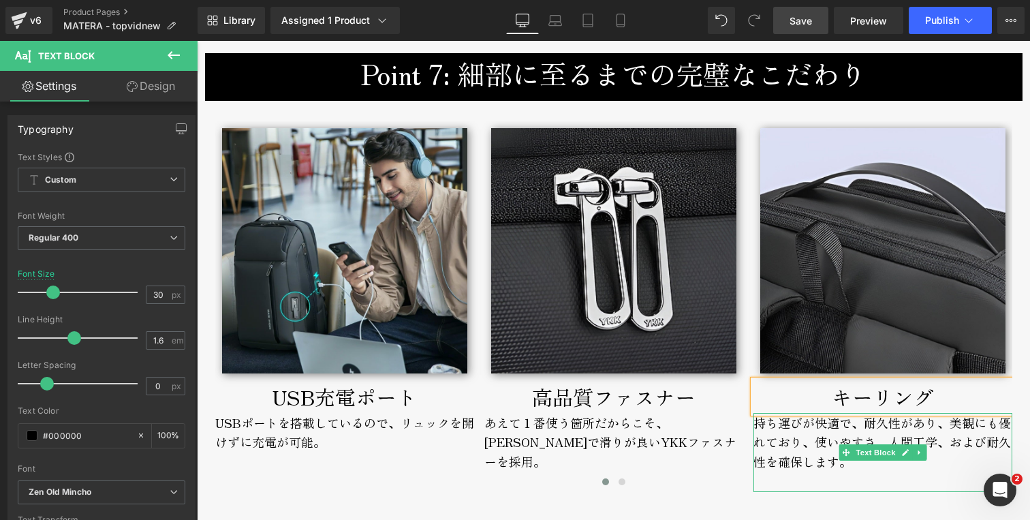
click at [784, 427] on div "持ち運びが快適で、耐久性があり、美観にも優れており、使いやすさ、人間工学、および耐久性を確保します。" at bounding box center [882, 452] width 259 height 79
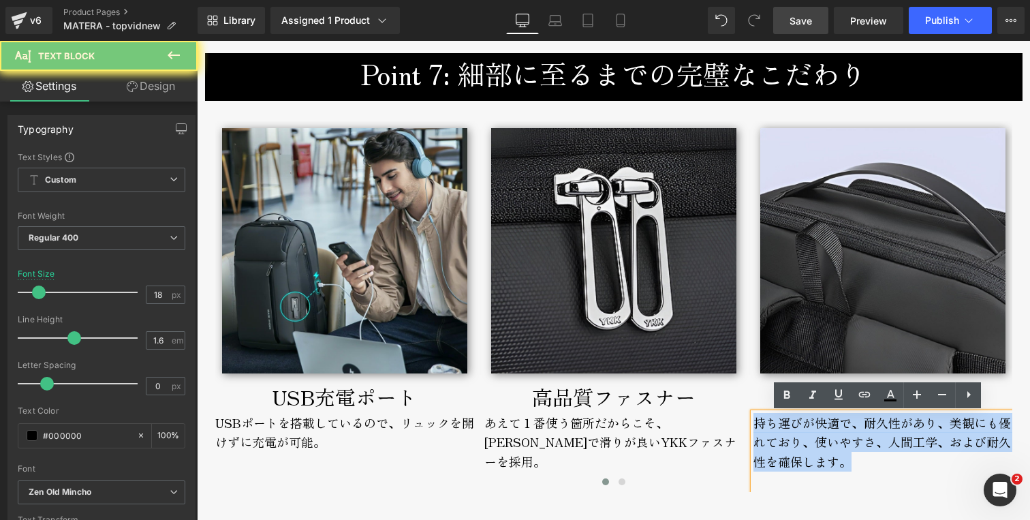
click at [784, 427] on div "持ち運びが快適で、耐久性があり、美観にも優れており、使いやすさ、人間工学、および耐久性を確保します。" at bounding box center [882, 452] width 259 height 79
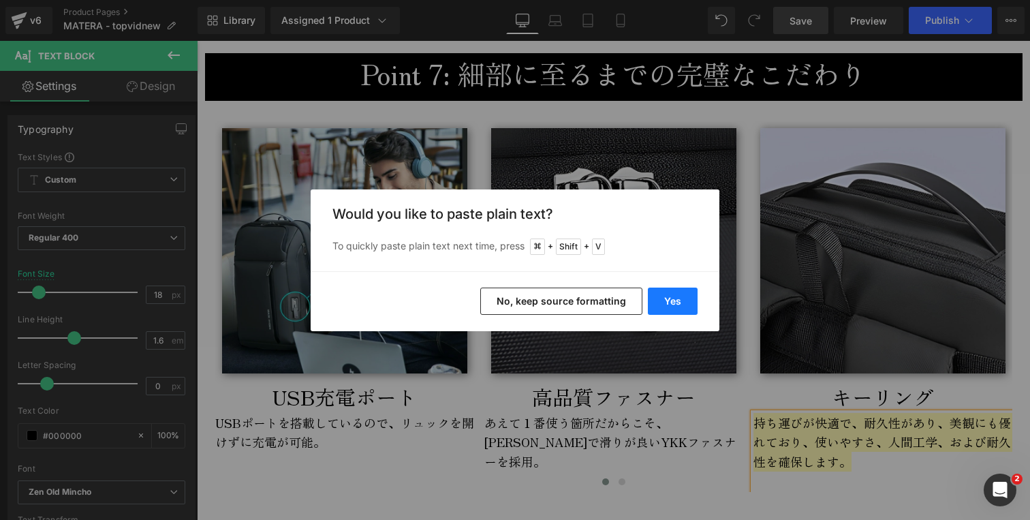
click at [671, 295] on button "Yes" at bounding box center [673, 300] width 50 height 27
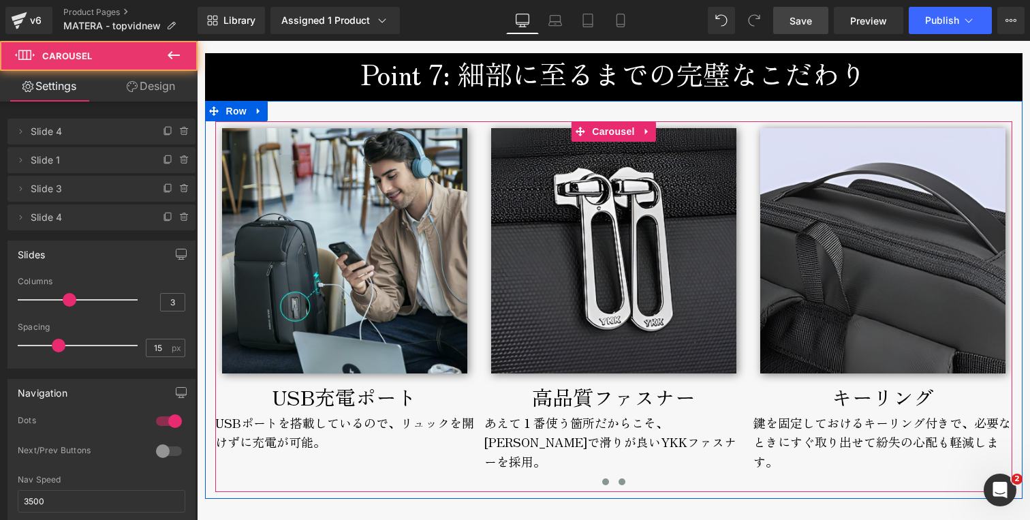
click at [618, 483] on span at bounding box center [621, 481] width 7 height 7
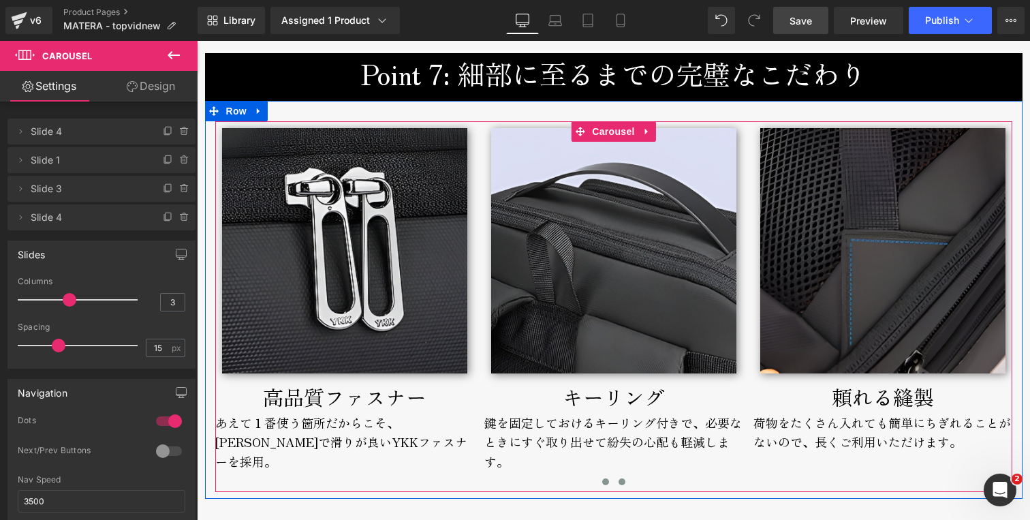
click at [602, 481] on span at bounding box center [605, 481] width 7 height 7
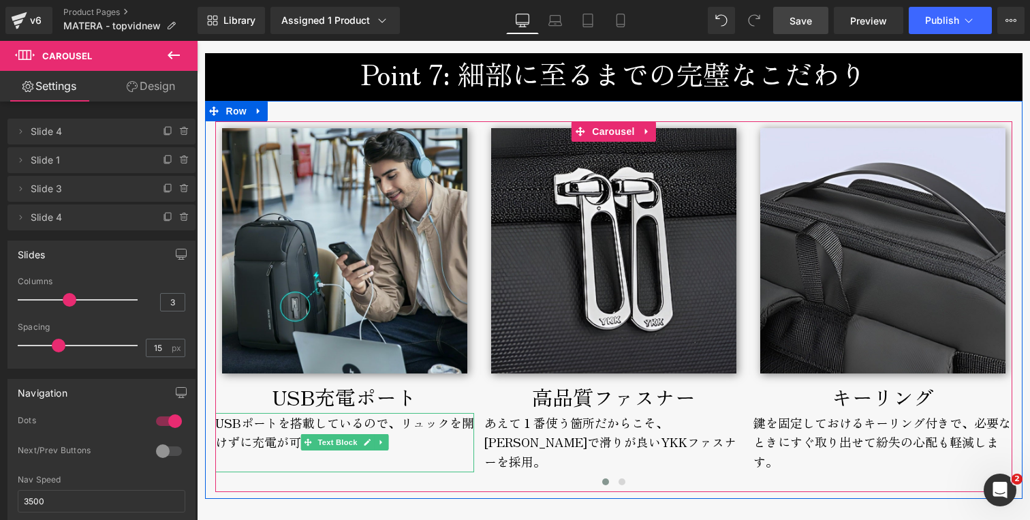
click at [244, 431] on div "USBポートを搭載しているので、リュックを開けずに充電が可能。" at bounding box center [344, 443] width 259 height 60
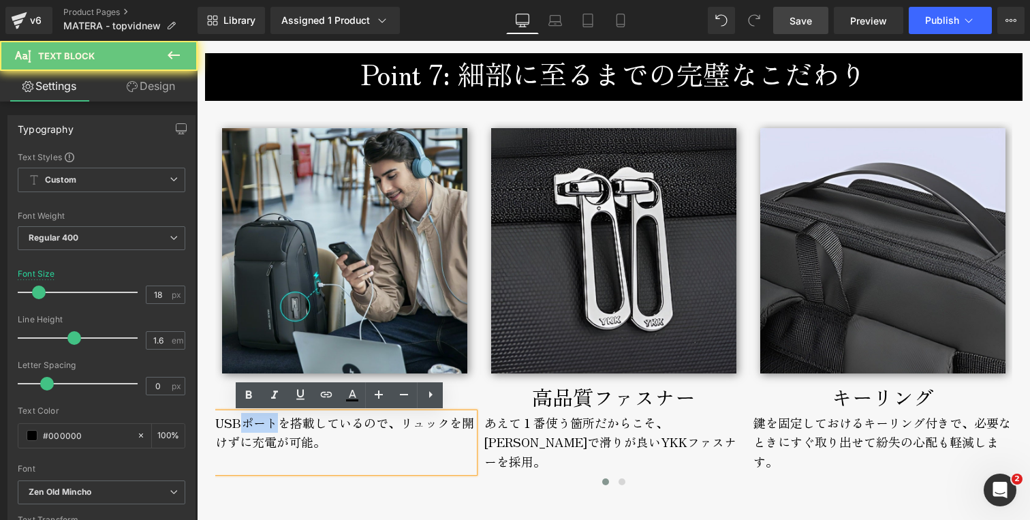
click at [244, 431] on div "USBポートを搭載しているので、リュックを開けずに充電が可能。" at bounding box center [344, 443] width 259 height 60
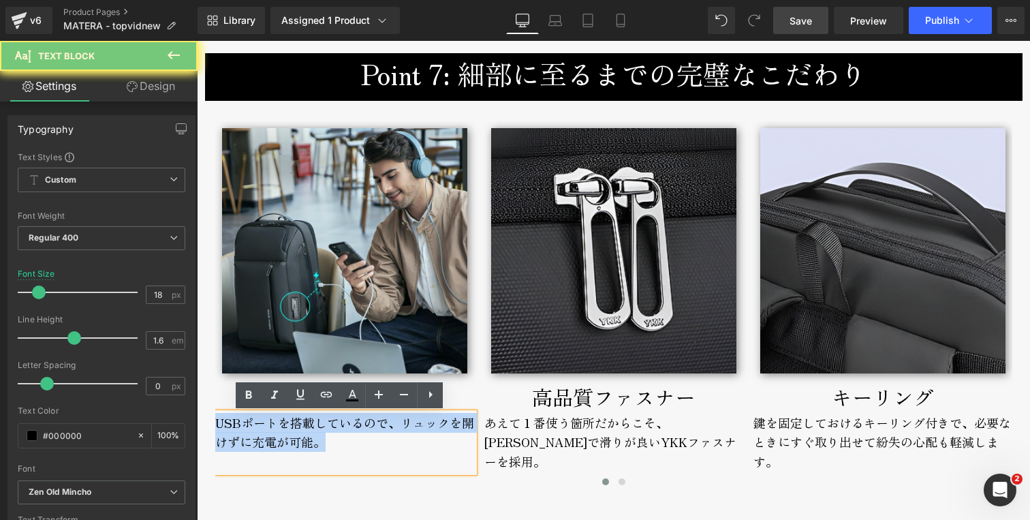
click at [244, 431] on div "USBポートを搭載しているので、リュックを開けずに充電が可能。" at bounding box center [344, 443] width 259 height 60
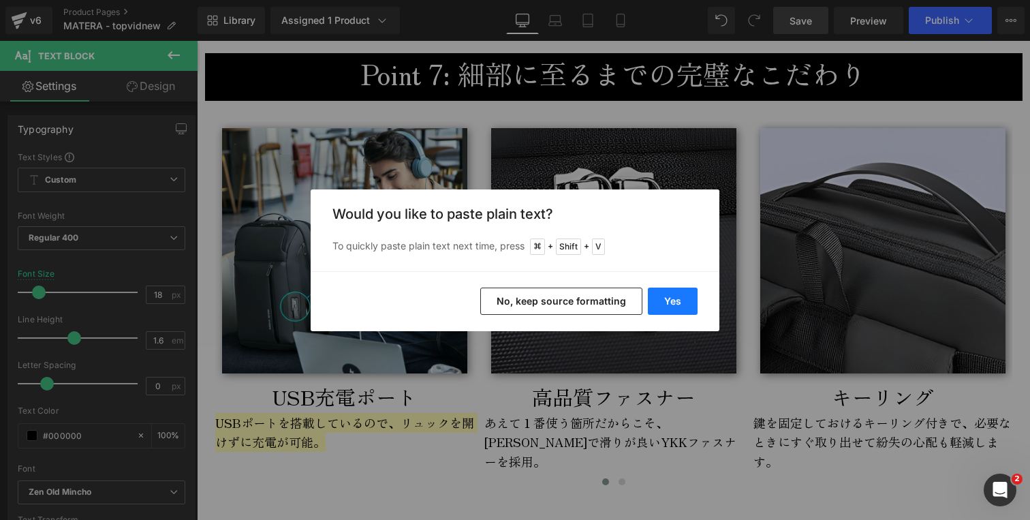
drag, startPoint x: 665, startPoint y: 300, endPoint x: 462, endPoint y: 277, distance: 204.2
click at [665, 300] on button "Yes" at bounding box center [673, 300] width 50 height 27
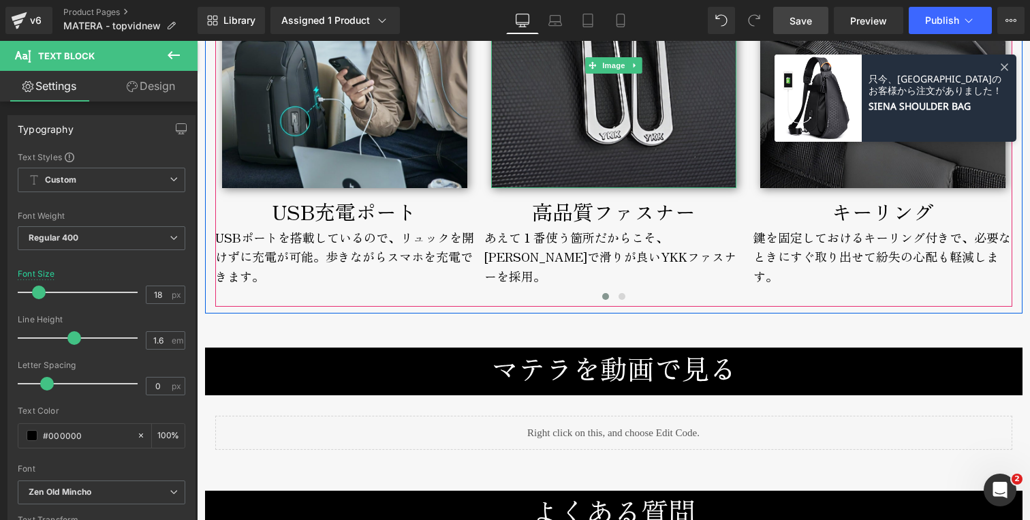
scroll to position [5337, 0]
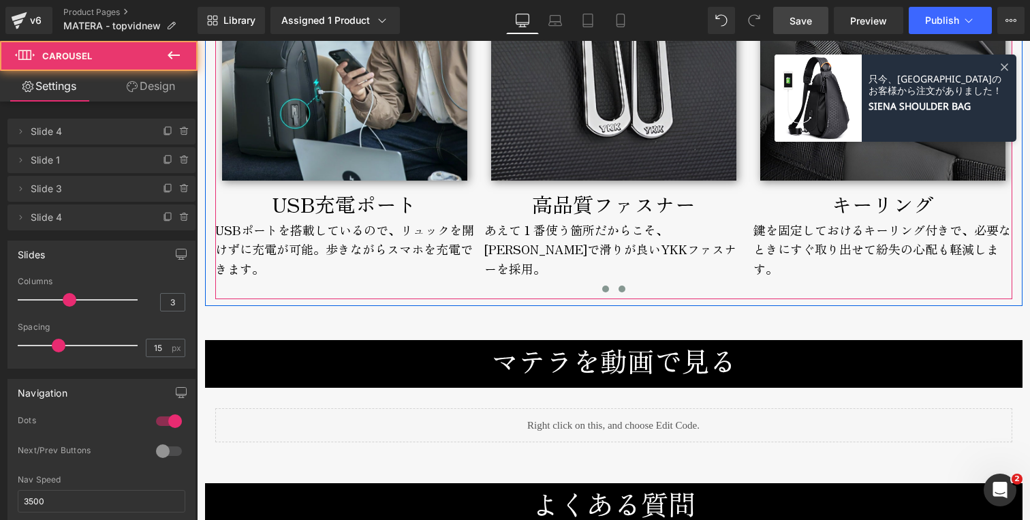
click at [618, 291] on span at bounding box center [621, 288] width 7 height 7
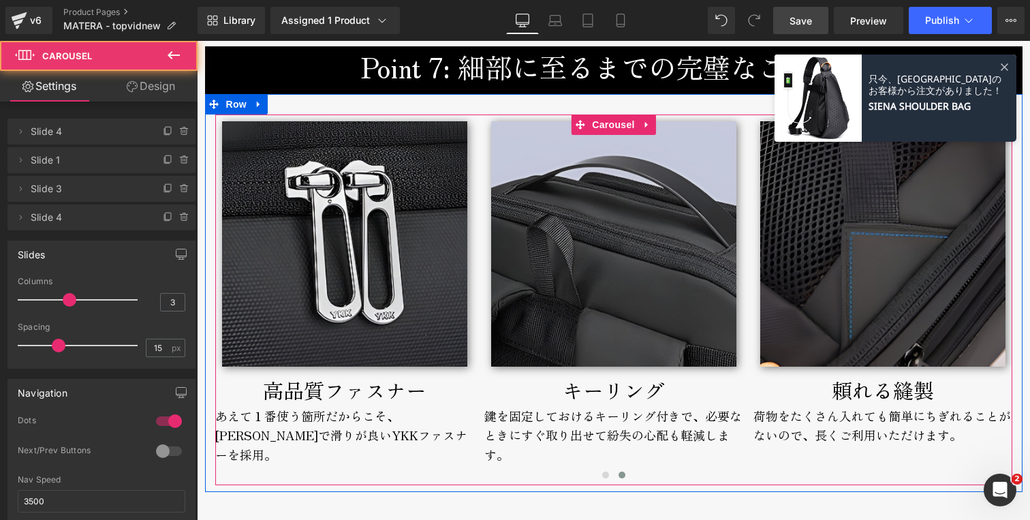
scroll to position [5145, 0]
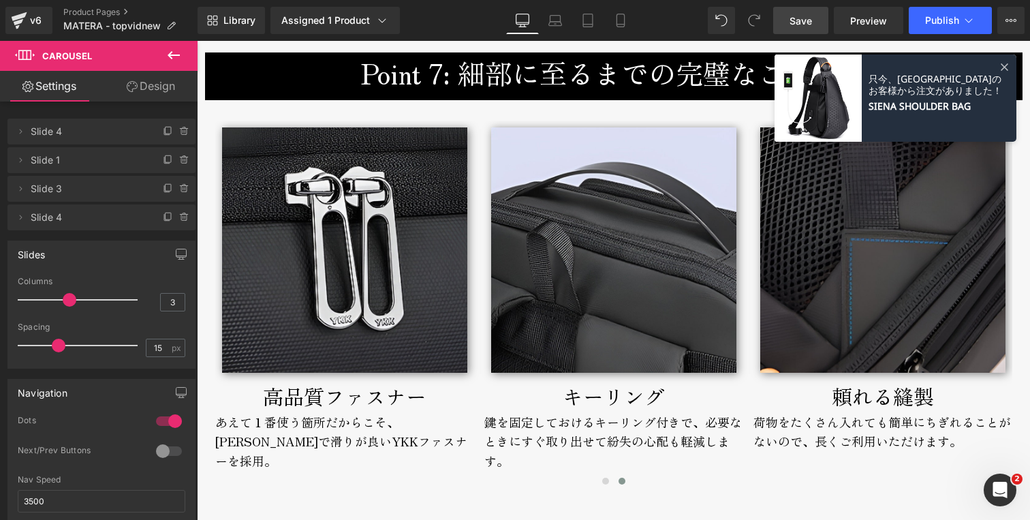
click at [805, 15] on span "Save" at bounding box center [800, 21] width 22 height 14
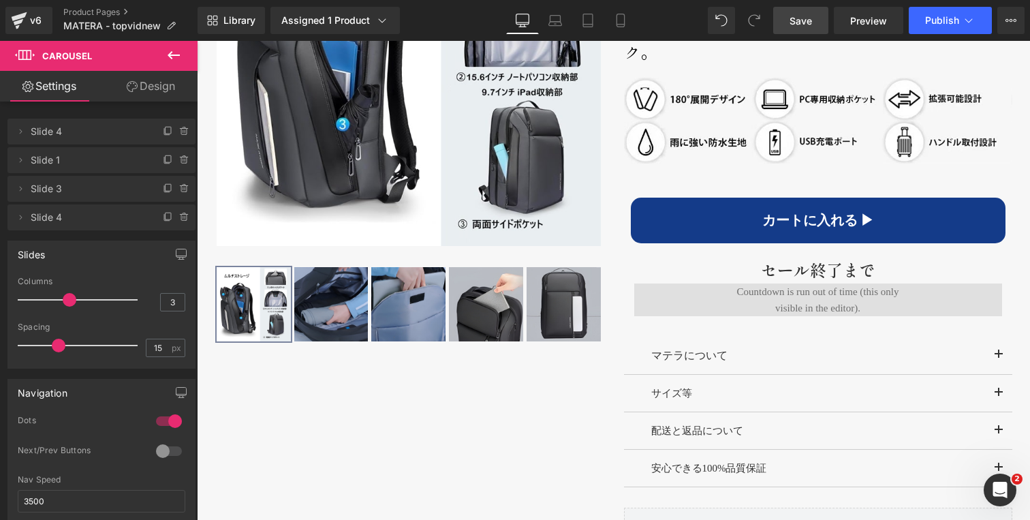
scroll to position [902, 0]
